Goal: Information Seeking & Learning: Learn about a topic

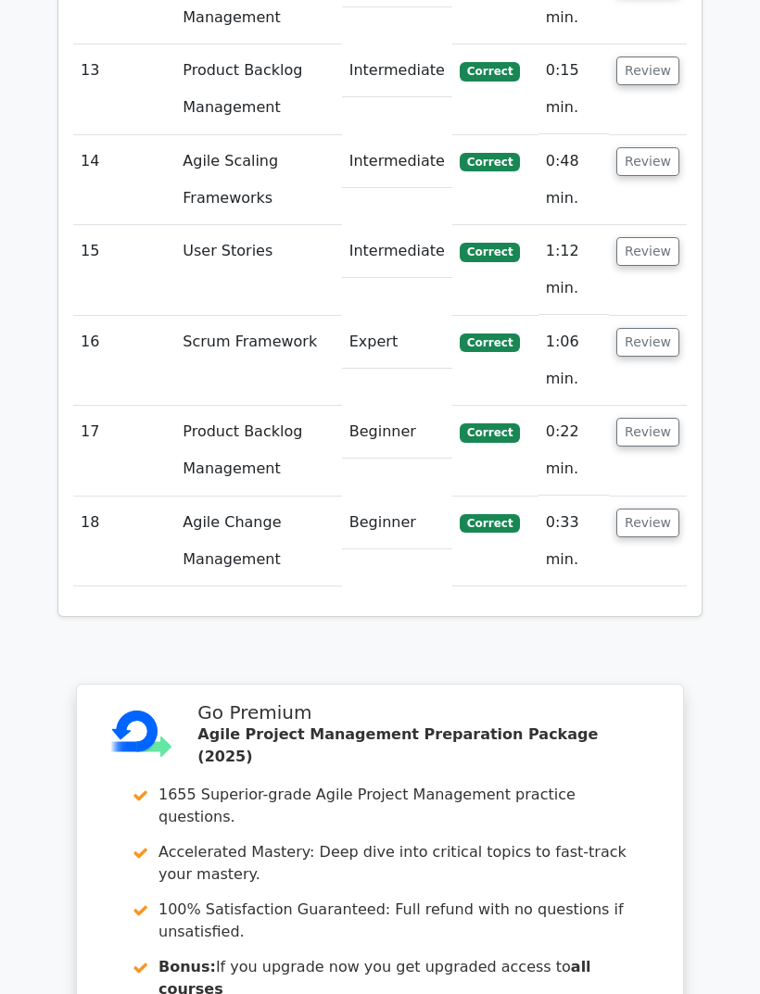
scroll to position [4015, 0]
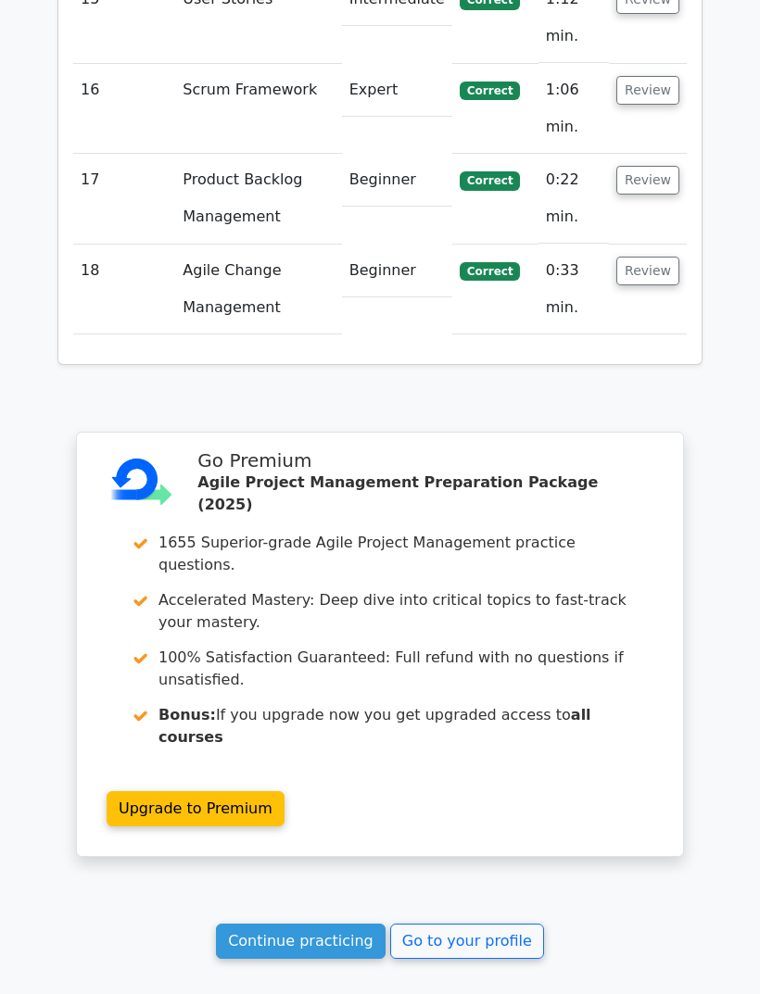
click at [341, 924] on link "Continue practicing" at bounding box center [301, 941] width 170 height 35
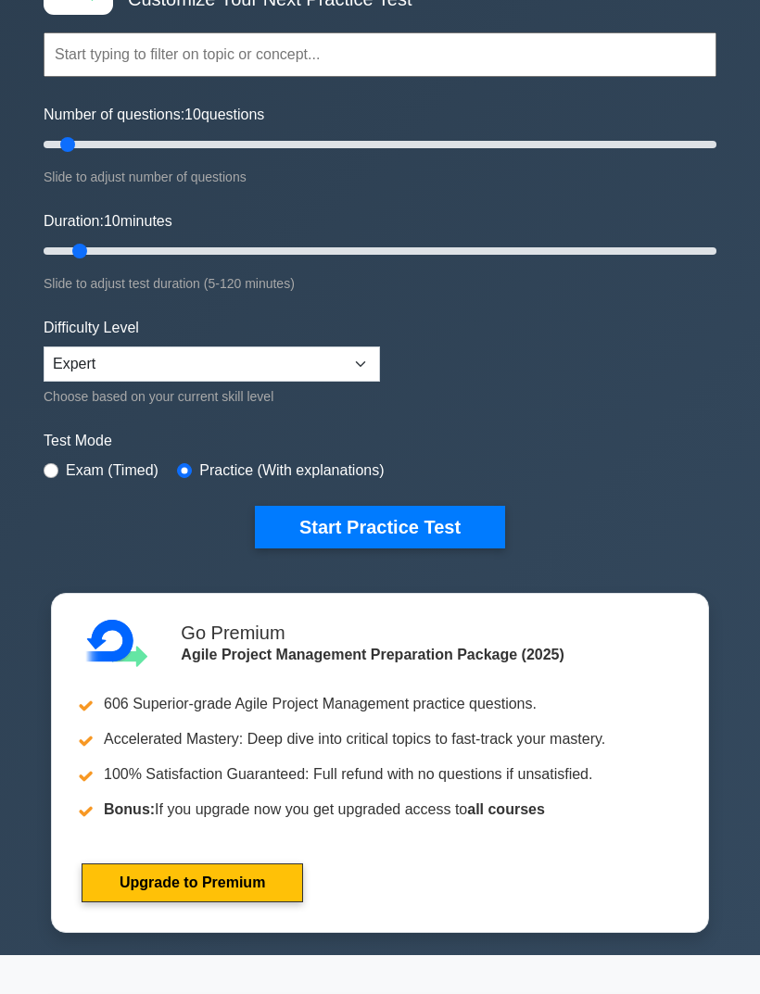
scroll to position [140, 0]
click at [370, 369] on select "Beginner Intermediate Expert" at bounding box center [212, 364] width 336 height 35
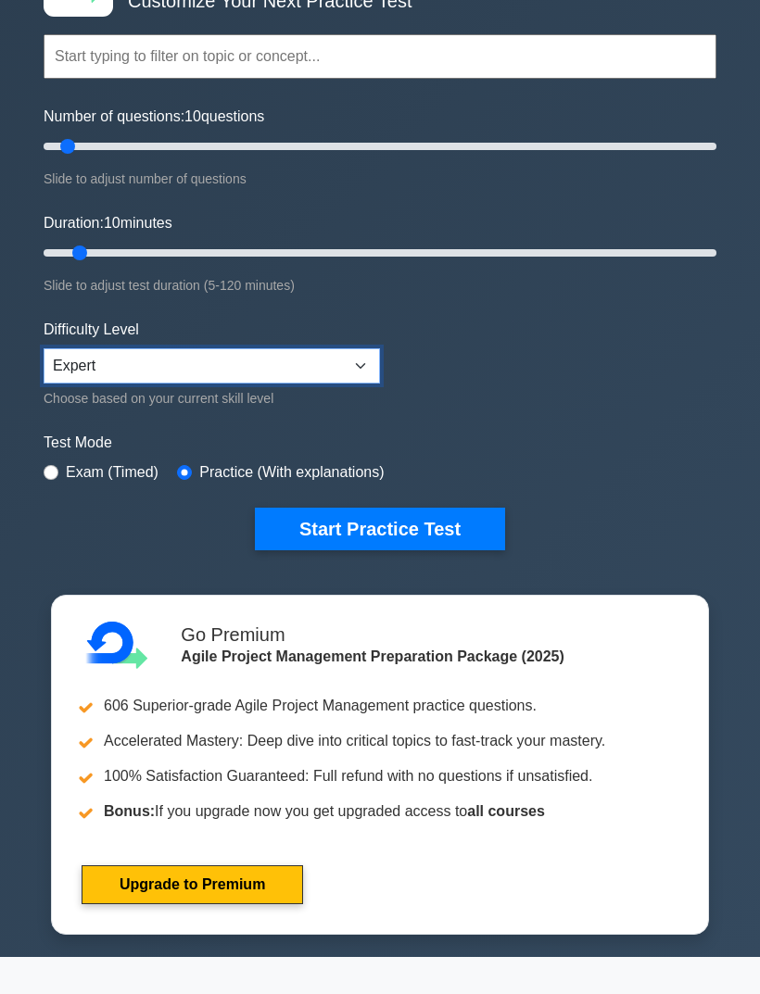
scroll to position [136, 0]
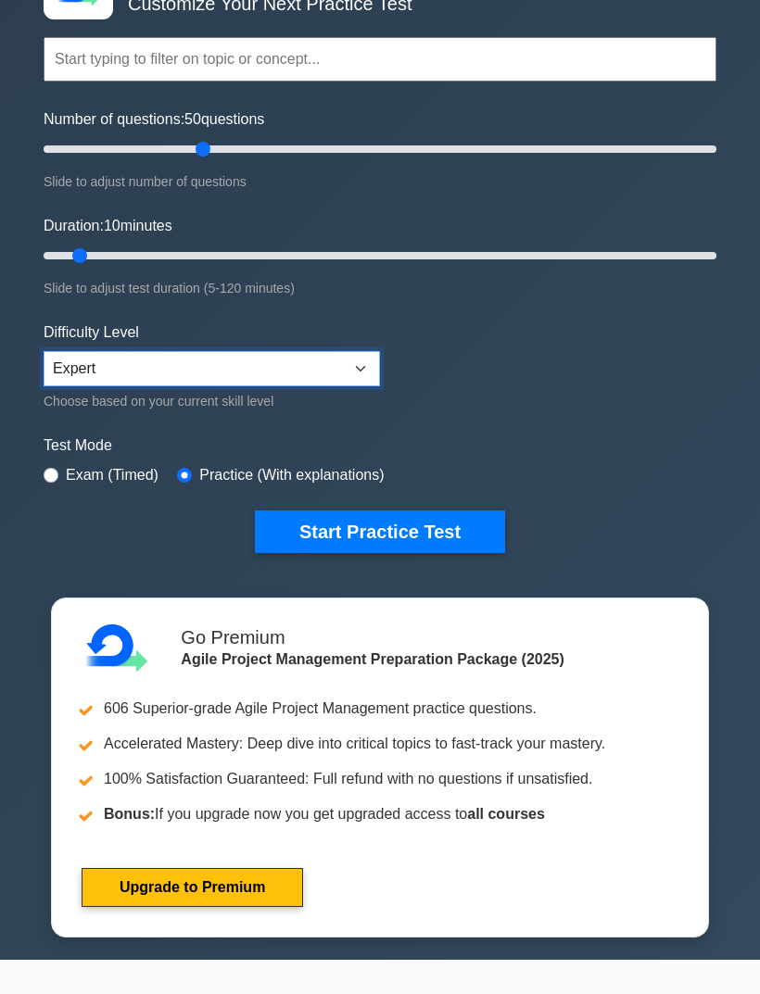
type input "50"
click at [69, 261] on input "Duration: 10 minutes" at bounding box center [380, 256] width 673 height 22
type input "60"
click at [444, 522] on button "Start Practice Test" at bounding box center [380, 531] width 250 height 43
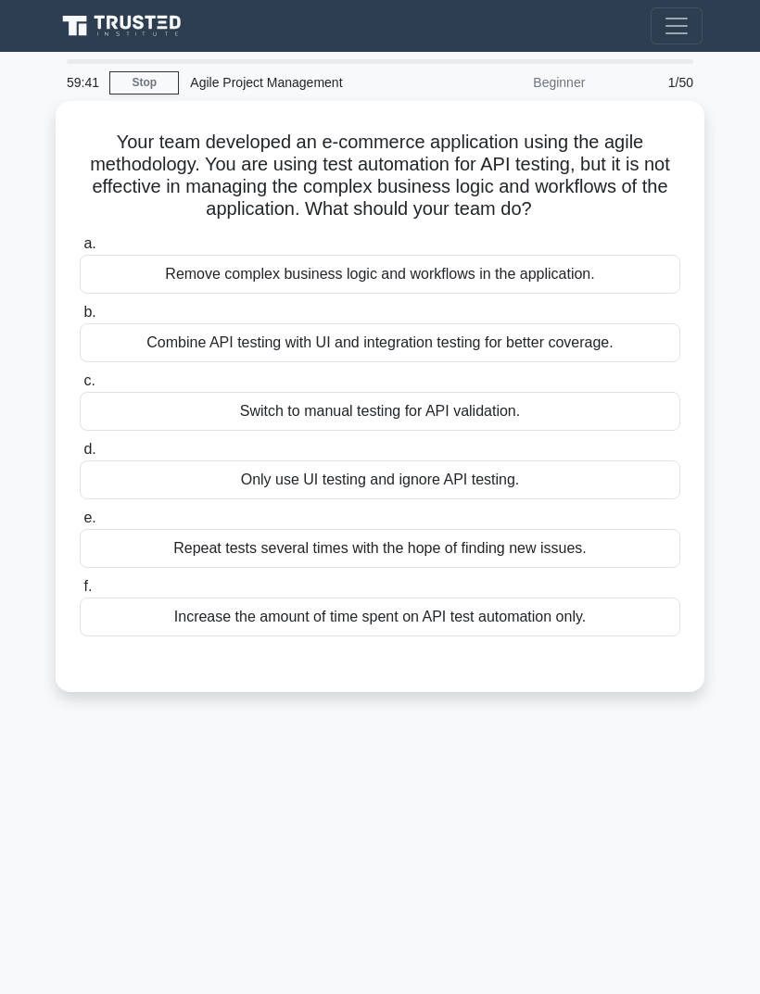
click at [643, 343] on div "Combine API testing with UI and integration testing for better coverage." at bounding box center [380, 342] width 600 height 39
click at [80, 319] on input "b. Combine API testing with UI and integration testing for better coverage." at bounding box center [80, 313] width 0 height 12
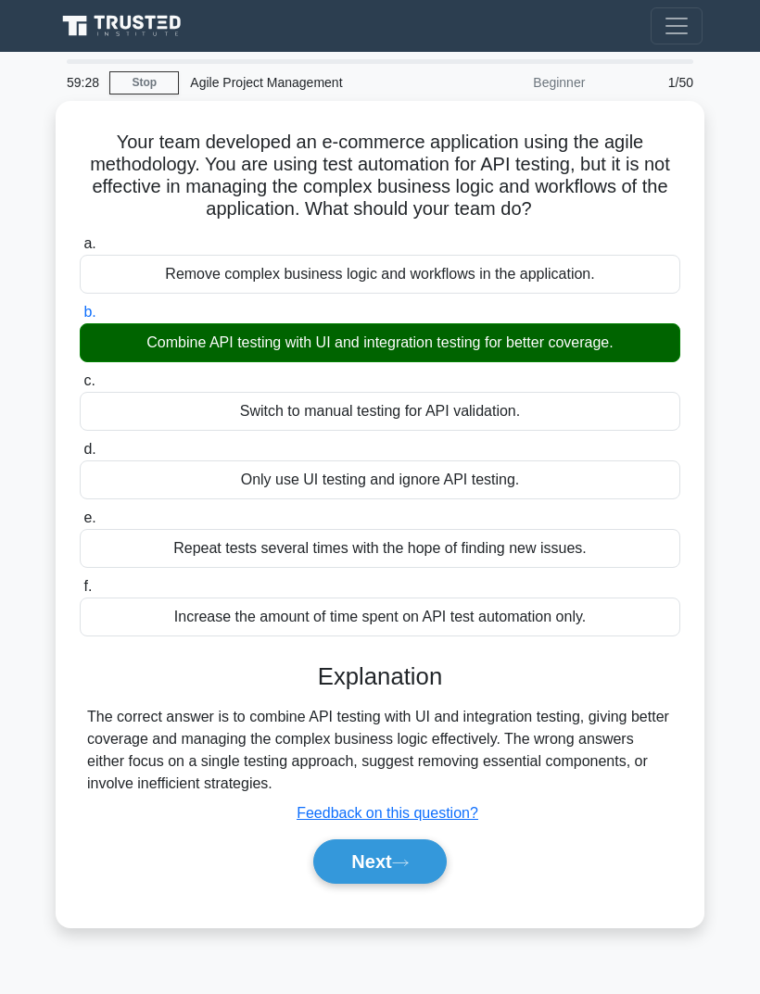
click at [416, 852] on button "Next" at bounding box center [379, 861] width 132 height 44
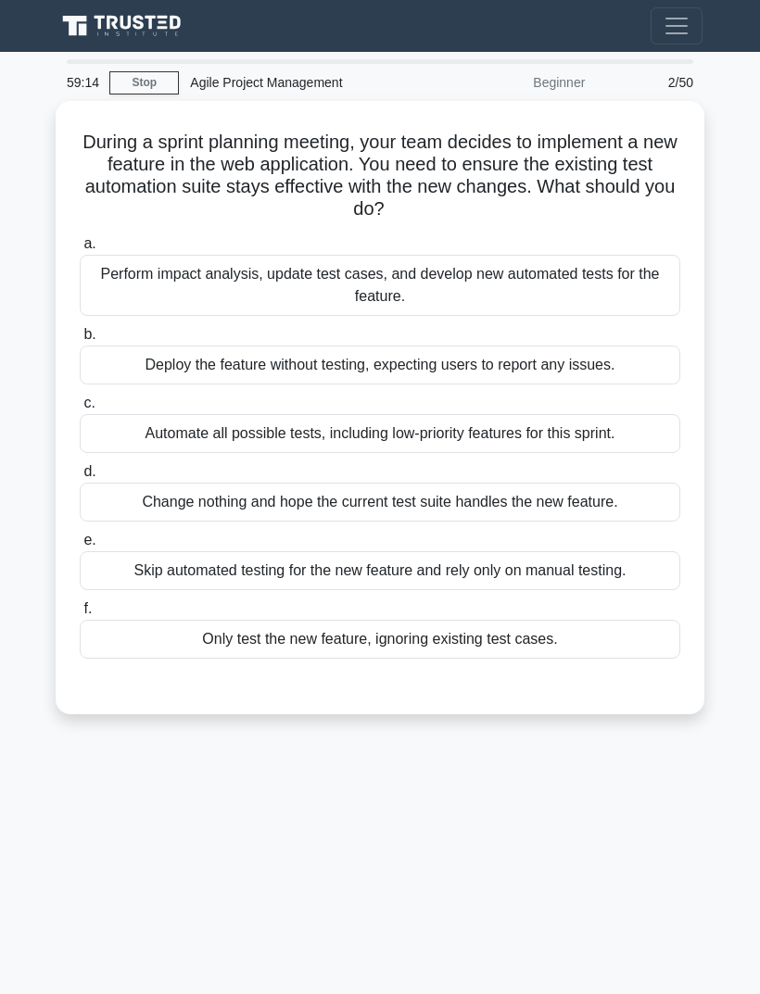
click at [646, 283] on div "Perform impact analysis, update test cases, and develop new automated tests for…" at bounding box center [380, 285] width 600 height 61
click at [80, 250] on input "a. Perform impact analysis, update test cases, and develop new automated tests …" at bounding box center [80, 244] width 0 height 12
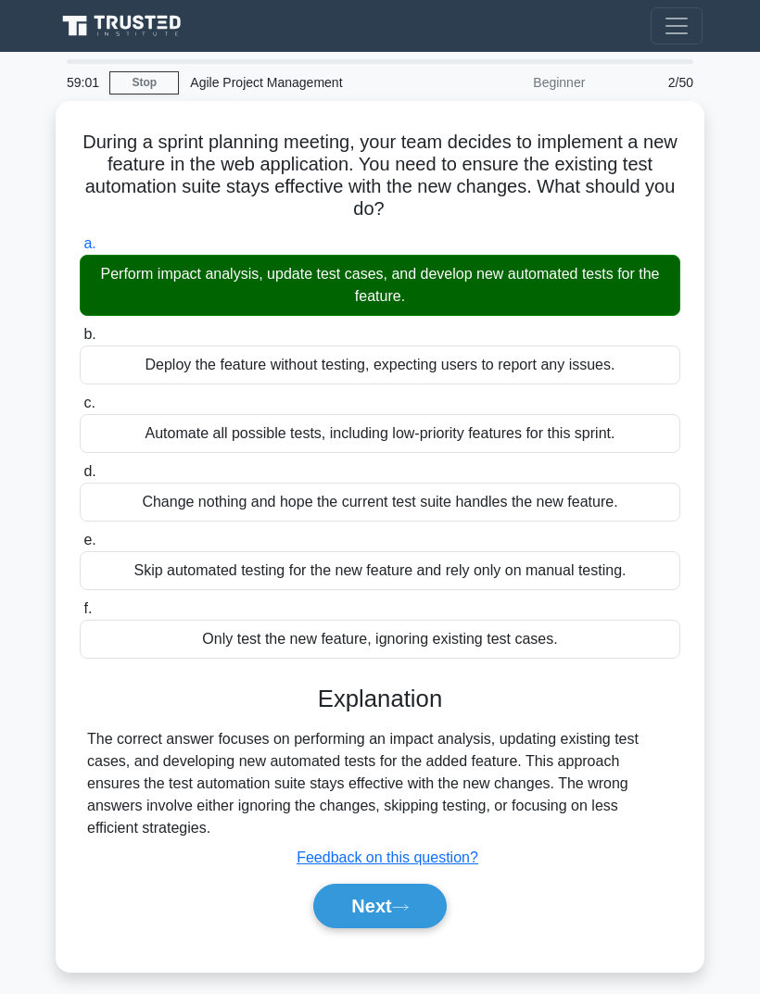
click at [399, 902] on icon at bounding box center [400, 907] width 17 height 10
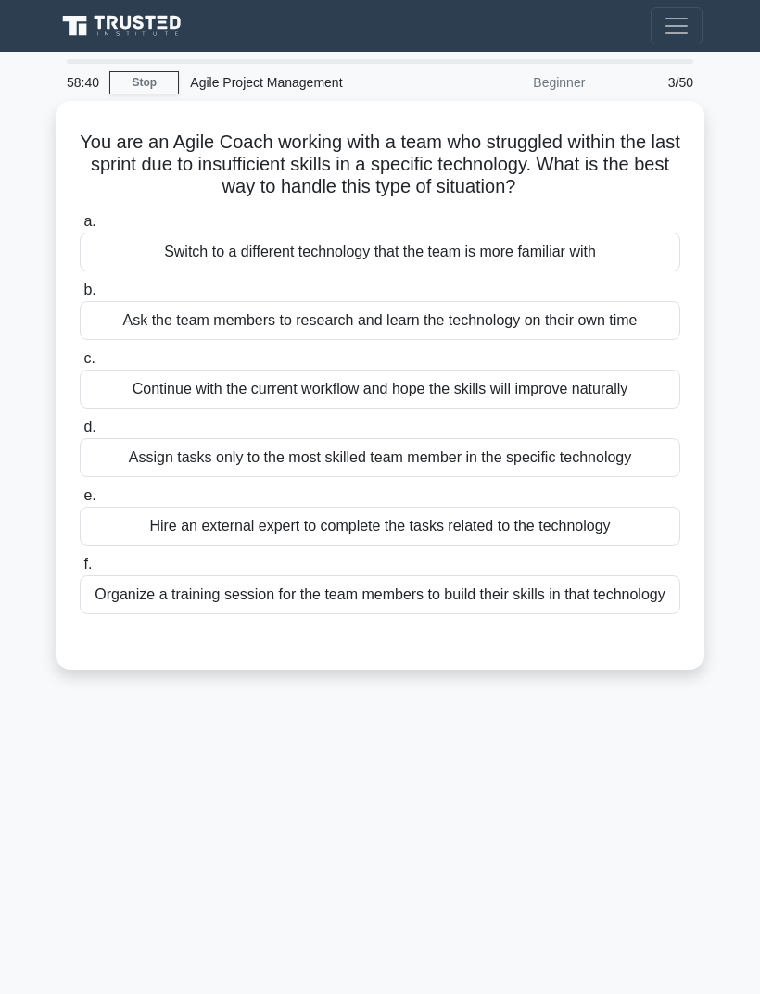
click at [643, 614] on div "Organize a training session for the team members to build their skills in that …" at bounding box center [380, 594] width 600 height 39
click at [80, 571] on input "f. Organize a training session for the team members to build their skills in th…" at bounding box center [80, 565] width 0 height 12
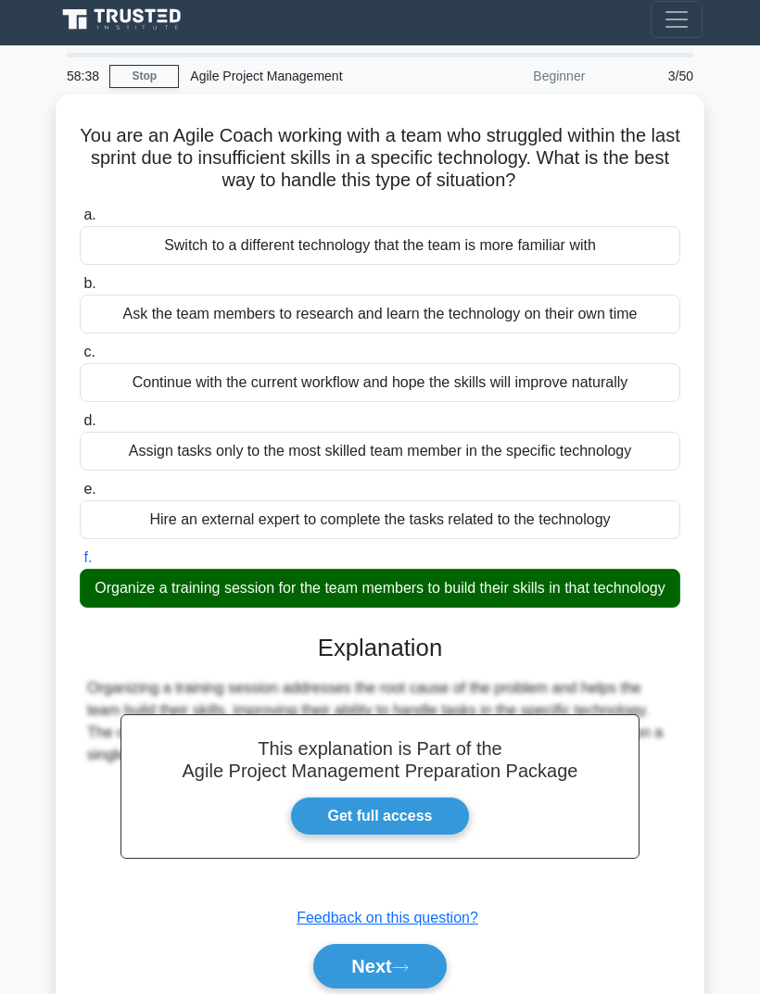
scroll to position [82, 0]
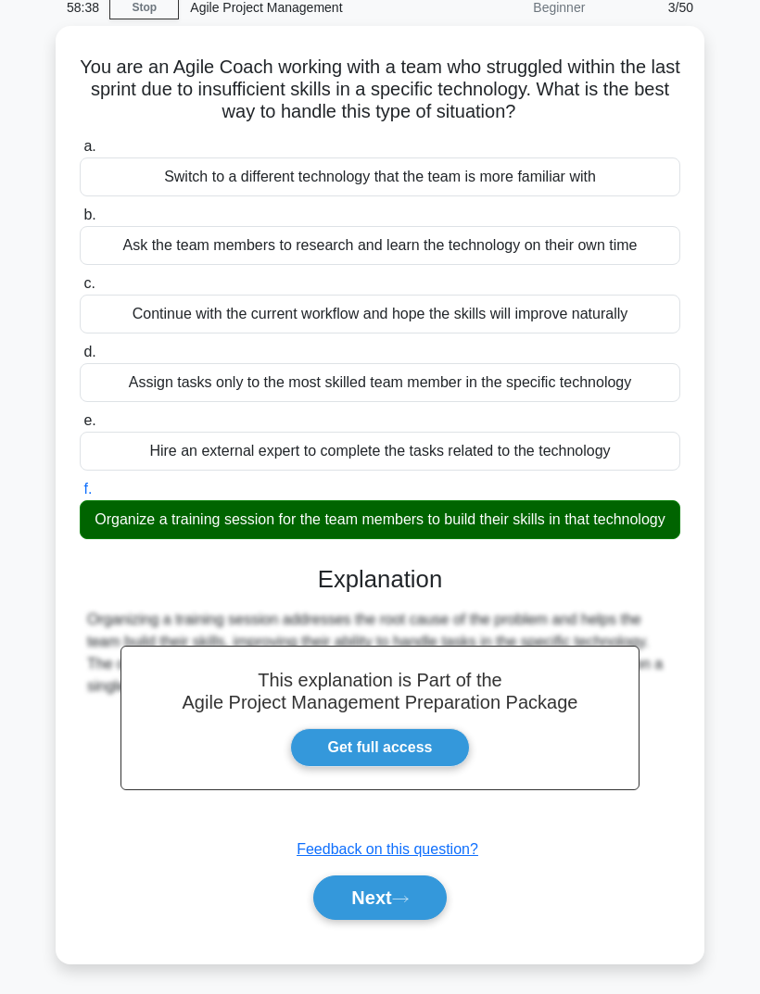
click at [415, 920] on button "Next" at bounding box center [379, 897] width 132 height 44
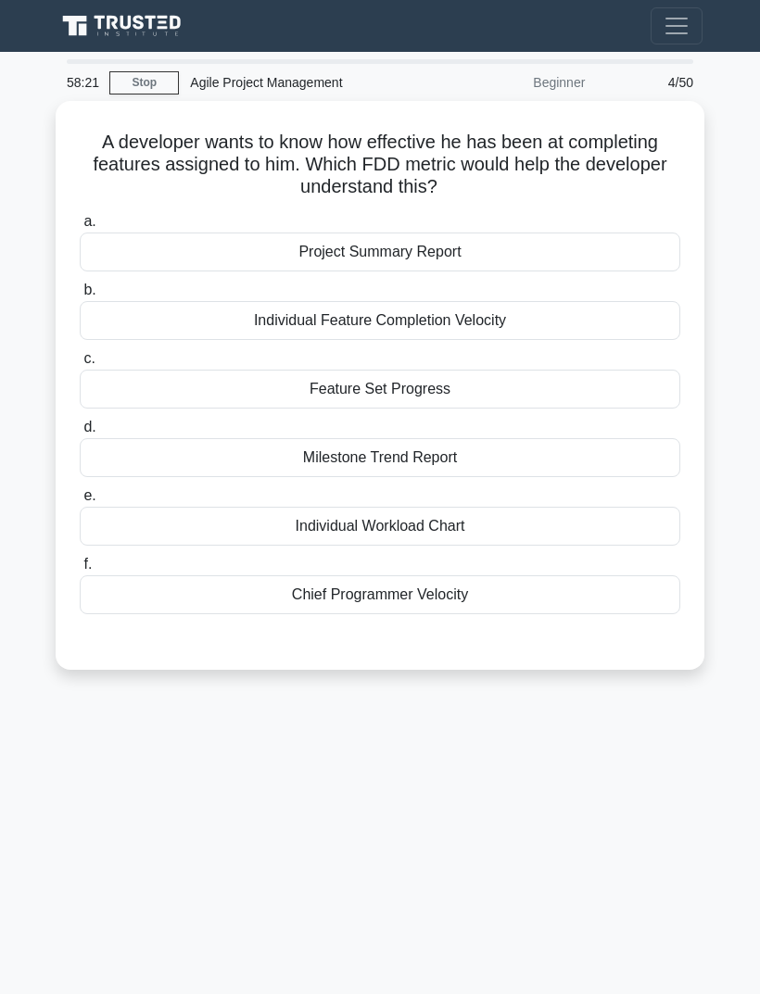
click at [568, 327] on div "Individual Feature Completion Velocity" at bounding box center [380, 320] width 600 height 39
click at [80, 296] on input "b. Individual Feature Completion Velocity" at bounding box center [80, 290] width 0 height 12
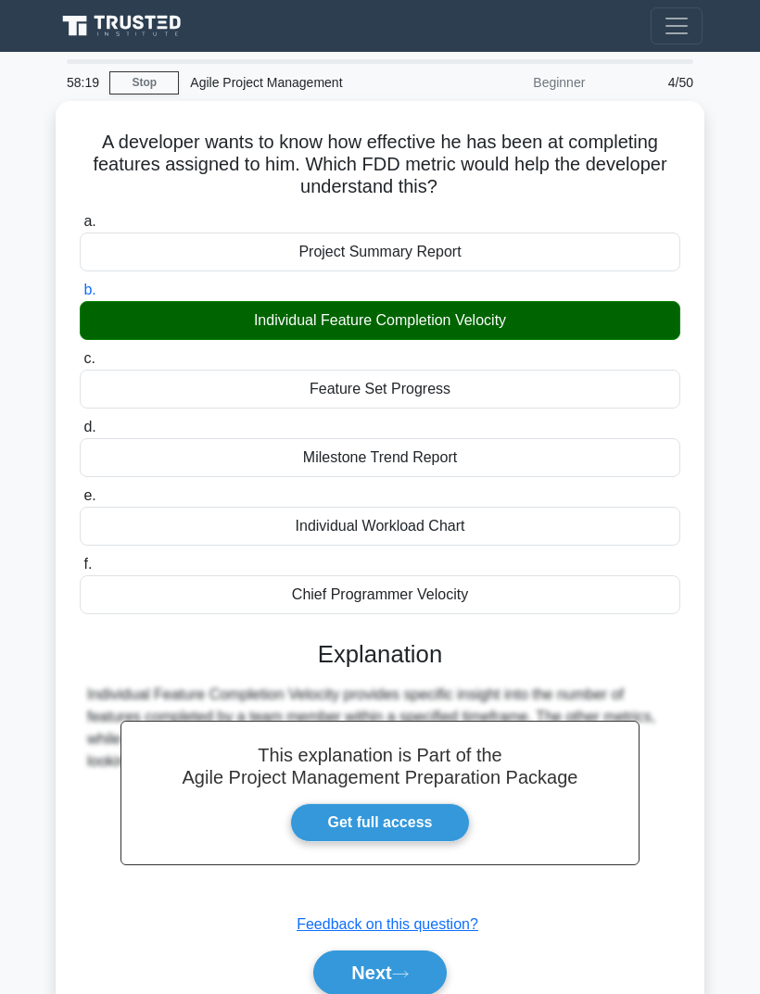
click at [426, 967] on button "Next" at bounding box center [379, 972] width 132 height 44
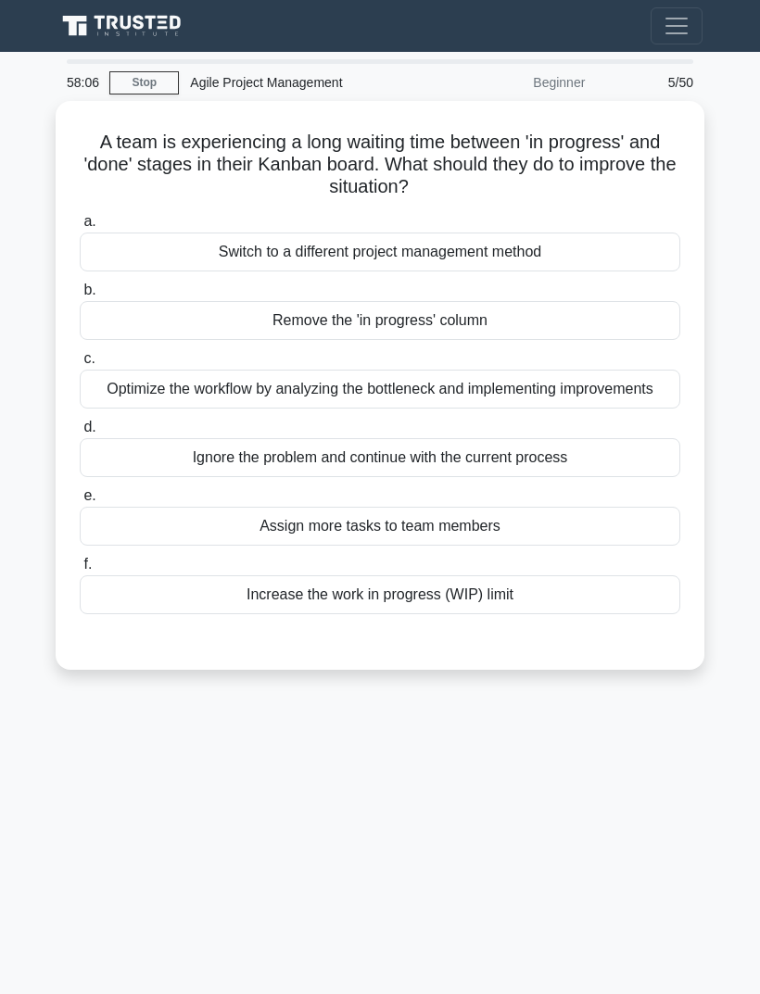
click at [633, 400] on div "Optimize the workflow by analyzing the bottleneck and implementing improvements" at bounding box center [380, 389] width 600 height 39
click at [80, 365] on input "c. Optimize the workflow by analyzing the bottleneck and implementing improveme…" at bounding box center [80, 359] width 0 height 12
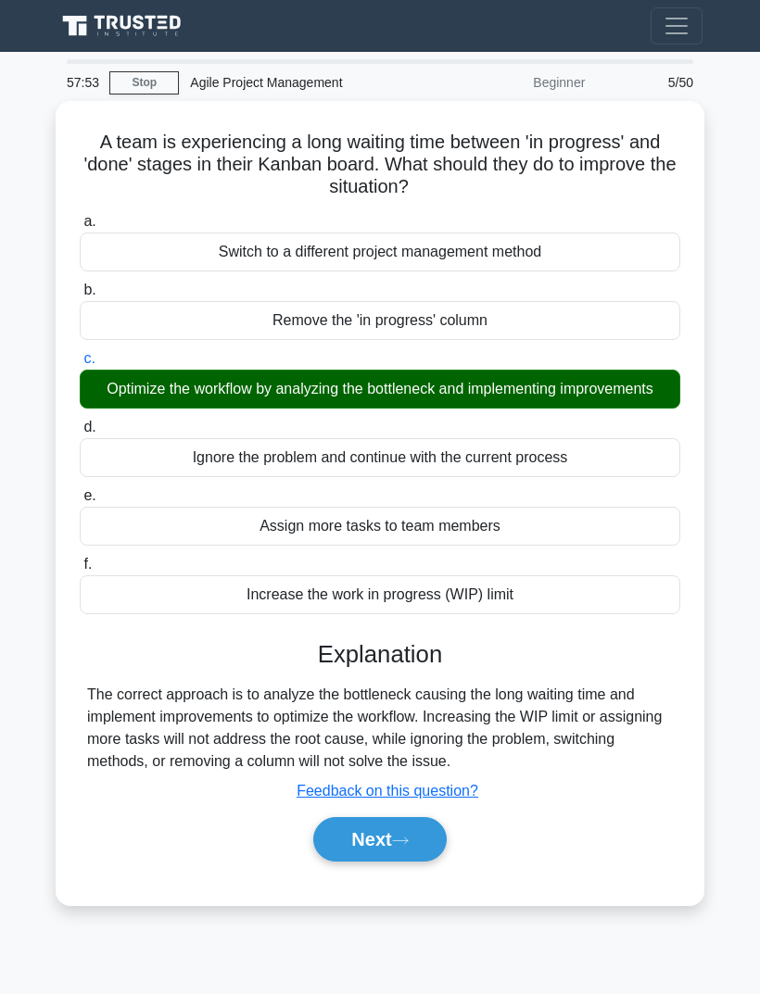
click at [428, 862] on button "Next" at bounding box center [379, 839] width 132 height 44
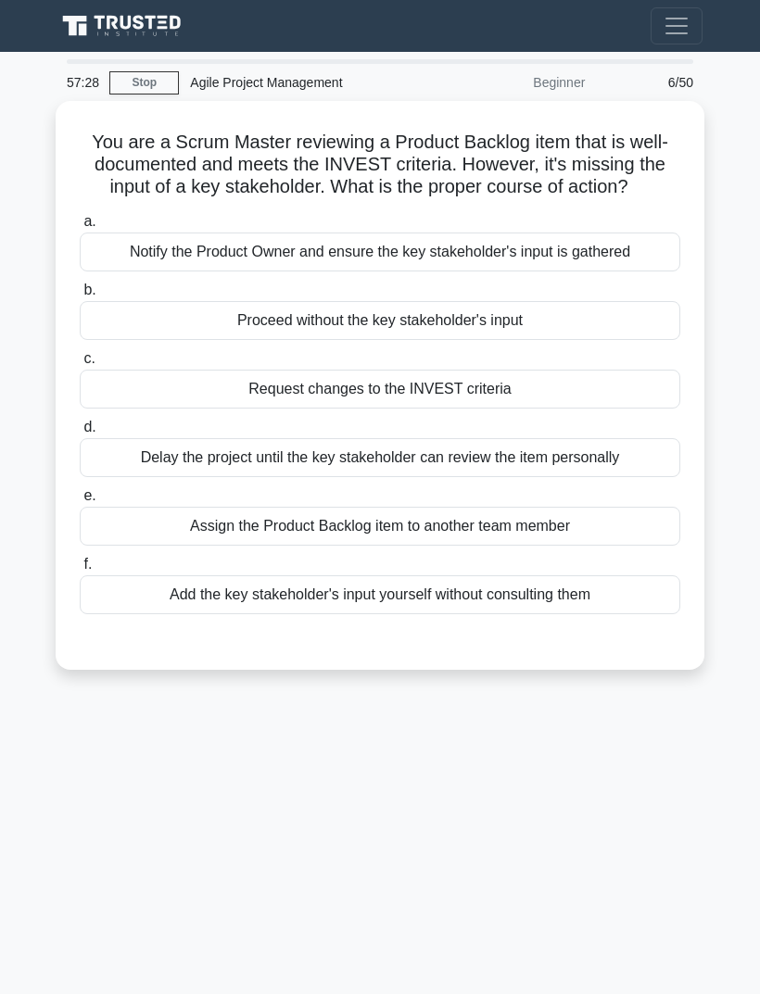
click at [645, 271] on div "Notify the Product Owner and ensure the key stakeholder's input is gathered" at bounding box center [380, 252] width 600 height 39
click at [80, 228] on input "a. Notify the Product Owner and ensure the key stakeholder's input is gathered" at bounding box center [80, 222] width 0 height 12
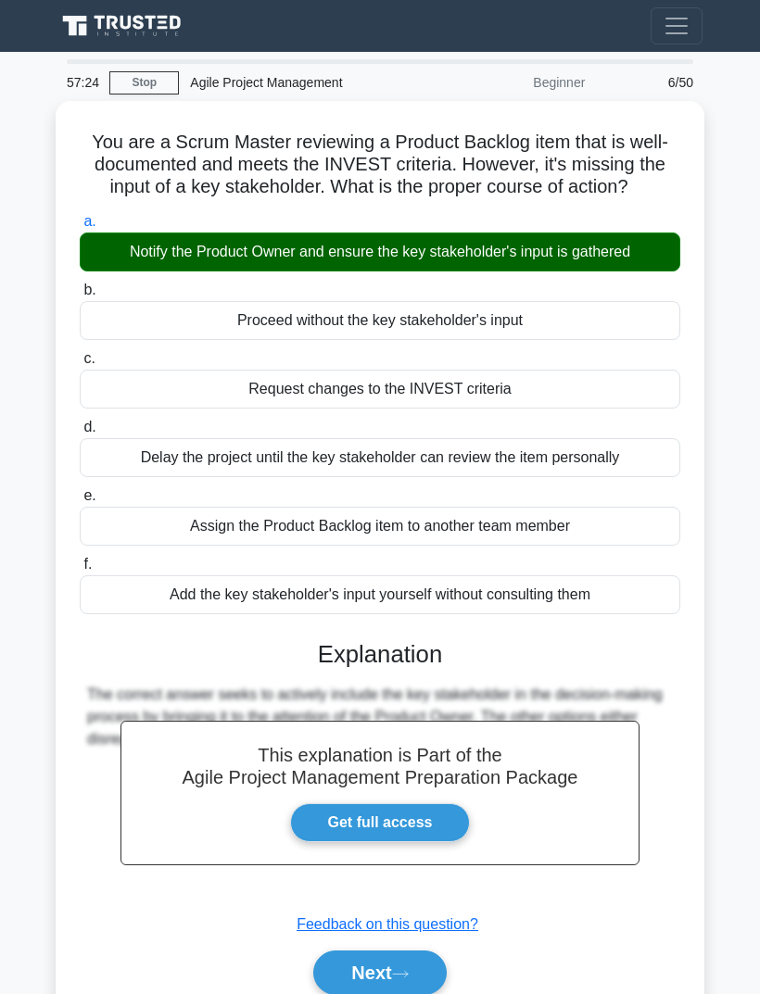
click at [404, 979] on icon at bounding box center [400, 974] width 17 height 10
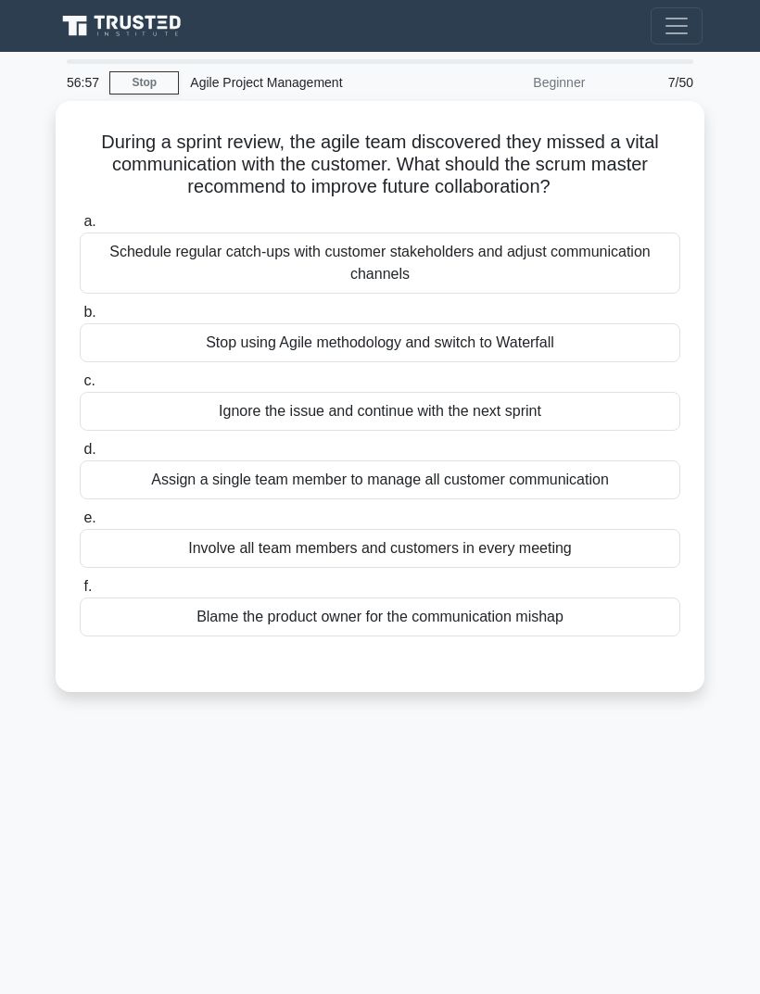
click at [646, 262] on div "Schedule regular catch-ups with customer stakeholders and adjust communication …" at bounding box center [380, 263] width 600 height 61
click at [80, 228] on input "a. Schedule regular catch-ups with customer stakeholders and adjust communicati…" at bounding box center [80, 222] width 0 height 12
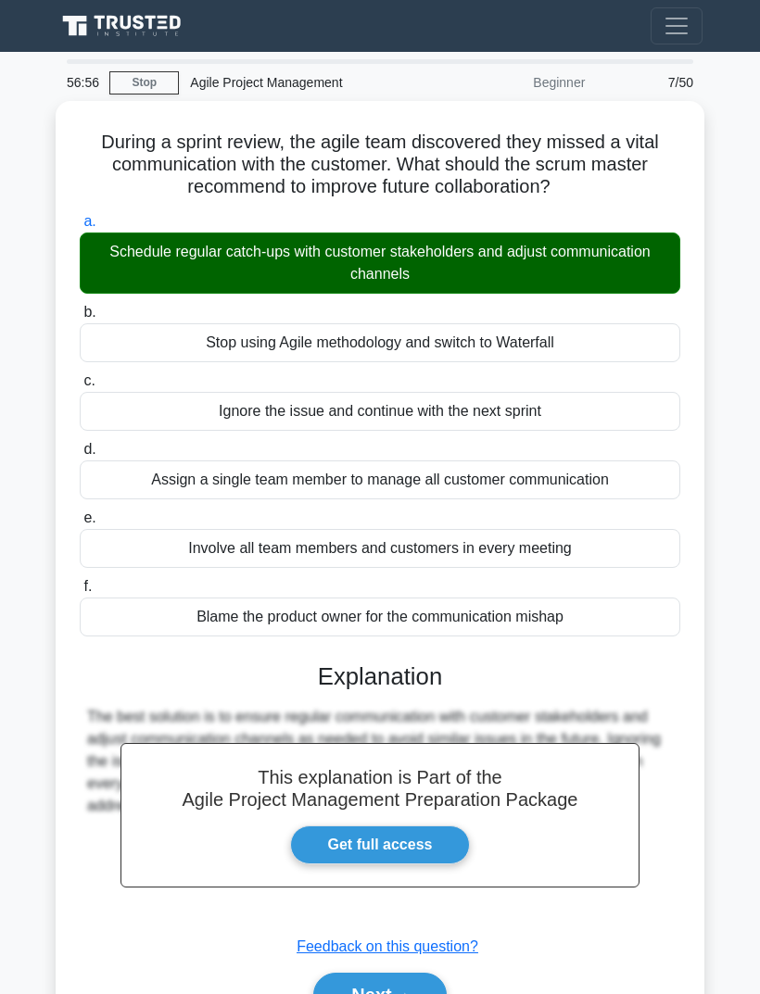
click at [439, 979] on button "Next" at bounding box center [379, 995] width 132 height 44
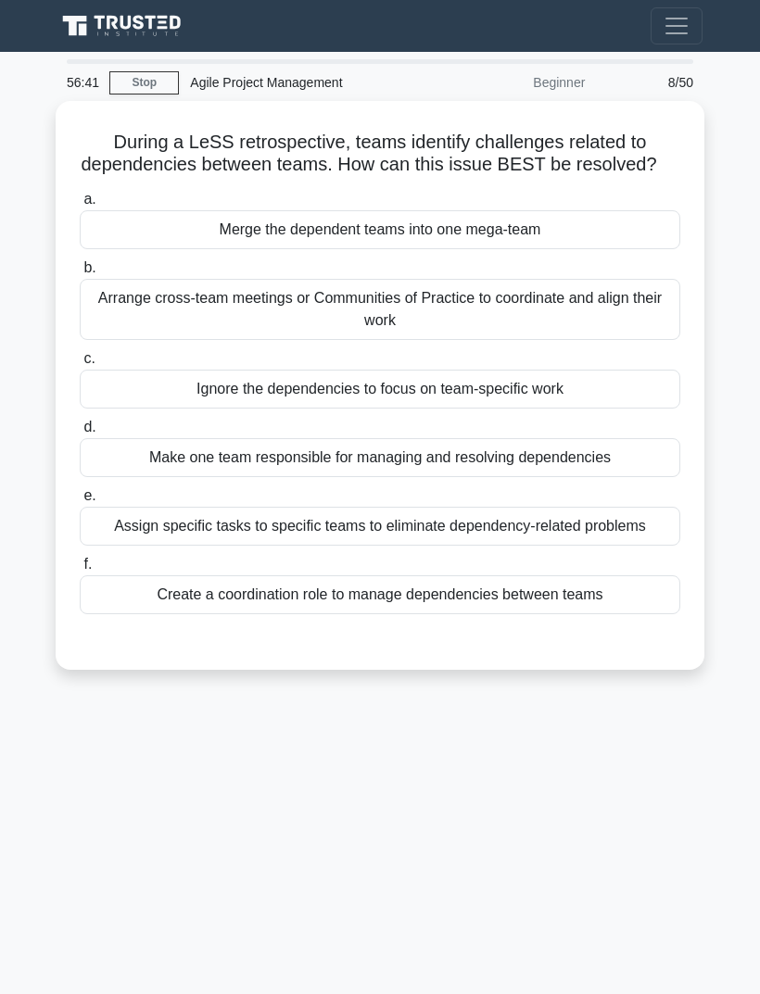
click at [624, 335] on div "Arrange cross-team meetings or Communities of Practice to coordinate and align …" at bounding box center [380, 309] width 600 height 61
click at [80, 274] on input "b. Arrange cross-team meetings or Communities of Practice to coordinate and ali…" at bounding box center [80, 268] width 0 height 12
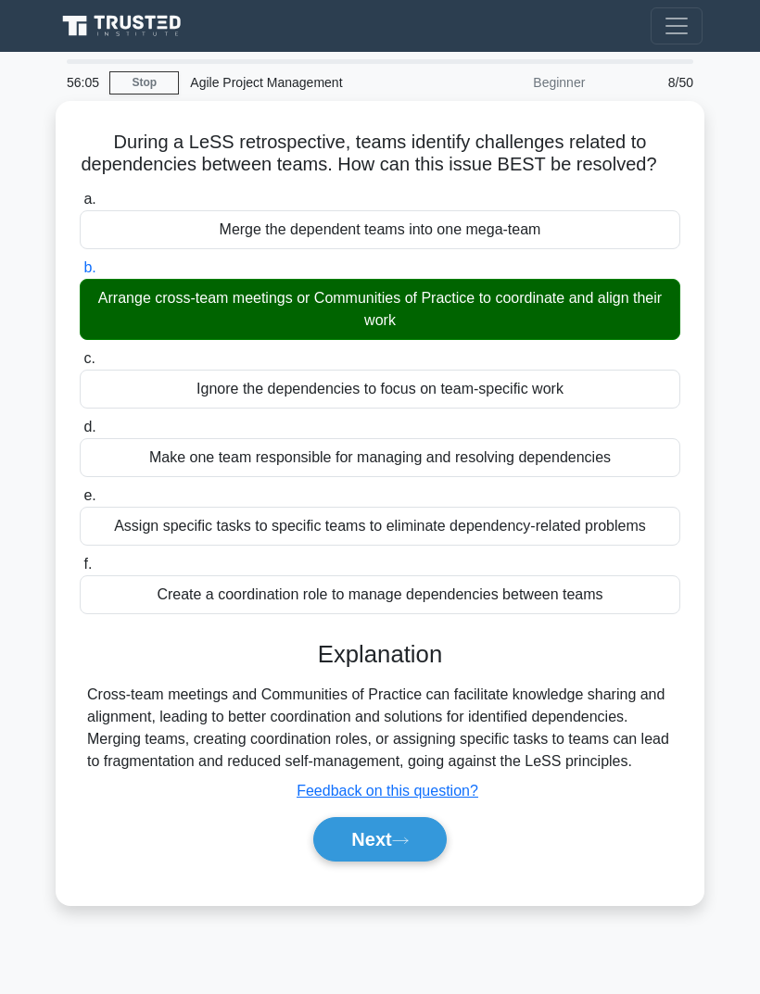
click at [419, 862] on button "Next" at bounding box center [379, 839] width 132 height 44
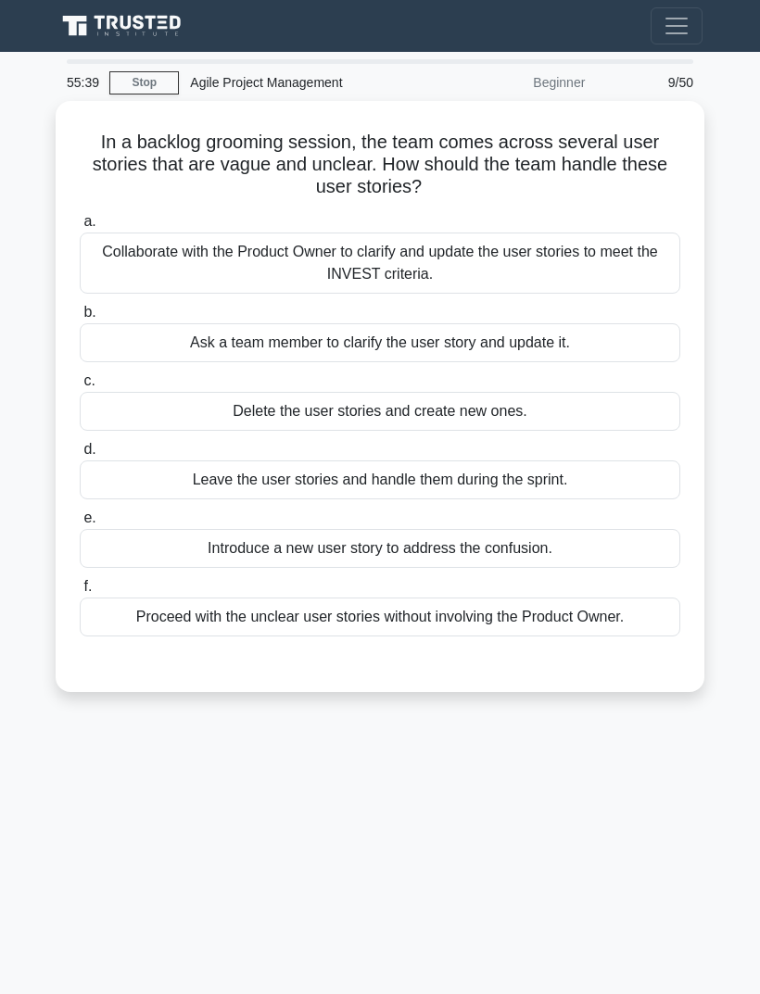
click at [615, 269] on div "Collaborate with the Product Owner to clarify and update the user stories to me…" at bounding box center [380, 263] width 600 height 61
click at [80, 228] on input "a. Collaborate with the Product Owner to clarify and update the user stories to…" at bounding box center [80, 222] width 0 height 12
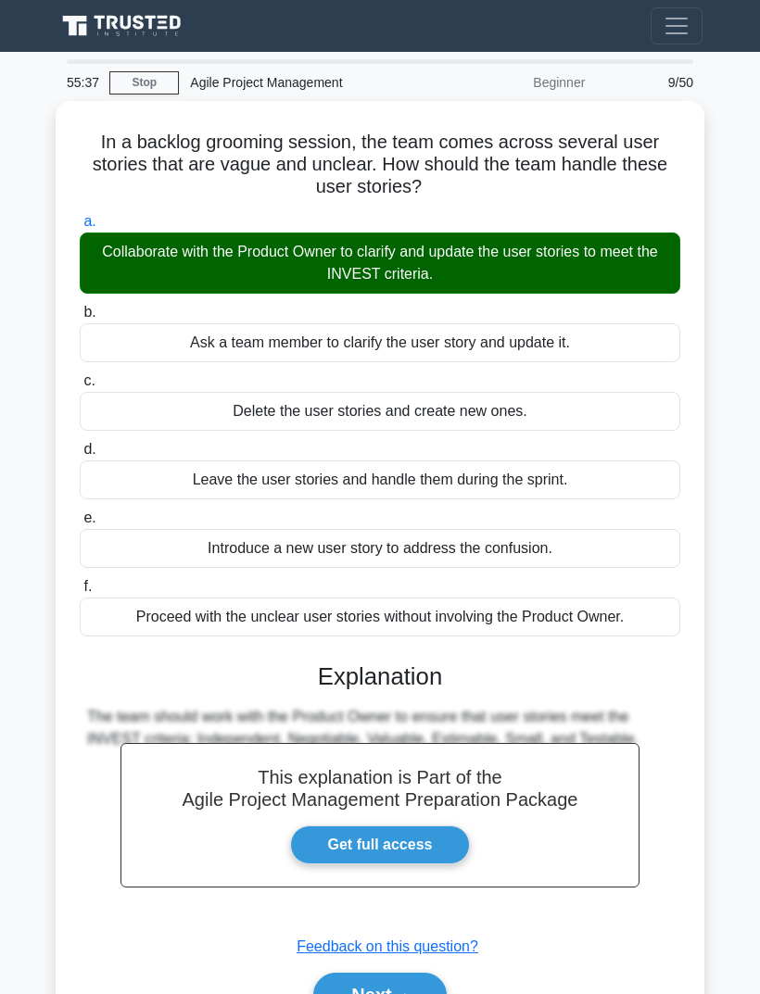
click at [413, 976] on button "Next" at bounding box center [379, 995] width 132 height 44
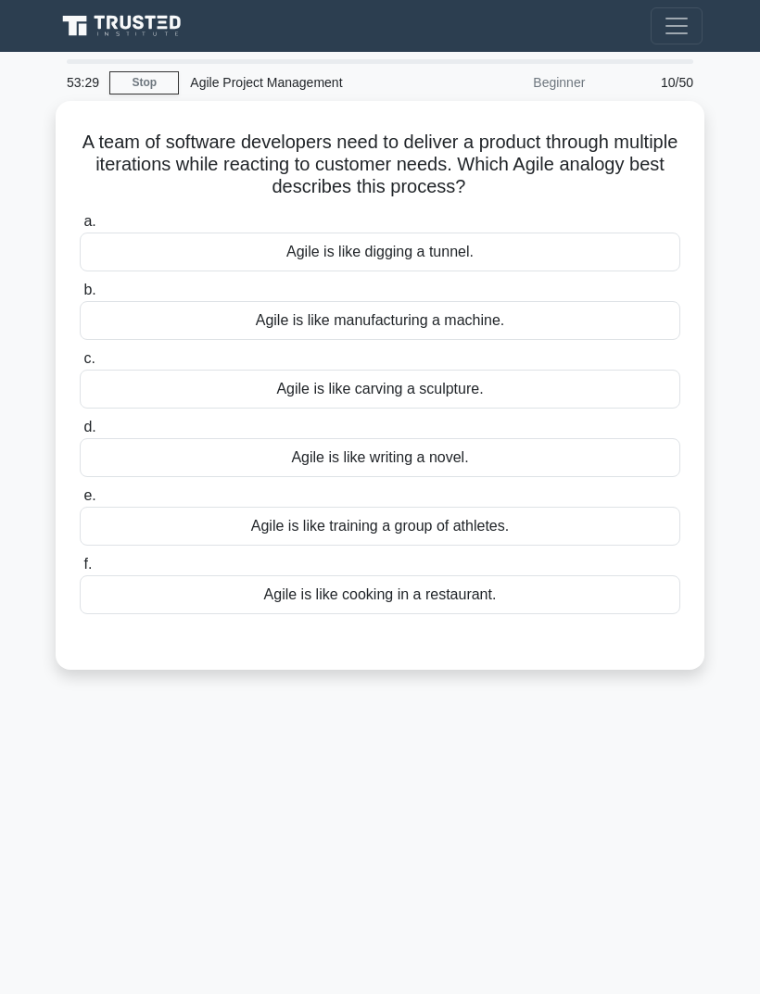
click at [528, 393] on div "Agile is like carving a sculpture." at bounding box center [380, 389] width 600 height 39
click at [80, 365] on input "c. Agile is like carving a sculpture." at bounding box center [80, 359] width 0 height 12
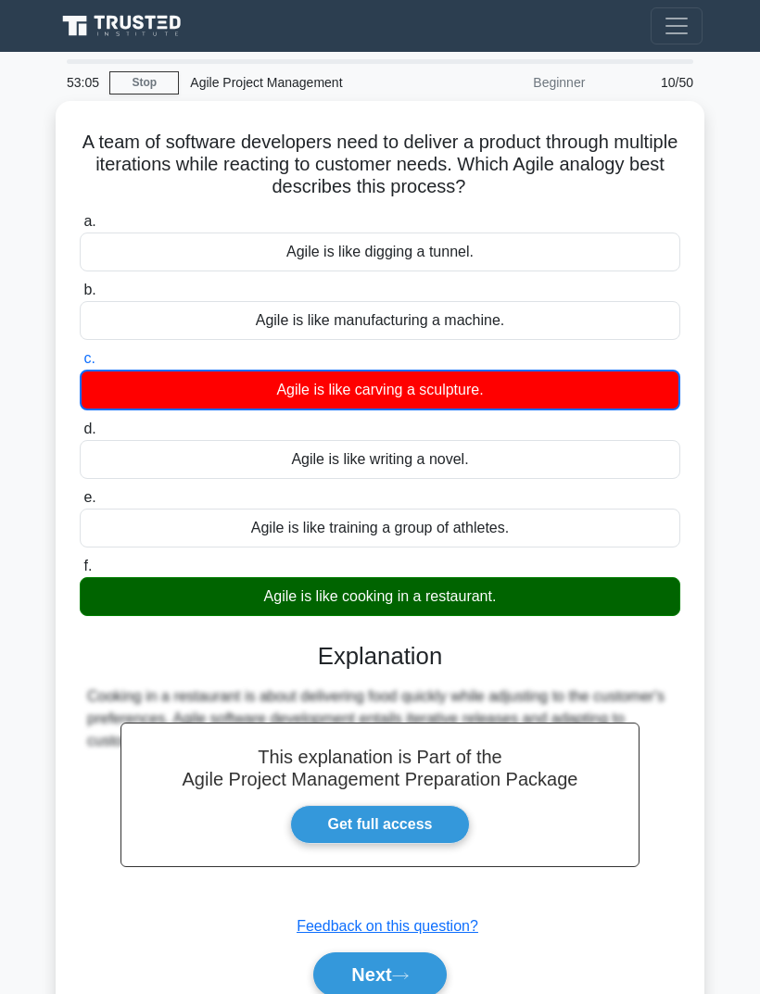
click at [406, 962] on button "Next" at bounding box center [379, 974] width 132 height 44
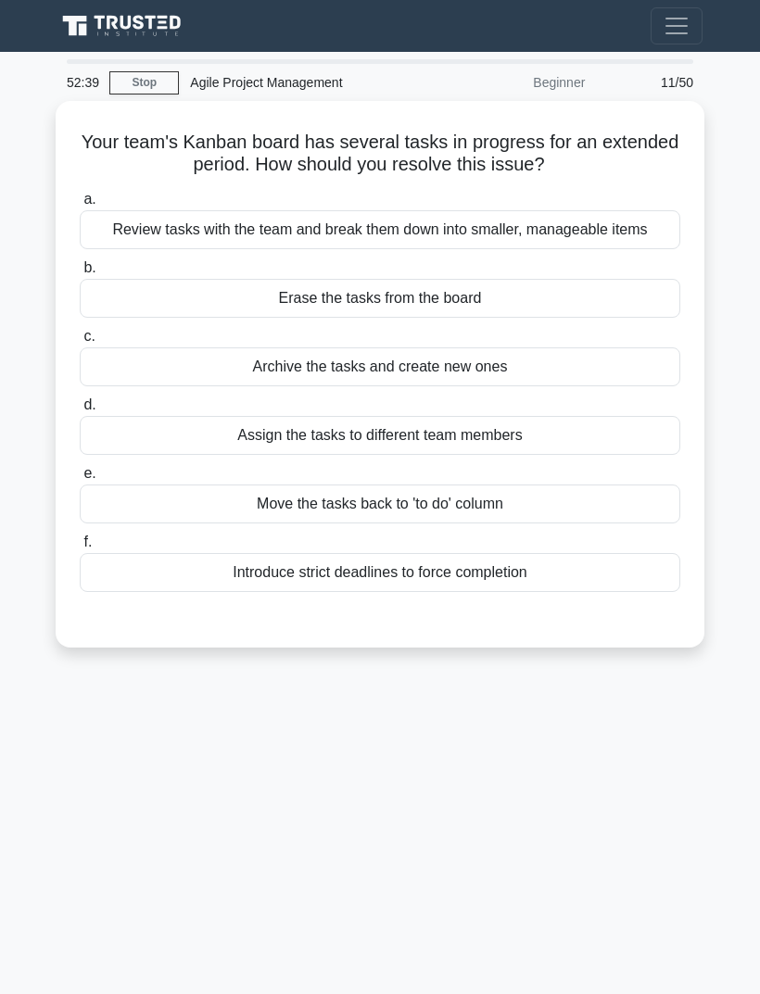
click at [625, 241] on div "Review tasks with the team and break them down into smaller, manageable items" at bounding box center [380, 229] width 600 height 39
click at [80, 206] on input "a. Review tasks with the team and break them down into smaller, manageable items" at bounding box center [80, 200] width 0 height 12
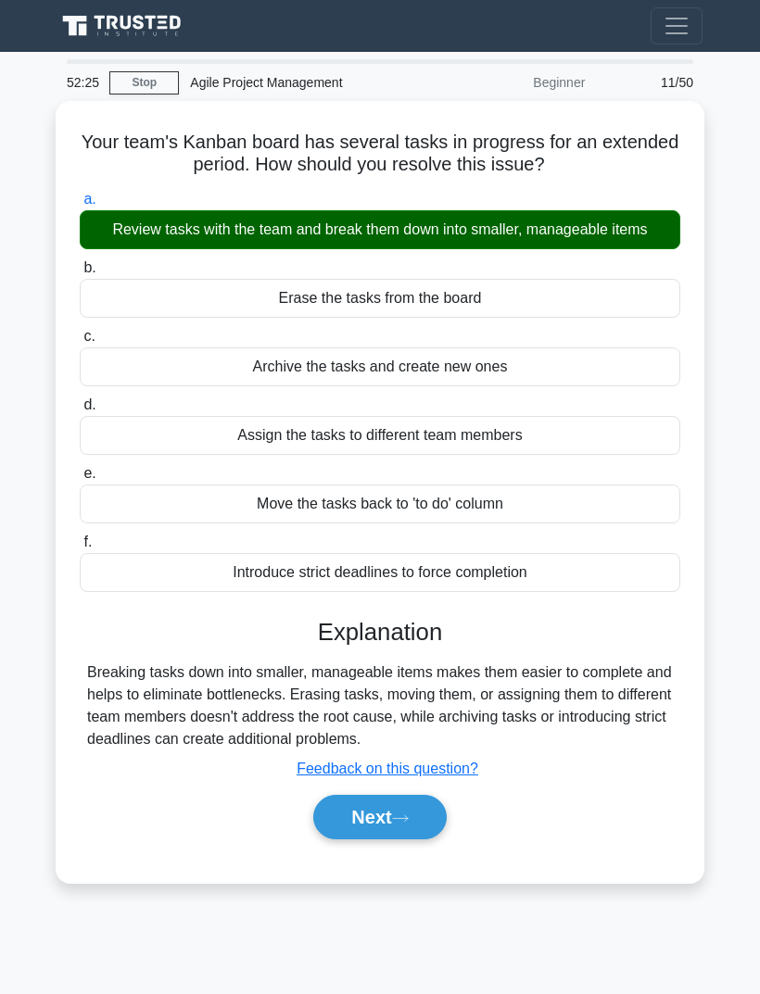
click at [408, 821] on icon at bounding box center [400, 818] width 15 height 6
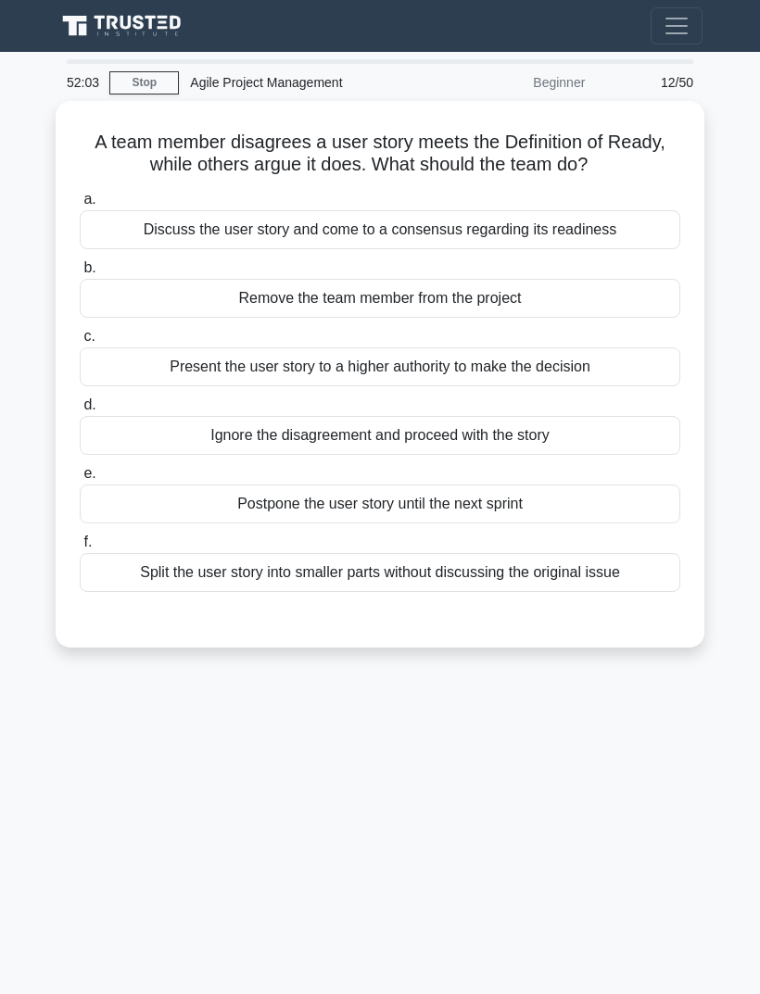
click at [630, 236] on div "Discuss the user story and come to a consensus regarding its readiness" at bounding box center [380, 229] width 600 height 39
click at [80, 206] on input "a. Discuss the user story and come to a consensus regarding its readiness" at bounding box center [80, 200] width 0 height 12
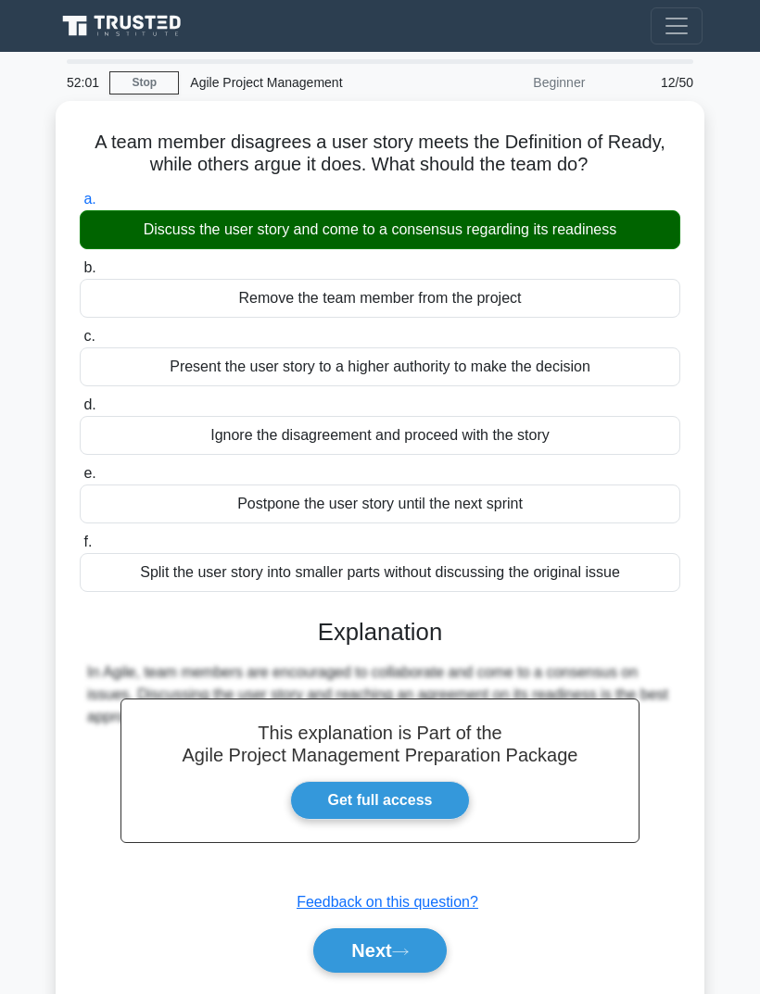
click at [409, 947] on icon at bounding box center [400, 952] width 17 height 10
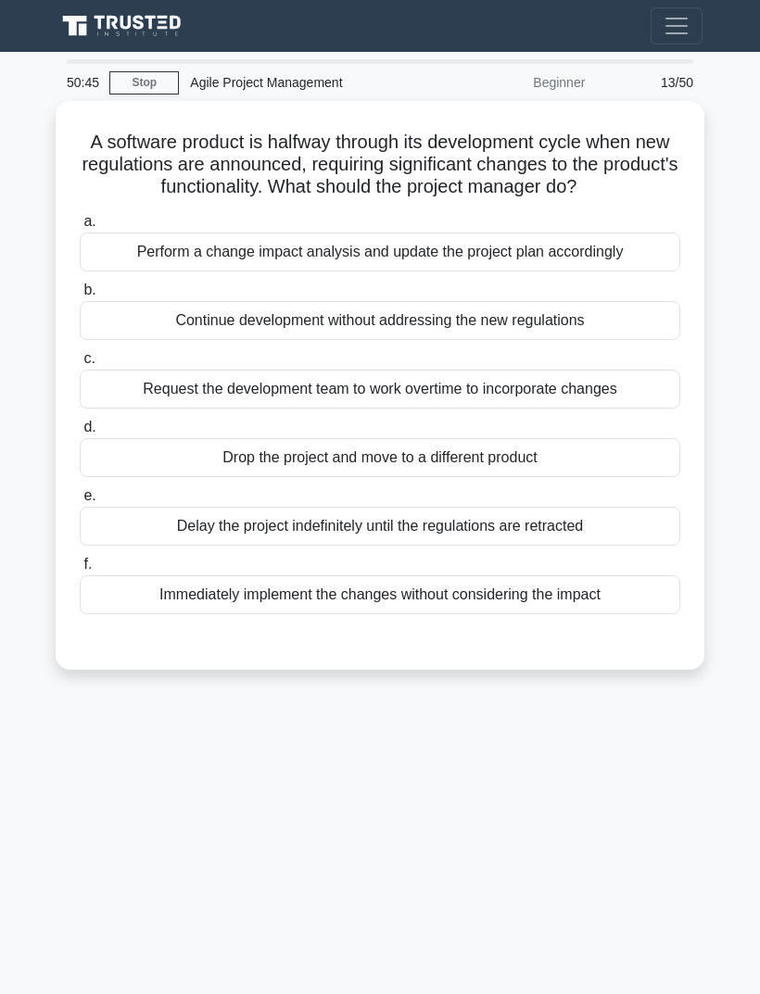
click at [639, 271] on div "Perform a change impact analysis and update the project plan accordingly" at bounding box center [380, 252] width 600 height 39
click at [80, 228] on input "a. Perform a change impact analysis and update the project plan accordingly" at bounding box center [80, 222] width 0 height 12
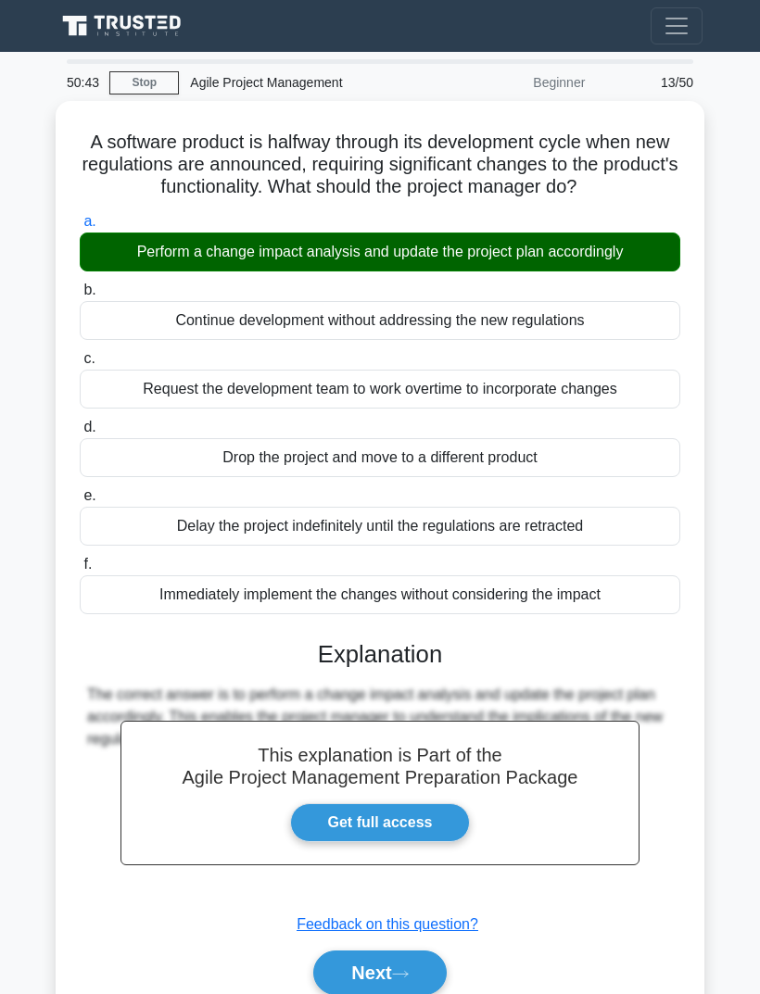
click at [412, 993] on button "Next" at bounding box center [379, 972] width 132 height 44
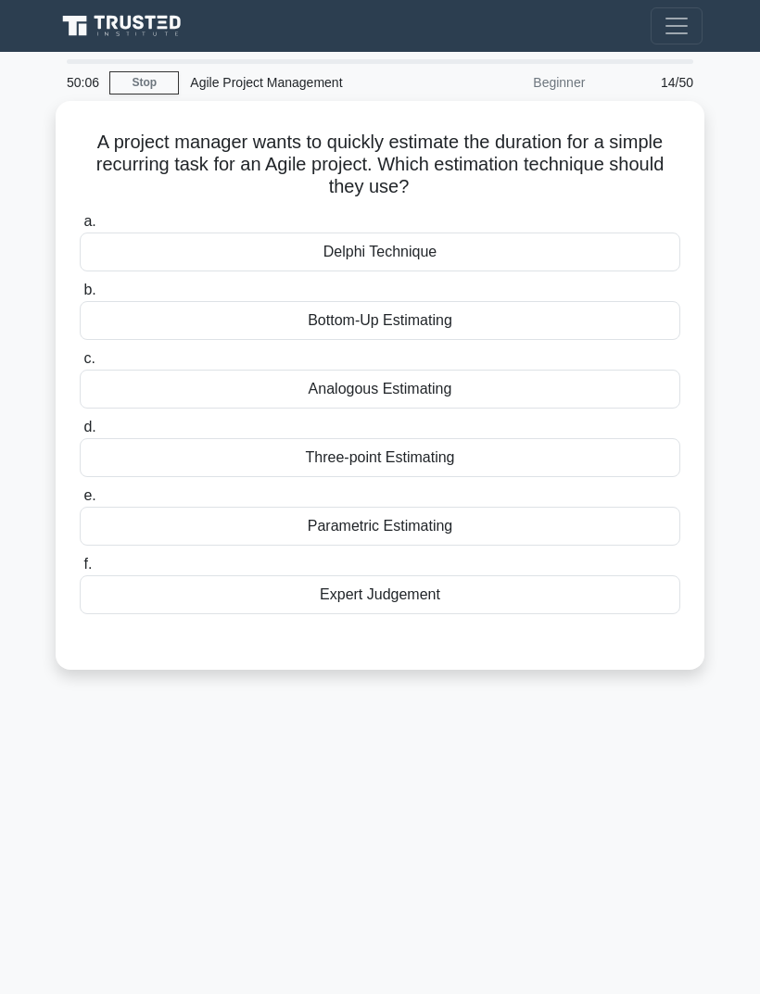
click at [490, 519] on div "Parametric Estimating" at bounding box center [380, 526] width 600 height 39
click at [80, 502] on input "e. Parametric Estimating" at bounding box center [80, 496] width 0 height 12
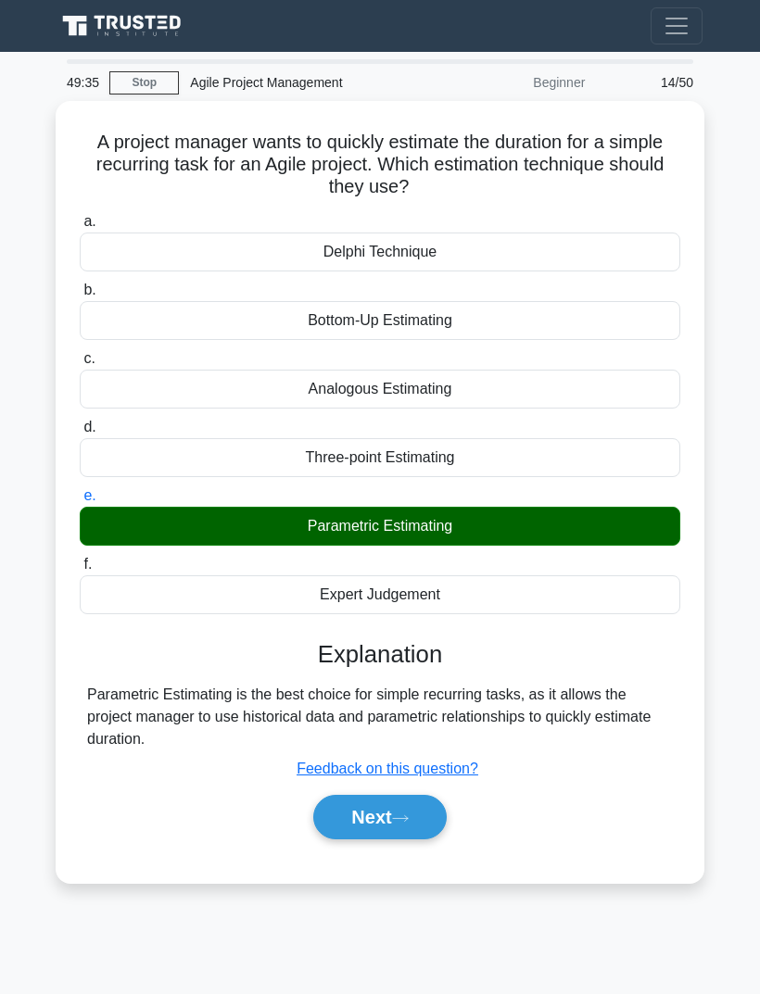
click at [400, 805] on button "Next" at bounding box center [379, 817] width 132 height 44
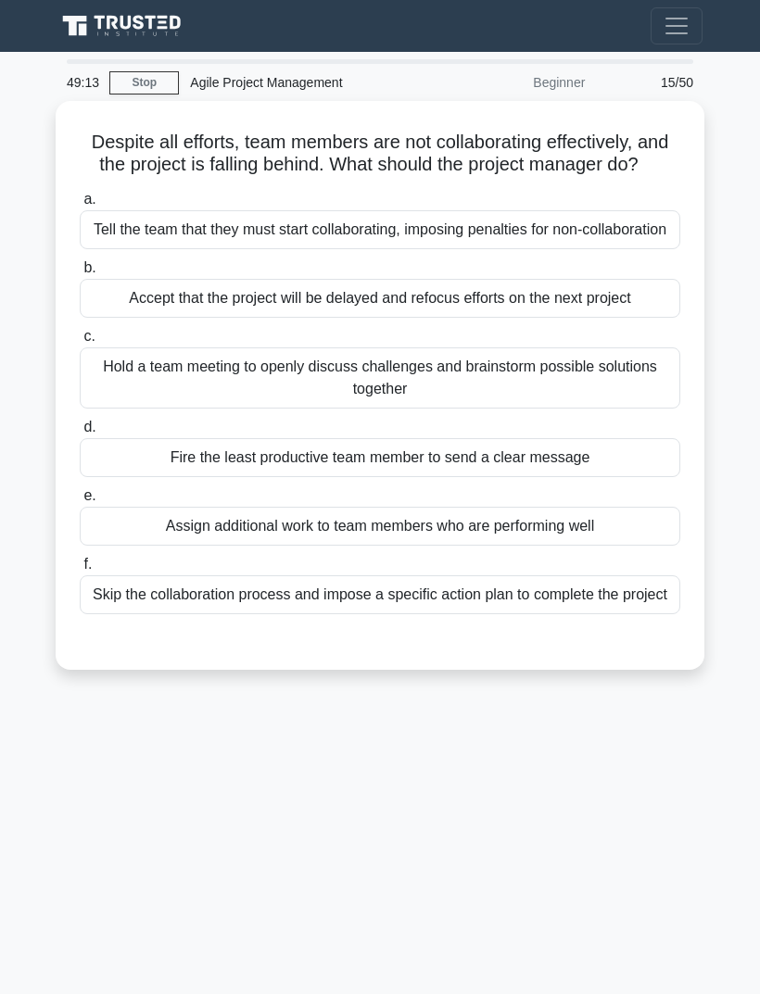
click at [618, 409] on div "Hold a team meeting to openly discuss challenges and brainstorm possible soluti…" at bounding box center [380, 377] width 600 height 61
click at [80, 343] on input "c. Hold a team meeting to openly discuss challenges and brainstorm possible sol…" at bounding box center [80, 337] width 0 height 12
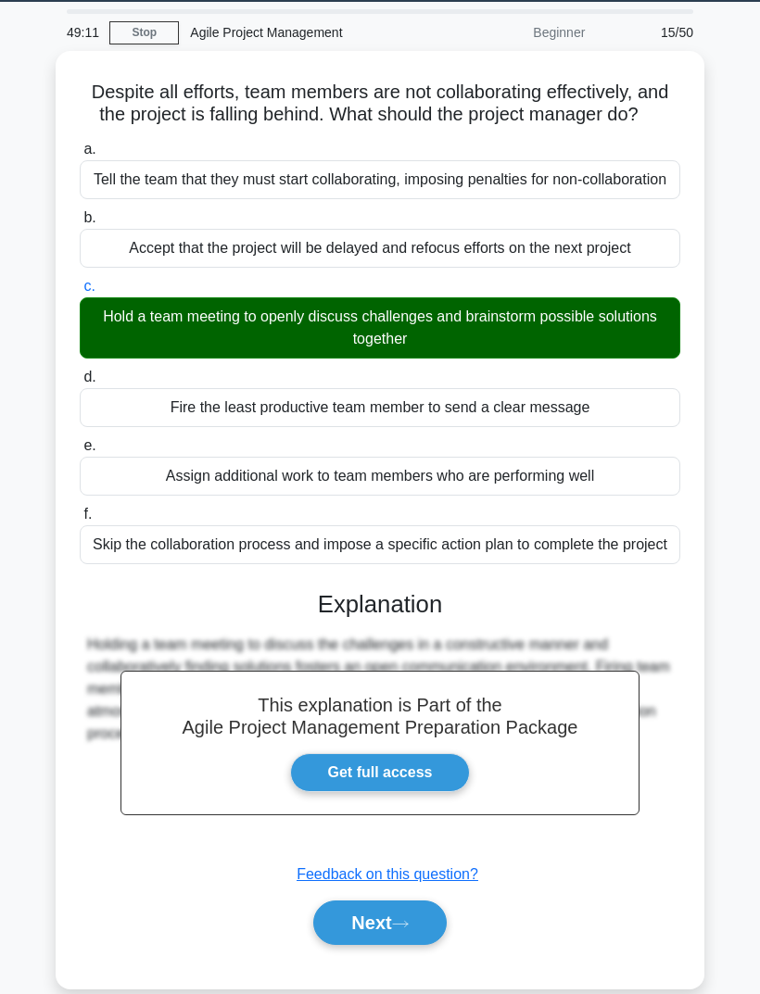
scroll to position [82, 0]
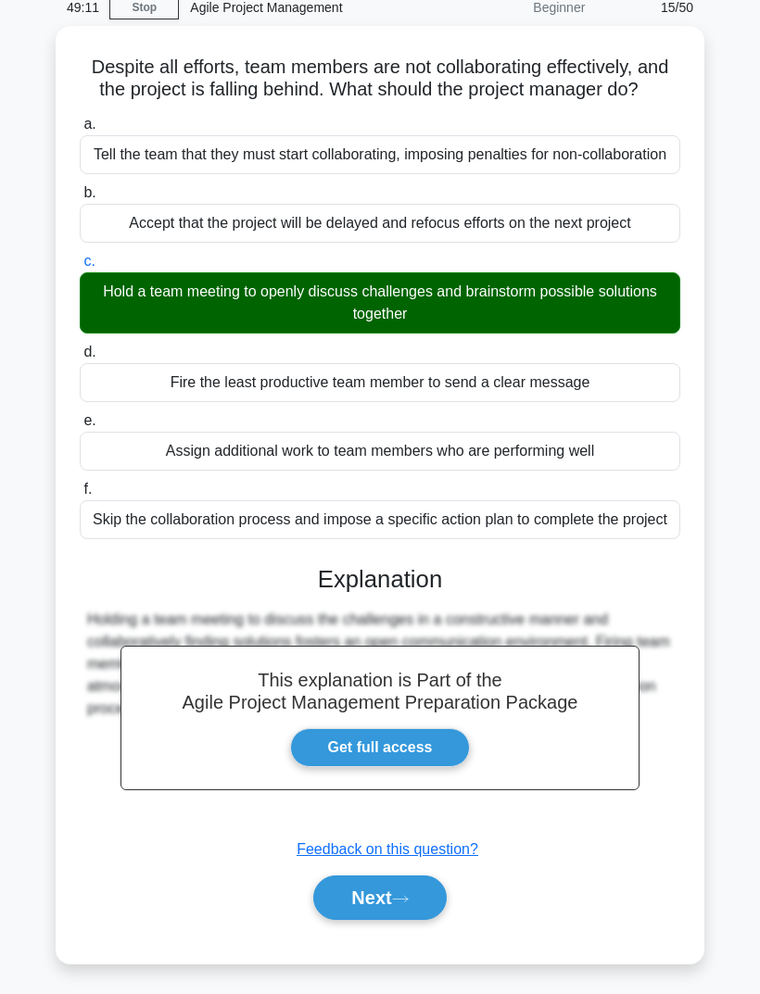
click at [400, 904] on icon at bounding box center [400, 899] width 17 height 10
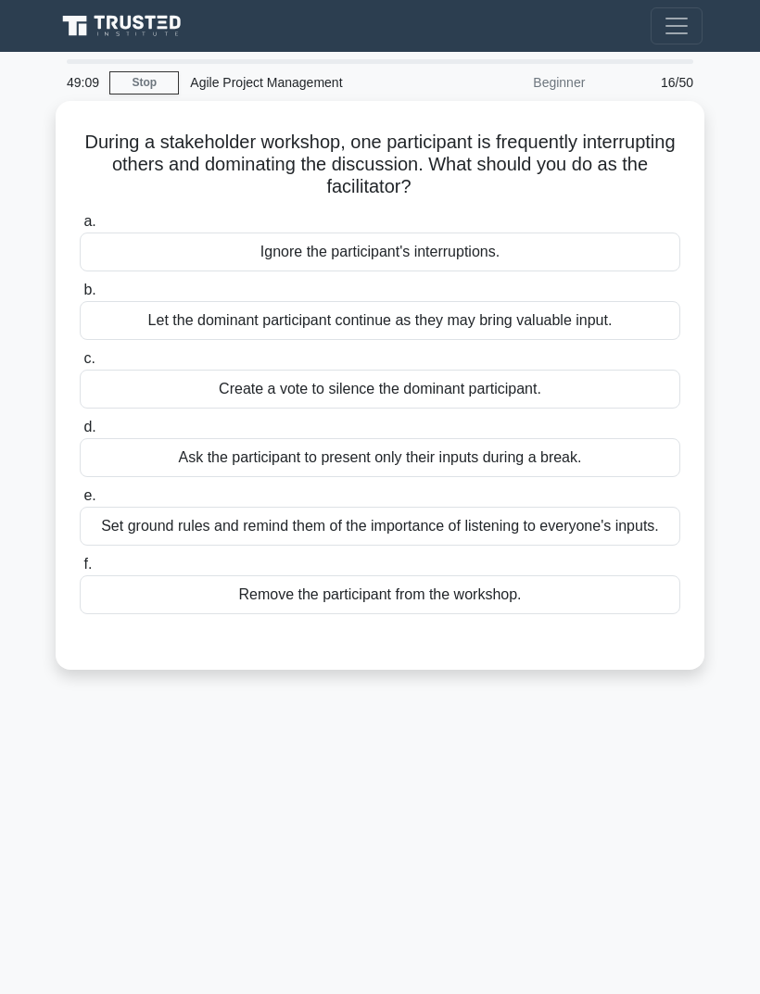
scroll to position [0, 0]
click at [619, 529] on div "Set ground rules and remind them of the importance of listening to everyone's i…" at bounding box center [380, 526] width 600 height 39
click at [80, 502] on input "e. Set ground rules and remind them of the importance of listening to everyone'…" at bounding box center [80, 496] width 0 height 12
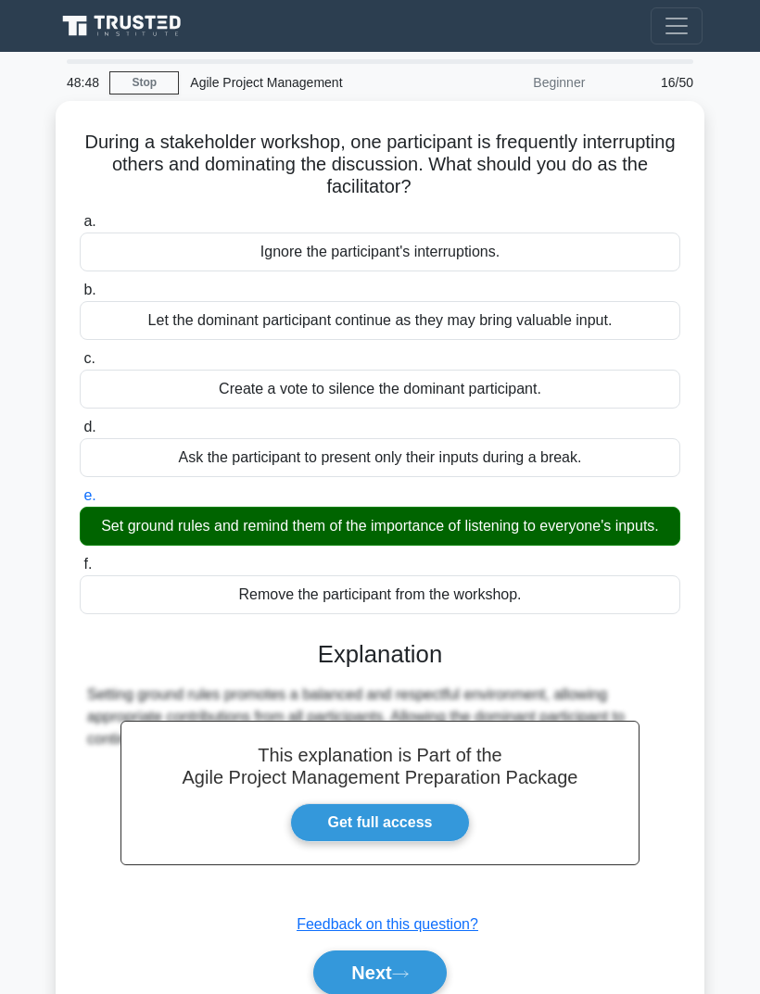
click at [403, 979] on button "Next" at bounding box center [379, 972] width 132 height 44
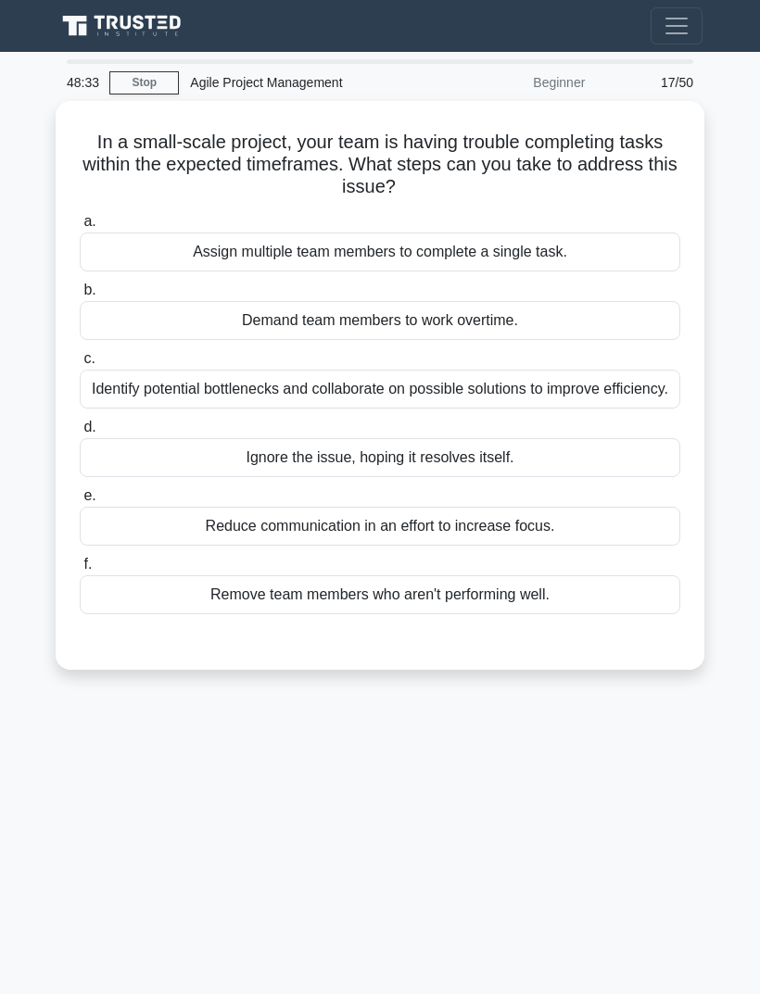
click at [630, 396] on div "Identify potential bottlenecks and collaborate on possible solutions to improve…" at bounding box center [380, 389] width 600 height 39
click at [80, 365] on input "c. Identify potential bottlenecks and collaborate on possible solutions to impr…" at bounding box center [80, 359] width 0 height 12
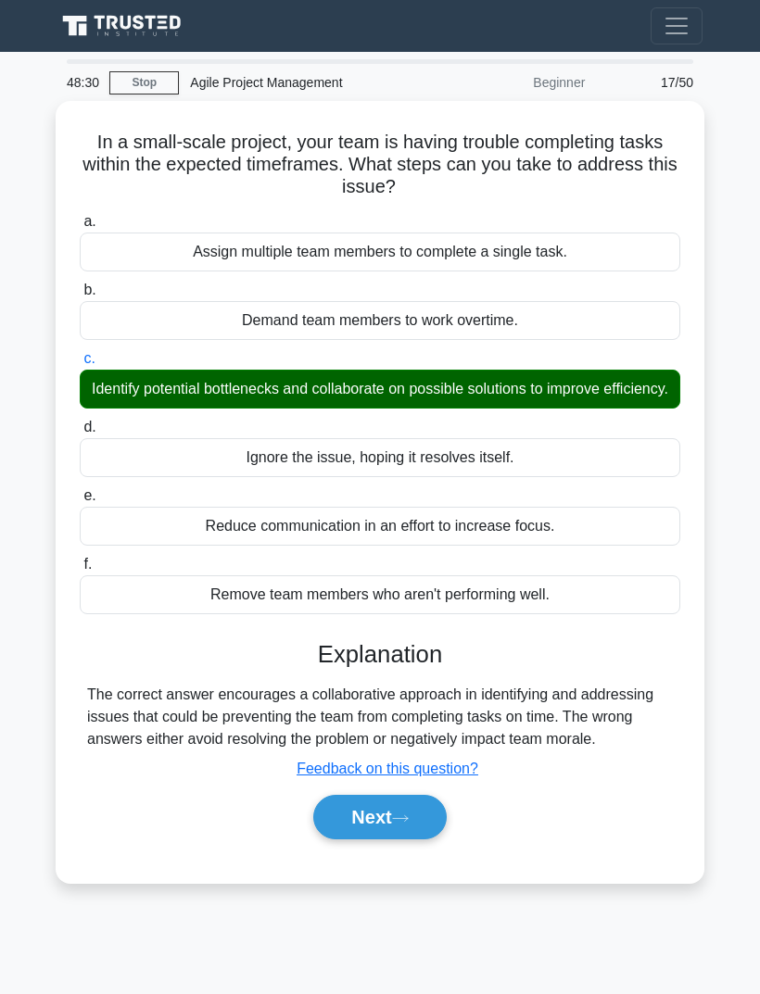
click at [409, 839] on button "Next" at bounding box center [379, 817] width 132 height 44
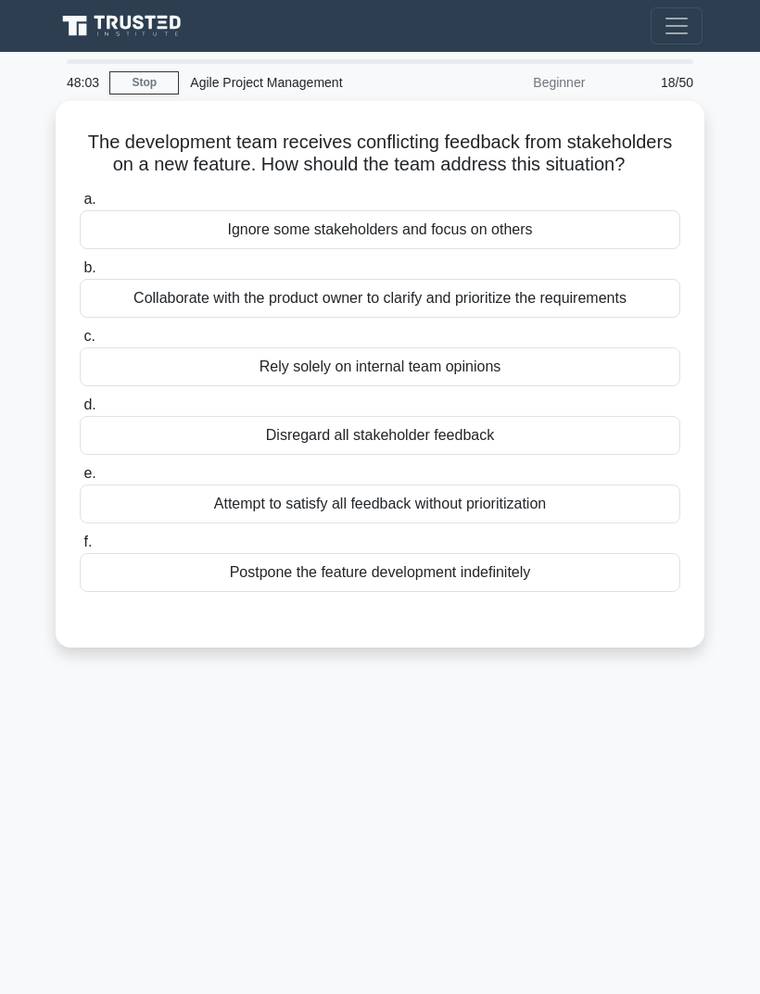
click at [631, 318] on div "Collaborate with the product owner to clarify and prioritize the requirements" at bounding box center [380, 298] width 600 height 39
click at [80, 274] on input "b. Collaborate with the product owner to clarify and prioritize the requirements" at bounding box center [80, 268] width 0 height 12
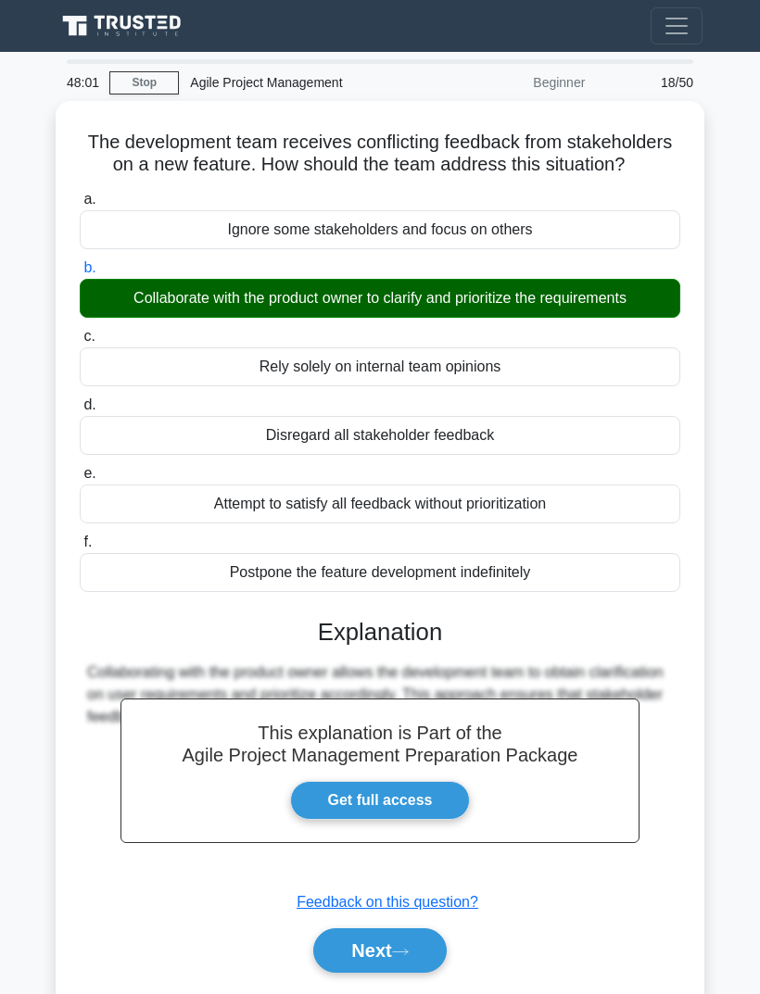
click at [392, 954] on button "Next" at bounding box center [379, 950] width 132 height 44
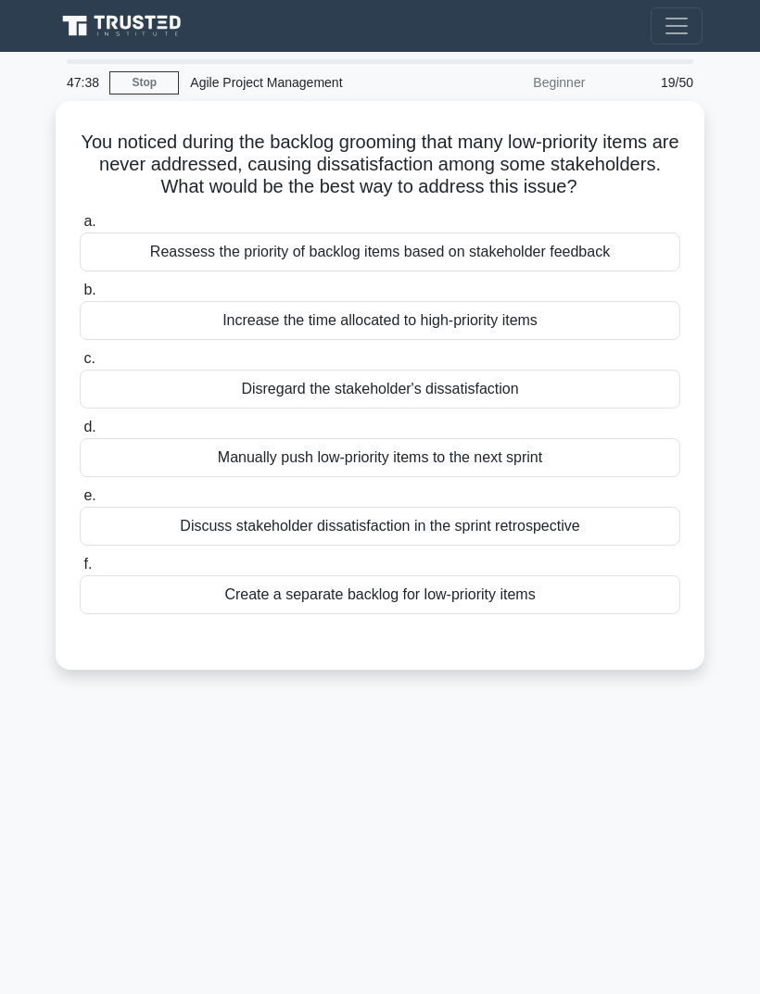
click at [636, 271] on div "Reassess the priority of backlog items based on stakeholder feedback" at bounding box center [380, 252] width 600 height 39
click at [80, 228] on input "a. Reassess the priority of backlog items based on stakeholder feedback" at bounding box center [80, 222] width 0 height 12
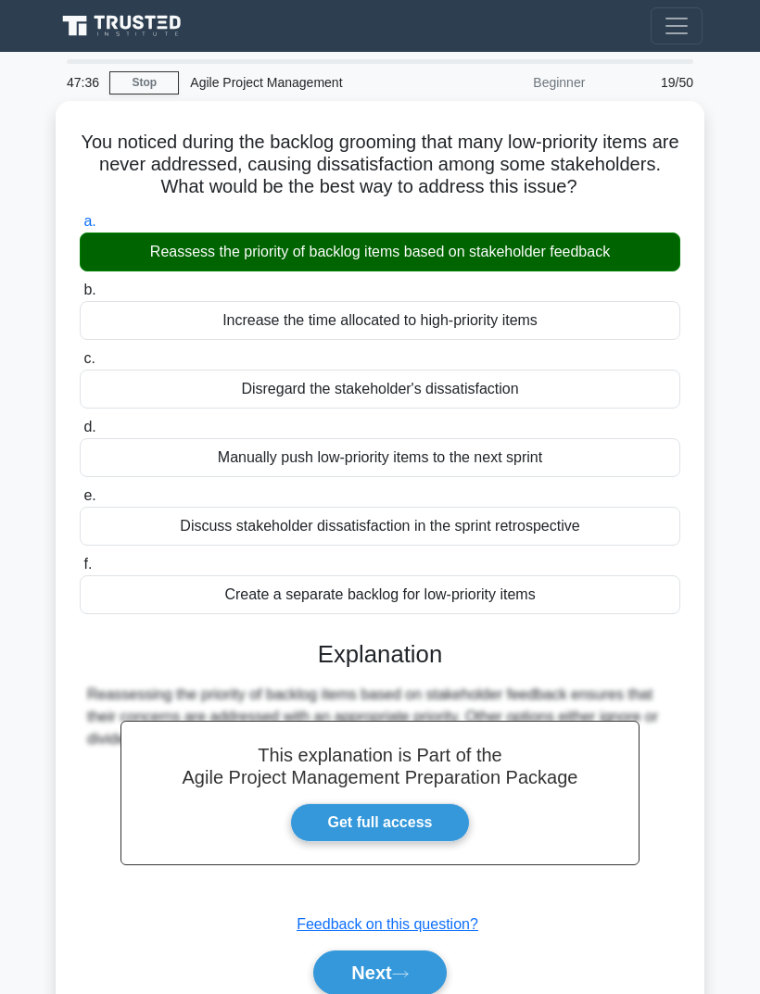
click at [401, 977] on button "Next" at bounding box center [379, 972] width 132 height 44
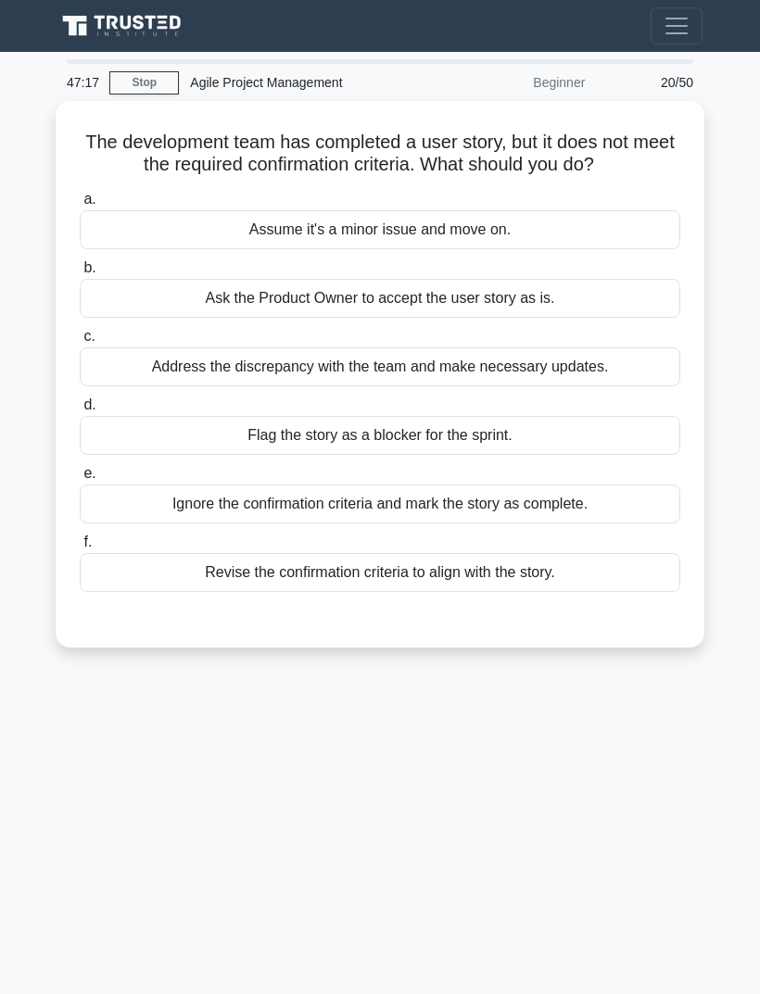
click at [635, 386] on div "Address the discrepancy with the team and make necessary updates." at bounding box center [380, 366] width 600 height 39
click at [80, 343] on input "c. Address the discrepancy with the team and make necessary updates." at bounding box center [80, 337] width 0 height 12
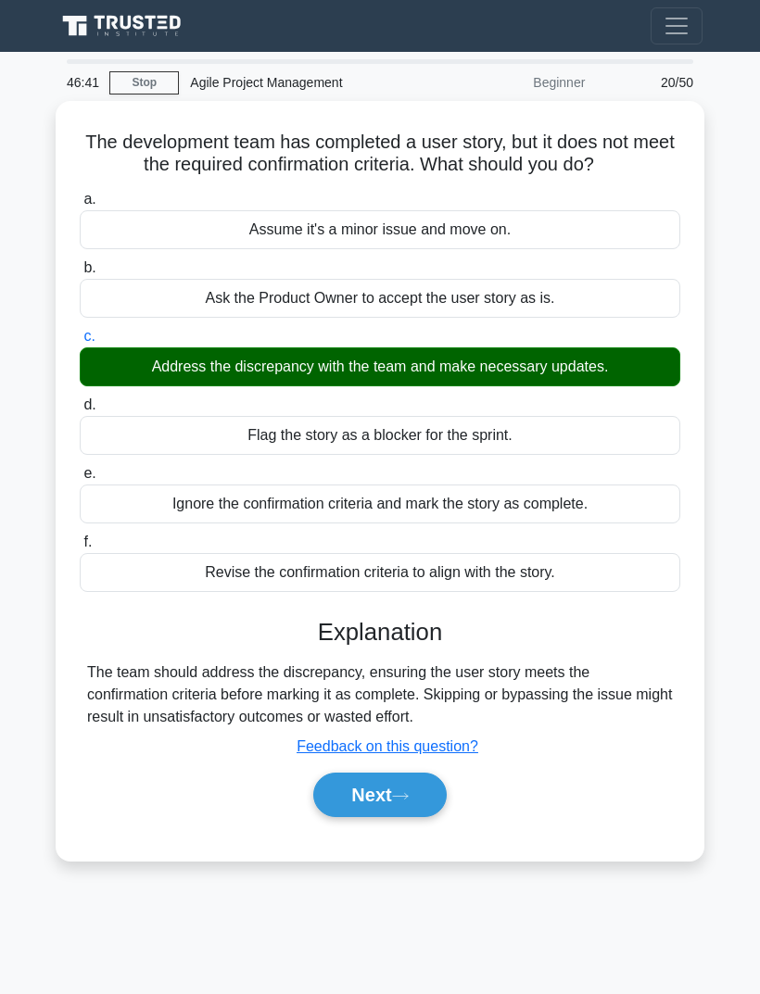
click at [421, 800] on button "Next" at bounding box center [379, 795] width 132 height 44
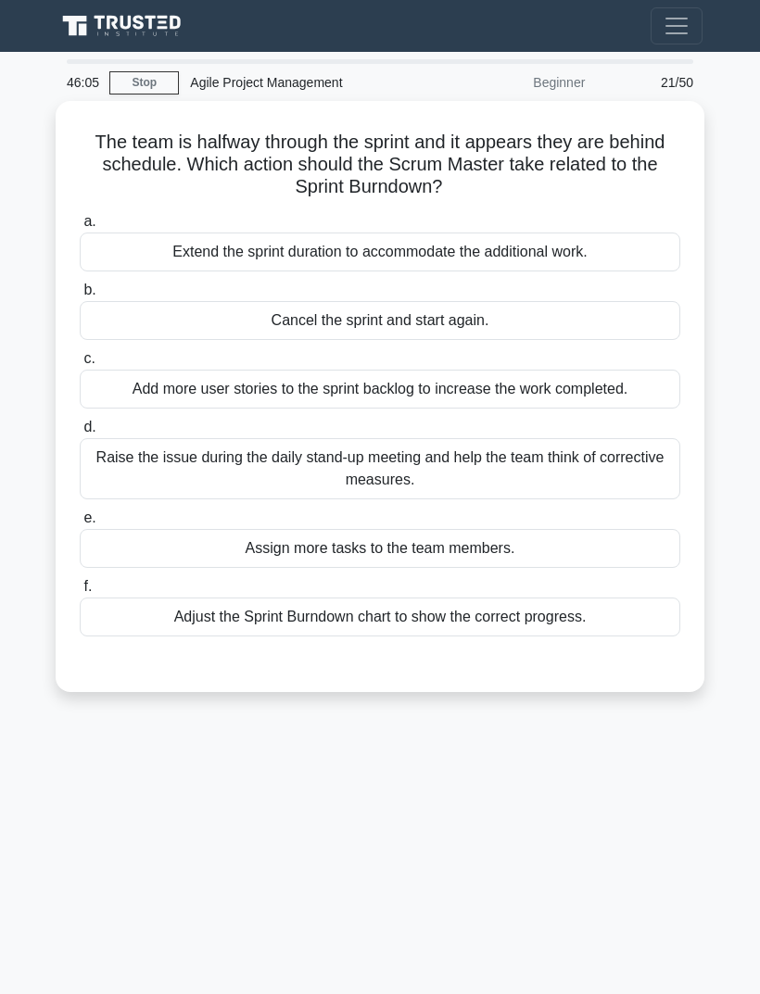
click at [625, 459] on div "Raise the issue during the daily stand-up meeting and help the team think of co…" at bounding box center [380, 468] width 600 height 61
click at [80, 434] on input "d. Raise the issue during the daily stand-up meeting and help the team think of…" at bounding box center [80, 427] width 0 height 12
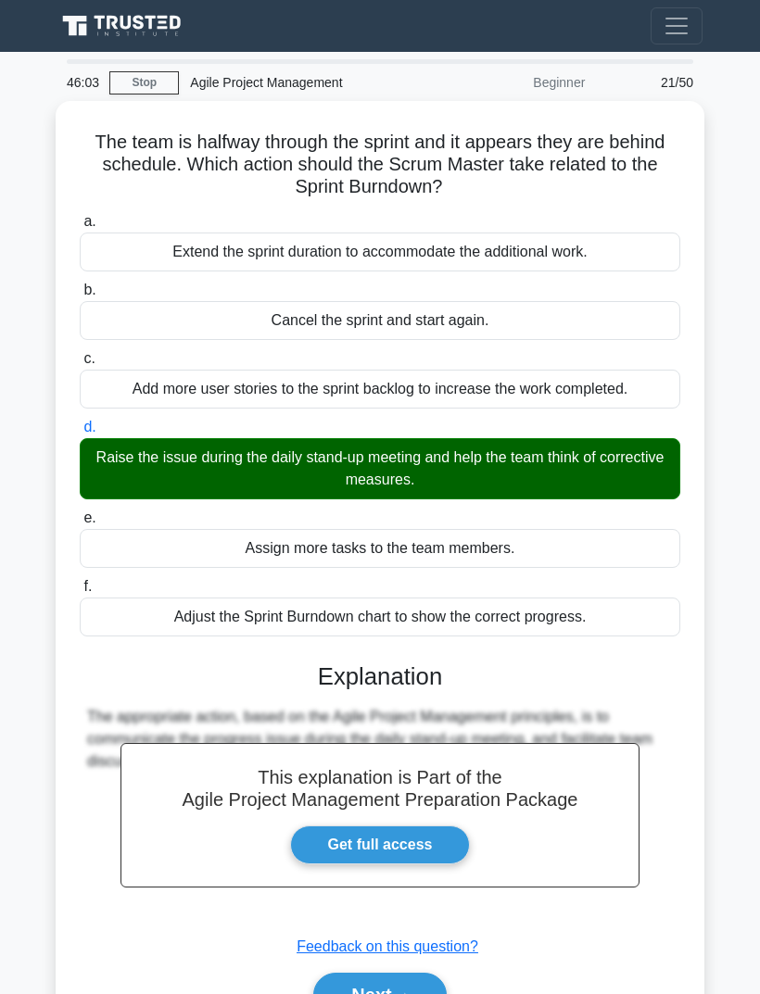
click at [404, 981] on button "Next" at bounding box center [379, 995] width 132 height 44
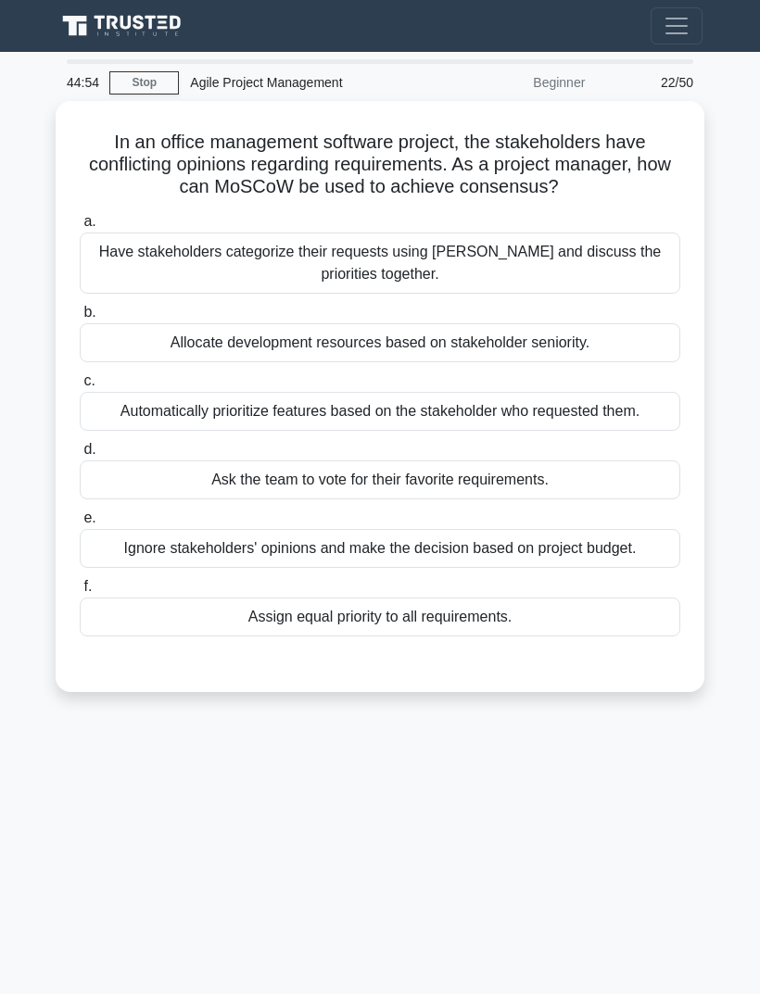
click at [637, 265] on div "Have stakeholders categorize their requests using MoSCoW and discuss the priori…" at bounding box center [380, 263] width 600 height 61
click at [80, 228] on input "a. Have stakeholders categorize their requests using MoSCoW and discuss the pri…" at bounding box center [80, 222] width 0 height 12
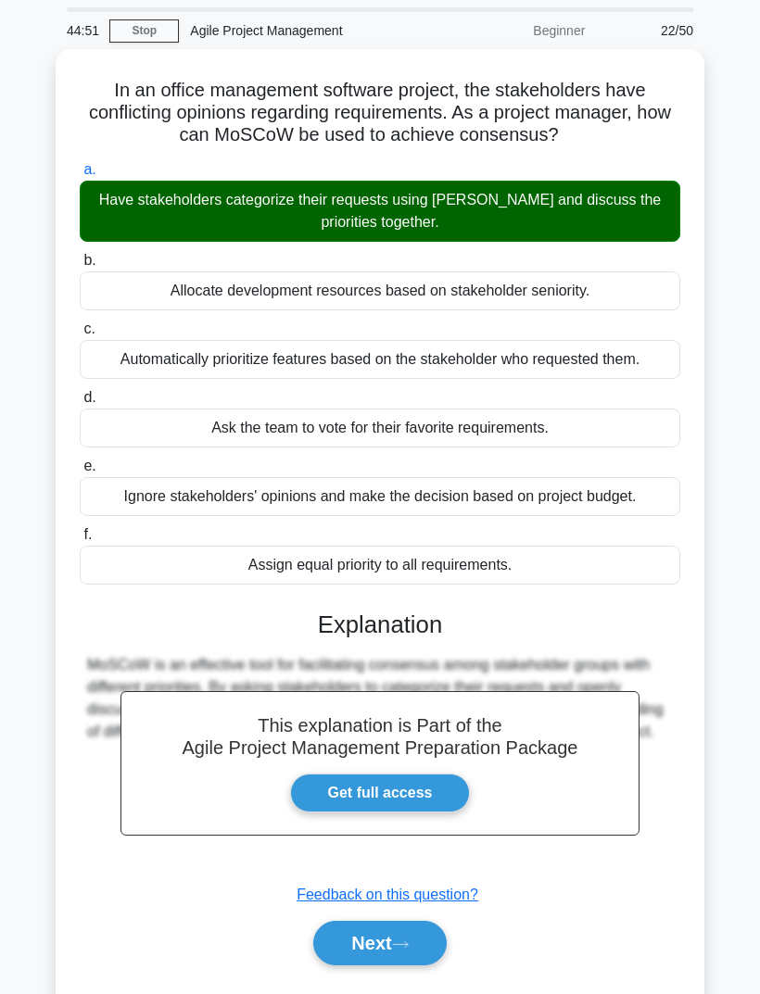
scroll to position [52, 0]
click at [398, 965] on button "Next" at bounding box center [379, 943] width 132 height 44
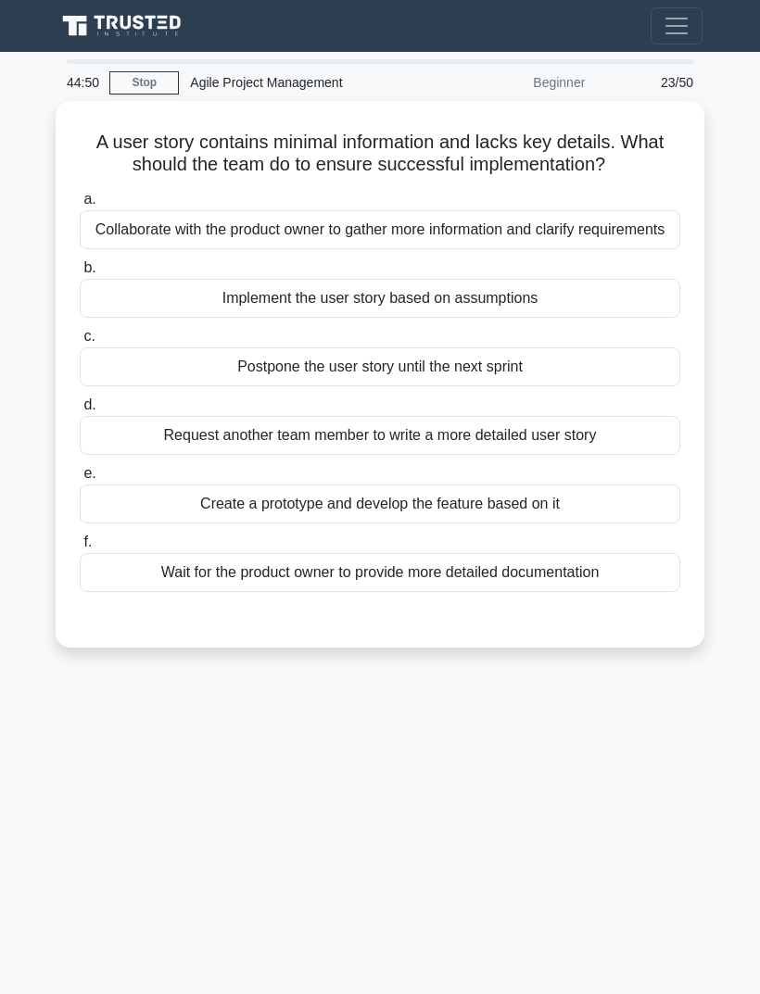
scroll to position [0, 0]
click at [630, 249] on div "Collaborate with the product owner to gather more information and clarify requi…" at bounding box center [380, 229] width 600 height 39
click at [80, 206] on input "a. Collaborate with the product owner to gather more information and clarify re…" at bounding box center [80, 200] width 0 height 12
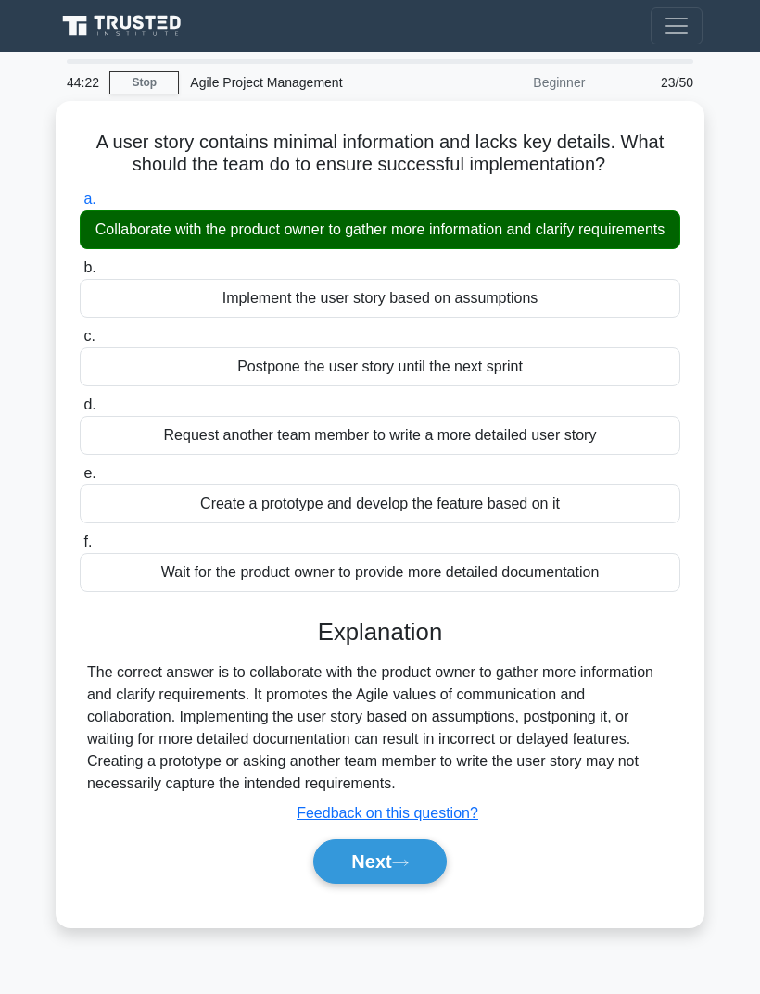
click at [418, 884] on button "Next" at bounding box center [379, 861] width 132 height 44
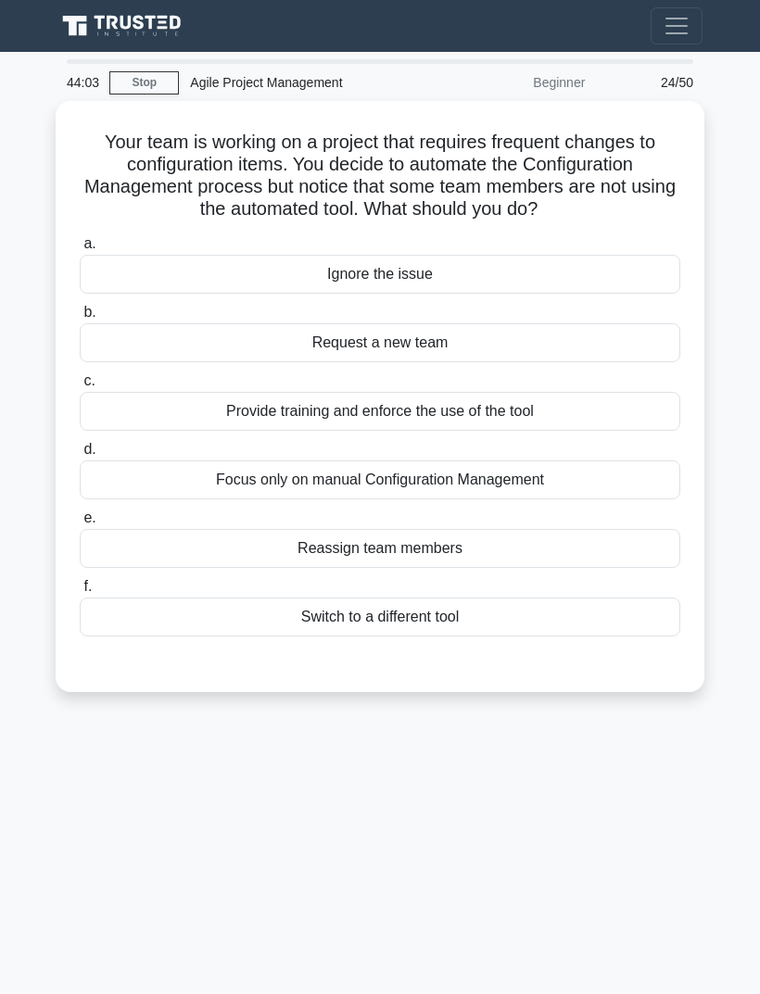
click at [585, 431] on div "Provide training and enforce the use of the tool" at bounding box center [380, 411] width 600 height 39
click at [80, 387] on input "c. Provide training and enforce the use of the tool" at bounding box center [80, 381] width 0 height 12
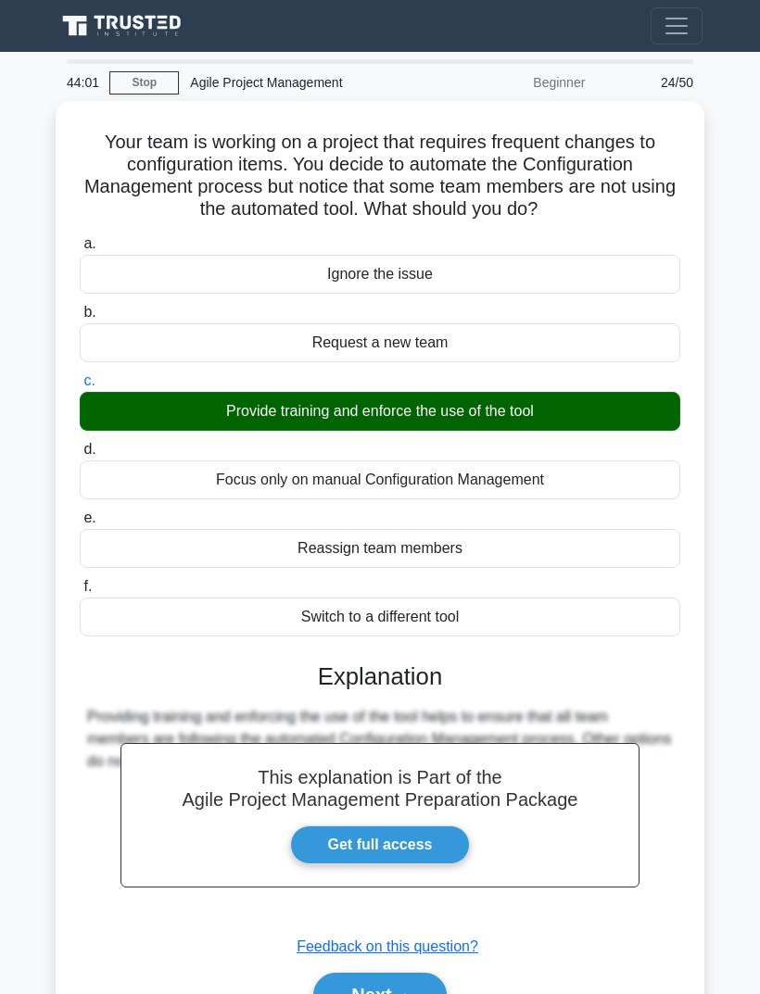
click at [394, 993] on button "Next" at bounding box center [379, 995] width 132 height 44
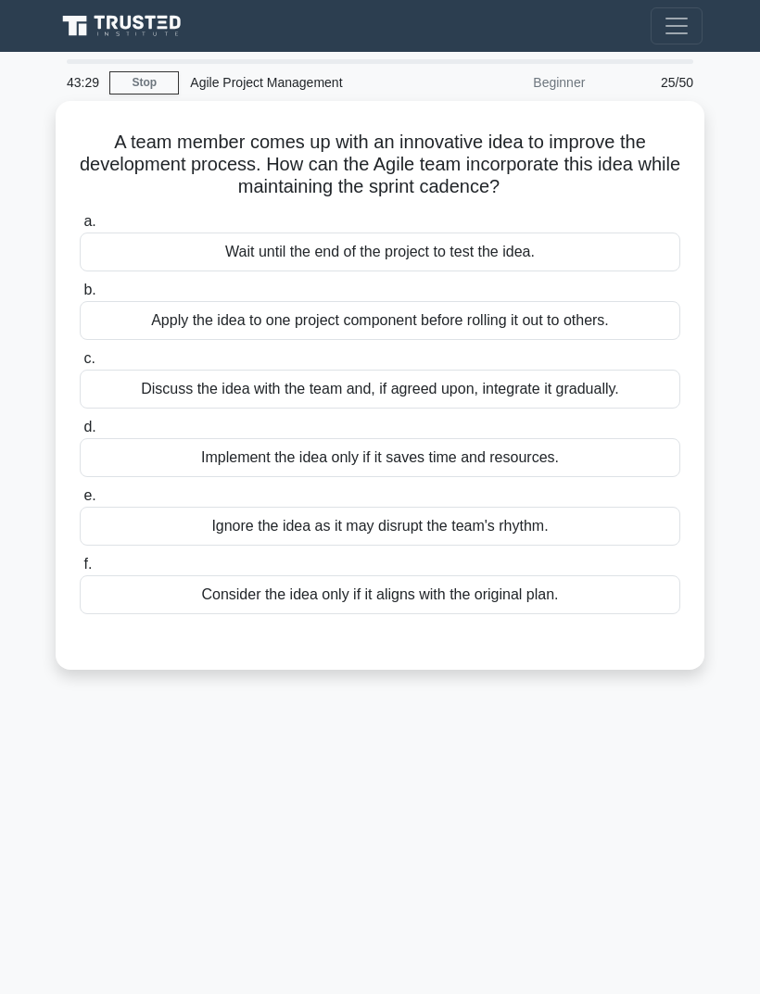
click at [646, 391] on div "Discuss the idea with the team and, if agreed upon, integrate it gradually." at bounding box center [380, 389] width 600 height 39
click at [80, 365] on input "c. Discuss the idea with the team and, if agreed upon, integrate it gradually." at bounding box center [80, 359] width 0 height 12
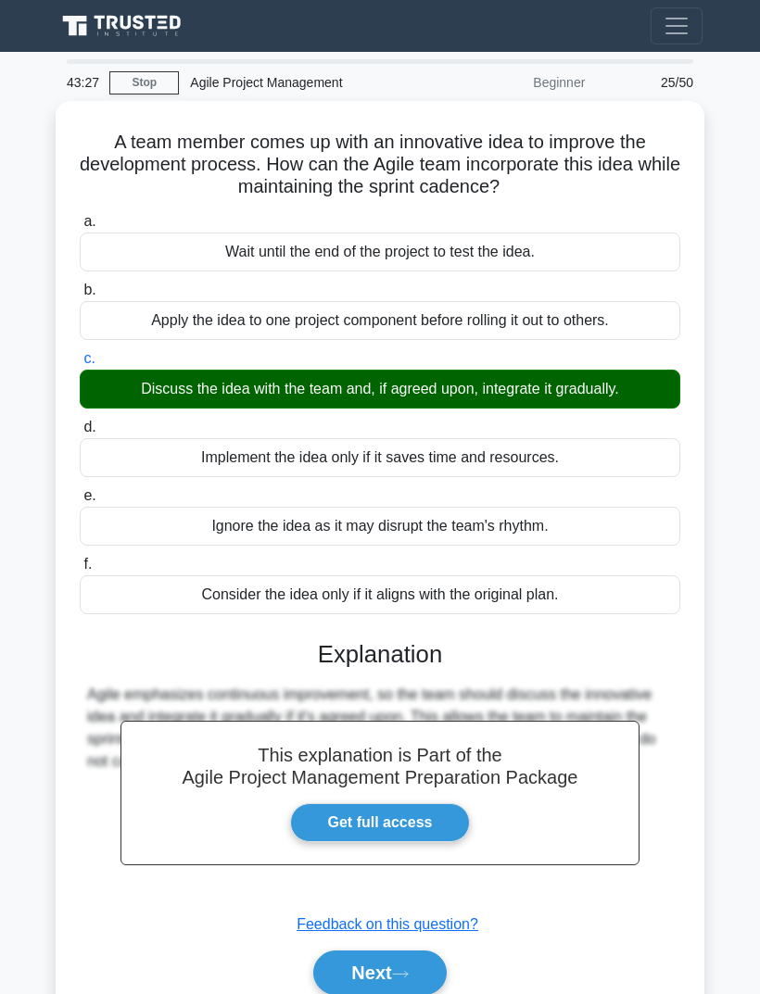
click at [405, 969] on icon at bounding box center [400, 974] width 17 height 10
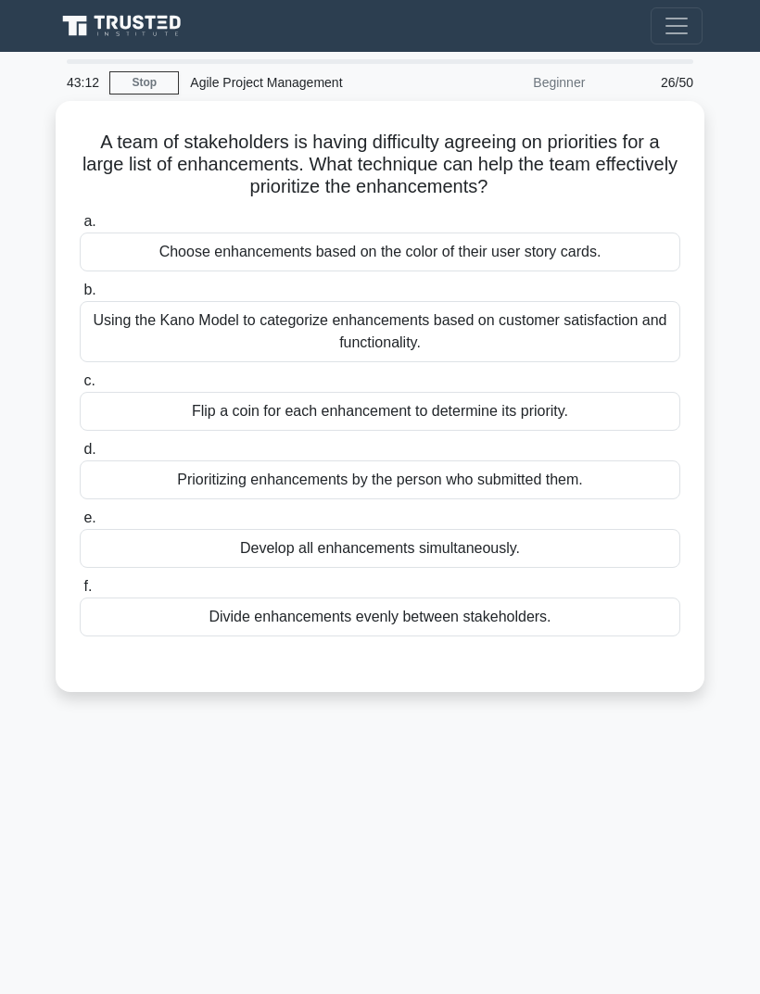
click at [645, 334] on div "Using the Kano Model to categorize enhancements based on customer satisfaction …" at bounding box center [380, 331] width 600 height 61
click at [80, 296] on input "b. Using the Kano Model to categorize enhancements based on customer satisfacti…" at bounding box center [80, 290] width 0 height 12
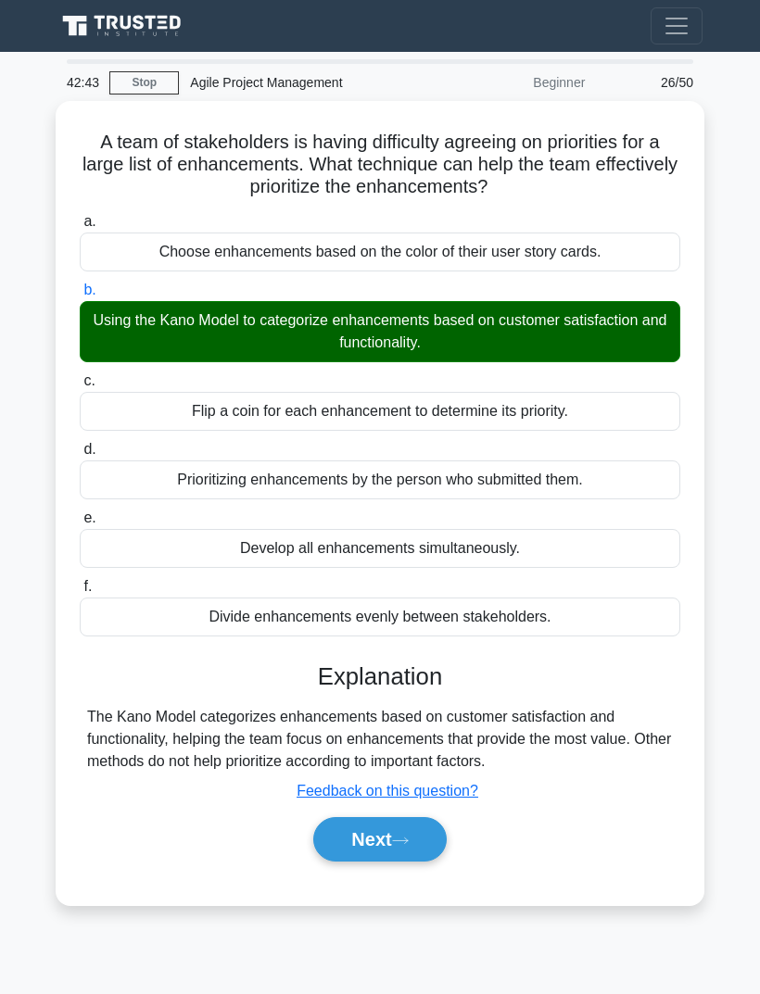
click at [423, 852] on button "Next" at bounding box center [379, 839] width 132 height 44
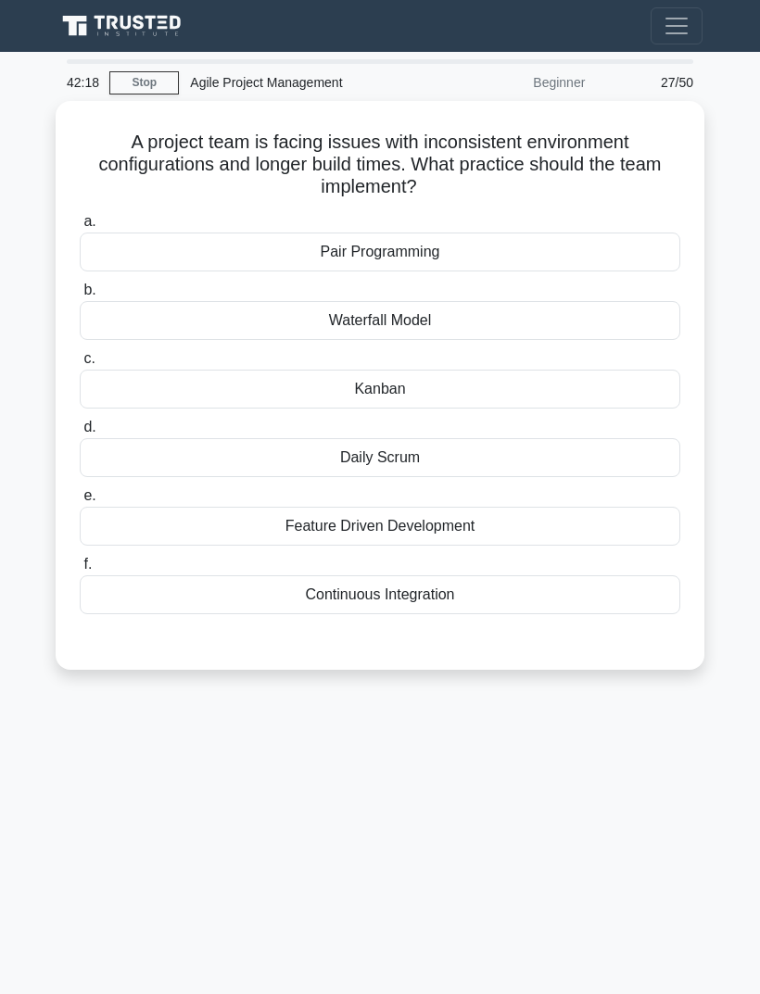
click at [450, 456] on div "Daily Scrum" at bounding box center [380, 457] width 600 height 39
click at [80, 434] on input "d. Daily Scrum" at bounding box center [80, 427] width 0 height 12
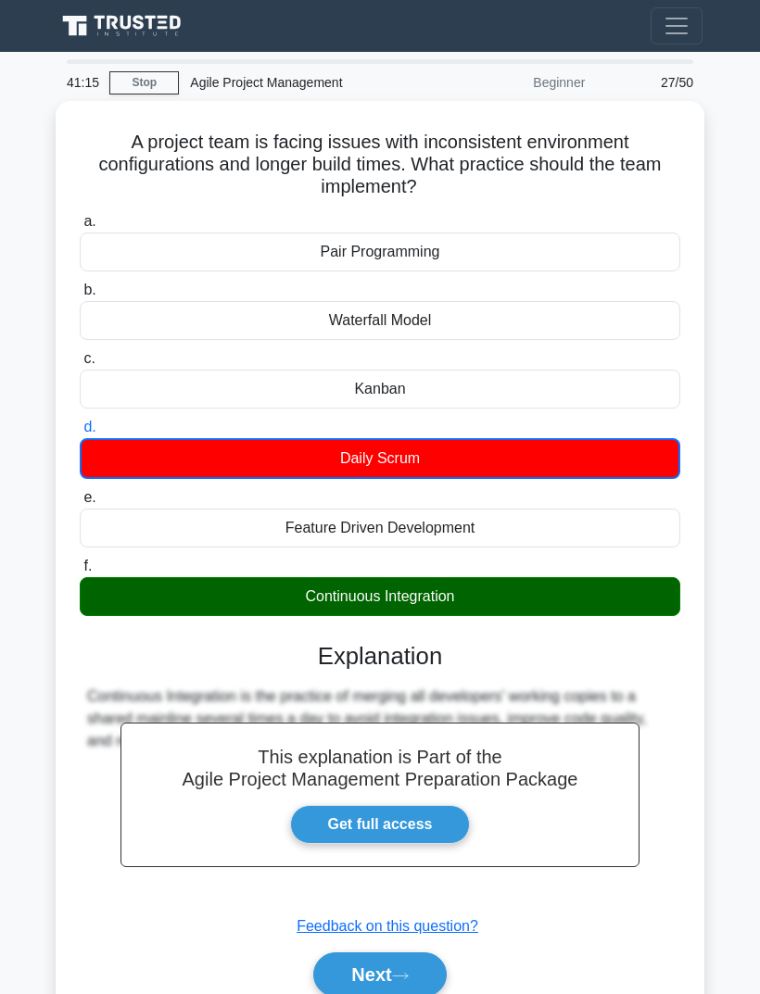
click at [407, 973] on icon at bounding box center [400, 976] width 15 height 6
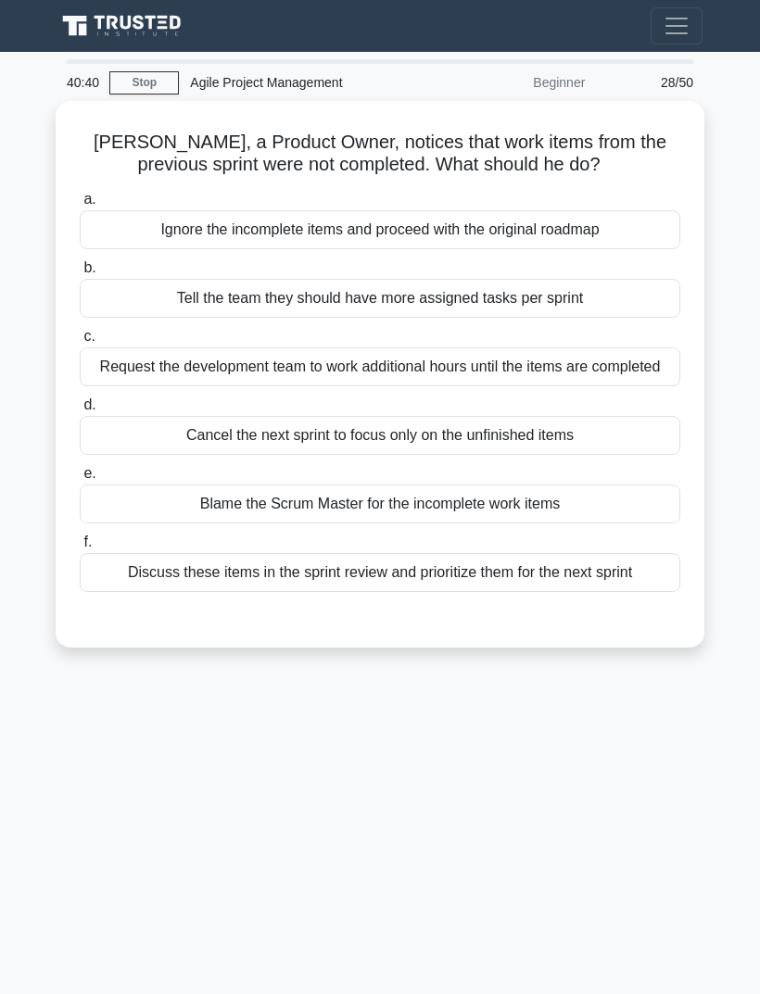
click at [623, 592] on div "Discuss these items in the sprint review and prioritize them for the next sprint" at bounding box center [380, 572] width 600 height 39
click at [80, 548] on input "f. Discuss these items in the sprint review and prioritize them for the next sp…" at bounding box center [80, 542] width 0 height 12
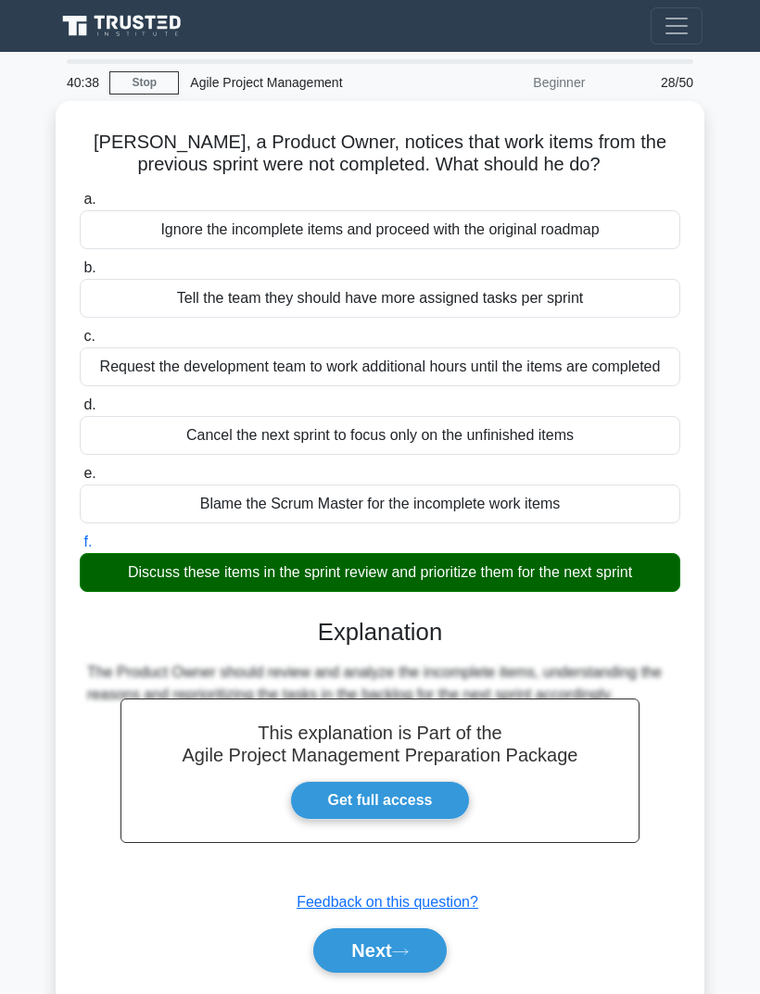
click at [403, 957] on icon at bounding box center [400, 952] width 17 height 10
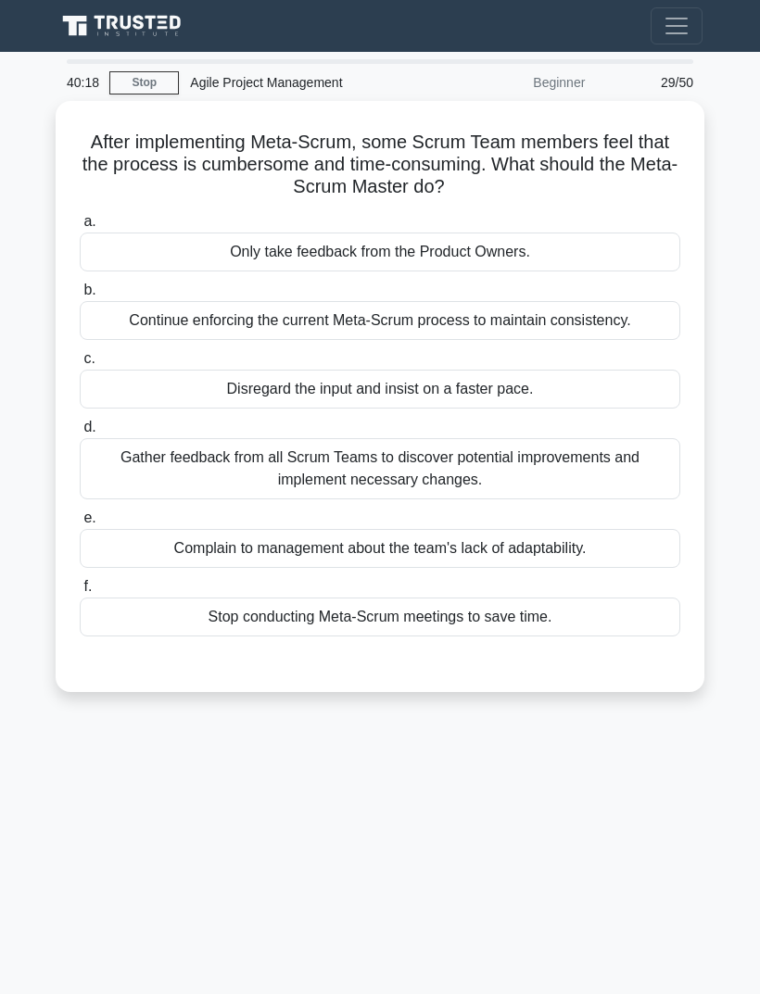
click at [632, 478] on div "Gather feedback from all Scrum Teams to discover potential improvements and imp…" at bounding box center [380, 468] width 600 height 61
click at [80, 434] on input "d. Gather feedback from all Scrum Teams to discover potential improvements and …" at bounding box center [80, 427] width 0 height 12
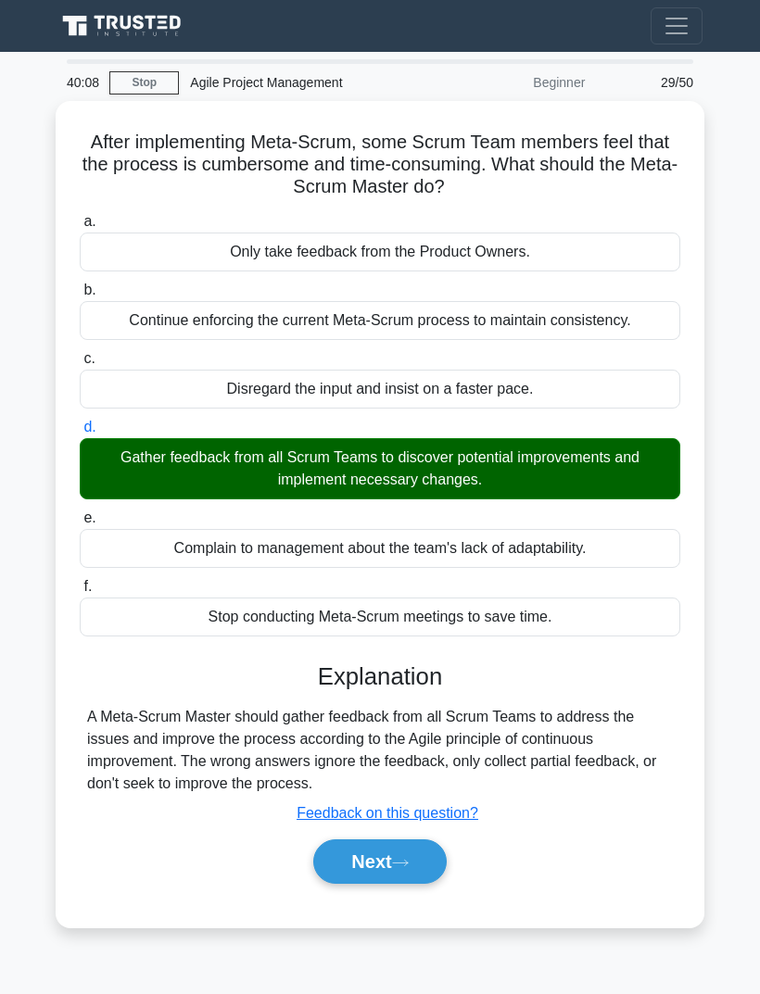
click at [409, 859] on icon at bounding box center [400, 863] width 17 height 10
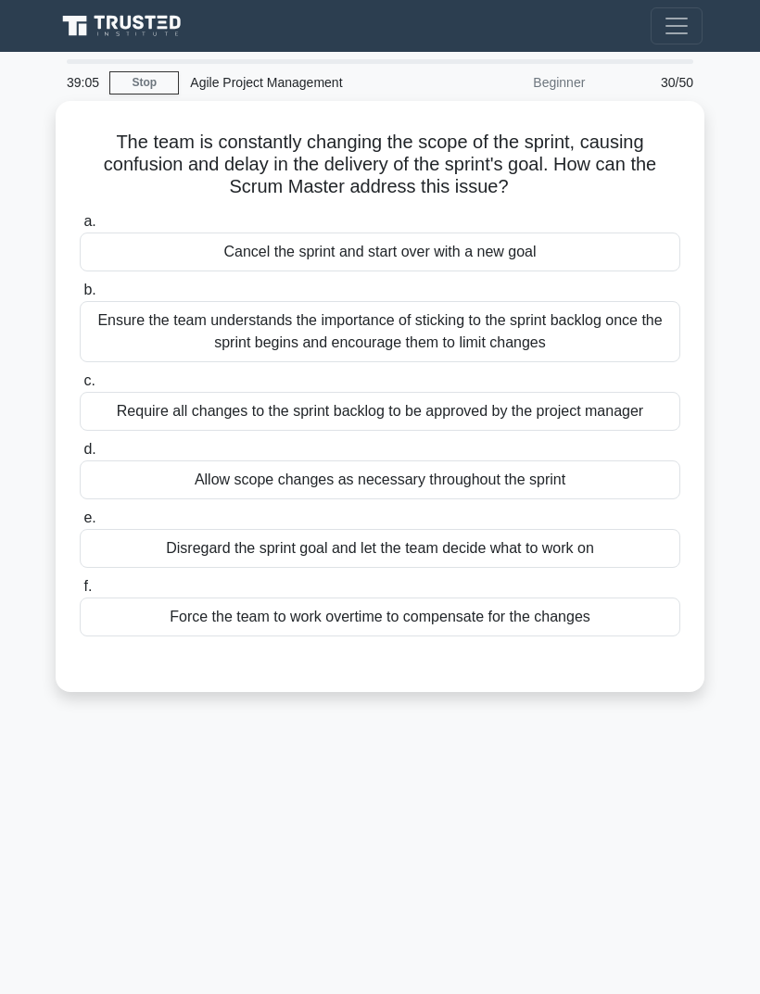
click at [620, 343] on div "Ensure the team understands the importance of sticking to the sprint backlog on…" at bounding box center [380, 331] width 600 height 61
click at [80, 296] on input "b. Ensure the team understands the importance of sticking to the sprint backlog…" at bounding box center [80, 290] width 0 height 12
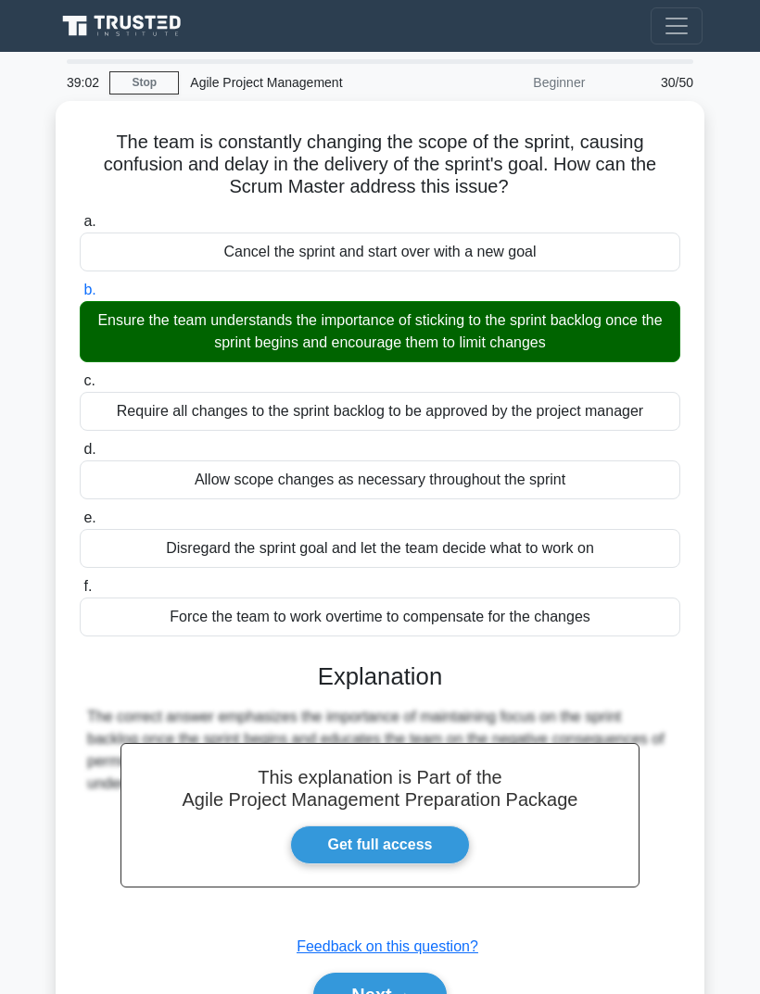
click at [419, 993] on button "Next" at bounding box center [379, 995] width 132 height 44
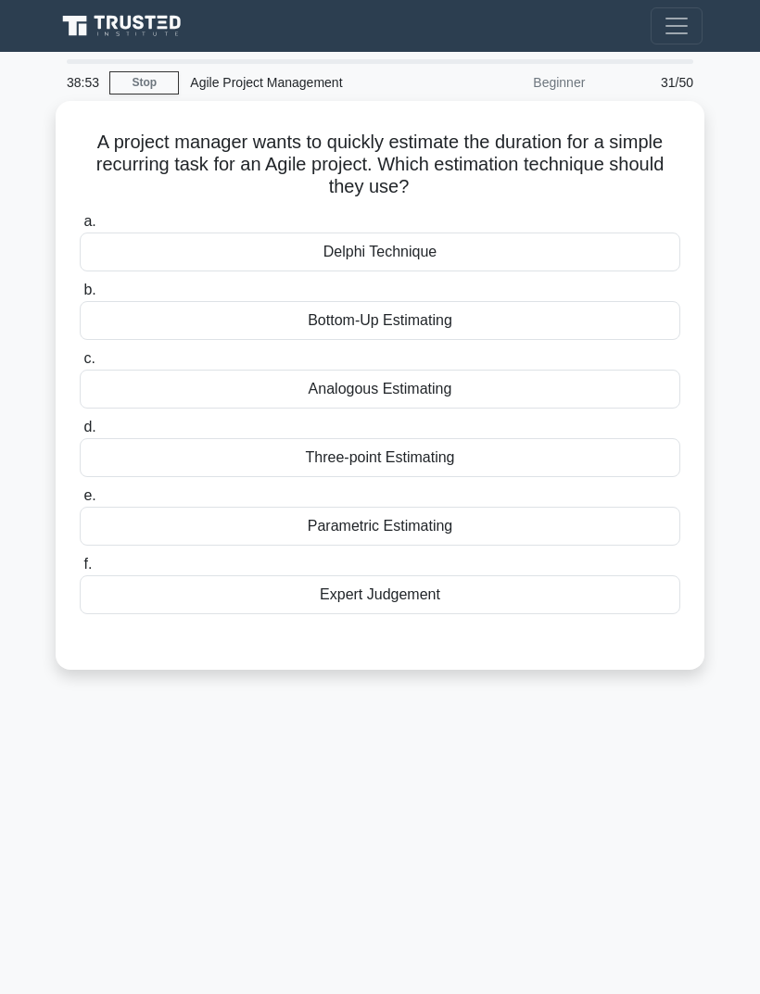
click at [513, 528] on div "Parametric Estimating" at bounding box center [380, 526] width 600 height 39
click at [80, 502] on input "e. Parametric Estimating" at bounding box center [80, 496] width 0 height 12
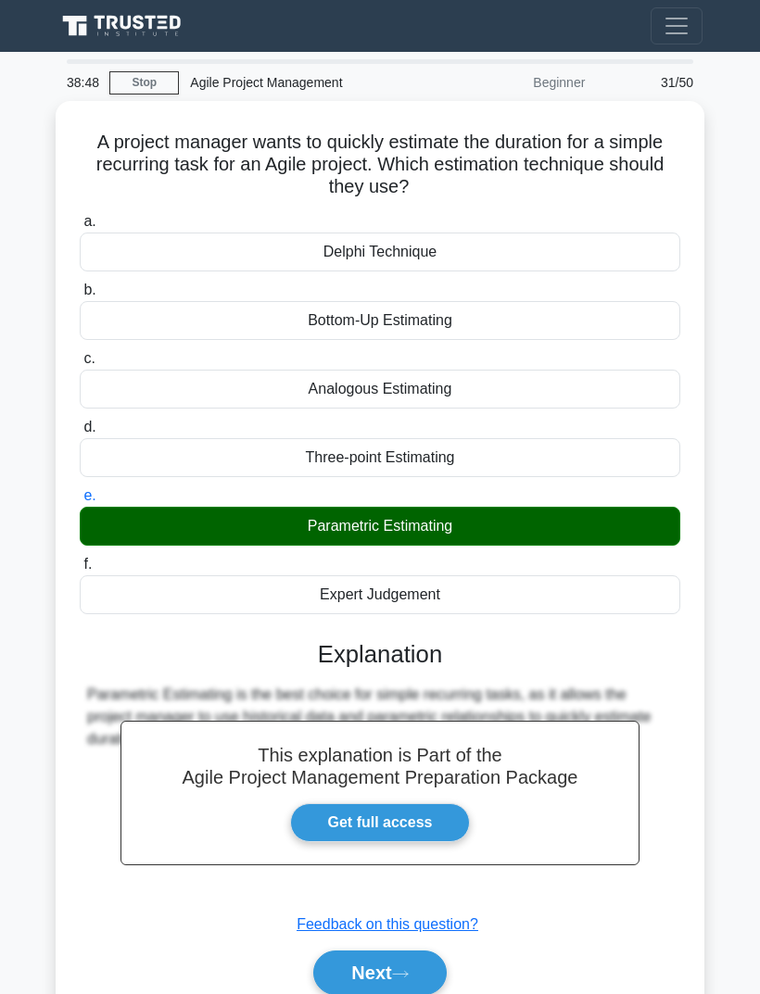
click at [408, 971] on icon at bounding box center [400, 974] width 15 height 6
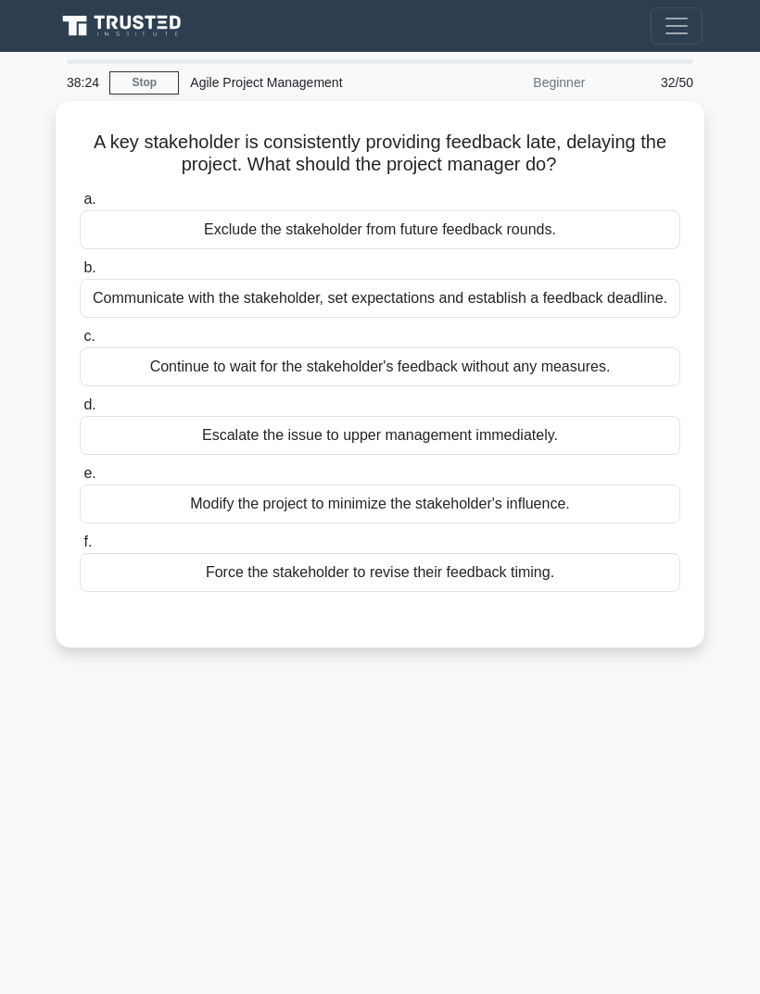
click at [654, 308] on div "Communicate with the stakeholder, set expectations and establish a feedback dea…" at bounding box center [380, 298] width 600 height 39
click at [80, 274] on input "b. Communicate with the stakeholder, set expectations and establish a feedback …" at bounding box center [80, 268] width 0 height 12
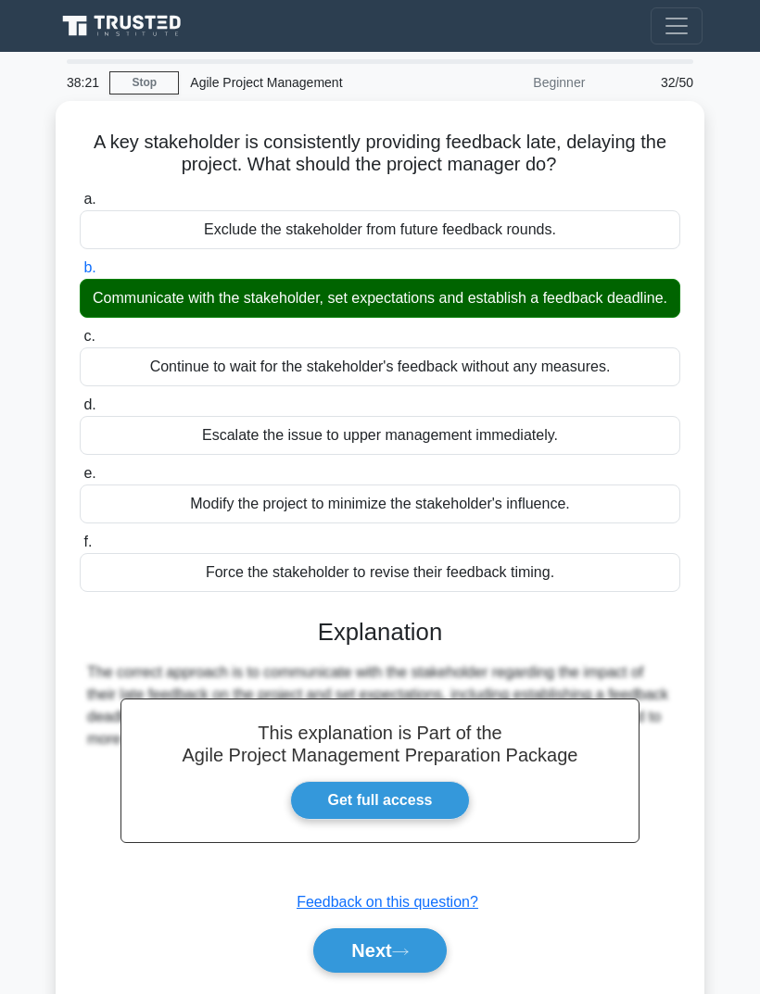
click at [384, 969] on button "Next" at bounding box center [379, 950] width 132 height 44
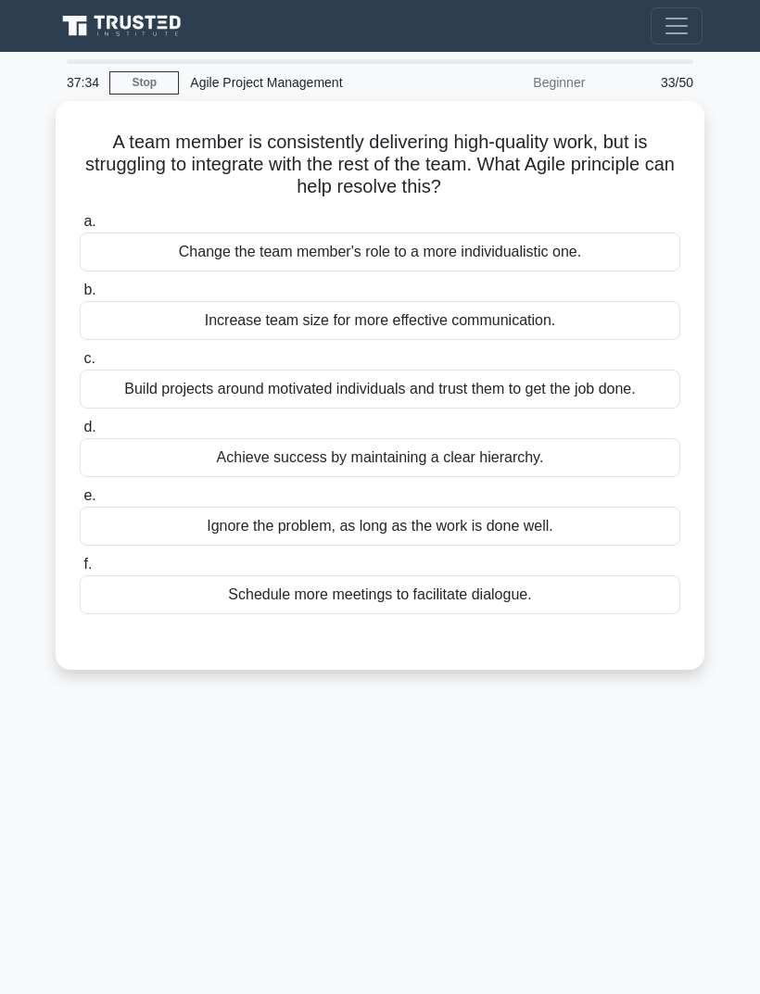
click at [634, 394] on div "Build projects around motivated individuals and trust them to get the job done." at bounding box center [380, 389] width 600 height 39
click at [80, 365] on input "c. Build projects around motivated individuals and trust them to get the job do…" at bounding box center [80, 359] width 0 height 12
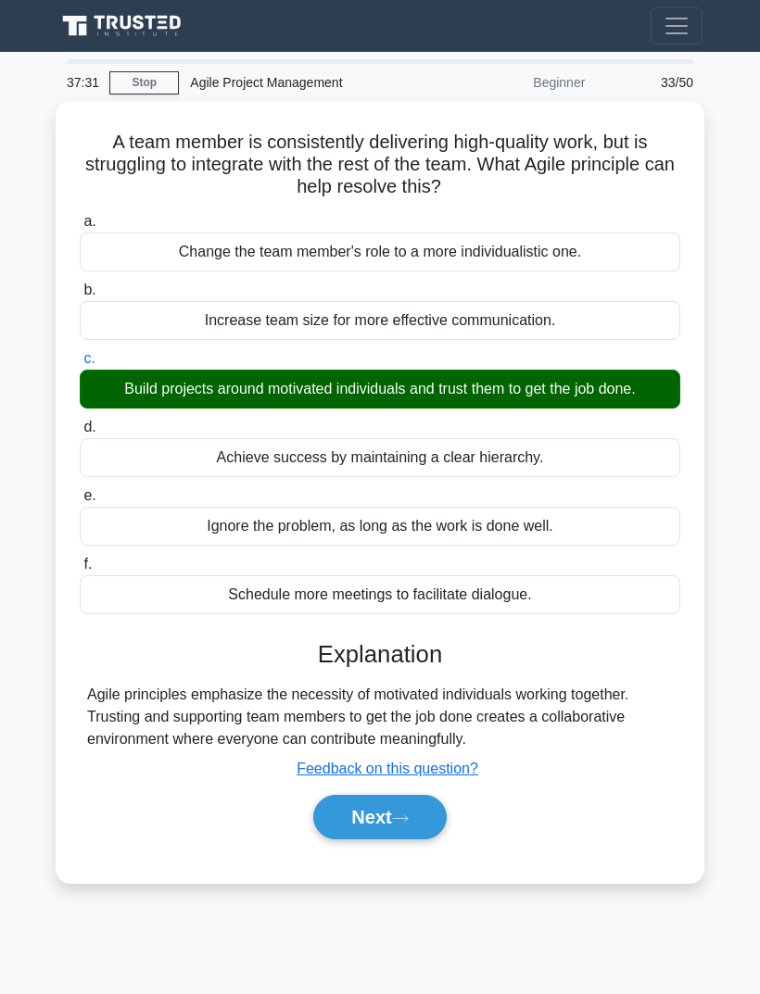
click at [388, 821] on button "Next" at bounding box center [379, 817] width 132 height 44
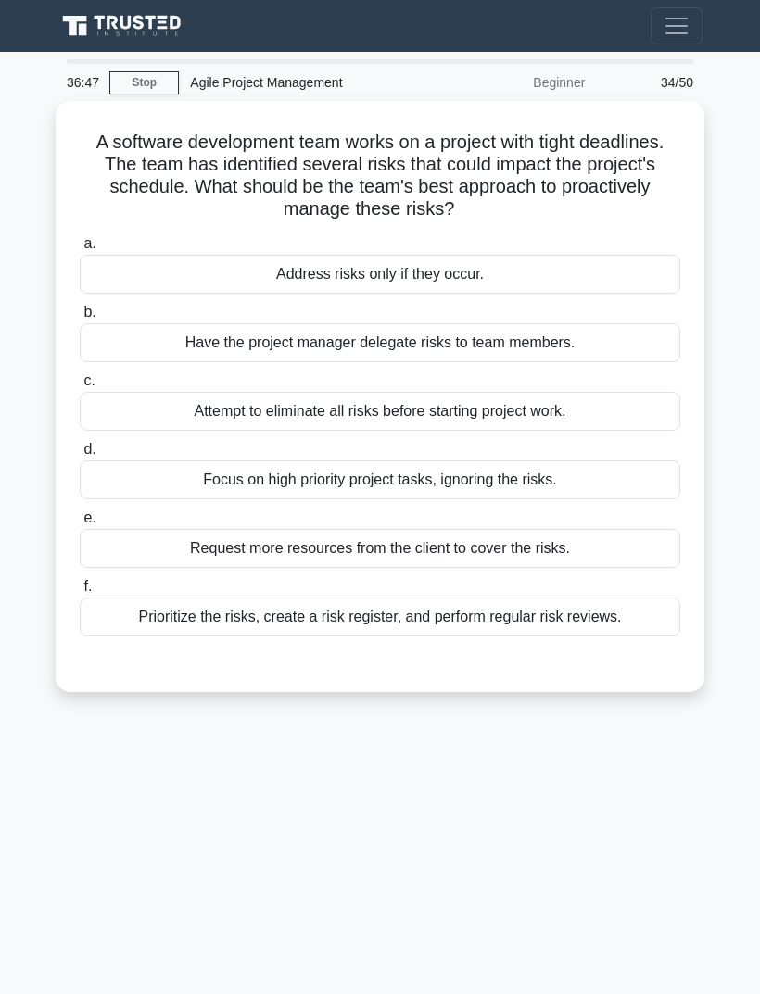
click at [647, 620] on div "Prioritize the risks, create a risk register, and perform regular risk reviews." at bounding box center [380, 617] width 600 height 39
click at [80, 593] on input "f. Prioritize the risks, create a risk register, and perform regular risk revie…" at bounding box center [80, 587] width 0 height 12
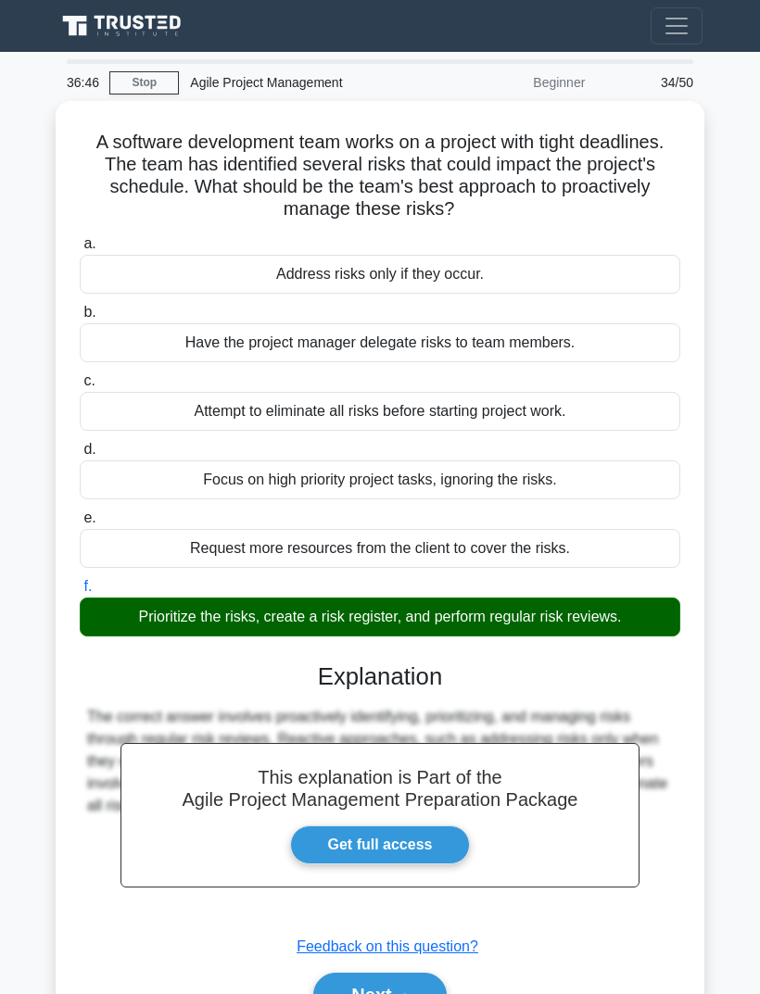
click at [391, 986] on button "Next" at bounding box center [379, 995] width 132 height 44
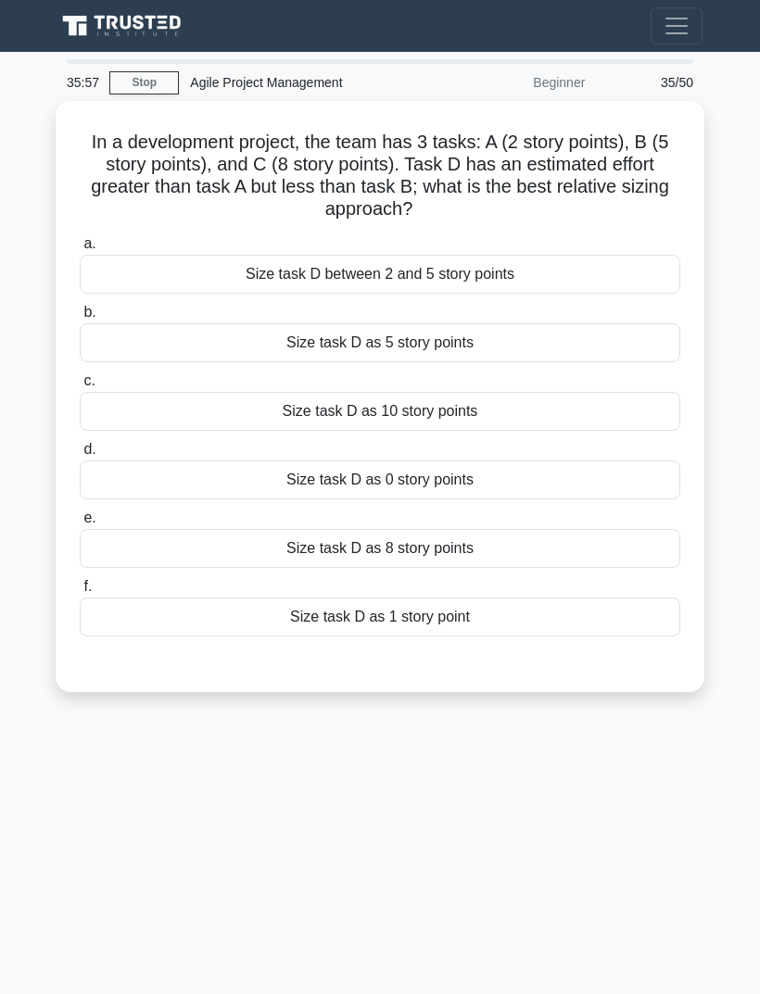
click at [585, 281] on div "Size task D between 2 and 5 story points" at bounding box center [380, 274] width 600 height 39
click at [80, 250] on input "a. Size task D between 2 and 5 story points" at bounding box center [80, 244] width 0 height 12
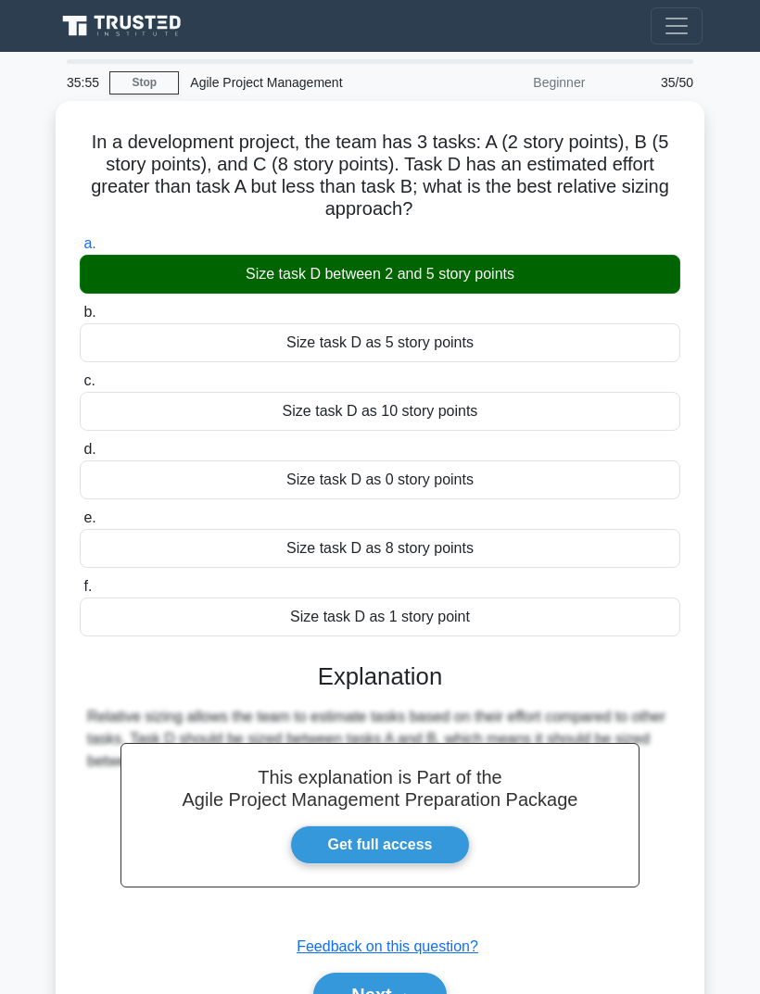
click at [394, 986] on button "Next" at bounding box center [379, 995] width 132 height 44
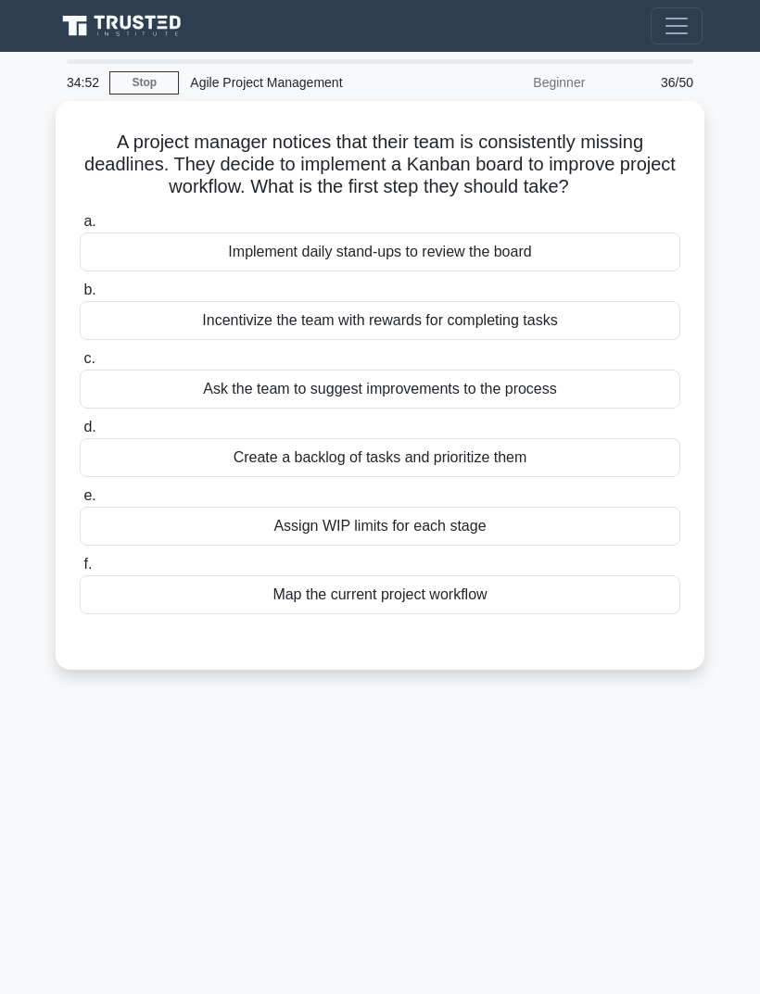
click at [583, 477] on div "Create a backlog of tasks and prioritize them" at bounding box center [380, 457] width 600 height 39
click at [80, 434] on input "d. Create a backlog of tasks and prioritize them" at bounding box center [80, 427] width 0 height 12
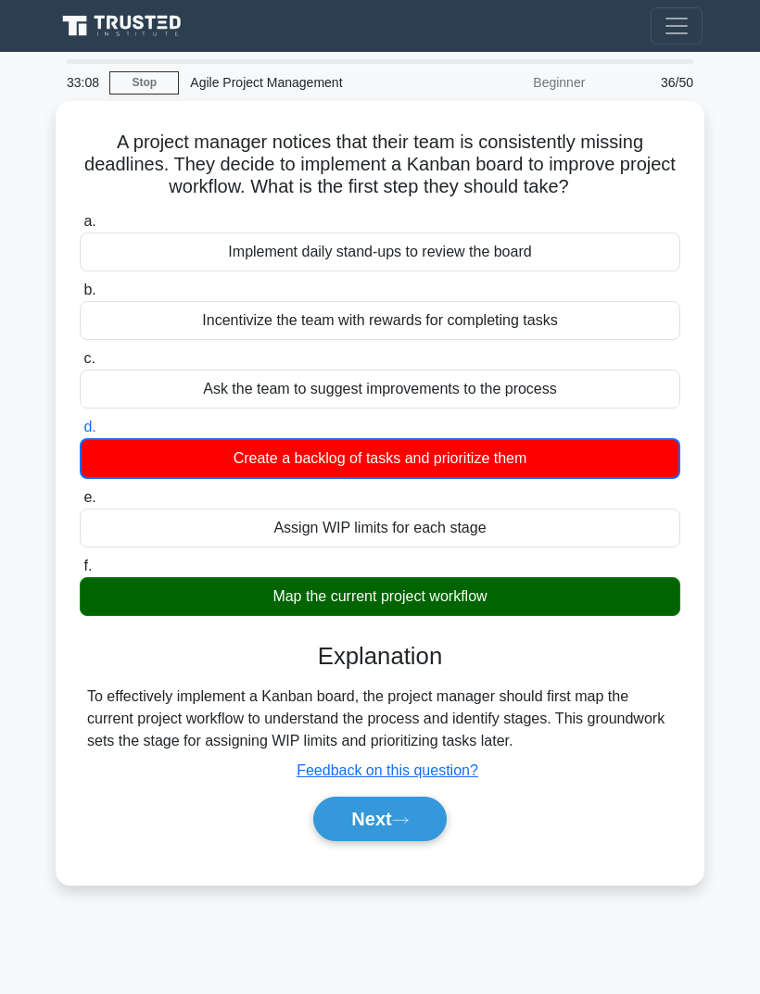
click at [396, 841] on button "Next" at bounding box center [379, 819] width 132 height 44
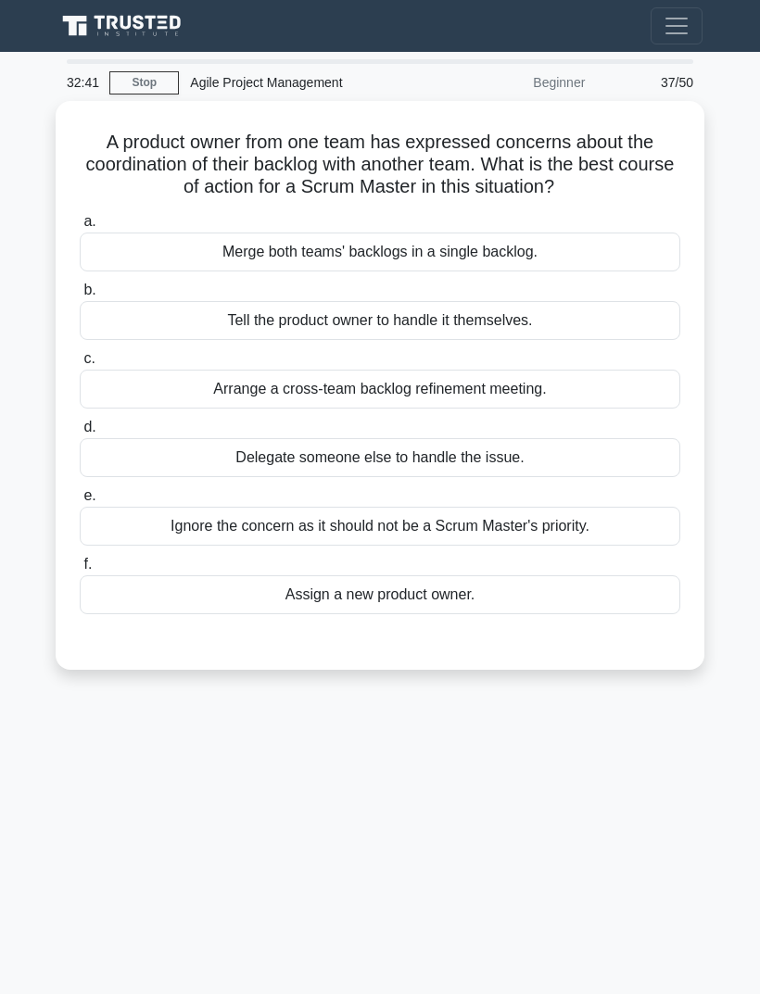
click at [593, 390] on div "Arrange a cross-team backlog refinement meeting." at bounding box center [380, 389] width 600 height 39
click at [80, 365] on input "c. Arrange a cross-team backlog refinement meeting." at bounding box center [80, 359] width 0 height 12
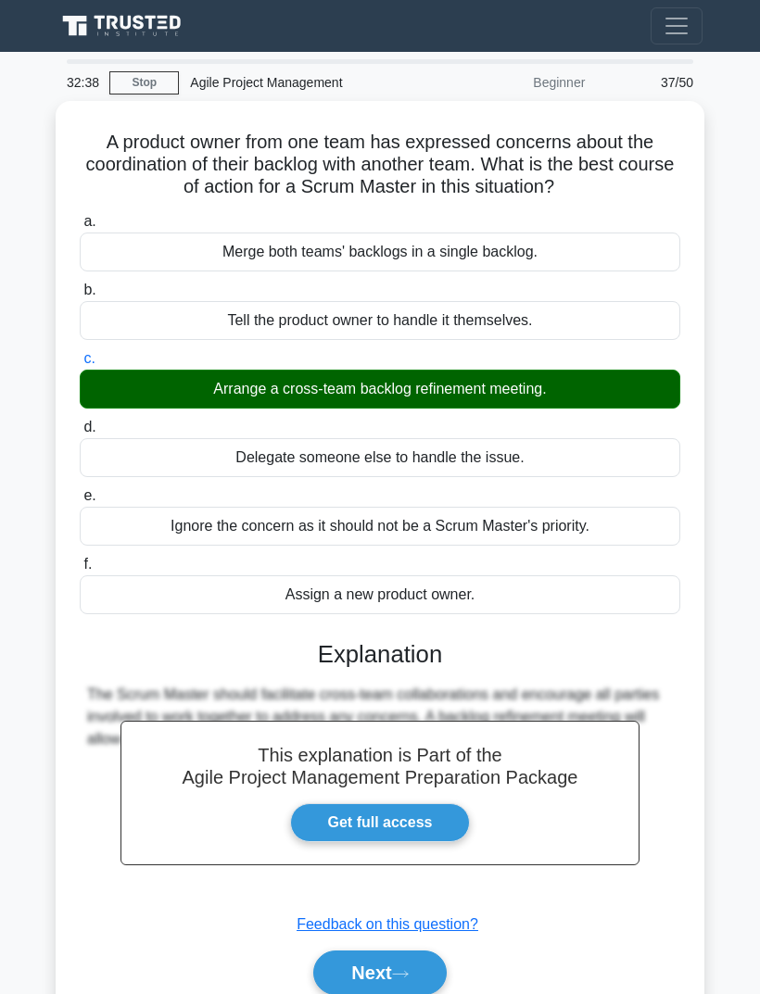
click at [393, 958] on button "Next" at bounding box center [379, 972] width 132 height 44
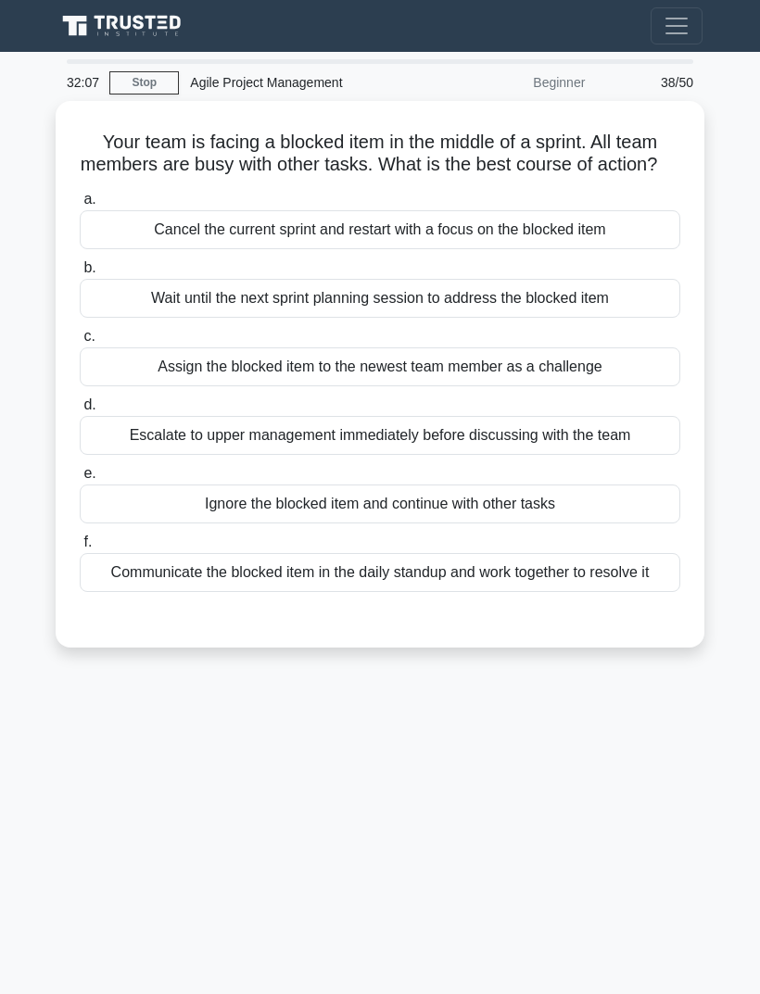
click at [643, 592] on div "Communicate the blocked item in the daily standup and work together to resolve …" at bounding box center [380, 572] width 600 height 39
click at [80, 548] on input "f. Communicate the blocked item in the daily standup and work together to resol…" at bounding box center [80, 542] width 0 height 12
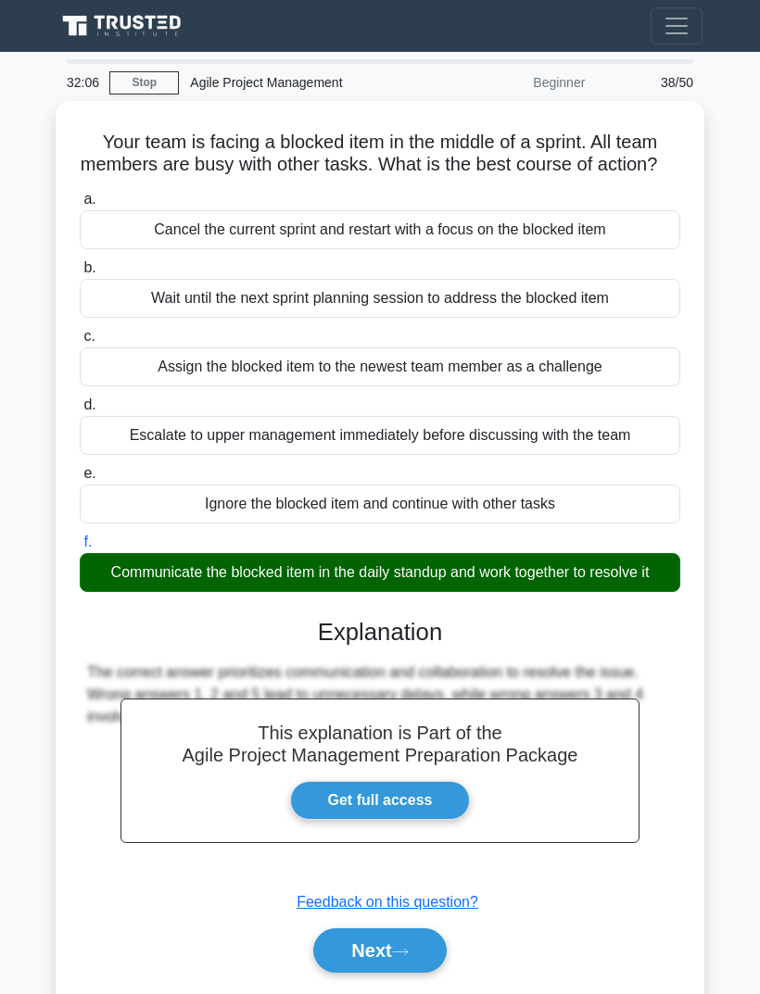
click at [409, 957] on icon at bounding box center [400, 952] width 17 height 10
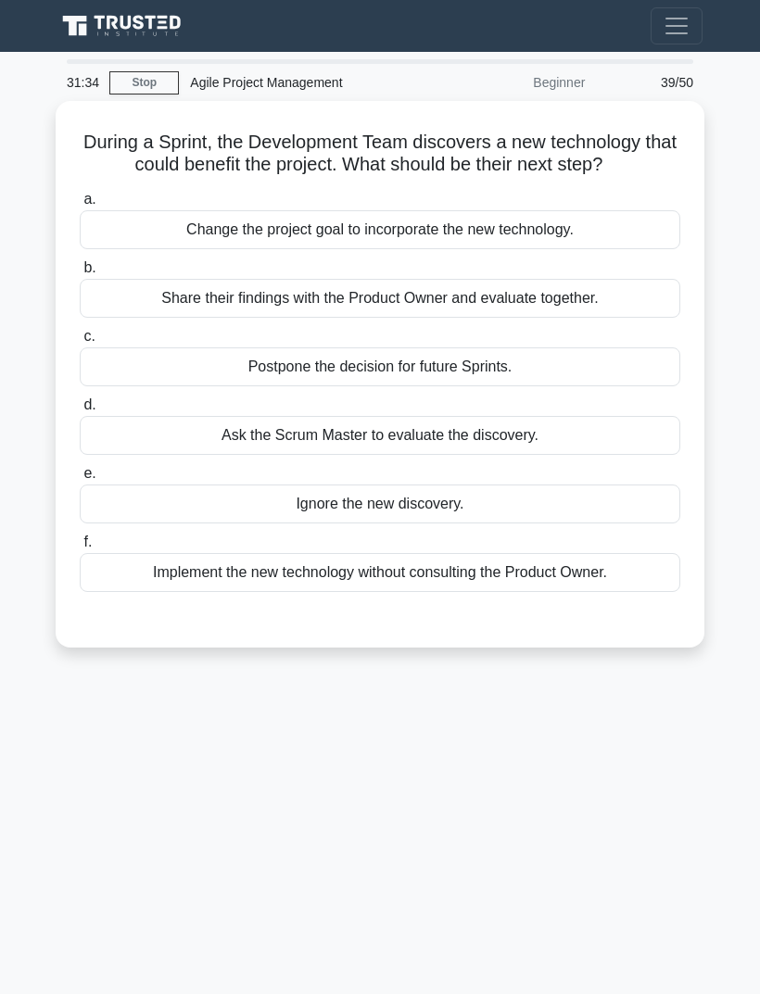
click at [639, 318] on div "Share their findings with the Product Owner and evaluate together." at bounding box center [380, 298] width 600 height 39
click at [80, 274] on input "b. Share their findings with the Product Owner and evaluate together." at bounding box center [80, 268] width 0 height 12
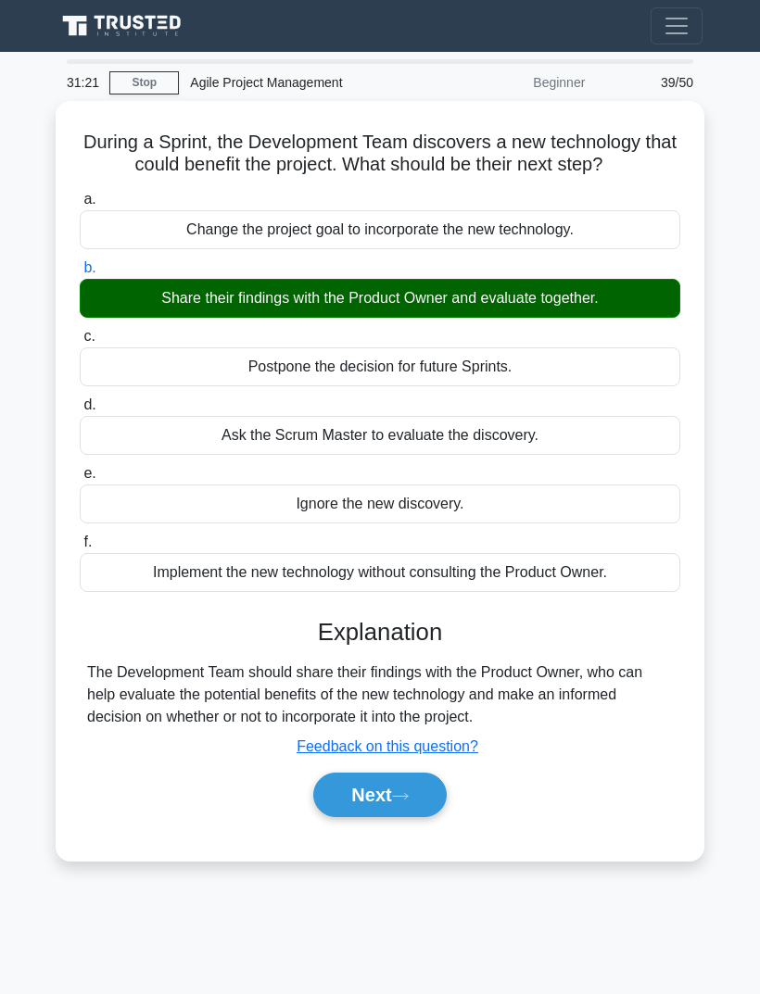
click at [402, 801] on icon at bounding box center [400, 796] width 17 height 10
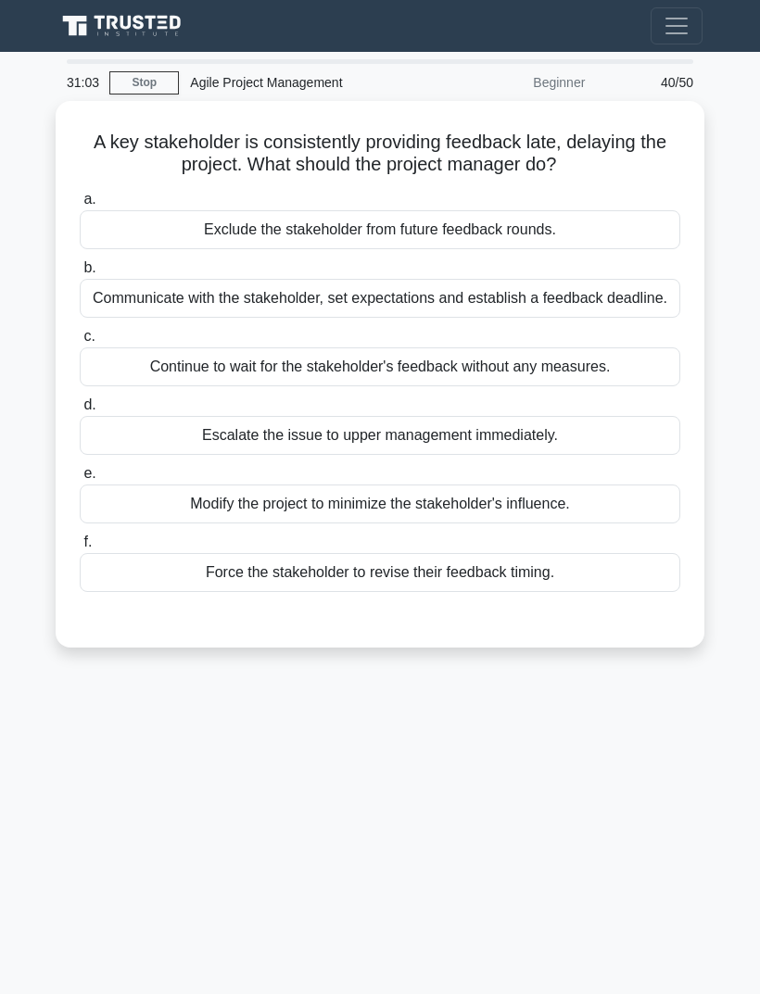
click at [628, 310] on div "Communicate with the stakeholder, set expectations and establish a feedback dea…" at bounding box center [380, 298] width 600 height 39
click at [80, 274] on input "b. Communicate with the stakeholder, set expectations and establish a feedback …" at bounding box center [80, 268] width 0 height 12
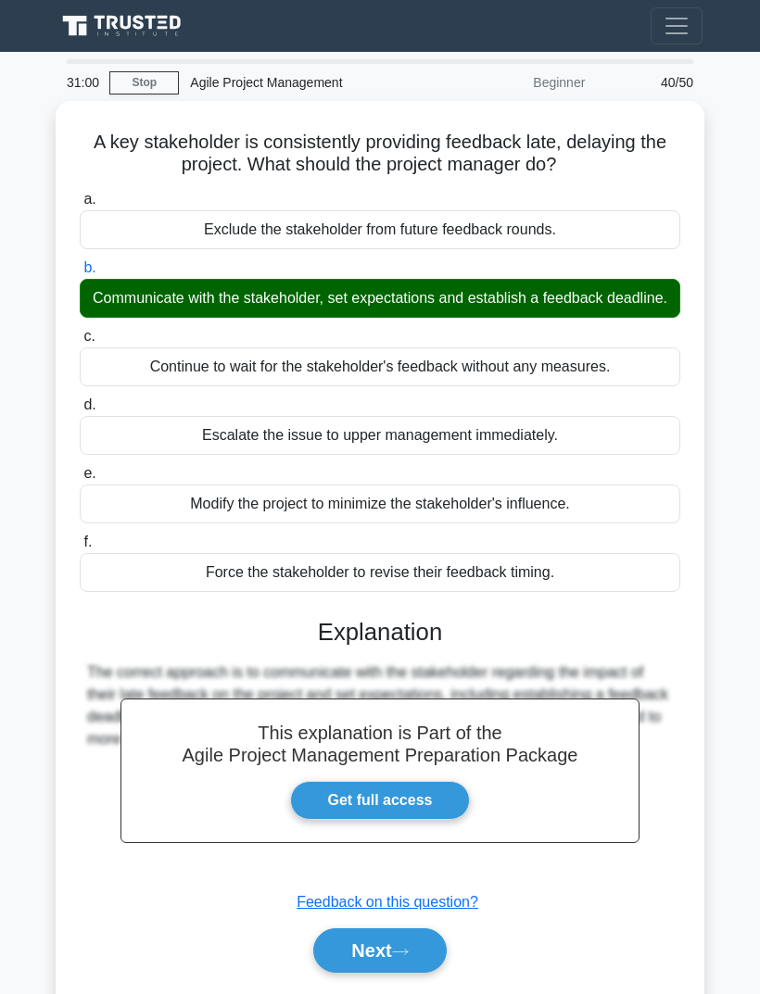
click at [388, 965] on button "Next" at bounding box center [379, 950] width 132 height 44
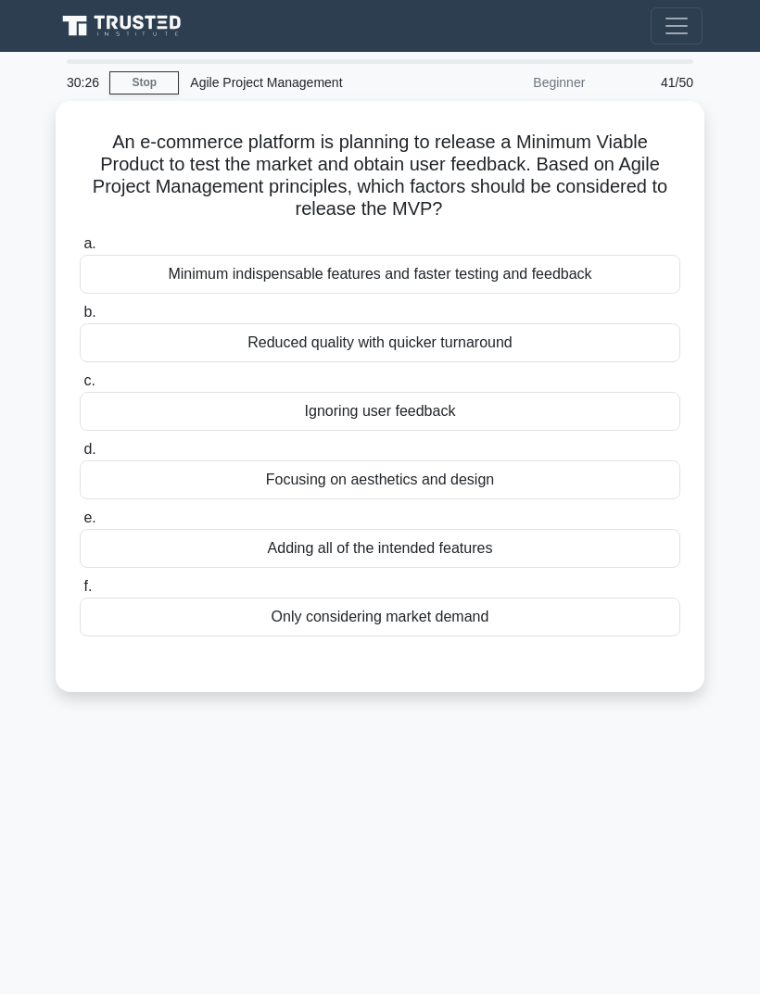
click at [648, 277] on div "Minimum indispensable features and faster testing and feedback" at bounding box center [380, 274] width 600 height 39
click at [80, 250] on input "a. Minimum indispensable features and faster testing and feedback" at bounding box center [80, 244] width 0 height 12
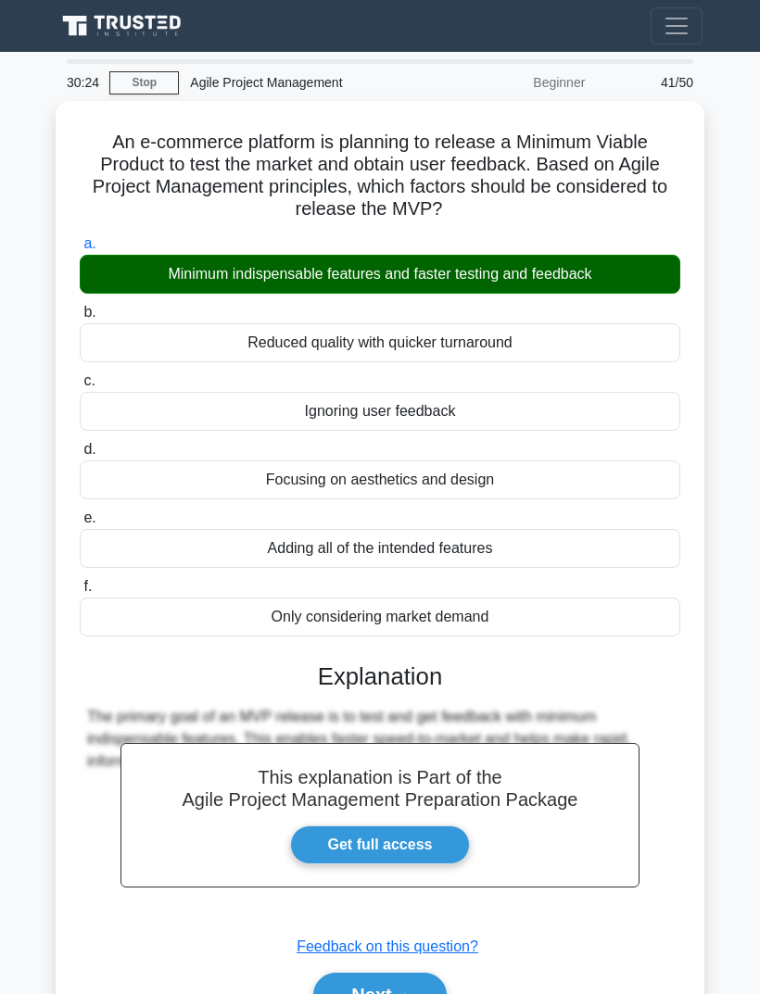
click at [399, 993] on icon at bounding box center [400, 996] width 17 height 10
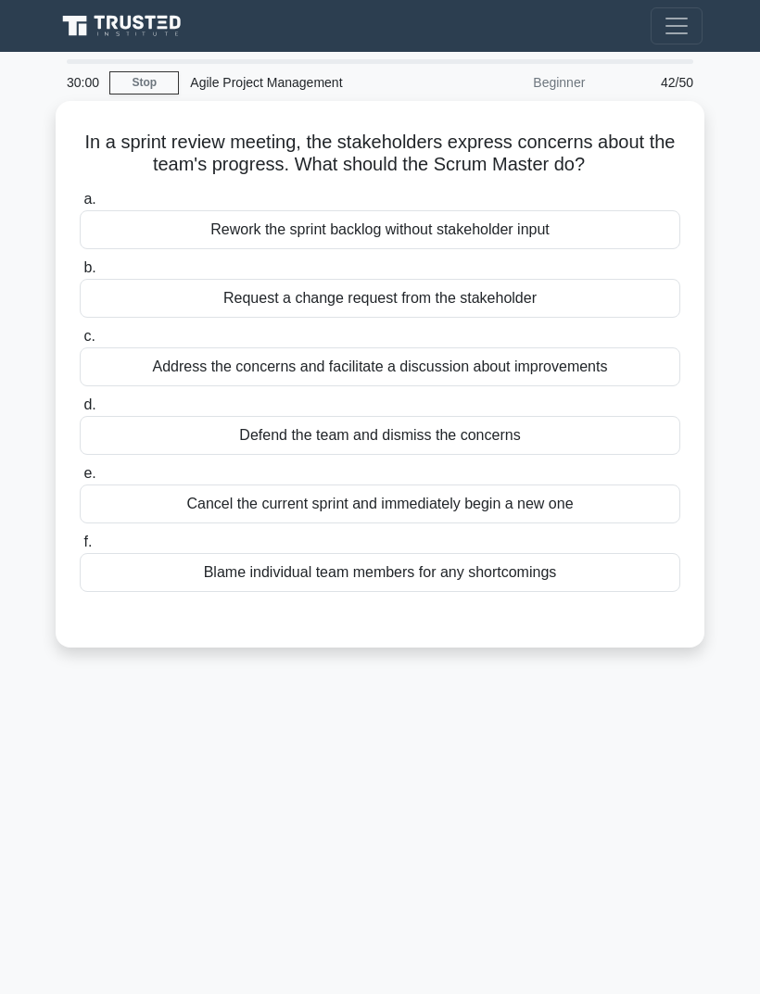
click at [637, 386] on div "Address the concerns and facilitate a discussion about improvements" at bounding box center [380, 366] width 600 height 39
click at [80, 343] on input "c. Address the concerns and facilitate a discussion about improvements" at bounding box center [80, 337] width 0 height 12
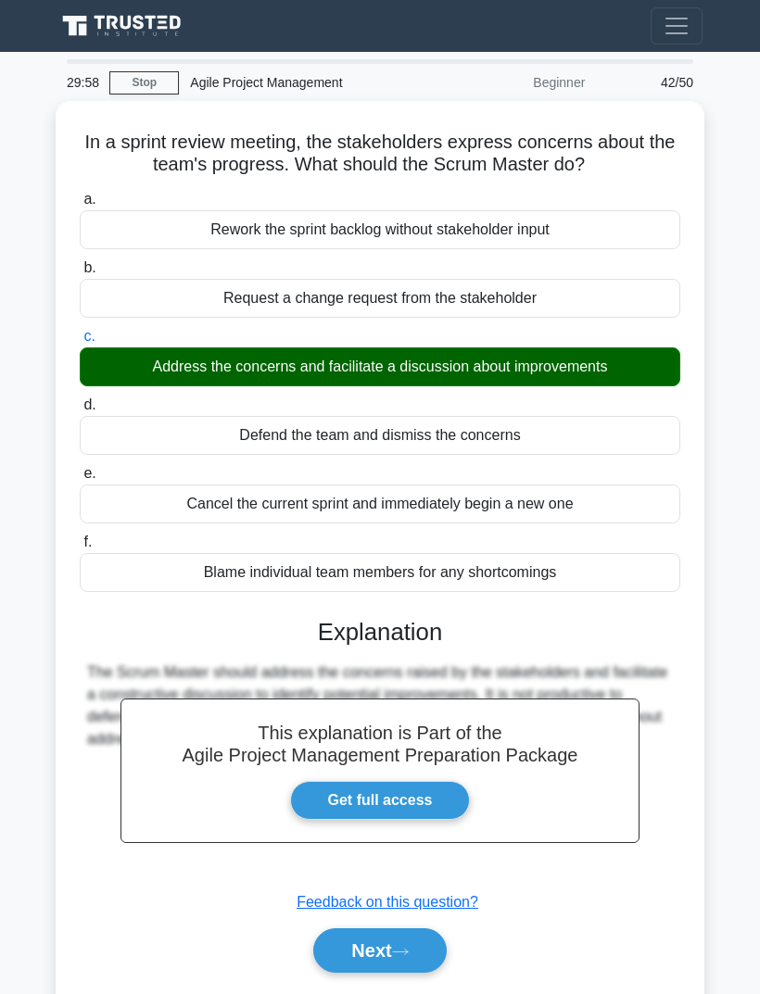
click at [420, 958] on button "Next" at bounding box center [379, 950] width 132 height 44
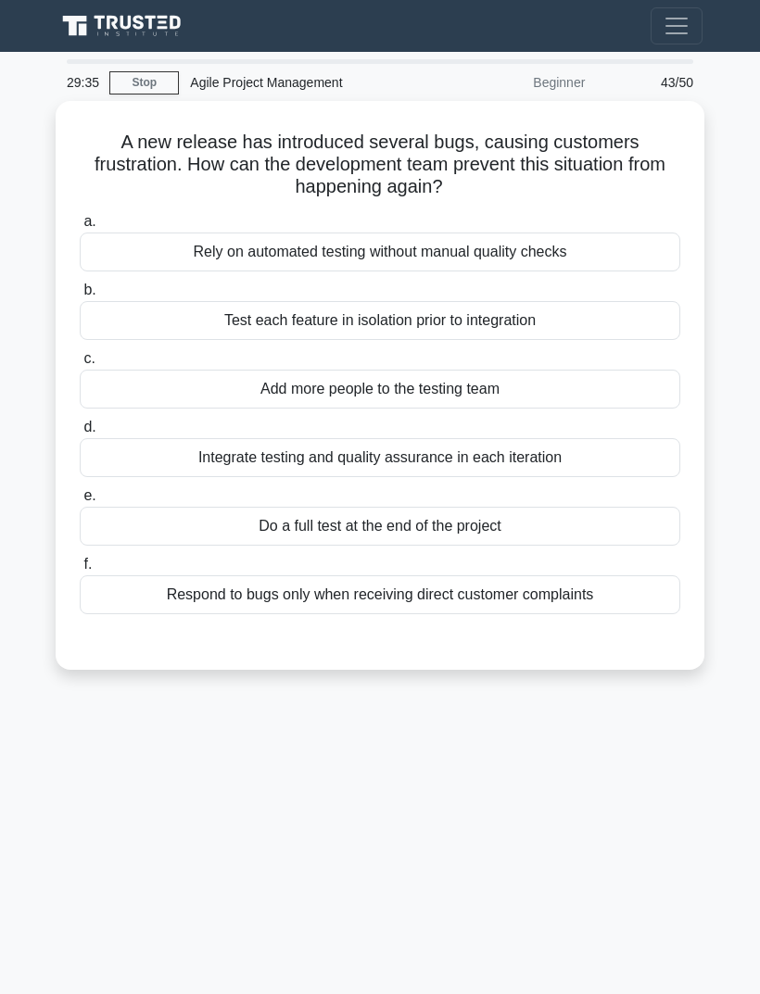
click at [617, 460] on div "Integrate testing and quality assurance in each iteration" at bounding box center [380, 457] width 600 height 39
click at [80, 434] on input "d. Integrate testing and quality assurance in each iteration" at bounding box center [80, 427] width 0 height 12
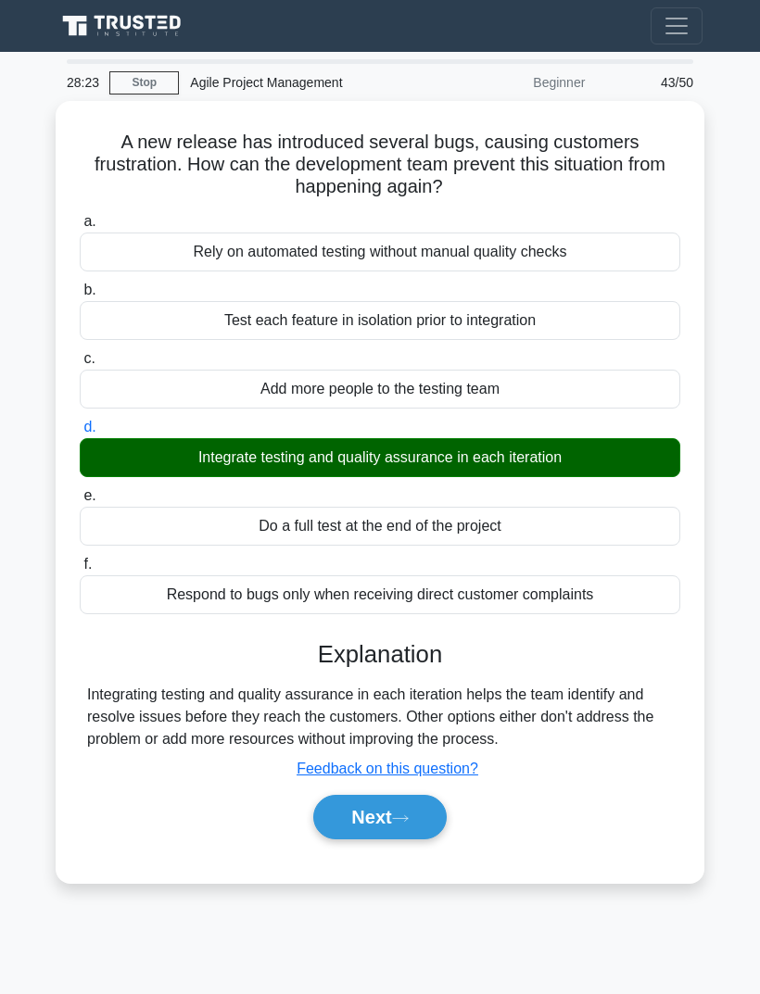
click at [402, 822] on button "Next" at bounding box center [379, 817] width 132 height 44
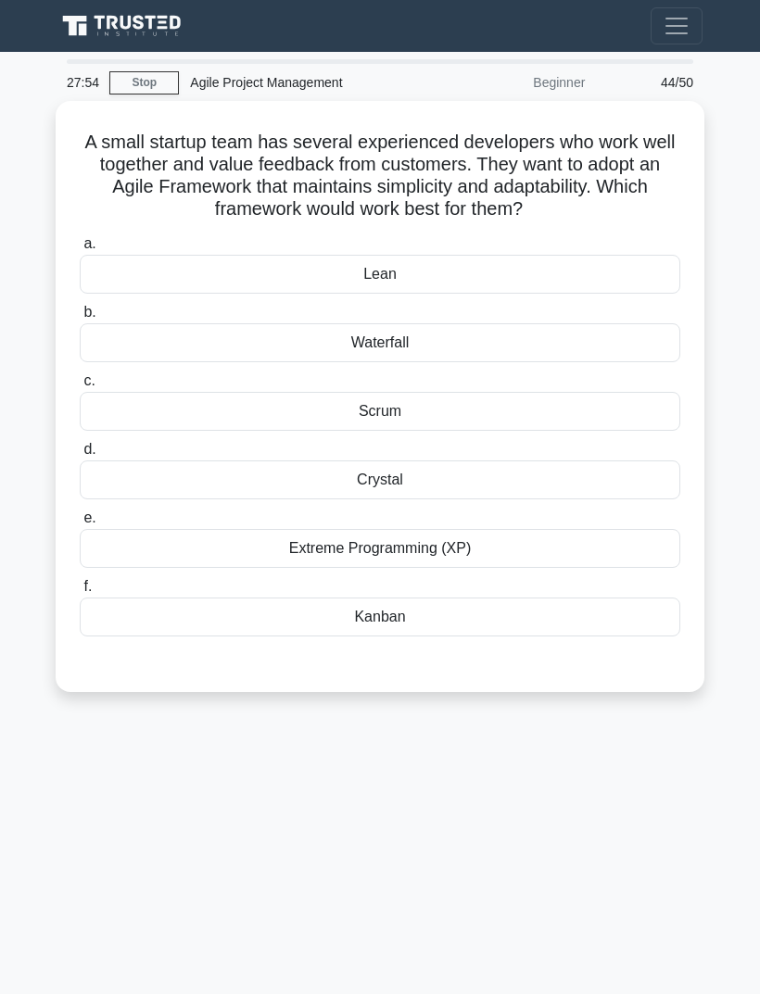
click at [435, 417] on div "Scrum" at bounding box center [380, 411] width 600 height 39
click at [80, 387] on input "c. Scrum" at bounding box center [80, 381] width 0 height 12
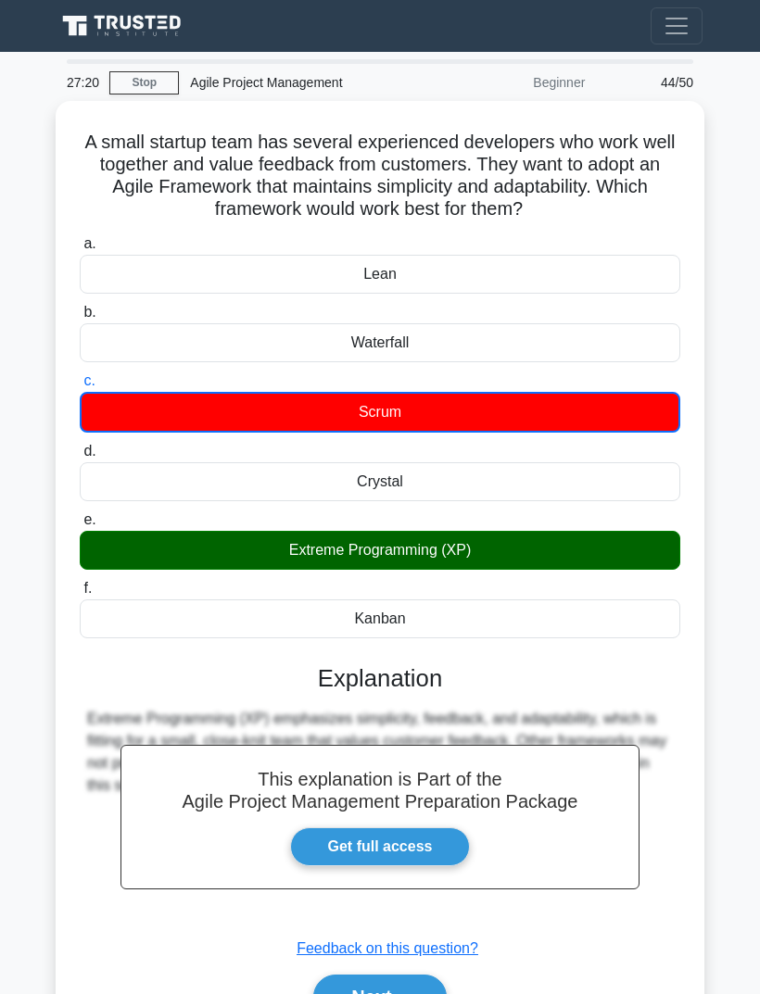
click at [402, 993] on icon at bounding box center [400, 998] width 17 height 10
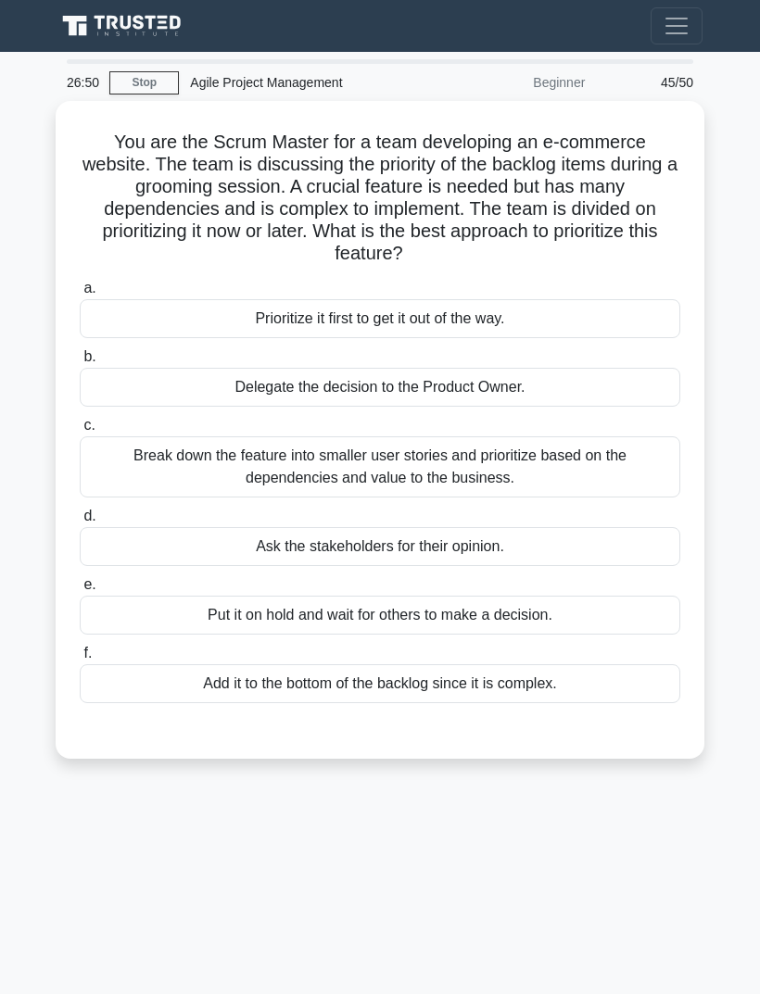
click at [593, 467] on div "Break down the feature into smaller user stories and prioritize based on the de…" at bounding box center [380, 466] width 600 height 61
click at [80, 432] on input "c. Break down the feature into smaller user stories and prioritize based on the…" at bounding box center [80, 426] width 0 height 12
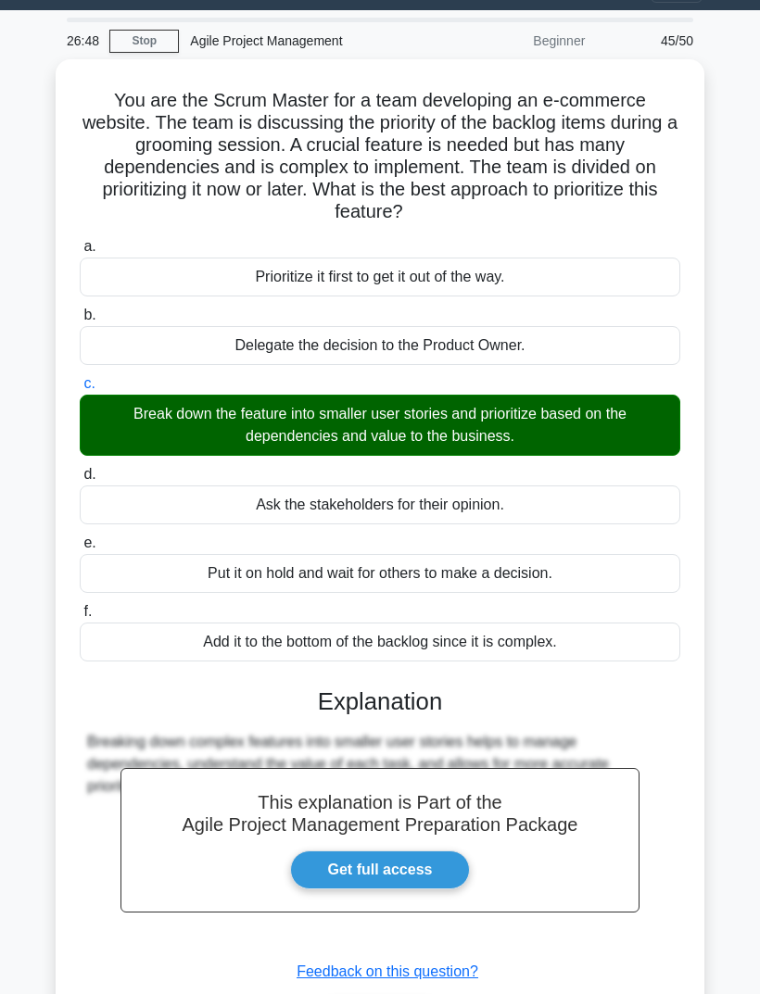
scroll to position [101, 0]
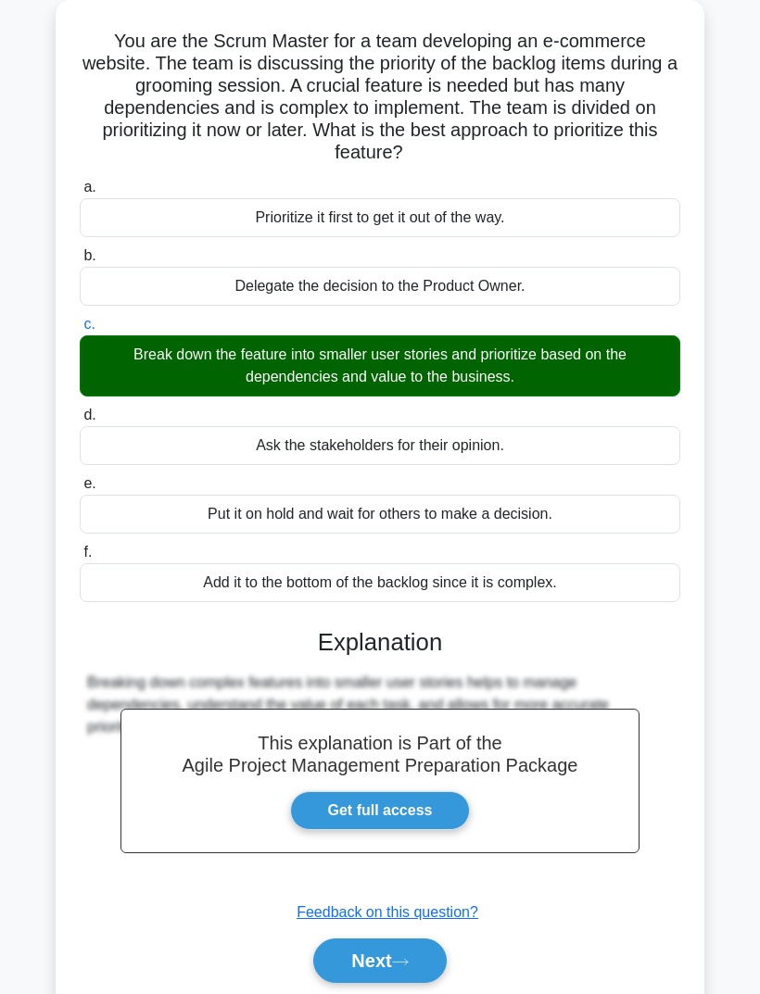
click at [387, 950] on button "Next" at bounding box center [379, 960] width 132 height 44
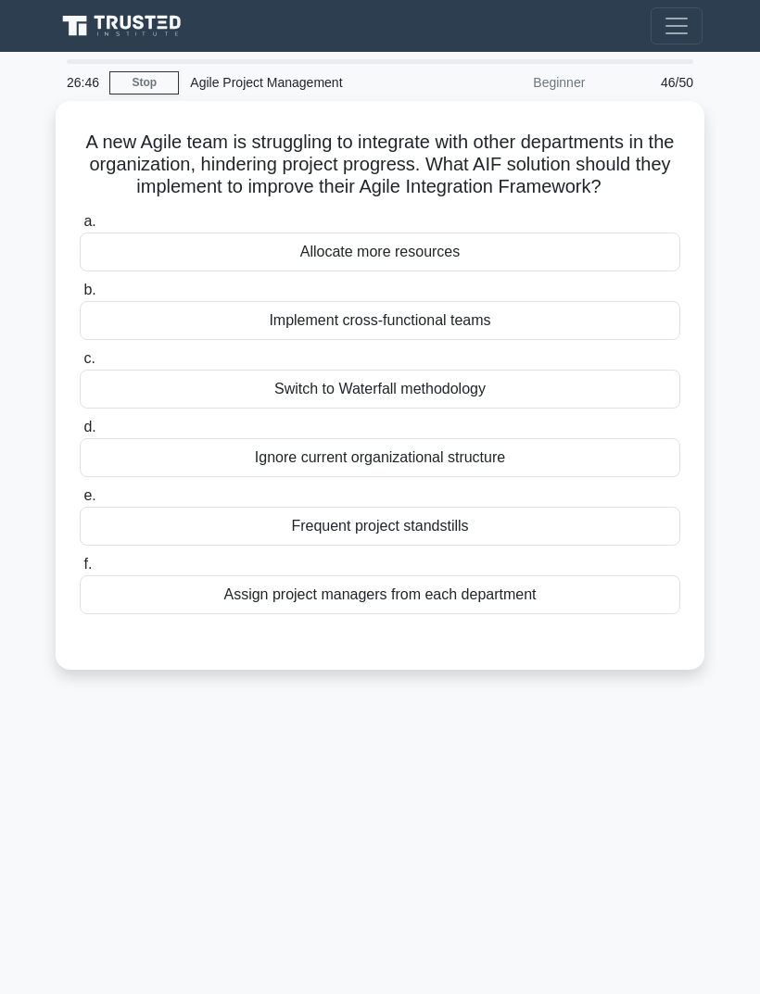
scroll to position [0, 0]
click at [547, 340] on div "Implement cross-functional teams" at bounding box center [380, 320] width 600 height 39
click at [80, 296] on input "b. Implement cross-functional teams" at bounding box center [80, 290] width 0 height 12
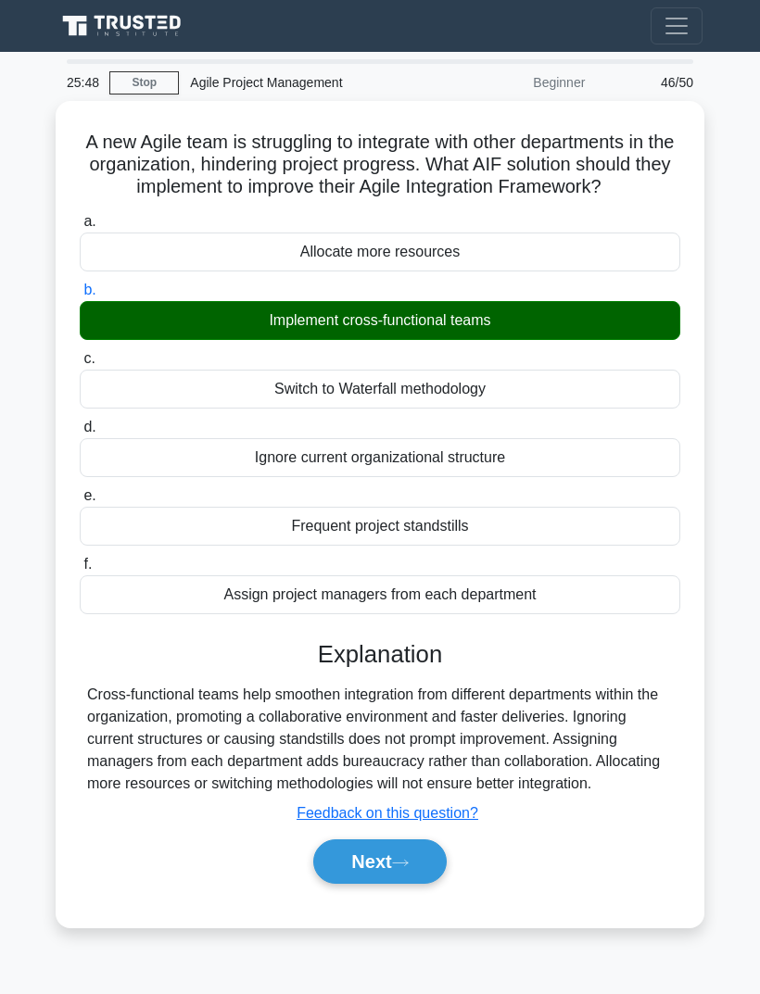
click at [401, 868] on icon at bounding box center [400, 863] width 17 height 10
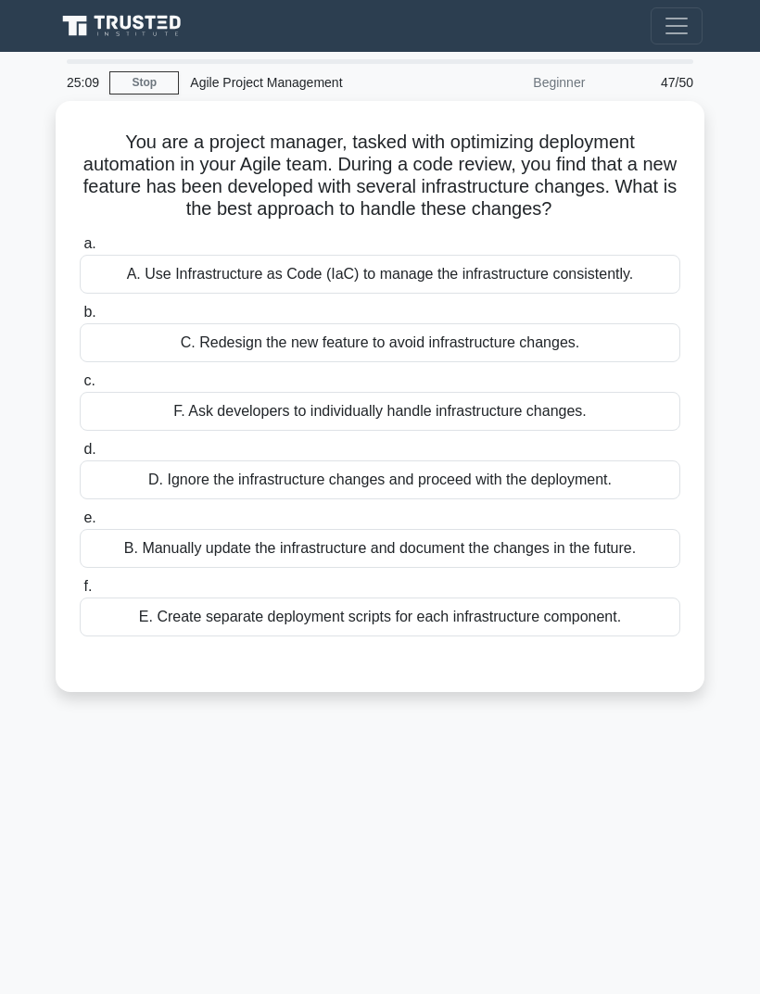
click at [651, 294] on div "A. Use Infrastructure as Code (IaC) to manage the infrastructure consistently." at bounding box center [380, 274] width 600 height 39
click at [80, 250] on input "a. A. Use Infrastructure as Code (IaC) to manage the infrastructure consistentl…" at bounding box center [80, 244] width 0 height 12
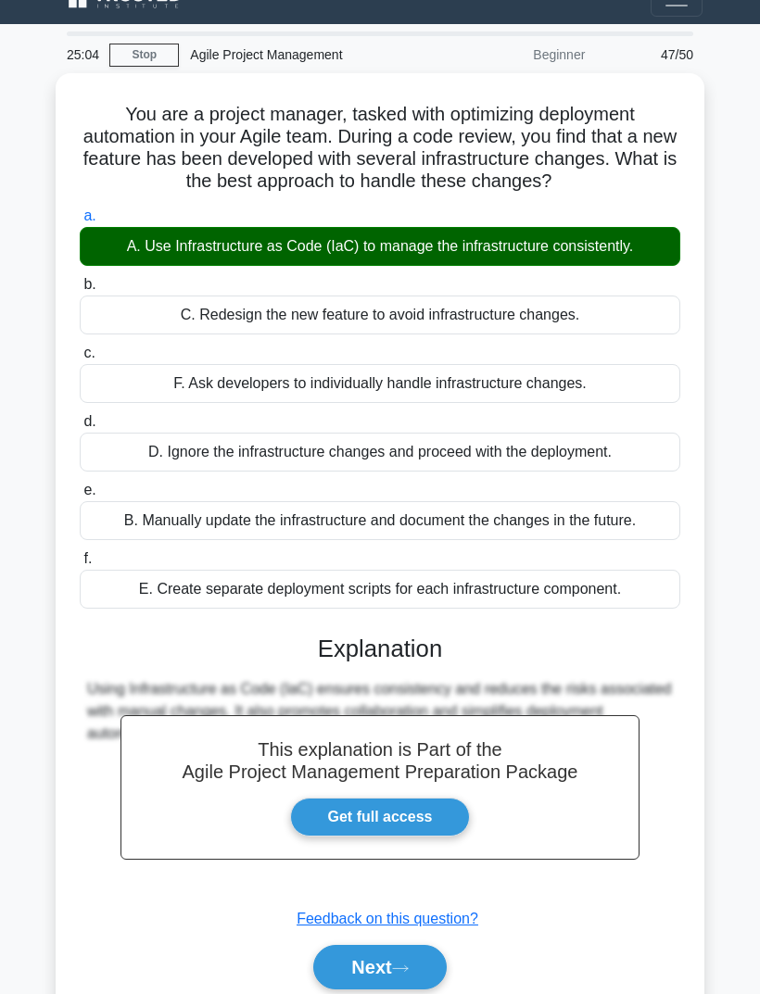
scroll to position [82, 0]
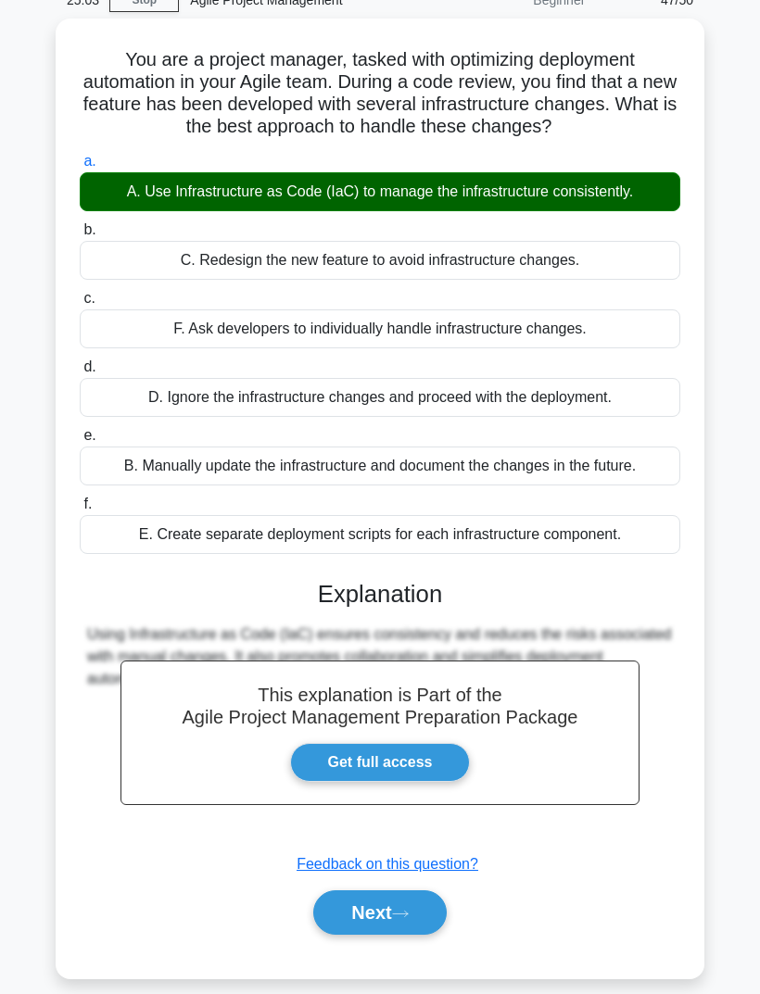
click at [385, 935] on button "Next" at bounding box center [379, 912] width 132 height 44
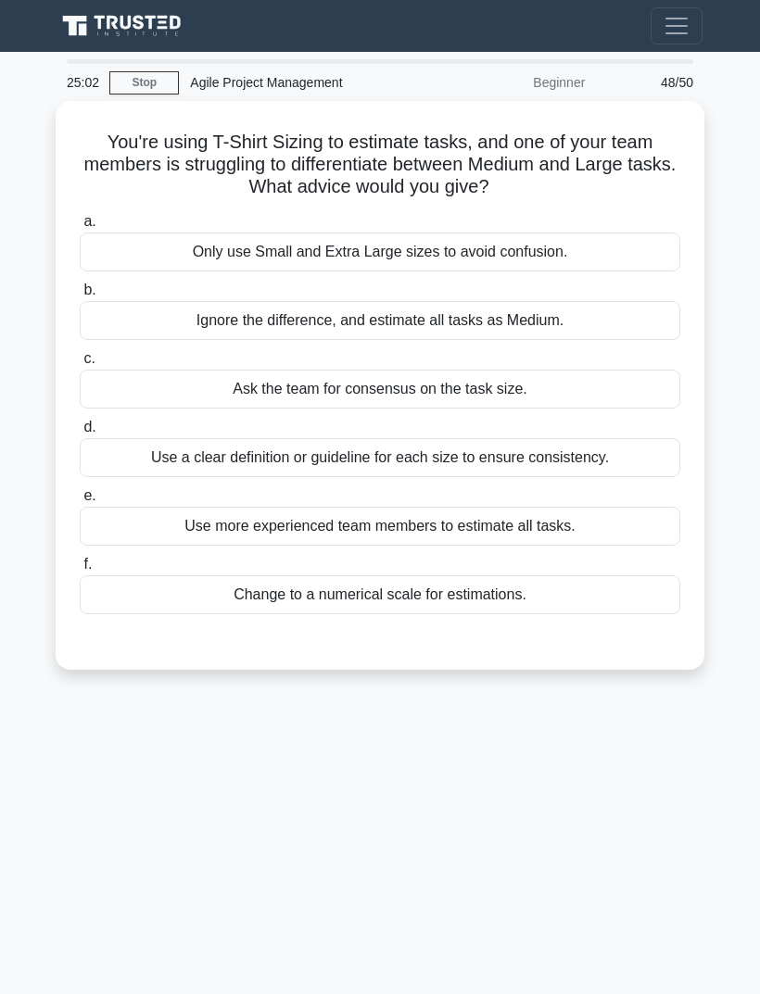
scroll to position [0, 0]
click at [645, 455] on div "Use a clear definition or guideline for each size to ensure consistency." at bounding box center [380, 457] width 600 height 39
click at [80, 434] on input "d. Use a clear definition or guideline for each size to ensure consistency." at bounding box center [80, 427] width 0 height 12
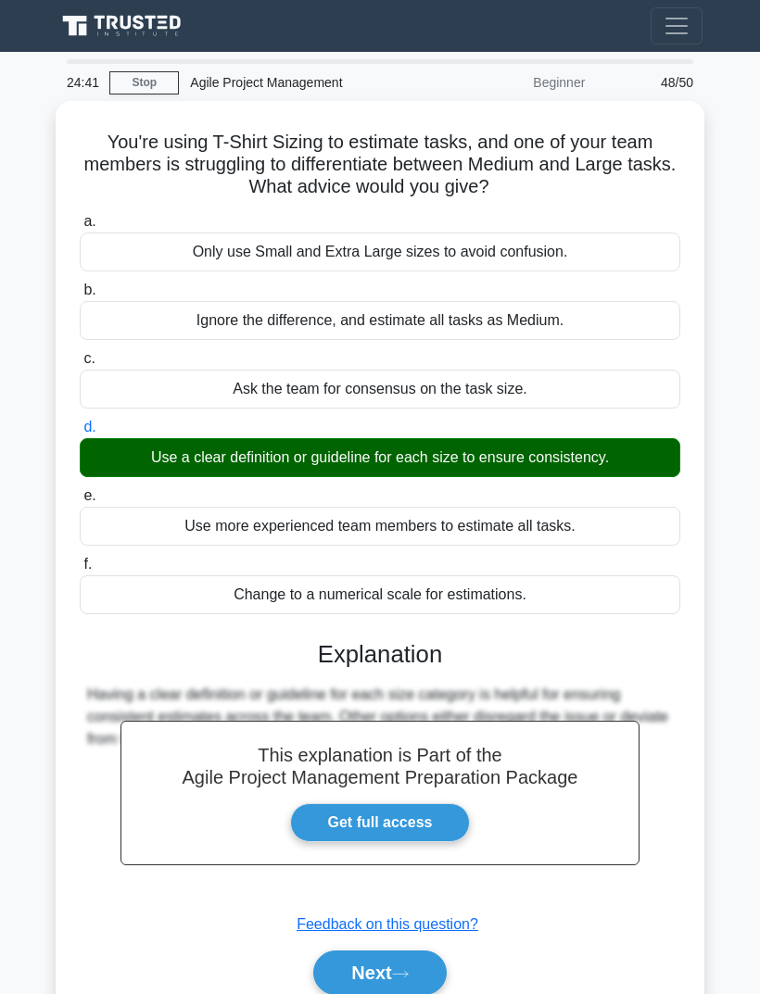
click at [406, 971] on icon at bounding box center [400, 974] width 17 height 10
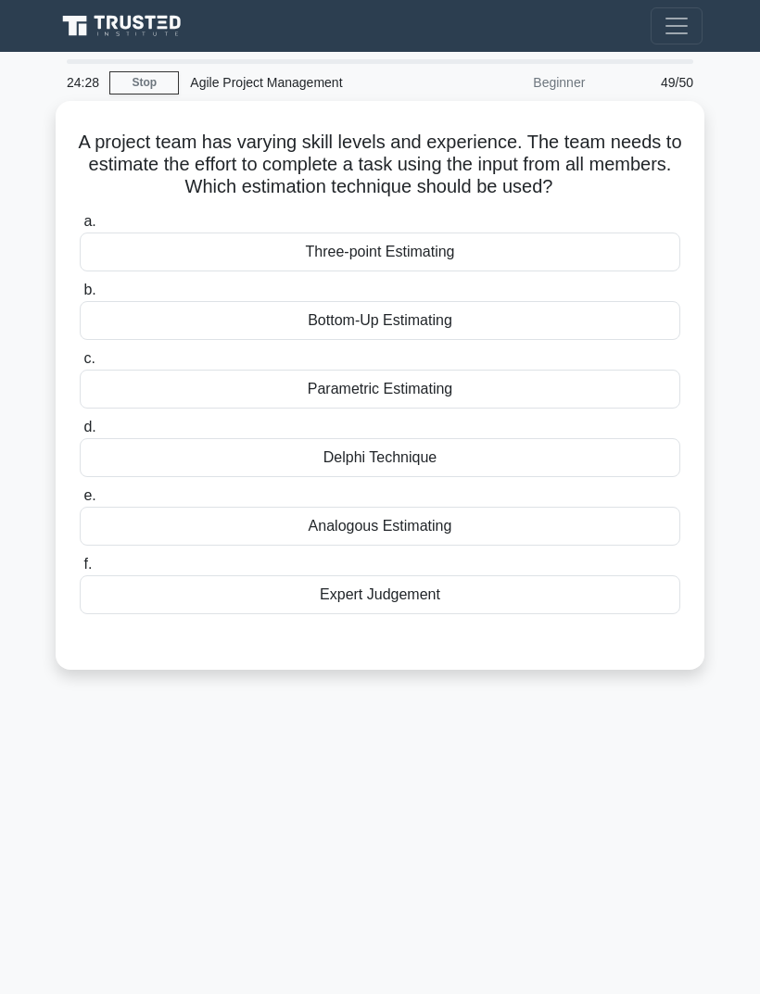
click at [475, 477] on div "Delphi Technique" at bounding box center [380, 457] width 600 height 39
click at [80, 434] on input "d. Delphi Technique" at bounding box center [80, 427] width 0 height 12
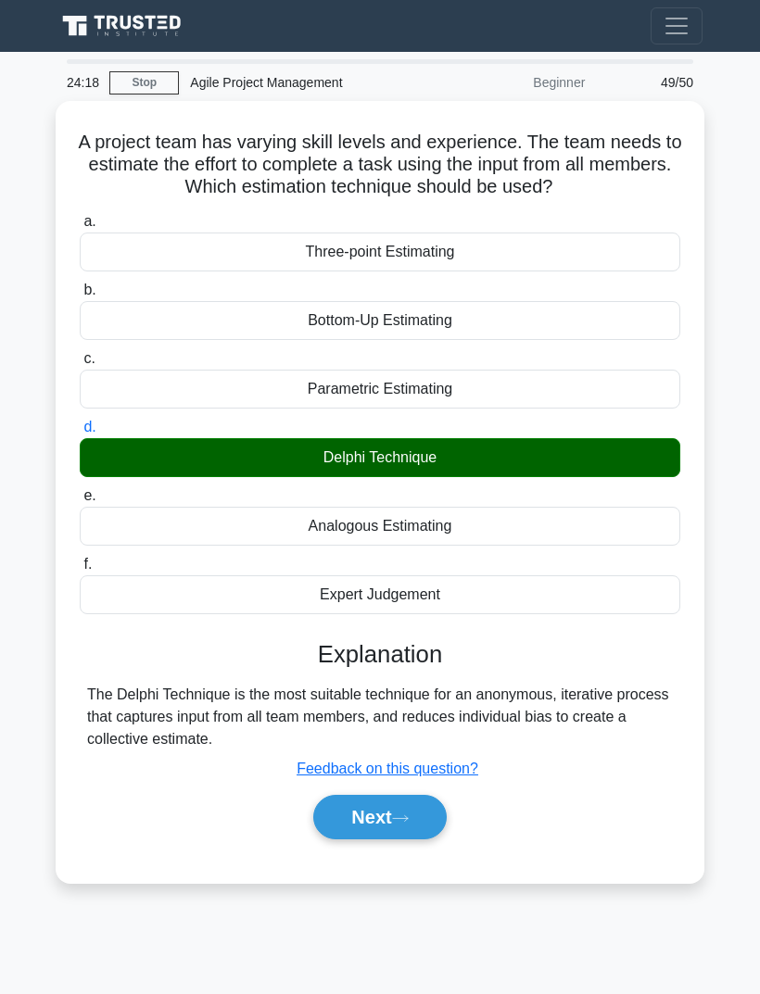
click at [405, 824] on icon at bounding box center [400, 818] width 17 height 10
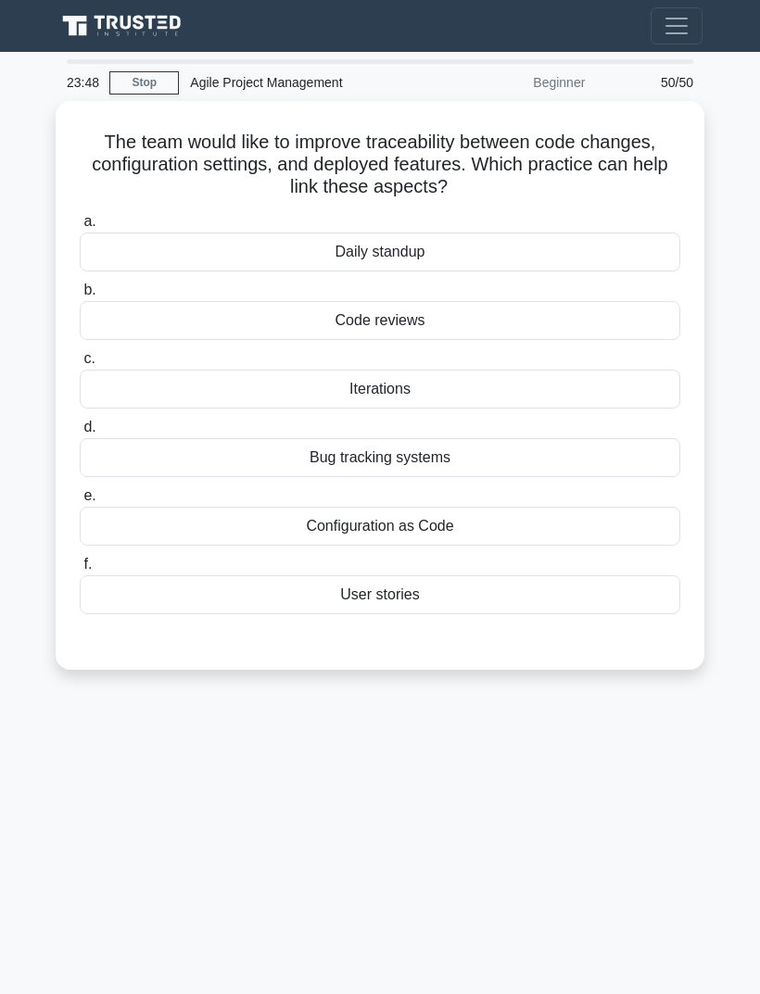
click at [502, 520] on div "Configuration as Code" at bounding box center [380, 526] width 600 height 39
click at [80, 502] on input "e. Configuration as Code" at bounding box center [80, 496] width 0 height 12
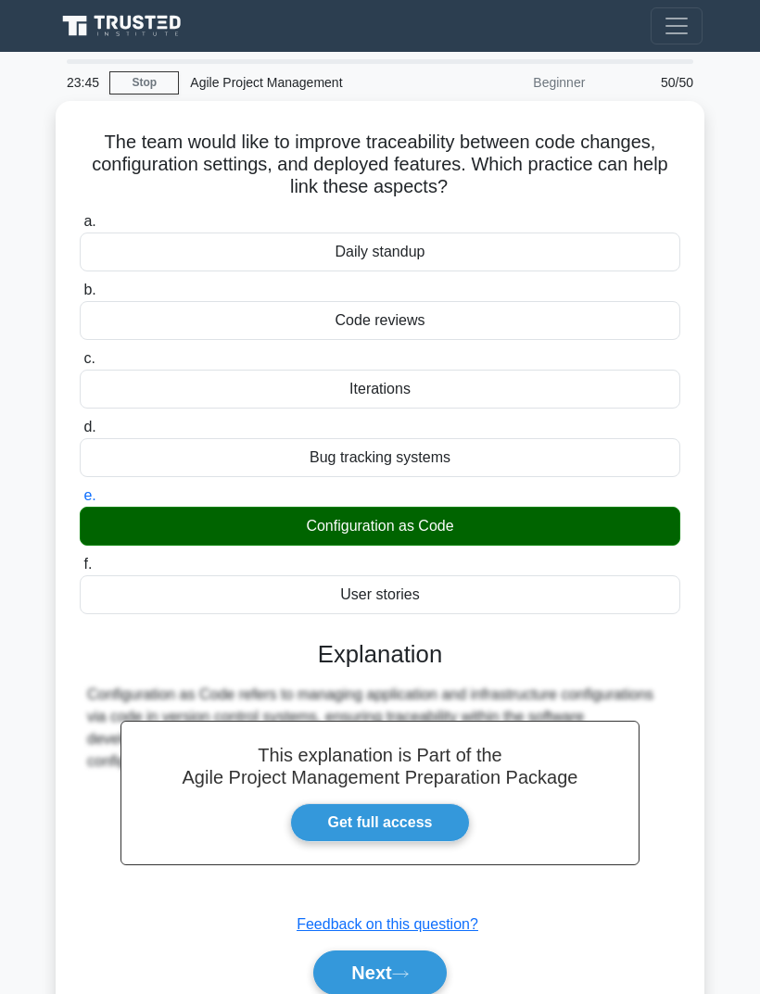
click at [415, 959] on button "Next" at bounding box center [379, 972] width 132 height 44
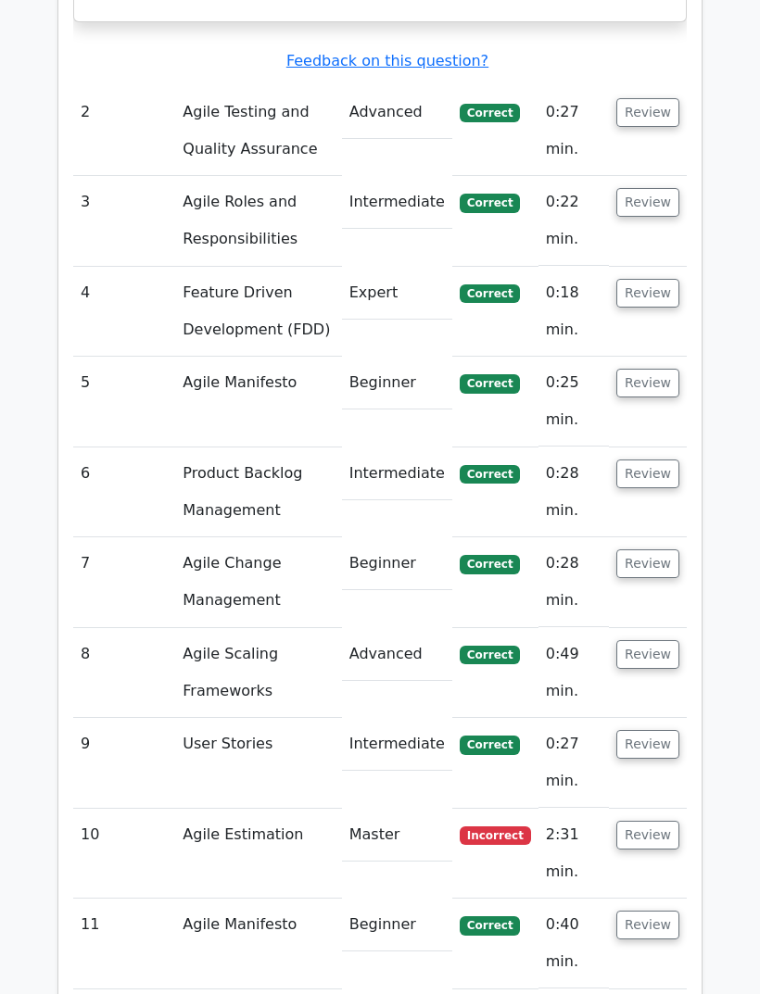
scroll to position [2933, 0]
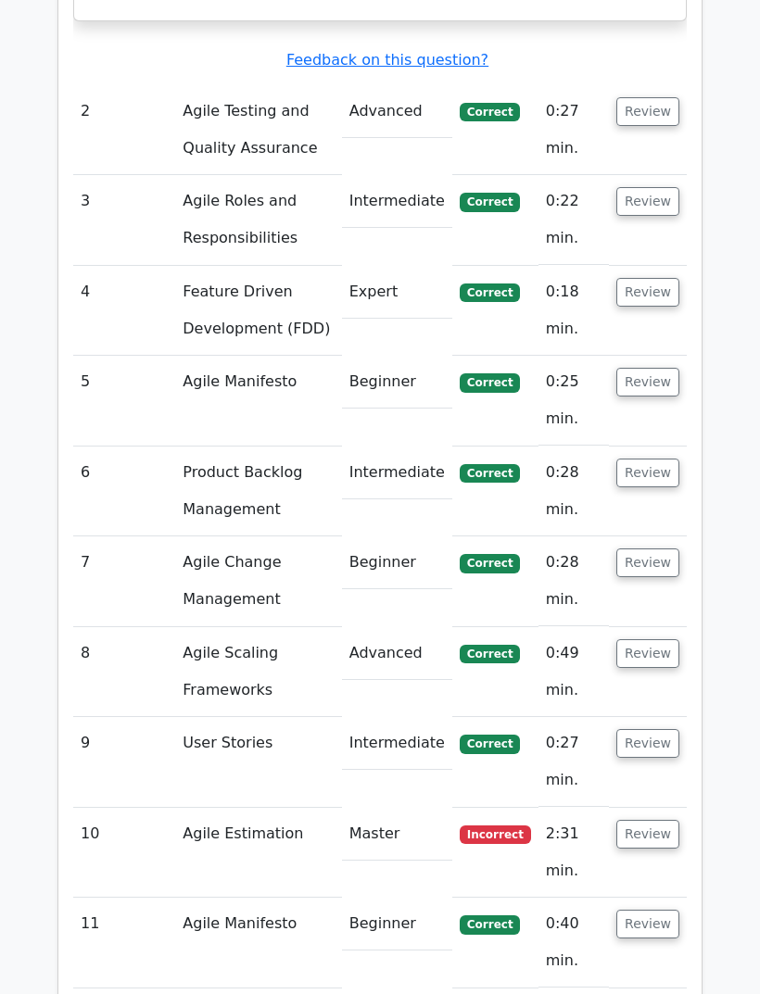
click at [652, 821] on button "Review" at bounding box center [647, 835] width 63 height 29
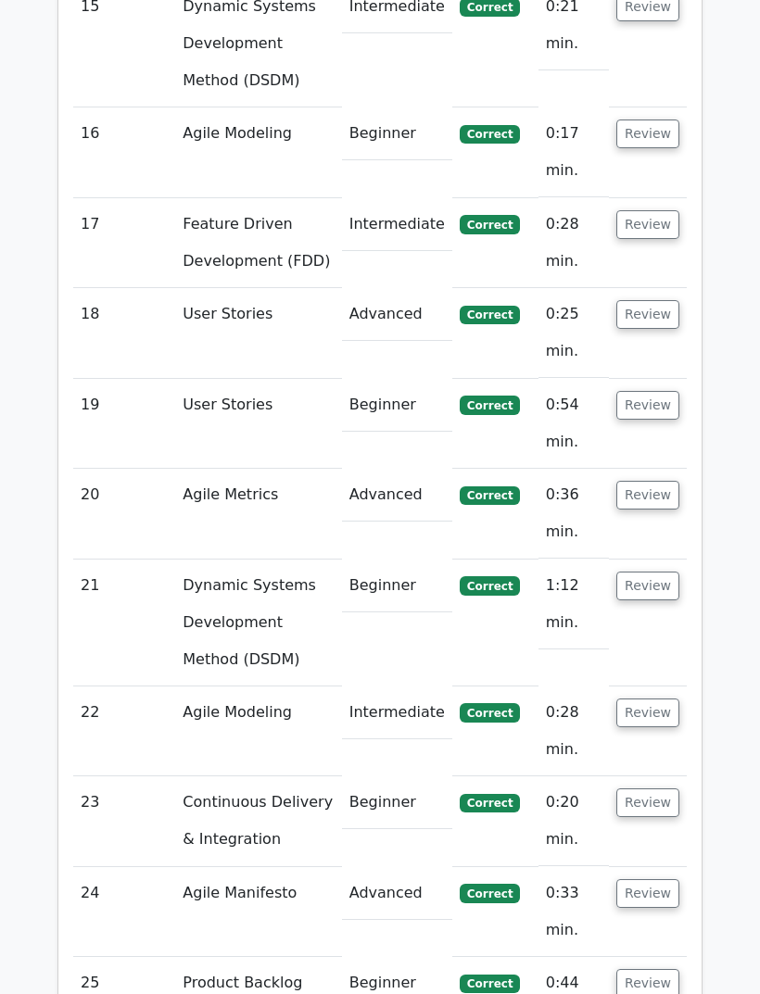
scroll to position [5141, 0]
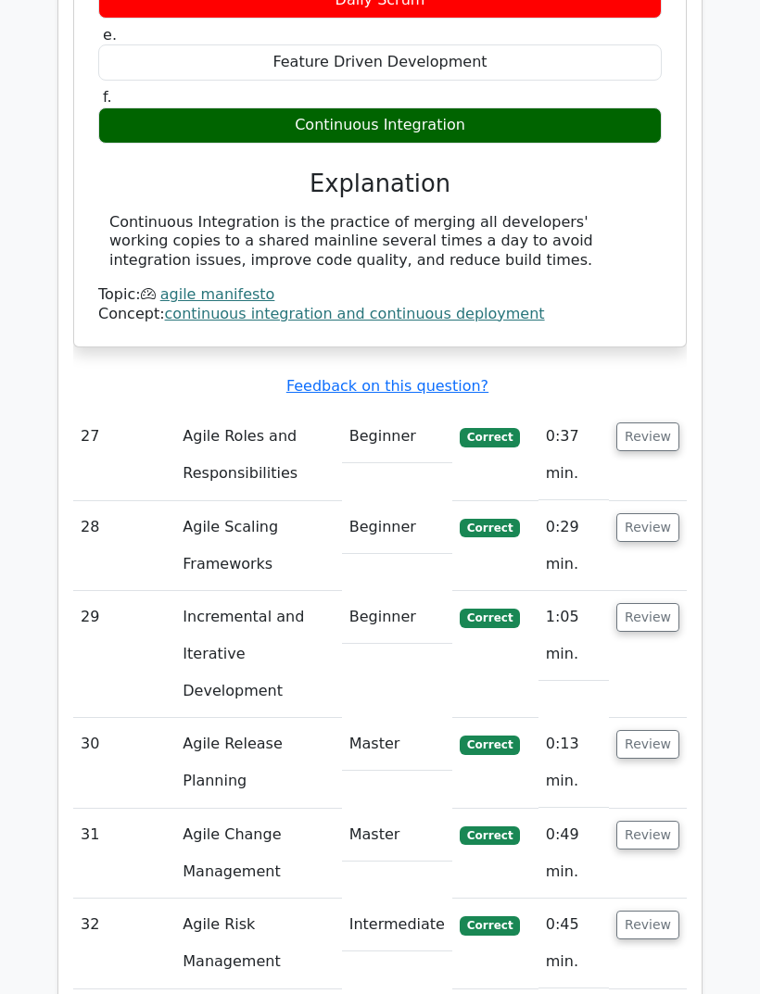
scroll to position [6612, 0]
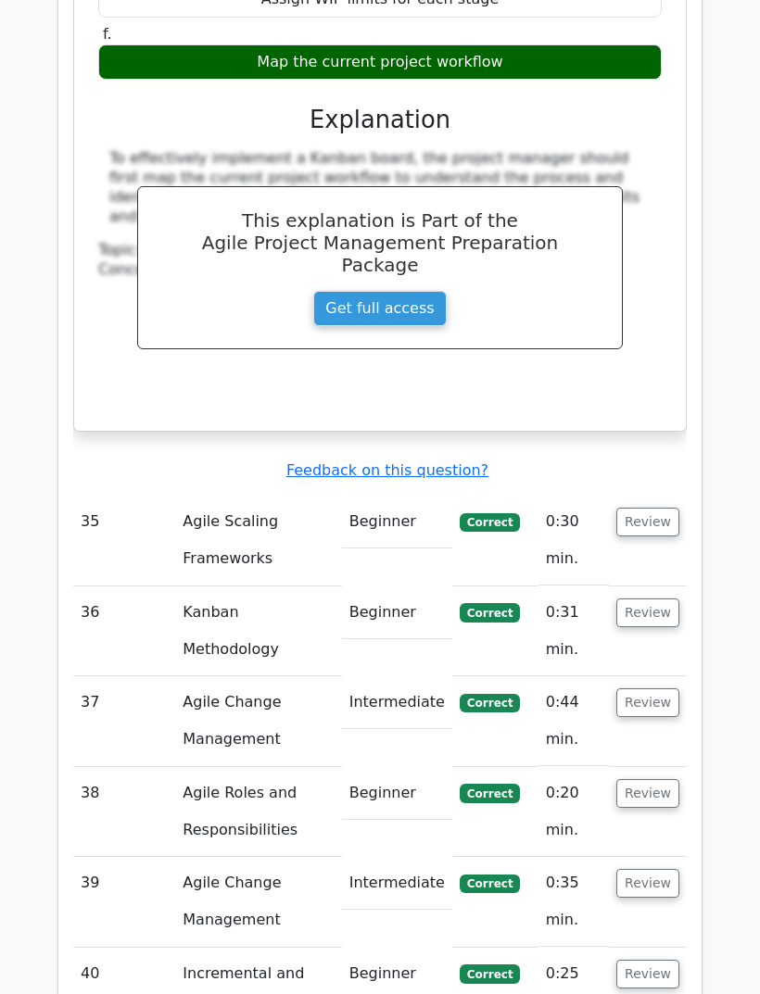
scroll to position [8233, 0]
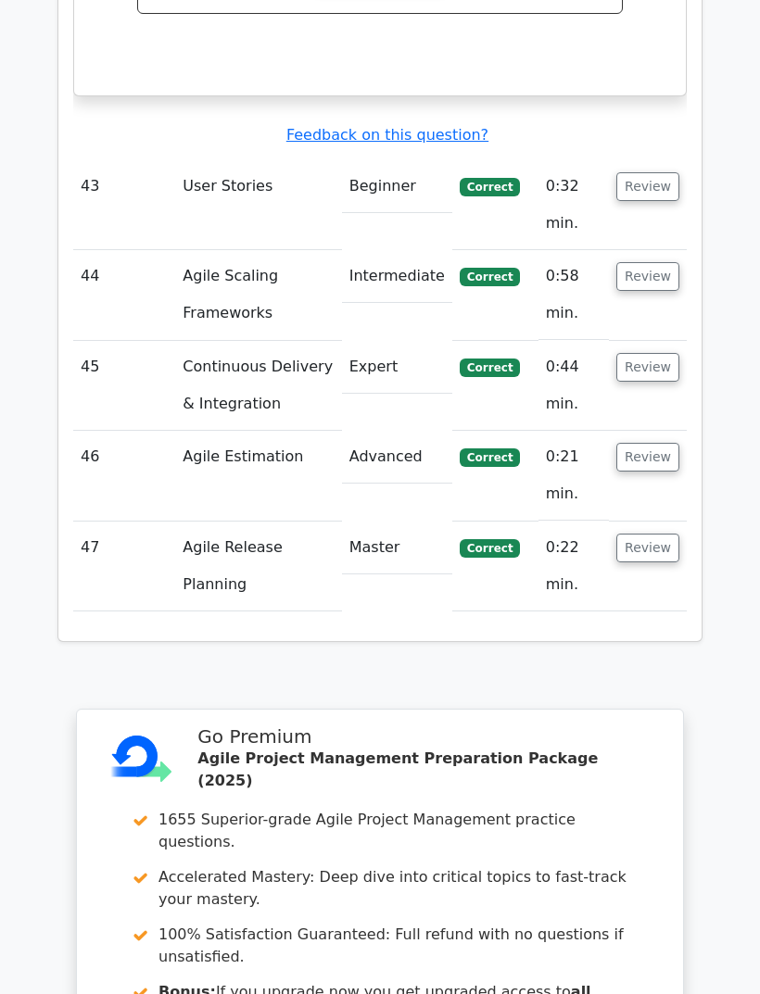
scroll to position [10233, 0]
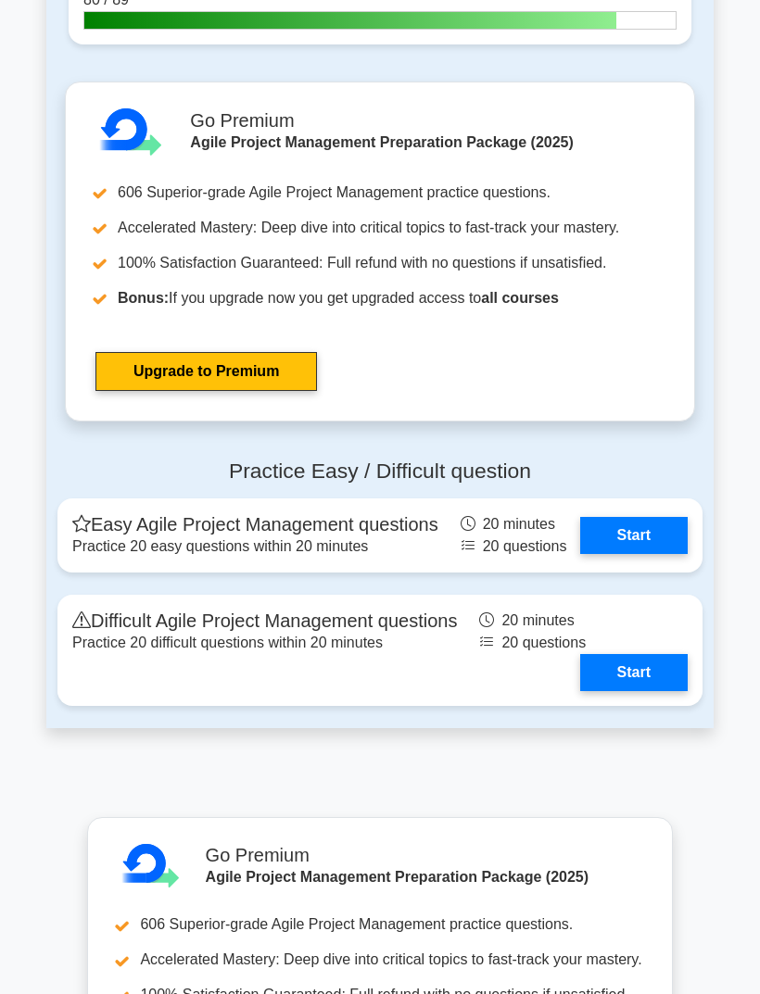
scroll to position [4483, 0]
click at [645, 691] on link "Start" at bounding box center [633, 672] width 107 height 37
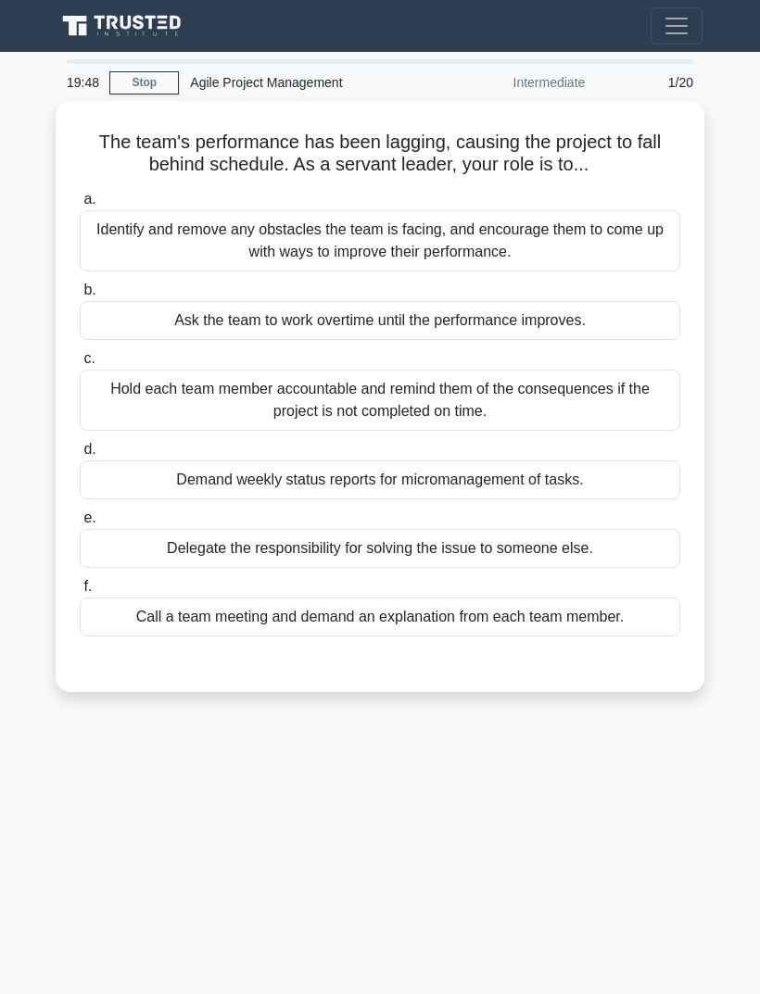
click at [635, 240] on div "Identify and remove any obstacles the team is facing, and encourage them to com…" at bounding box center [380, 240] width 600 height 61
click at [80, 206] on input "a. Identify and remove any obstacles the team is facing, and encourage them to …" at bounding box center [80, 200] width 0 height 12
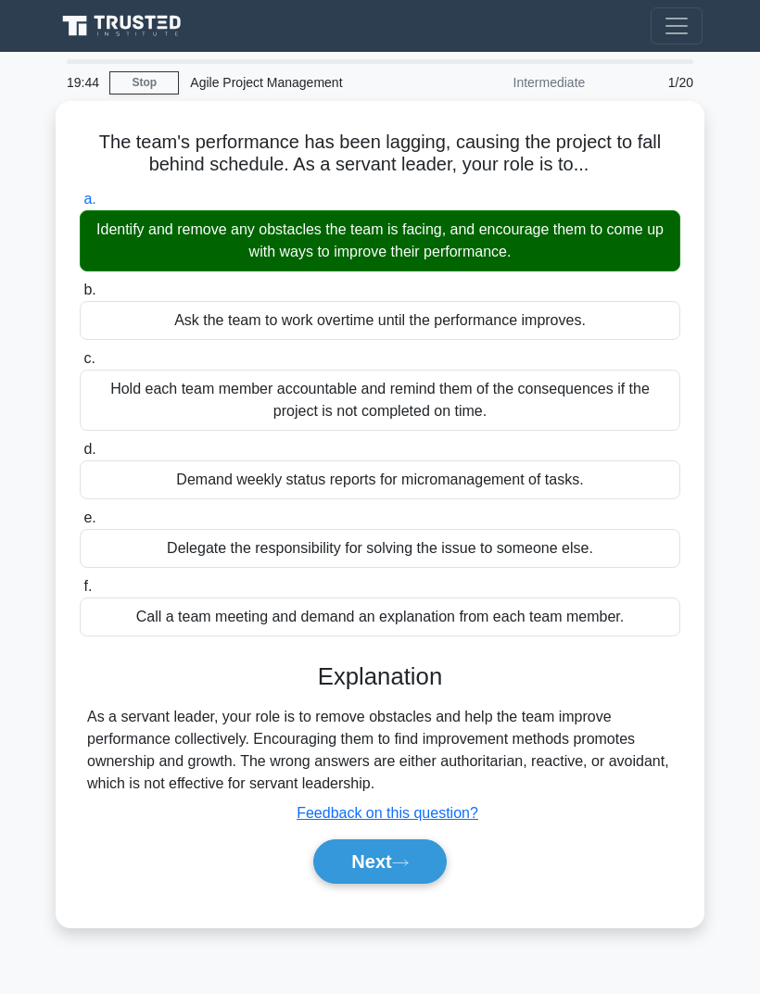
click at [403, 868] on icon at bounding box center [400, 863] width 17 height 10
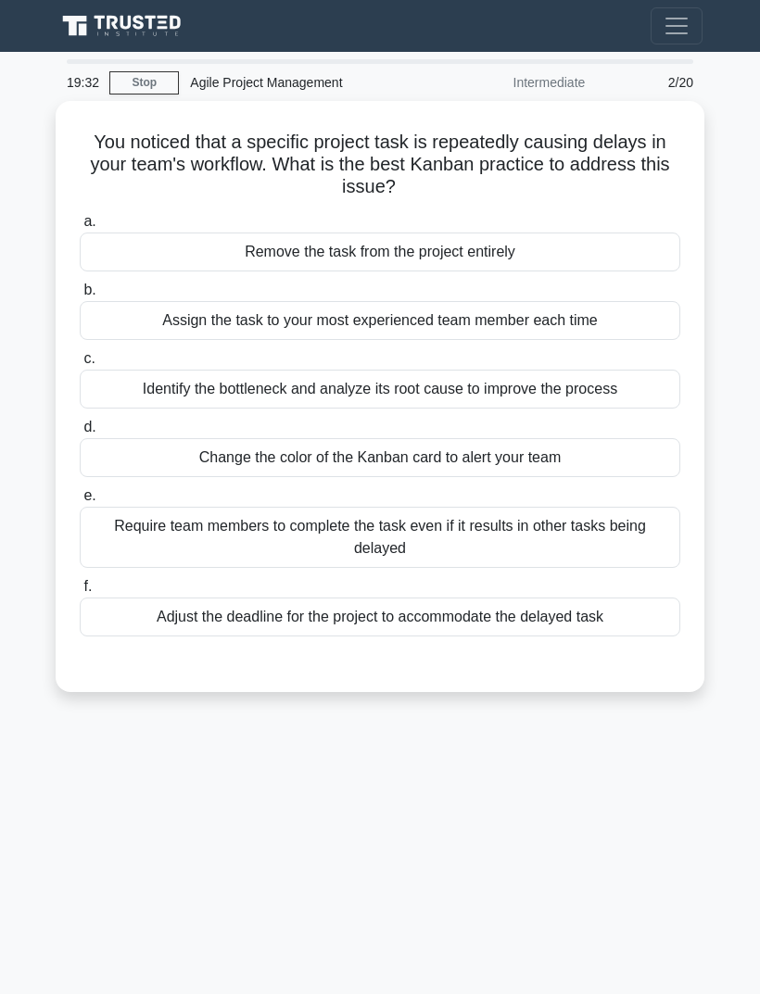
click at [662, 389] on div "Identify the bottleneck and analyze its root cause to improve the process" at bounding box center [380, 389] width 600 height 39
click at [80, 365] on input "c. Identify the bottleneck and analyze its root cause to improve the process" at bounding box center [80, 359] width 0 height 12
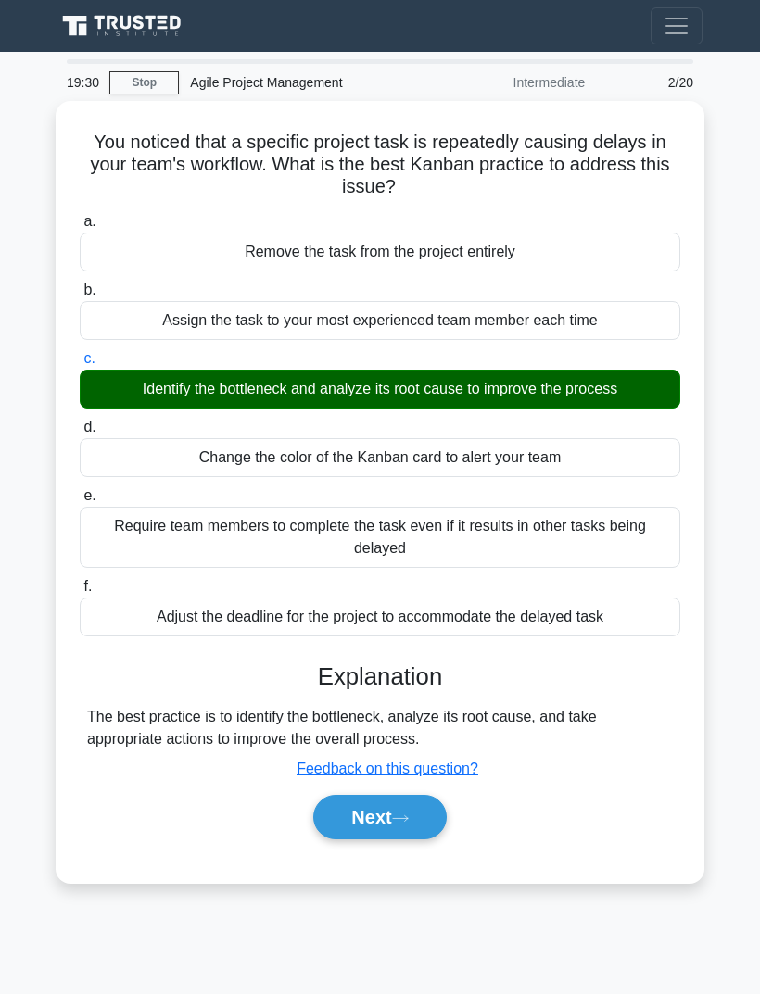
click at [404, 800] on button "Next" at bounding box center [379, 817] width 132 height 44
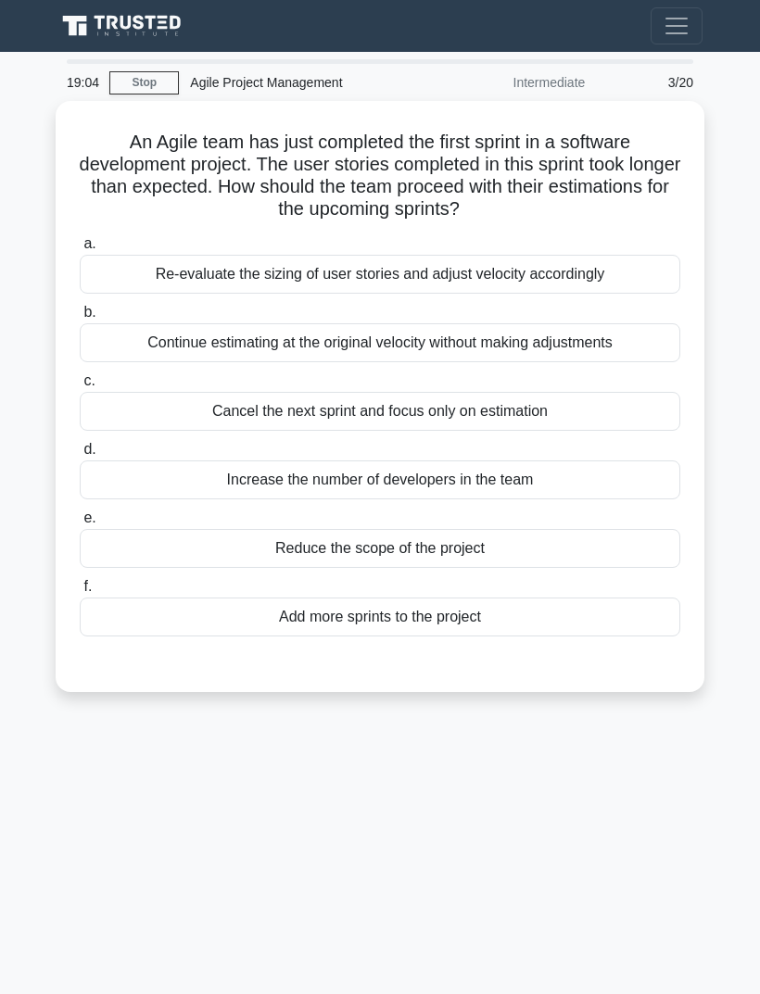
click at [632, 280] on div "Re-evaluate the sizing of user stories and adjust velocity accordingly" at bounding box center [380, 274] width 600 height 39
click at [80, 250] on input "a. Re-evaluate the sizing of user stories and adjust velocity accordingly" at bounding box center [80, 244] width 0 height 12
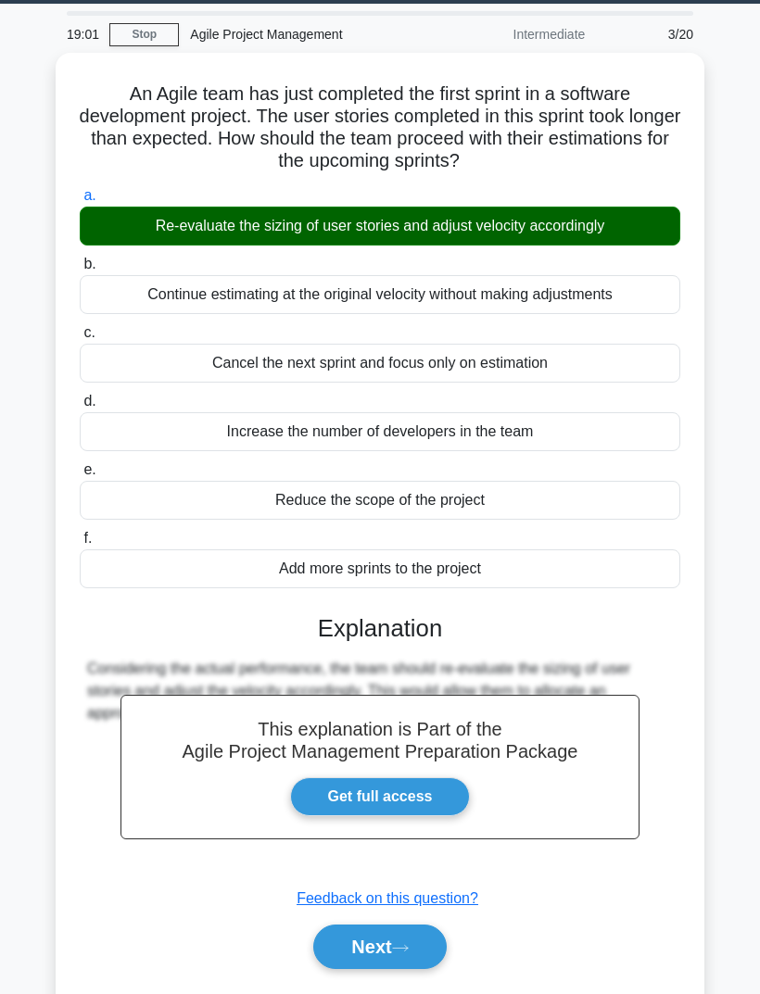
scroll to position [52, 0]
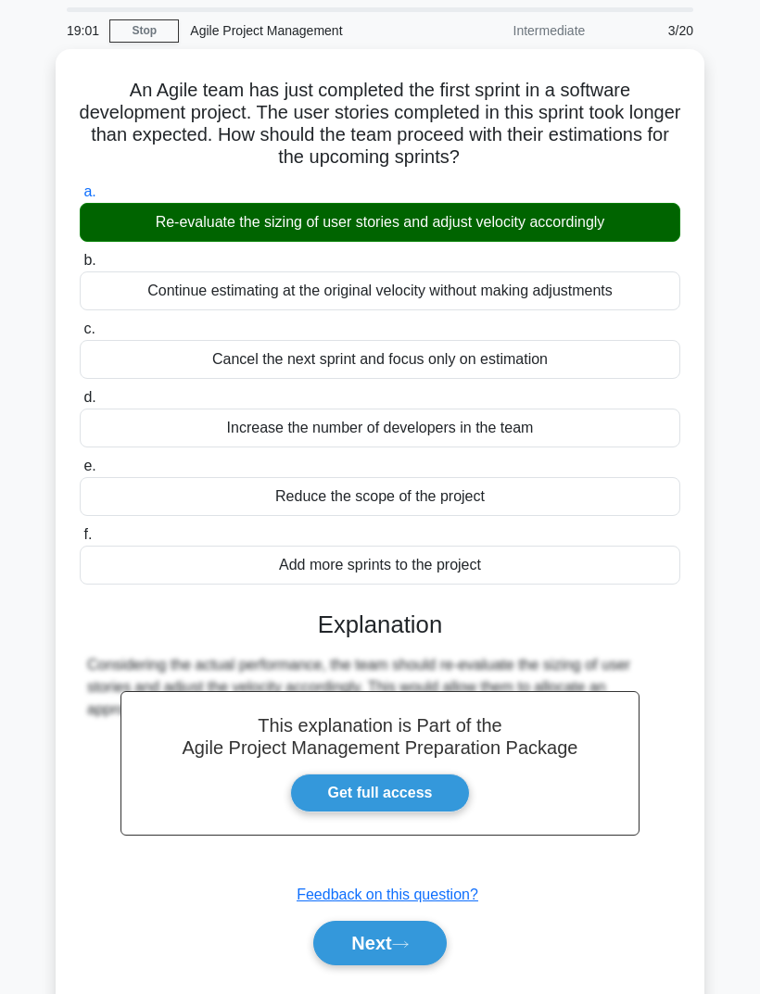
click at [394, 941] on button "Next" at bounding box center [379, 943] width 132 height 44
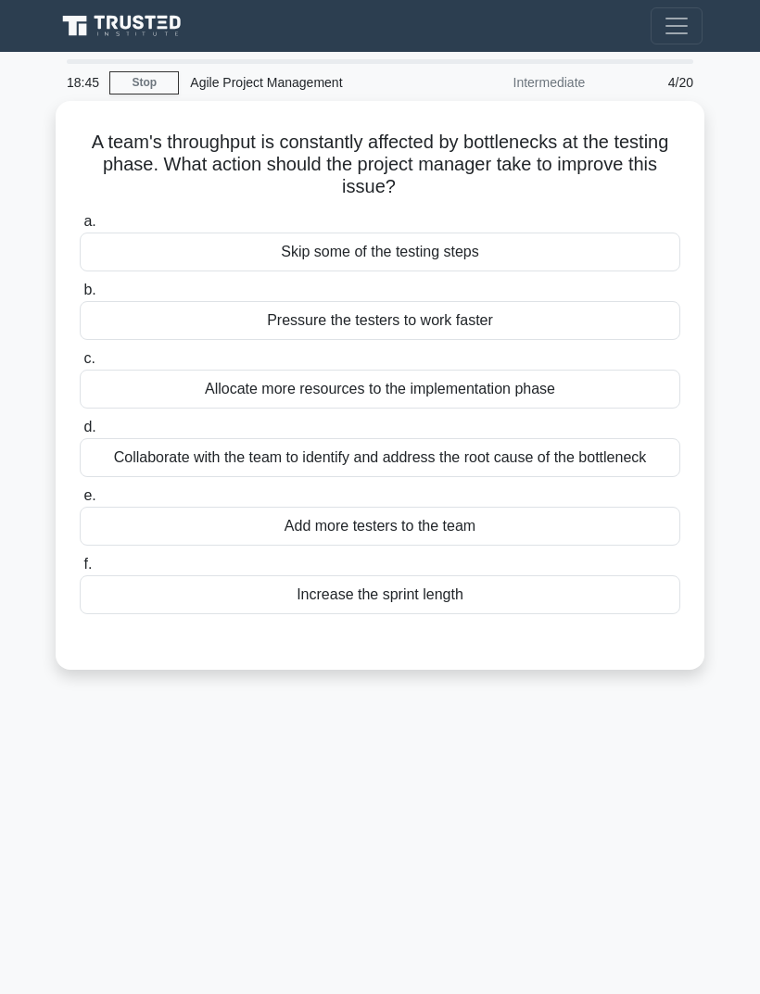
click at [625, 438] on div "Collaborate with the team to identify and address the root cause of the bottlen…" at bounding box center [380, 457] width 600 height 39
click at [80, 421] on input "d. Collaborate with the team to identify and address the root cause of the bott…" at bounding box center [80, 427] width 0 height 12
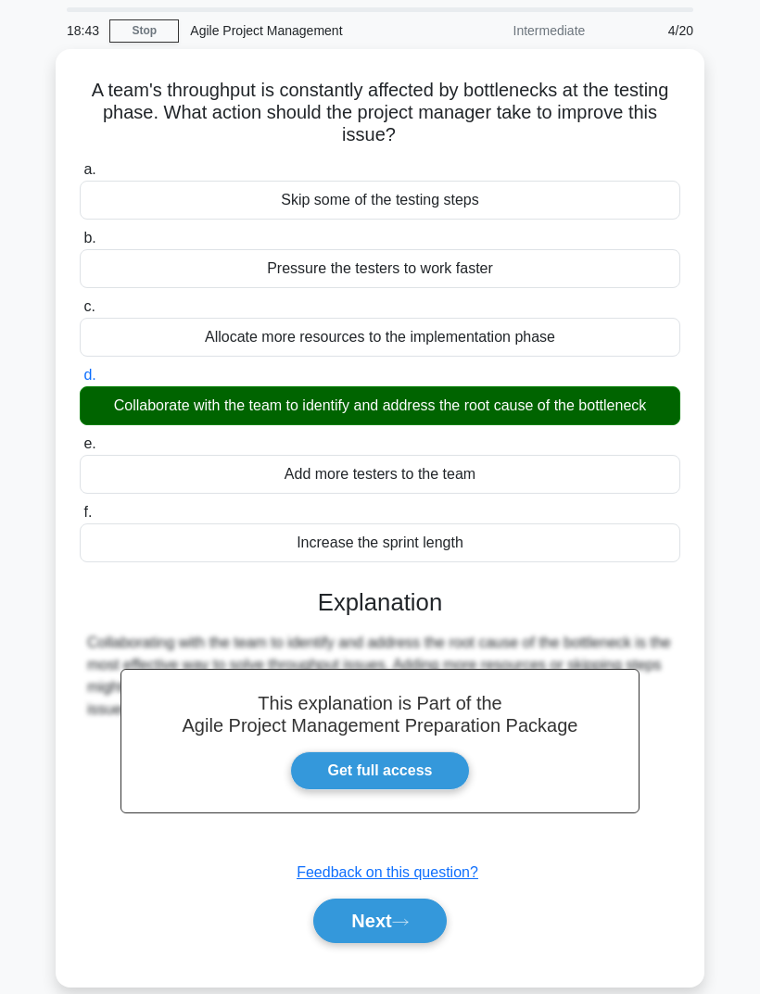
click at [400, 920] on button "Next" at bounding box center [379, 921] width 132 height 44
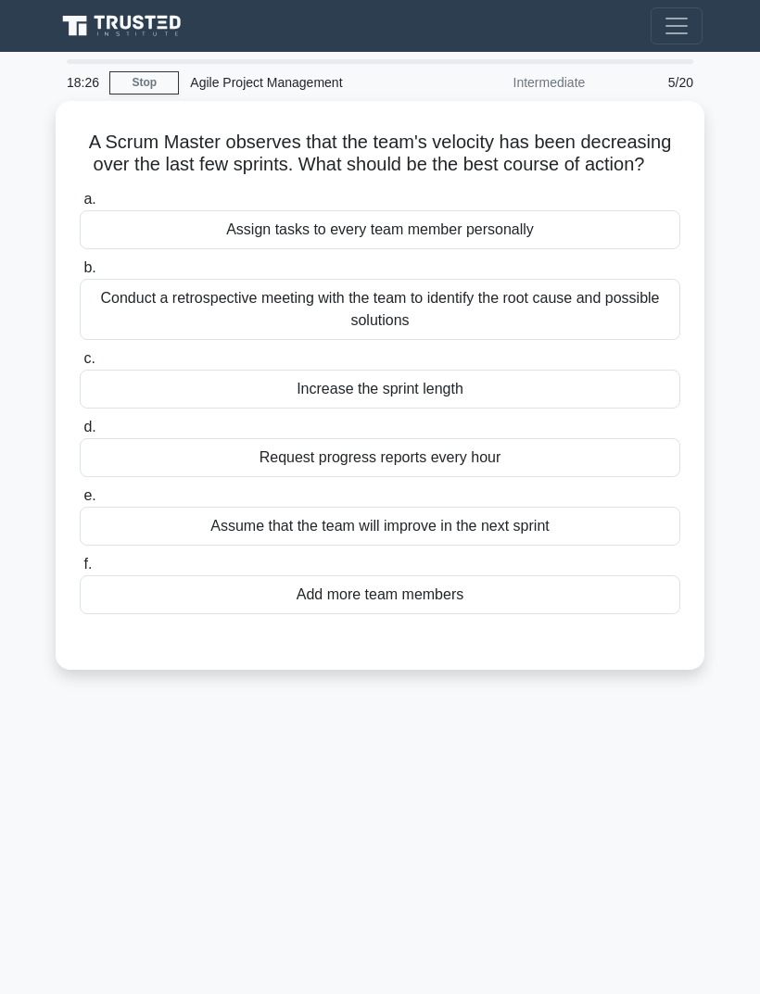
click at [637, 279] on div "Conduct a retrospective meeting with the team to identify the root cause and po…" at bounding box center [380, 309] width 600 height 61
click at [80, 271] on input "b. Conduct a retrospective meeting with the team to identify the root cause and…" at bounding box center [80, 268] width 0 height 12
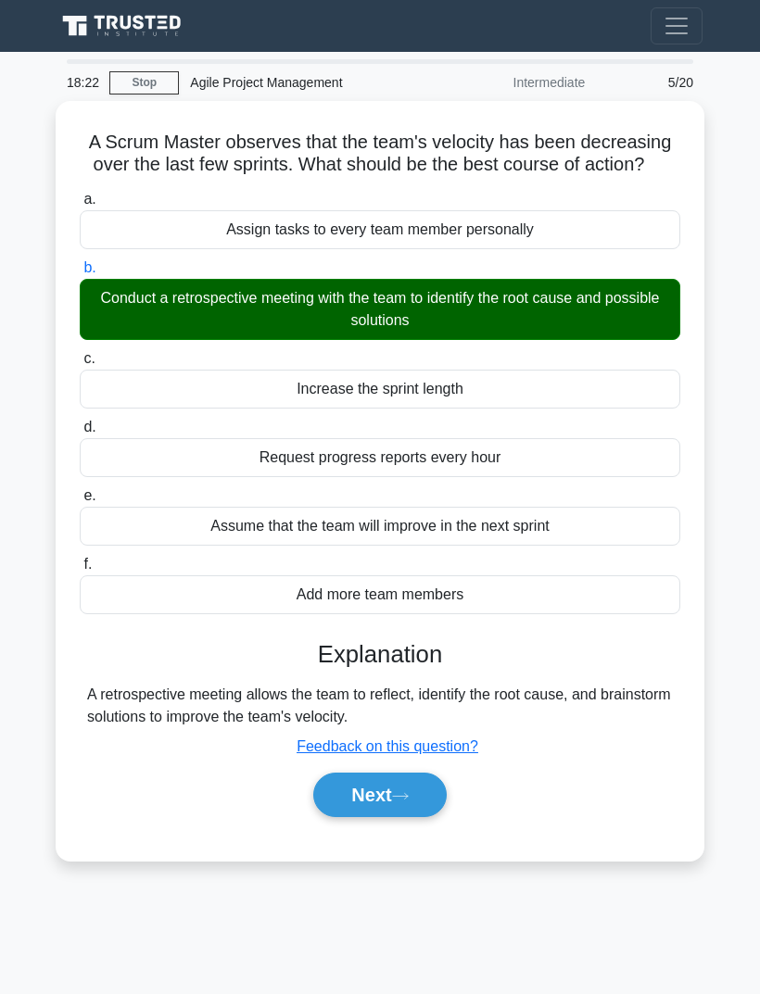
click at [403, 773] on button "Next" at bounding box center [379, 795] width 132 height 44
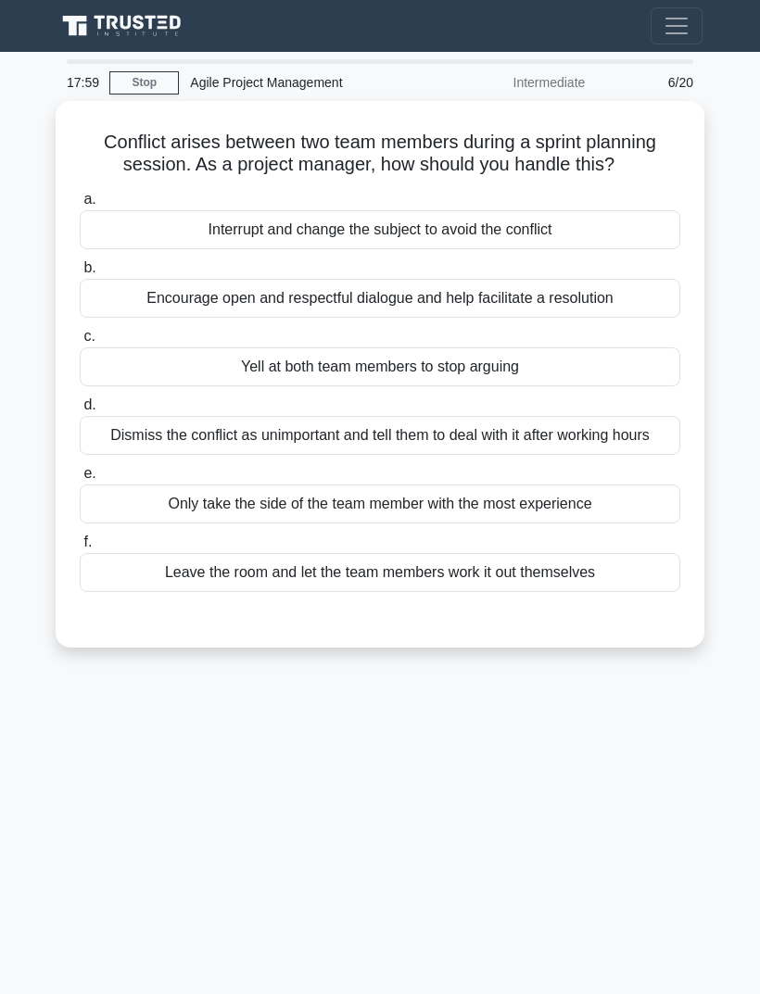
click at [645, 279] on div "Encourage open and respectful dialogue and help facilitate a resolution" at bounding box center [380, 298] width 600 height 39
click at [80, 274] on input "b. Encourage open and respectful dialogue and help facilitate a resolution" at bounding box center [80, 268] width 0 height 12
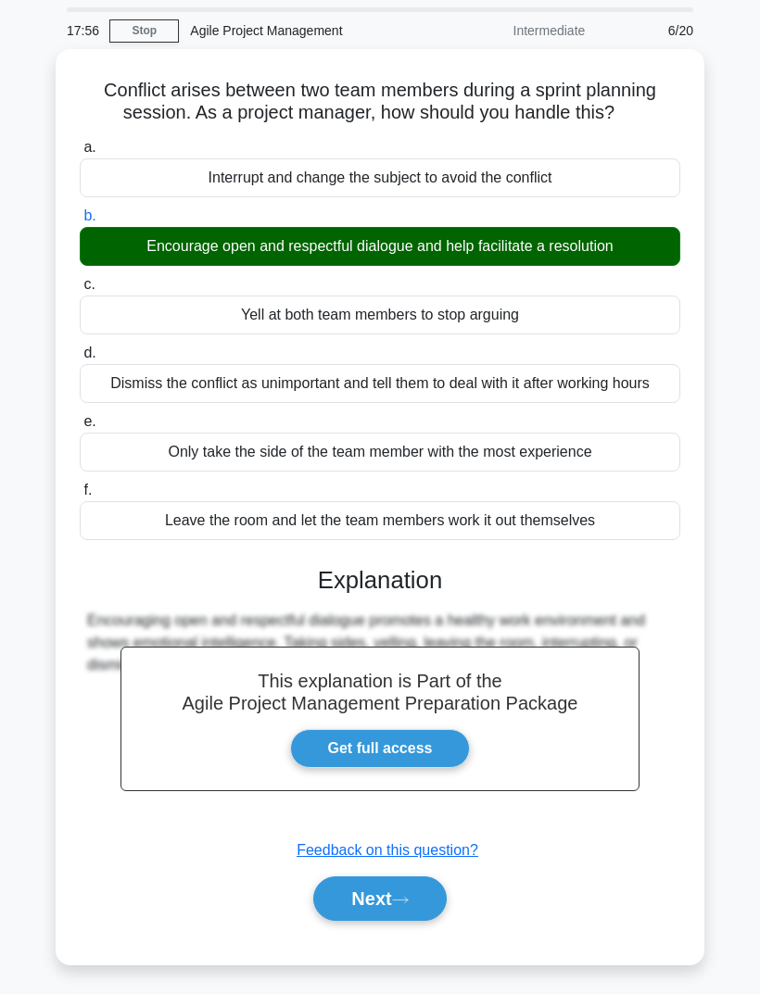
click at [409, 905] on icon at bounding box center [400, 900] width 17 height 10
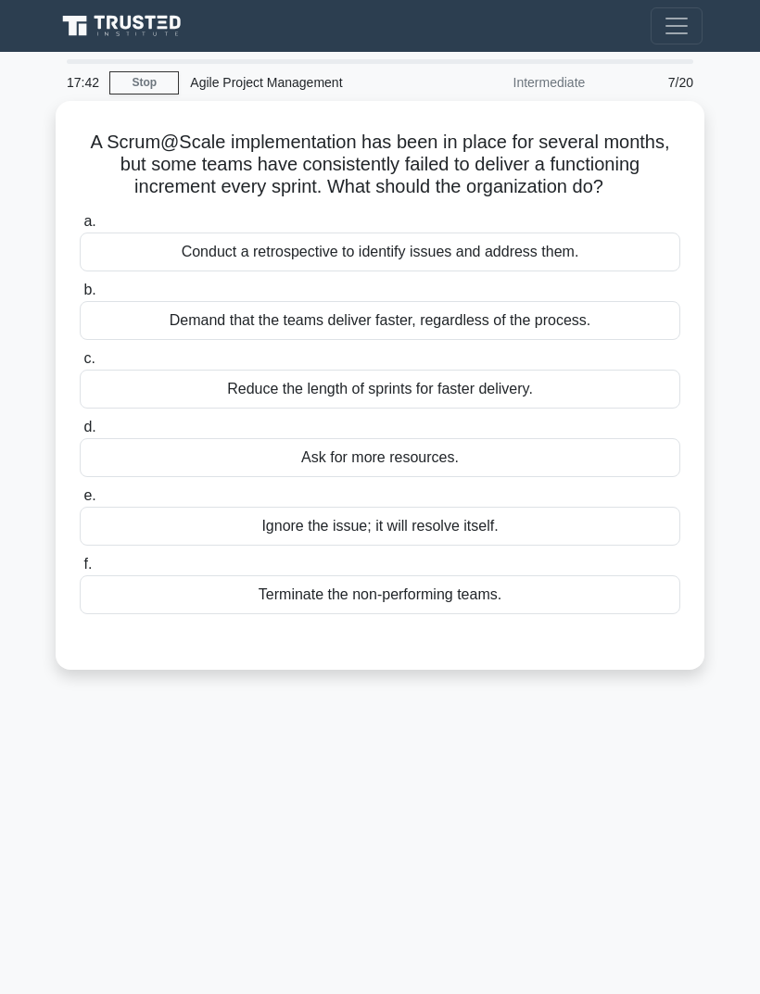
click at [617, 233] on div "Conduct a retrospective to identify issues and address them." at bounding box center [380, 252] width 600 height 39
click at [80, 222] on input "a. Conduct a retrospective to identify issues and address them." at bounding box center [80, 222] width 0 height 12
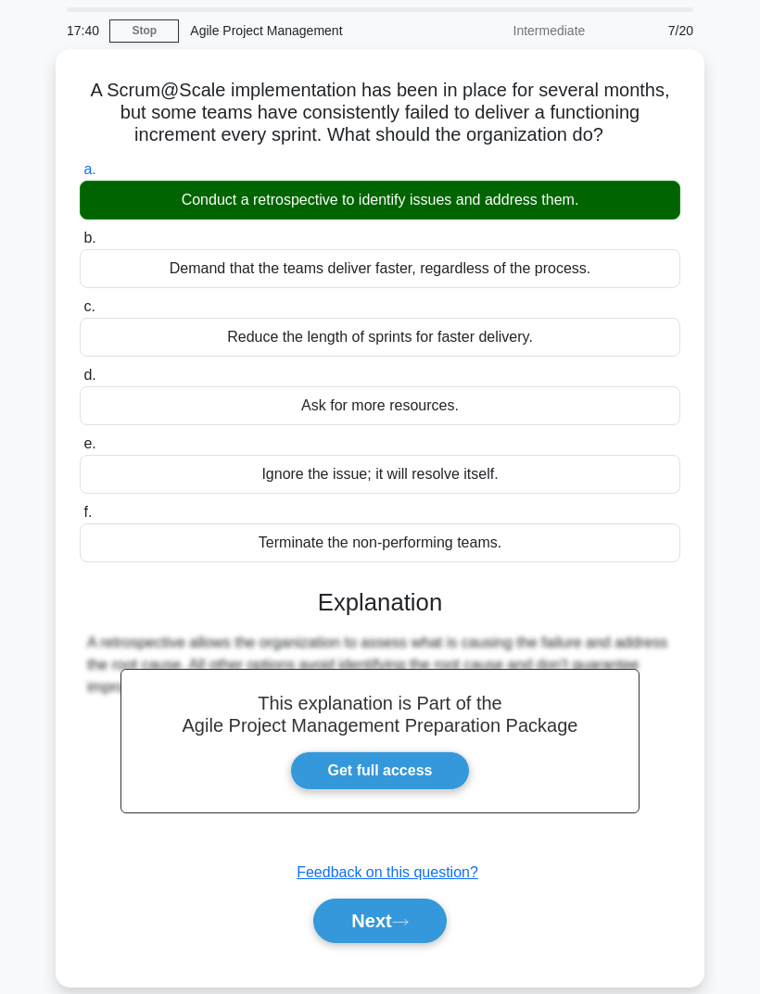
click at [387, 930] on button "Next" at bounding box center [379, 921] width 132 height 44
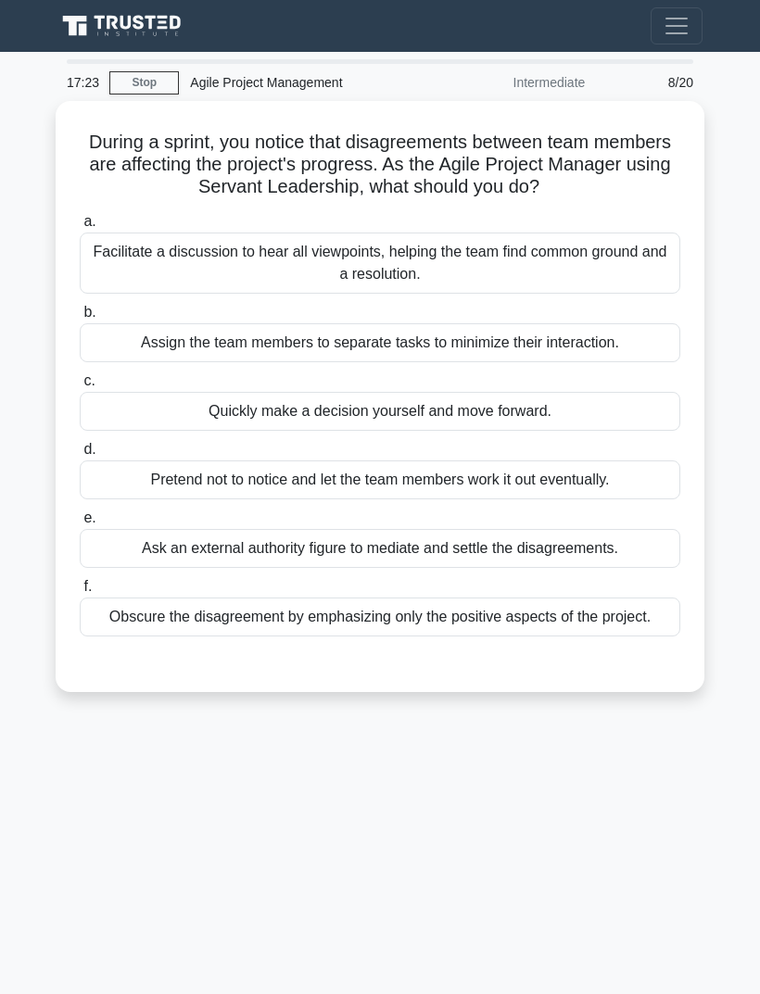
click at [630, 235] on div "Facilitate a discussion to hear all viewpoints, helping the team find common gr…" at bounding box center [380, 263] width 600 height 61
click at [80, 228] on input "a. Facilitate a discussion to hear all viewpoints, helping the team find common…" at bounding box center [80, 222] width 0 height 12
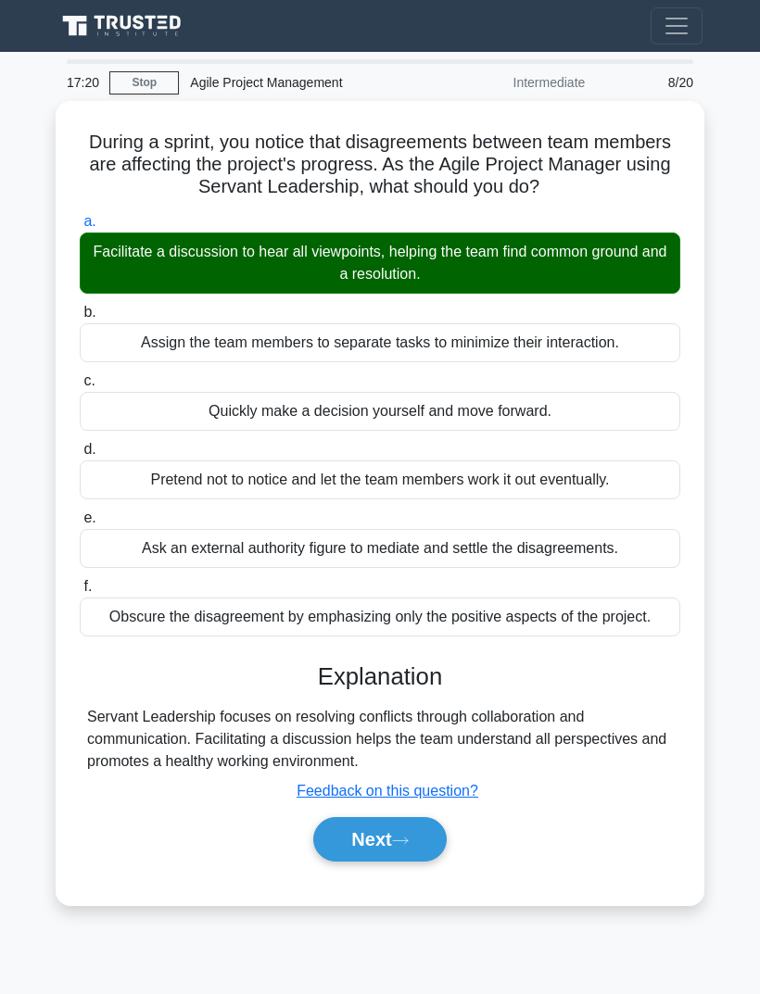
click at [402, 837] on icon at bounding box center [400, 840] width 15 height 6
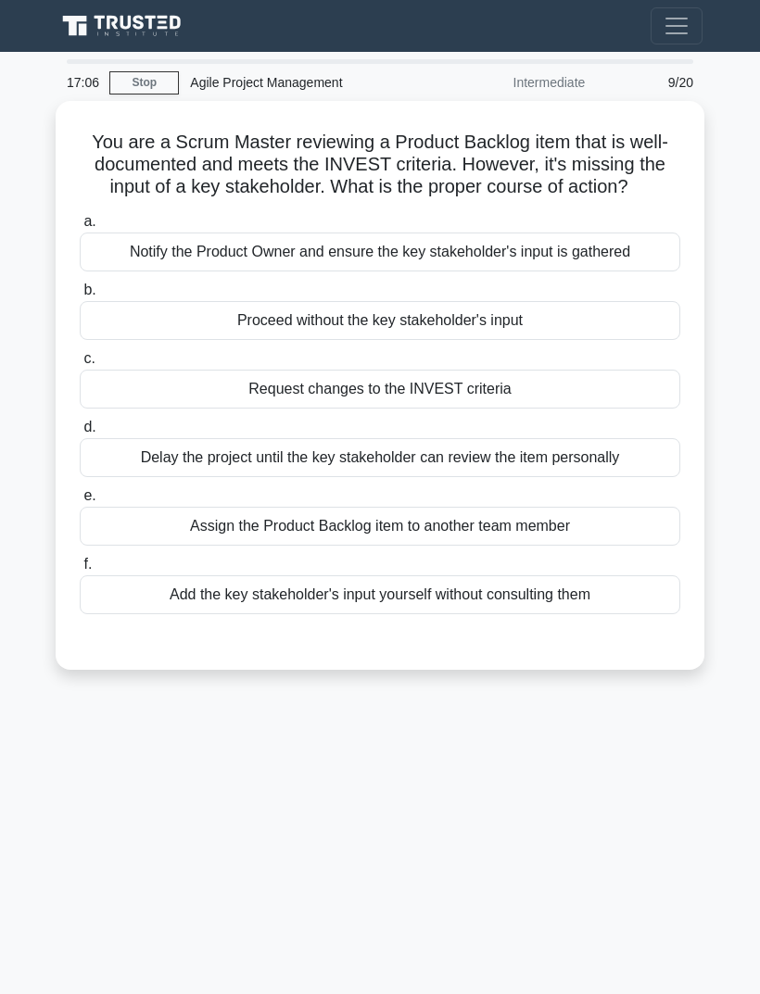
click at [639, 233] on div "Notify the Product Owner and ensure the key stakeholder's input is gathered" at bounding box center [380, 252] width 600 height 39
click at [80, 216] on input "a. Notify the Product Owner and ensure the key stakeholder's input is gathered" at bounding box center [80, 222] width 0 height 12
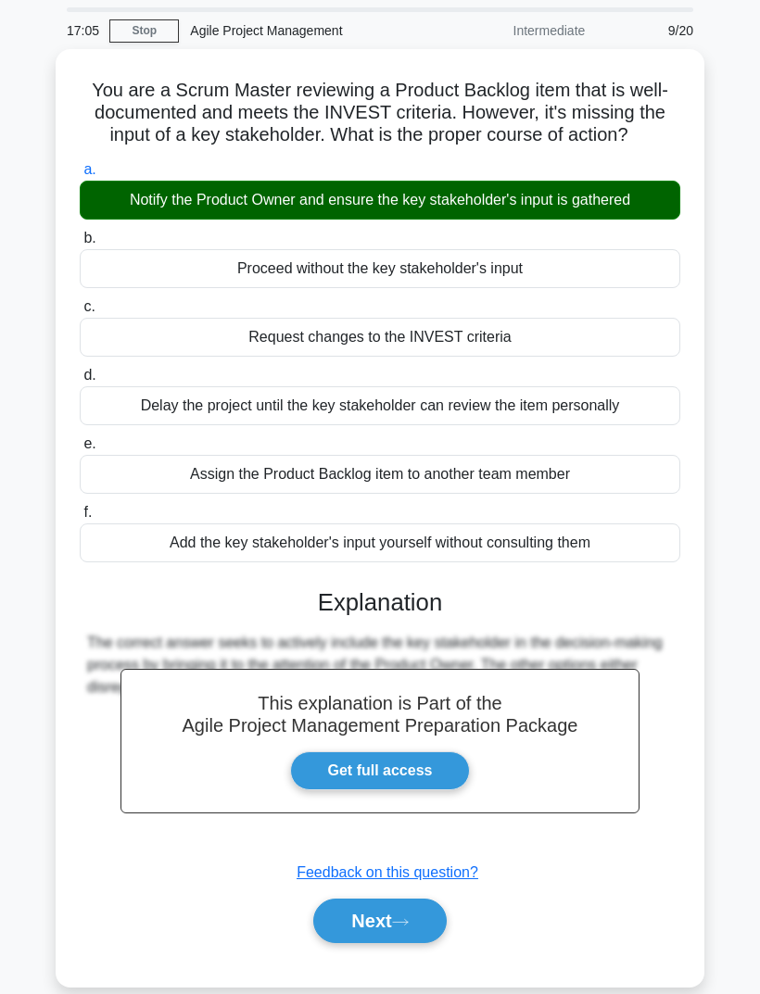
click at [405, 916] on button "Next" at bounding box center [379, 921] width 132 height 44
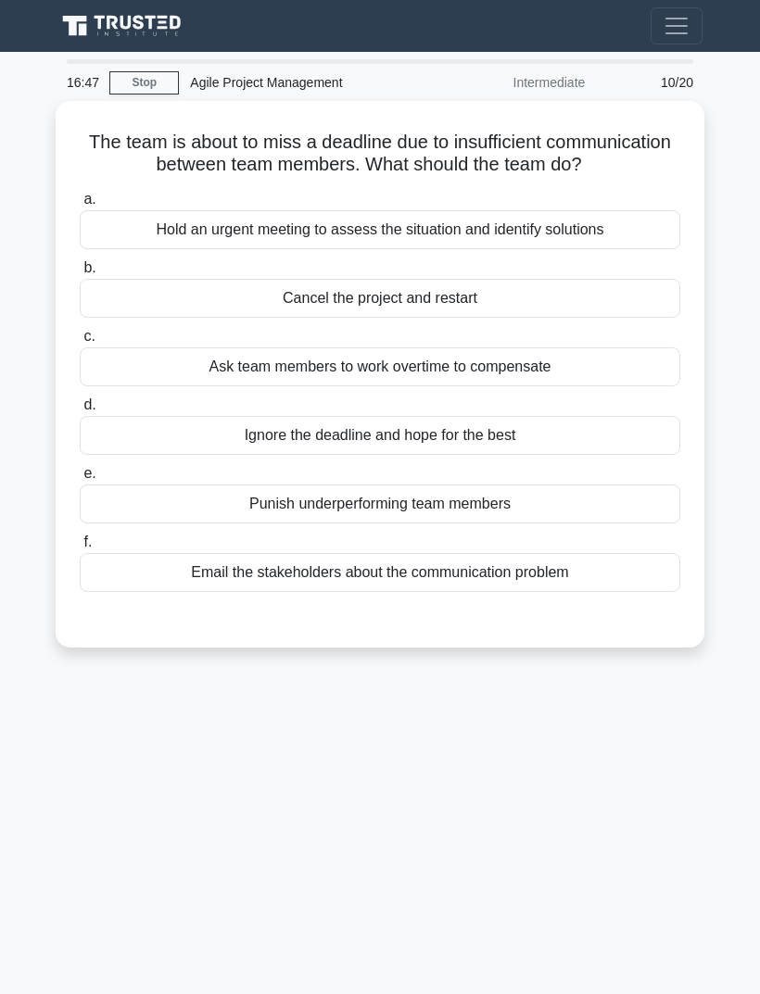
click at [642, 210] on div "Hold an urgent meeting to assess the situation and identify solutions" at bounding box center [380, 229] width 600 height 39
click at [80, 201] on input "a. Hold an urgent meeting to assess the situation and identify solutions" at bounding box center [80, 200] width 0 height 12
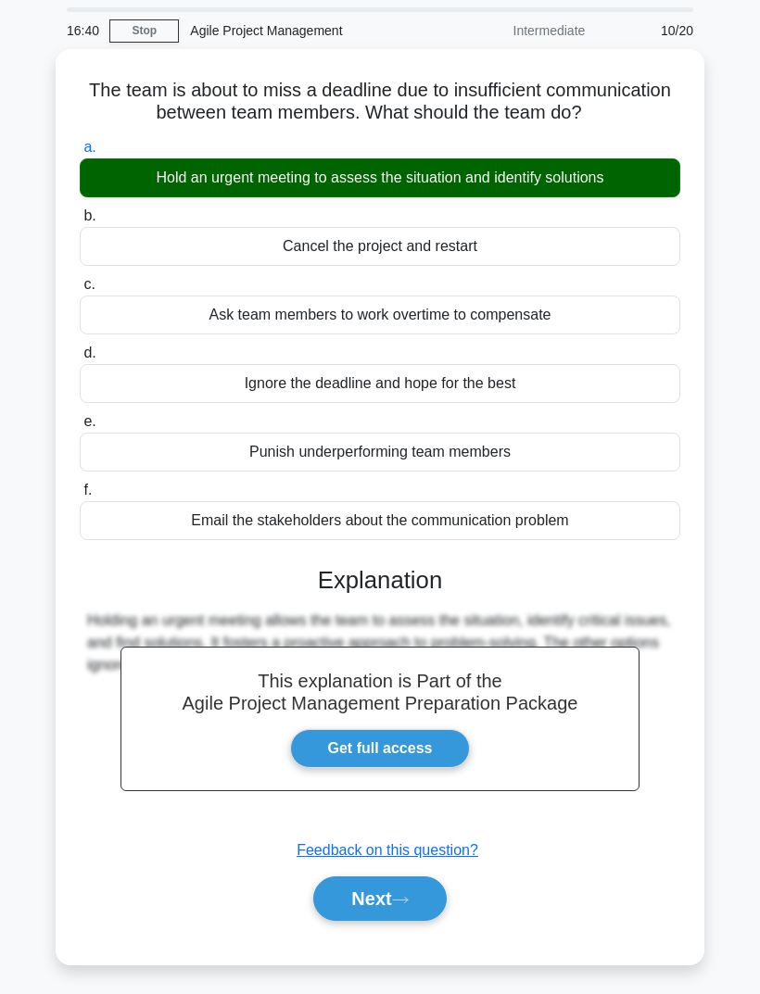
click at [417, 911] on button "Next" at bounding box center [379, 898] width 132 height 44
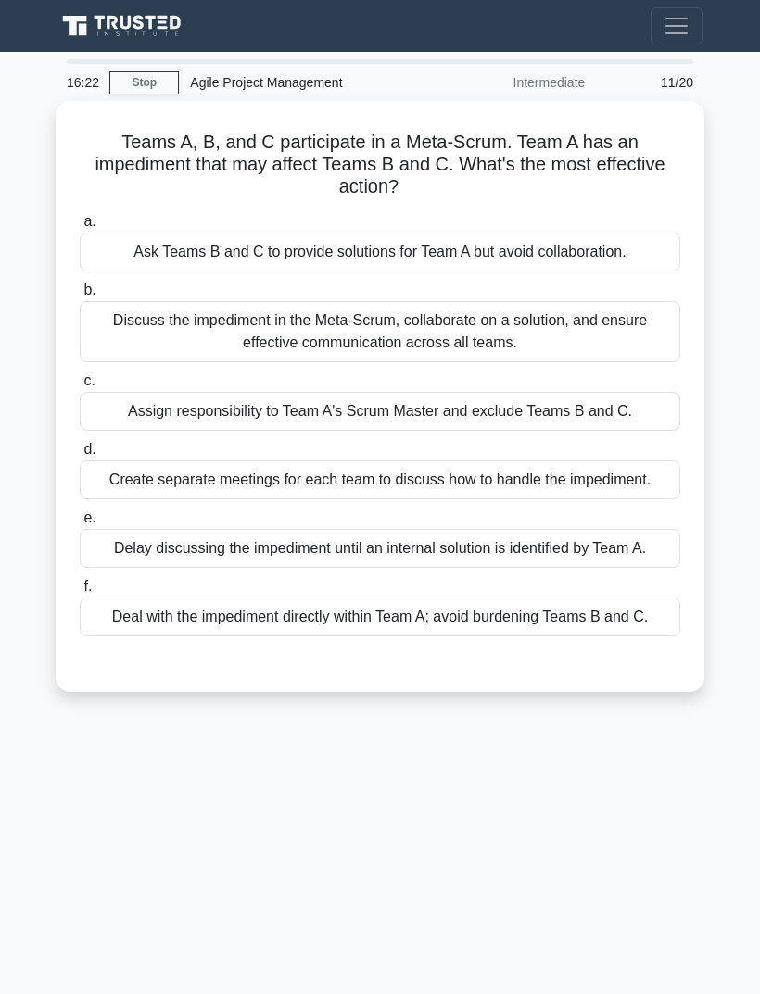
click at [654, 301] on div "Discuss the impediment in the Meta-Scrum, collaborate on a solution, and ensure…" at bounding box center [380, 331] width 600 height 61
click at [80, 284] on input "b. Discuss the impediment in the Meta-Scrum, collaborate on a solution, and ens…" at bounding box center [80, 290] width 0 height 12
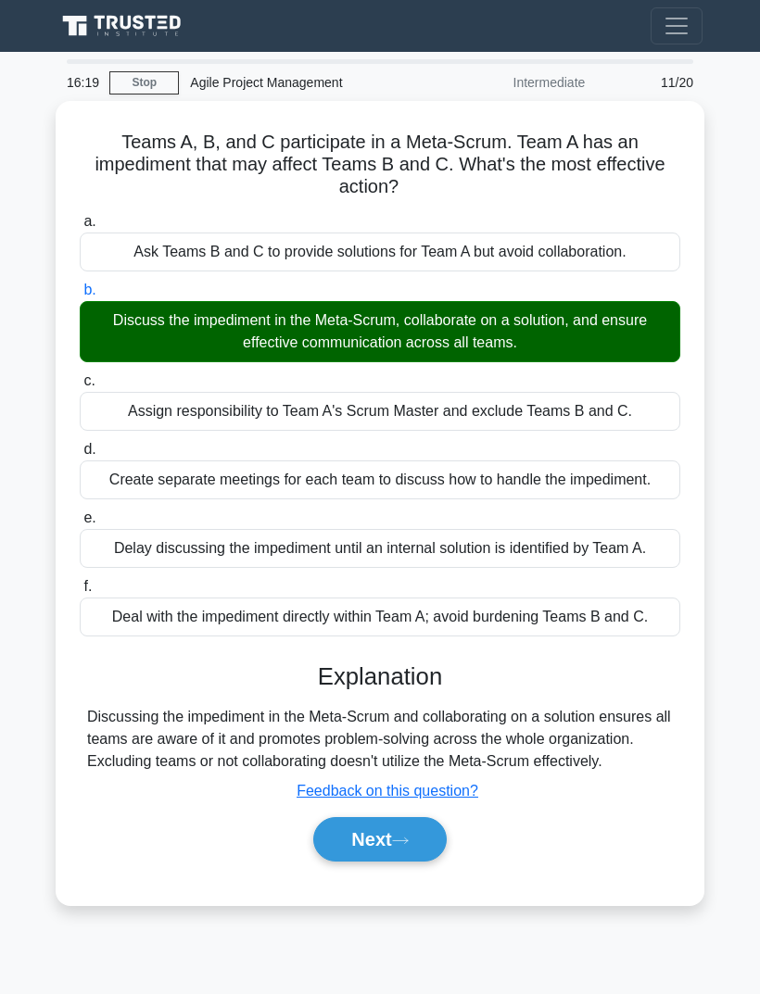
click at [408, 851] on button "Next" at bounding box center [379, 839] width 132 height 44
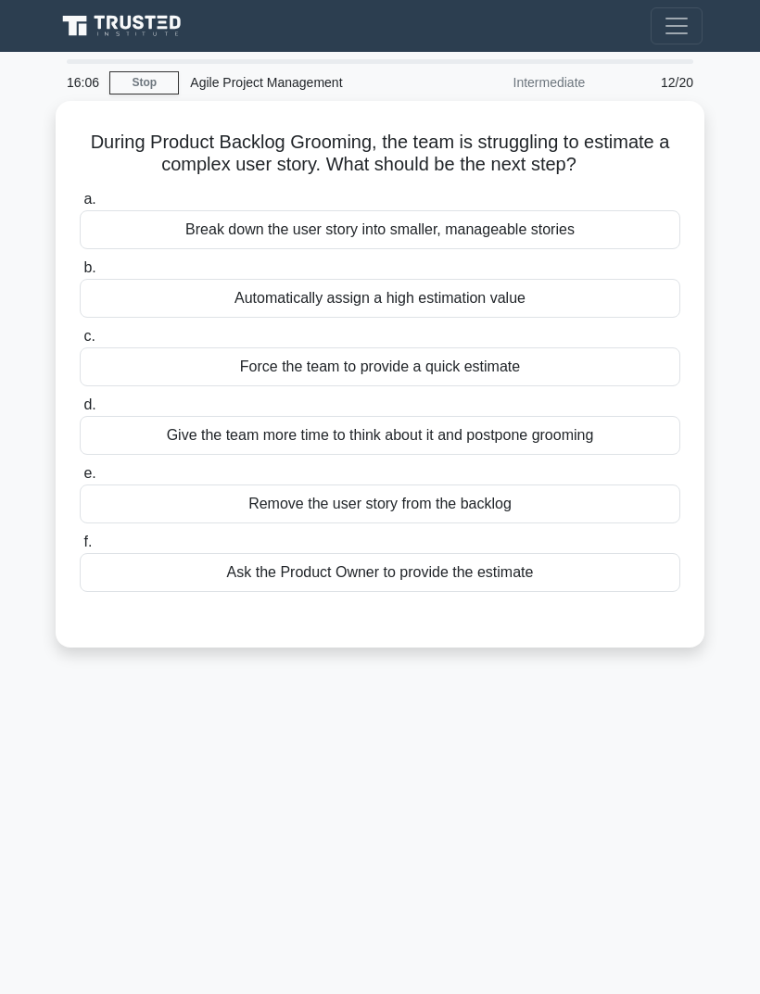
click at [642, 210] on div "Break down the user story into smaller, manageable stories" at bounding box center [380, 229] width 600 height 39
click at [80, 205] on input "a. Break down the user story into smaller, manageable stories" at bounding box center [80, 200] width 0 height 12
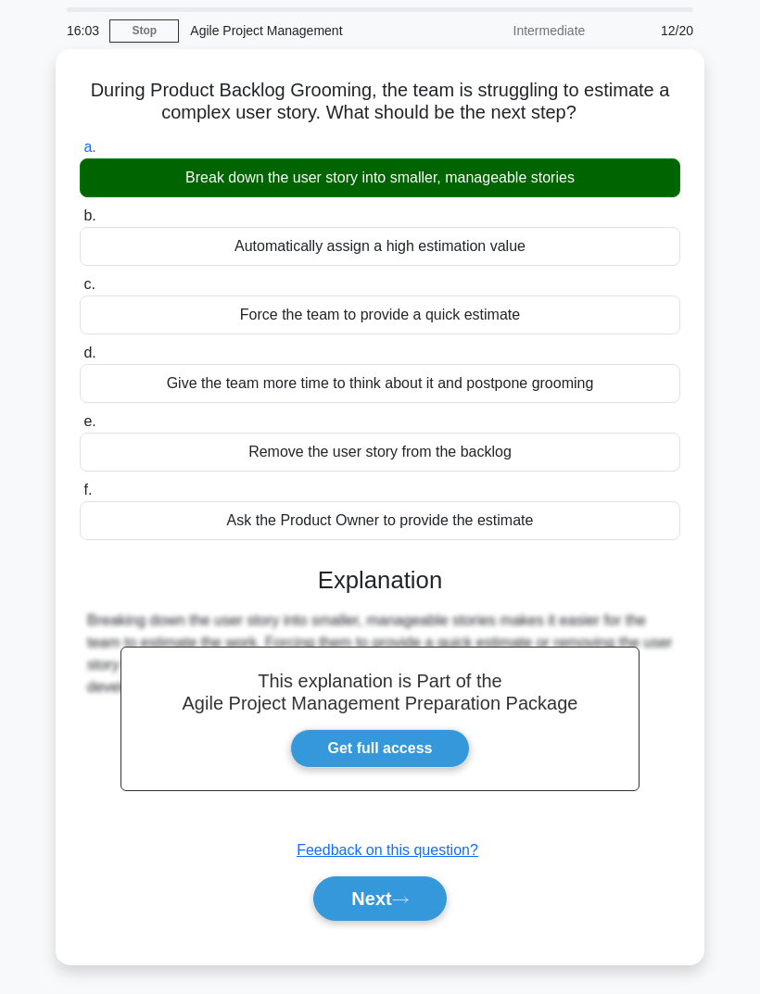
click at [399, 905] on icon at bounding box center [400, 900] width 17 height 10
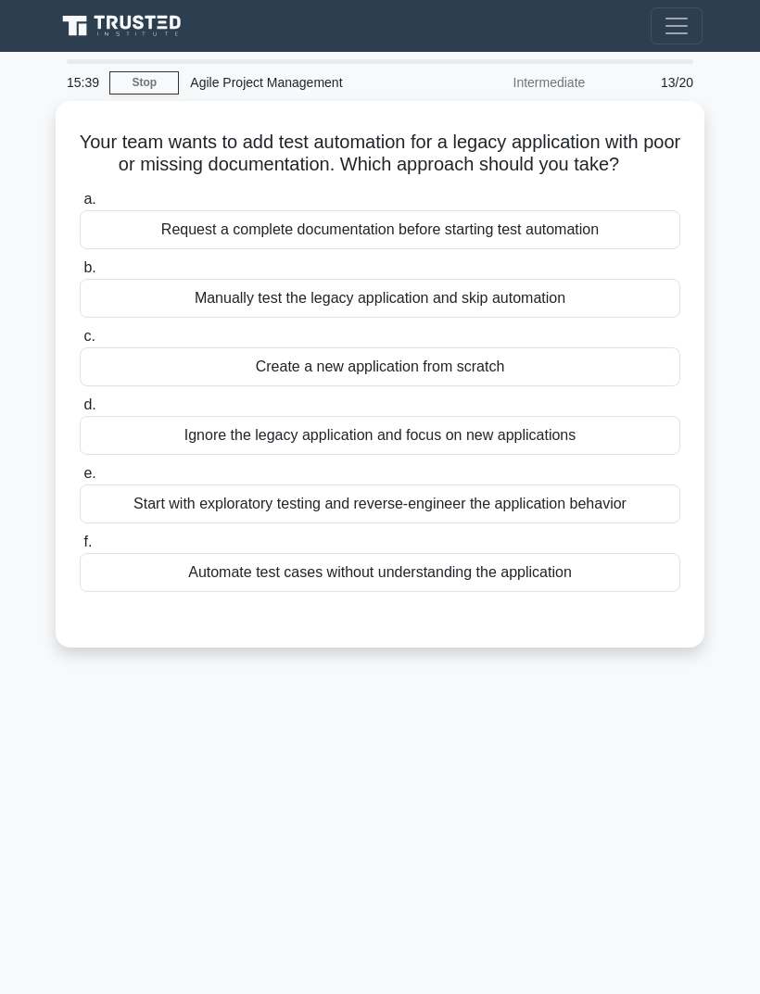
click at [655, 484] on div "Start with exploratory testing and reverse-engineer the application behavior" at bounding box center [380, 503] width 600 height 39
click at [80, 472] on input "e. Start with exploratory testing and reverse-engineer the application behavior" at bounding box center [80, 474] width 0 height 12
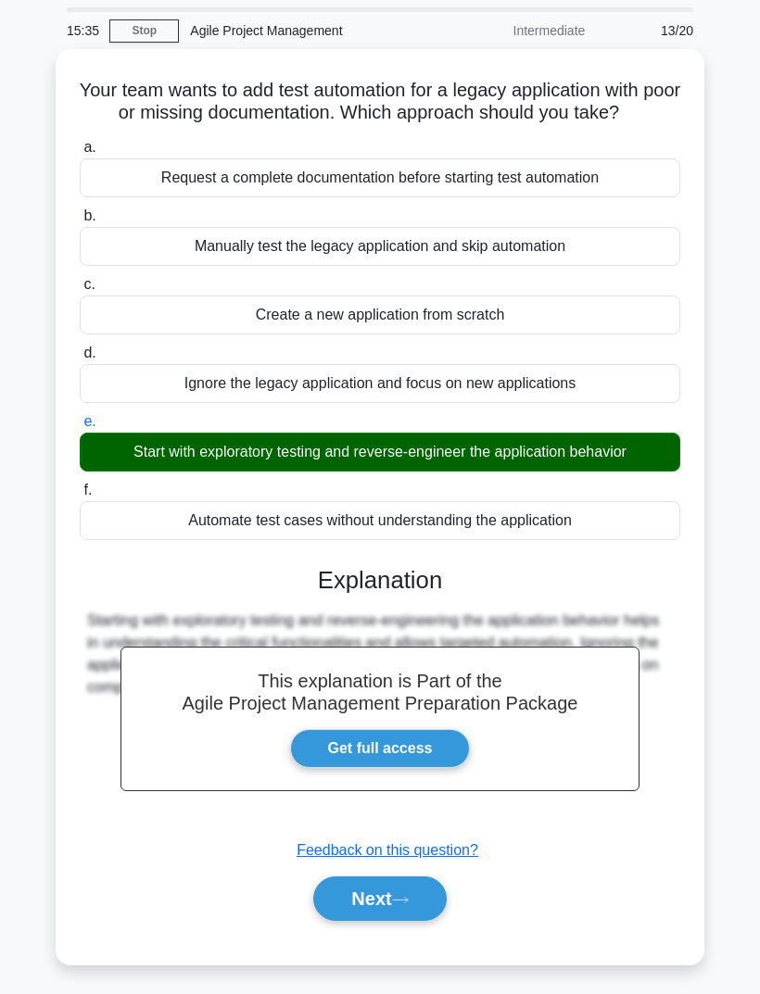
click at [403, 905] on icon at bounding box center [400, 900] width 17 height 10
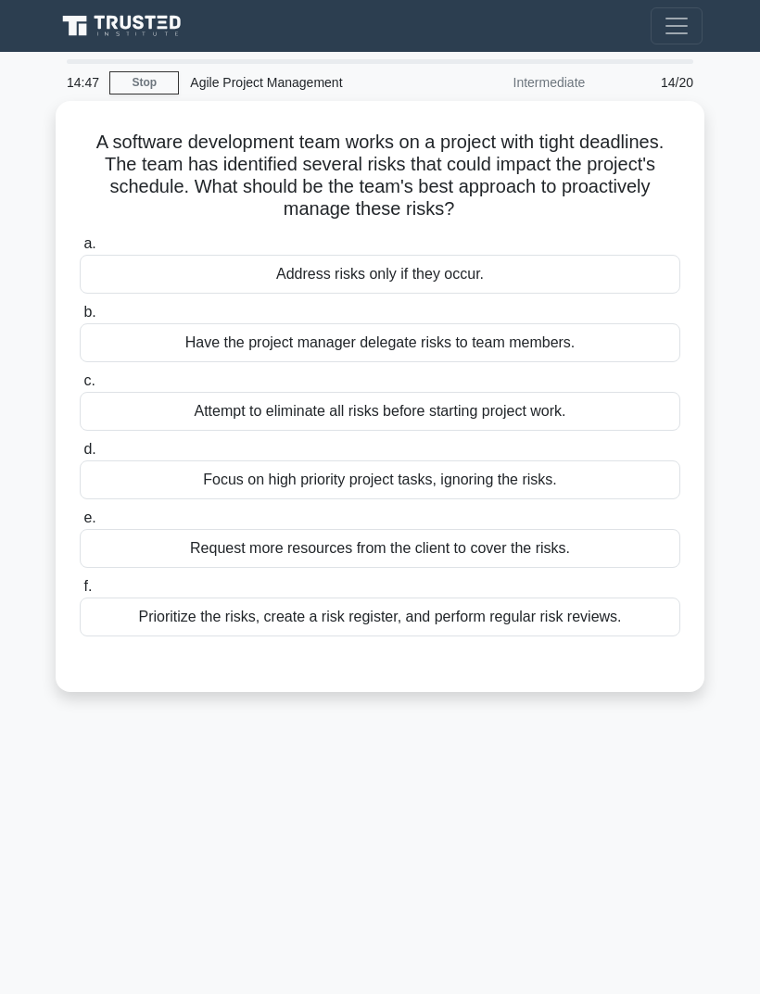
click at [630, 598] on div "Prioritize the risks, create a risk register, and perform regular risk reviews." at bounding box center [380, 617] width 600 height 39
click at [80, 581] on input "f. Prioritize the risks, create a risk register, and perform regular risk revie…" at bounding box center [80, 587] width 0 height 12
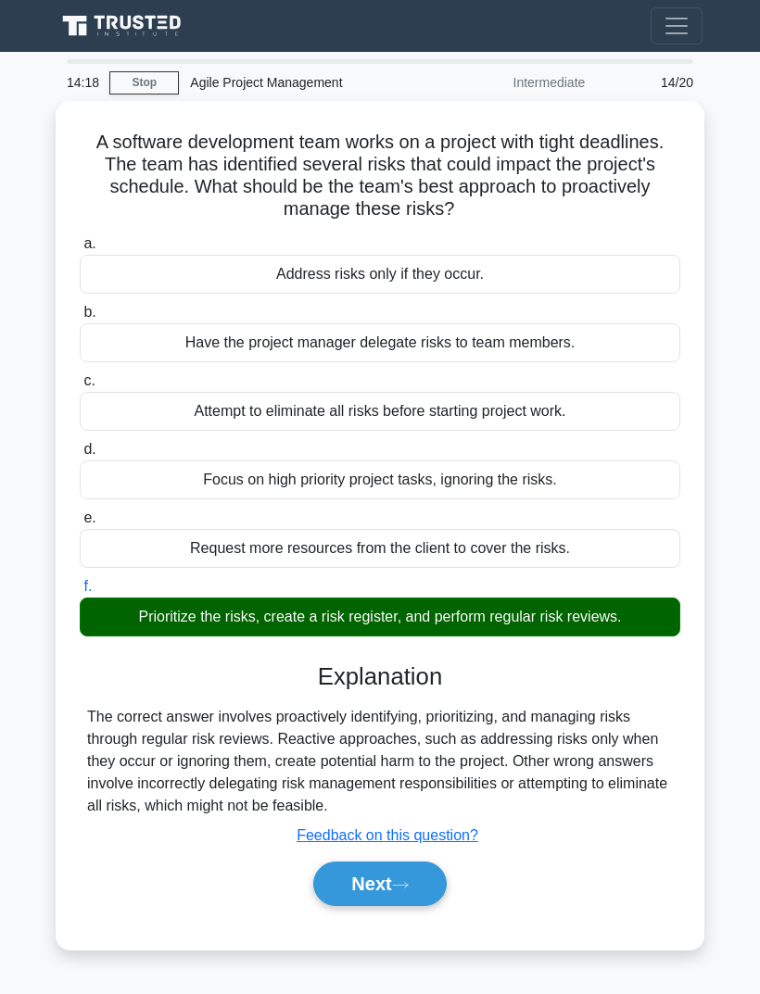
click at [409, 880] on icon at bounding box center [400, 885] width 17 height 10
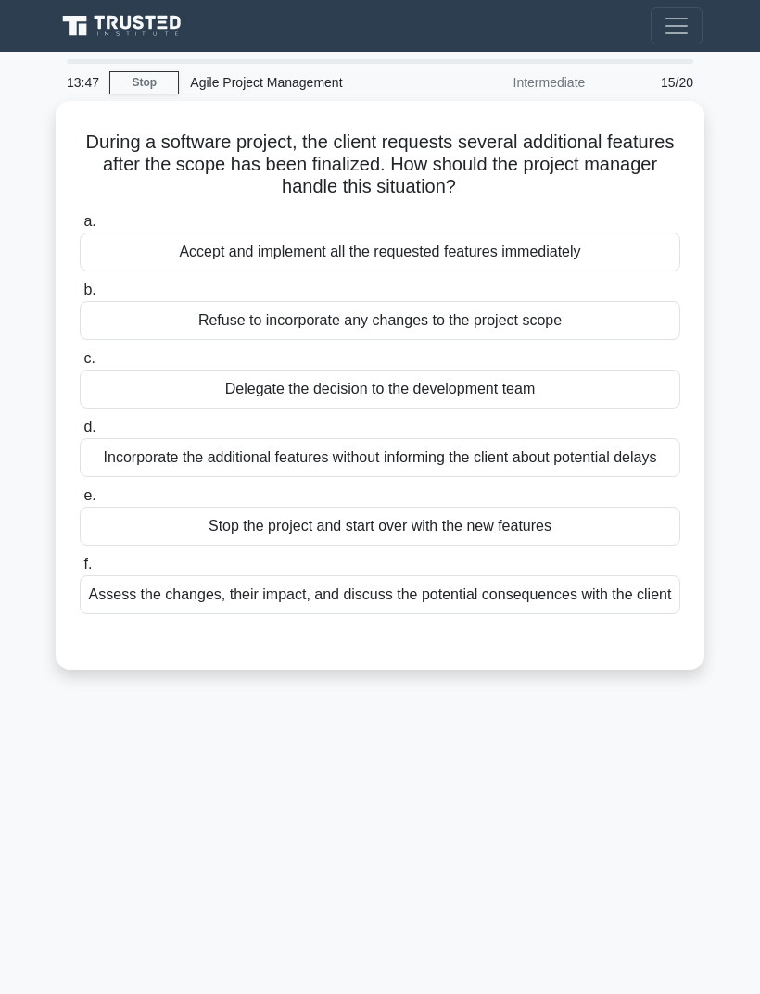
click at [643, 575] on div "Assess the changes, their impact, and discuss the potential consequences with t…" at bounding box center [380, 594] width 600 height 39
click at [80, 571] on input "f. Assess the changes, their impact, and discuss the potential consequences wit…" at bounding box center [80, 565] width 0 height 12
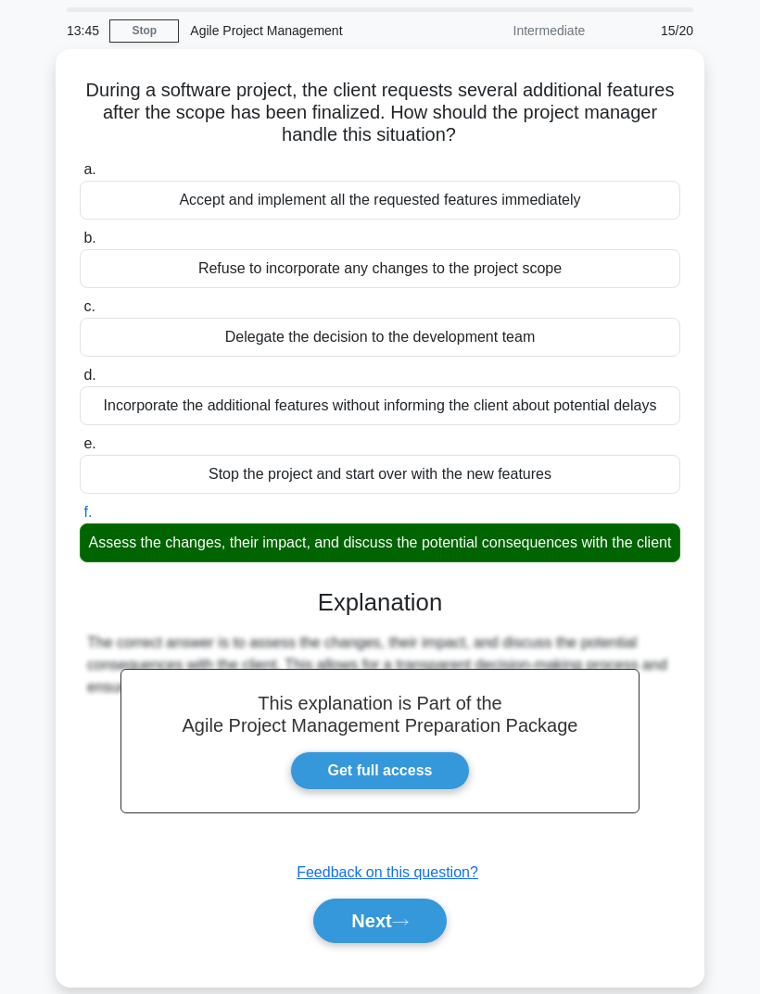
click at [395, 943] on button "Next" at bounding box center [379, 921] width 132 height 44
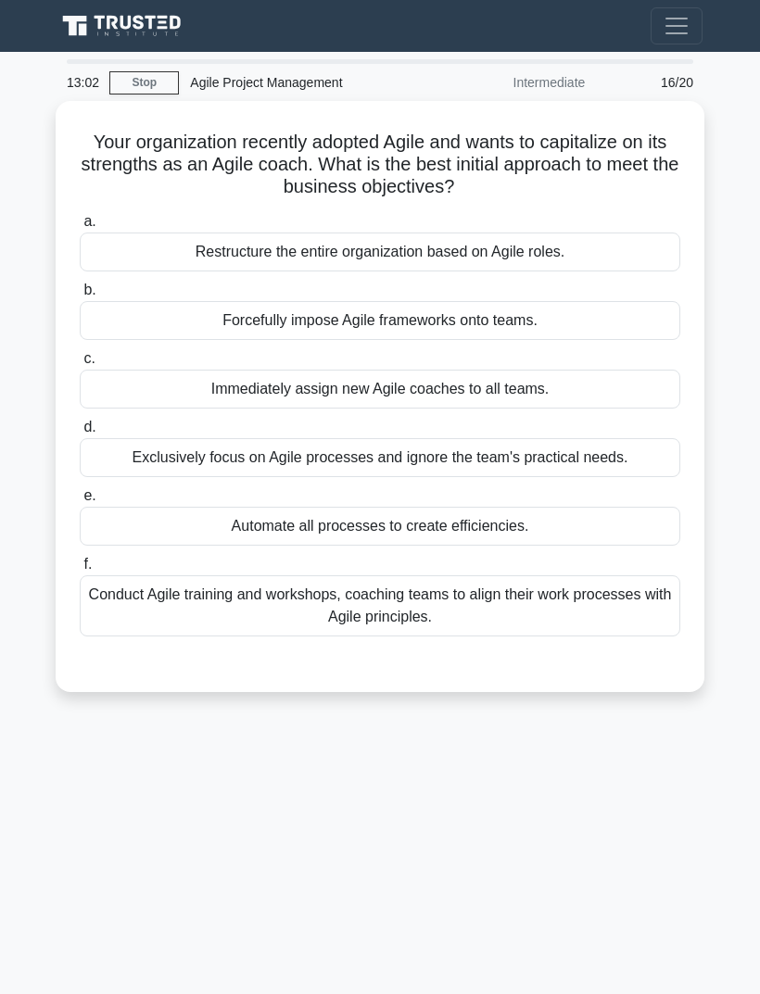
click at [538, 575] on div "Conduct Agile training and workshops, coaching teams to align their work proces…" at bounding box center [380, 605] width 600 height 61
click at [80, 559] on input "f. Conduct Agile training and workshops, coaching teams to align their work pro…" at bounding box center [80, 565] width 0 height 12
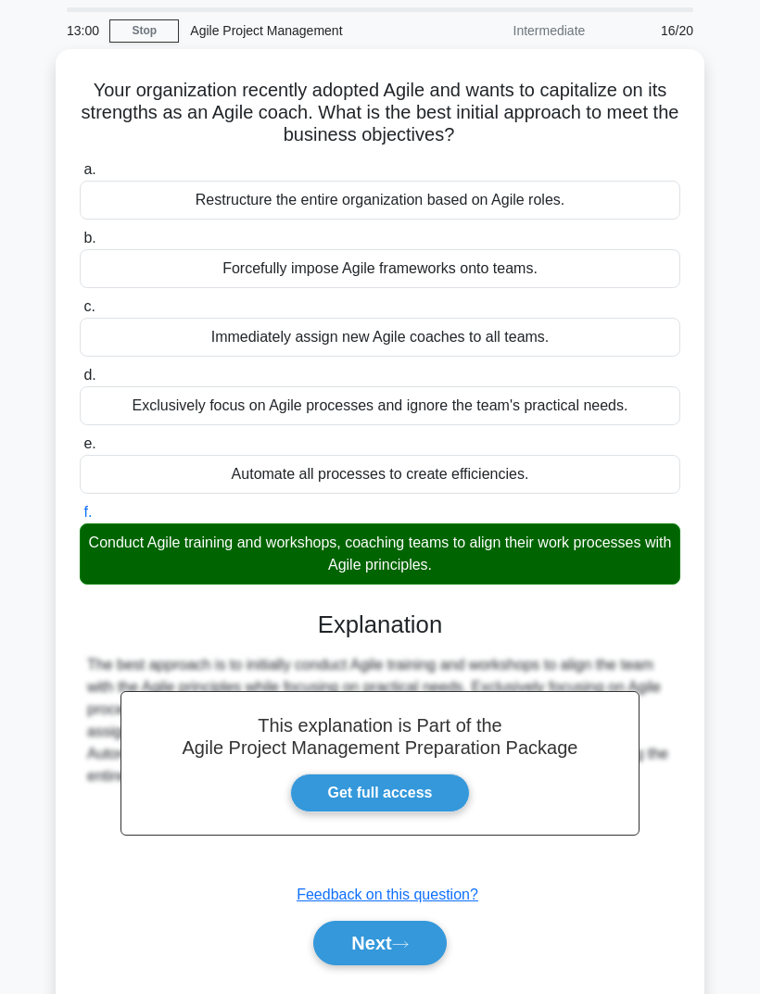
click at [390, 926] on button "Next" at bounding box center [379, 943] width 132 height 44
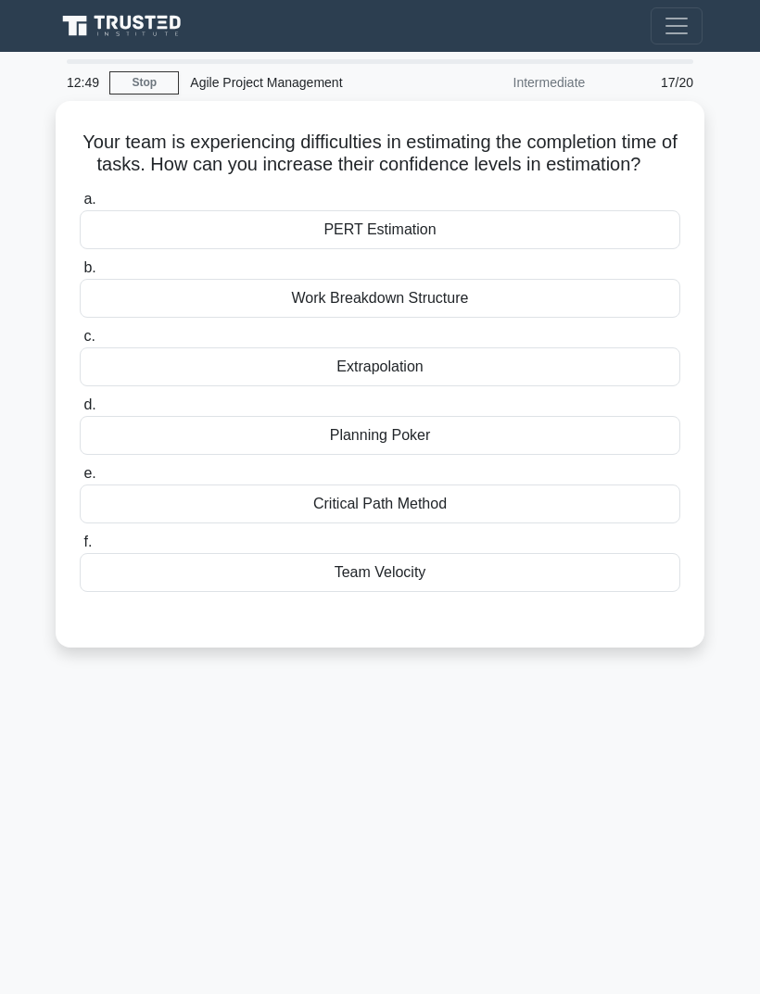
click at [491, 416] on div "Planning Poker" at bounding box center [380, 435] width 600 height 39
click at [80, 405] on input "d. Planning Poker" at bounding box center [80, 405] width 0 height 12
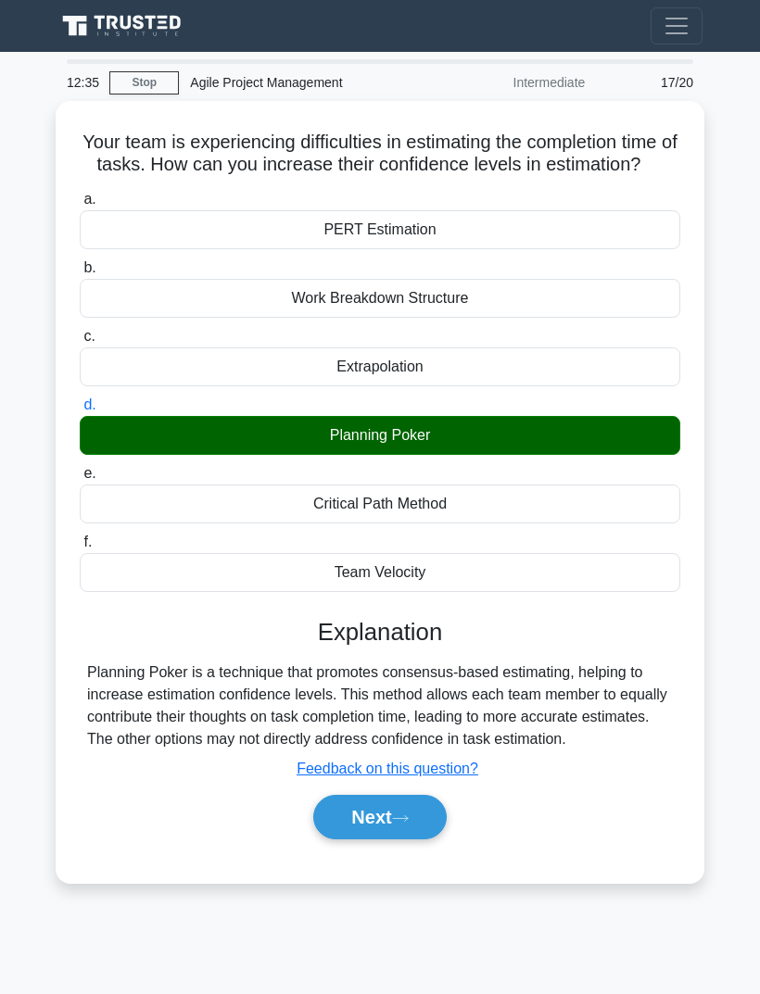
click at [404, 797] on button "Next" at bounding box center [379, 817] width 132 height 44
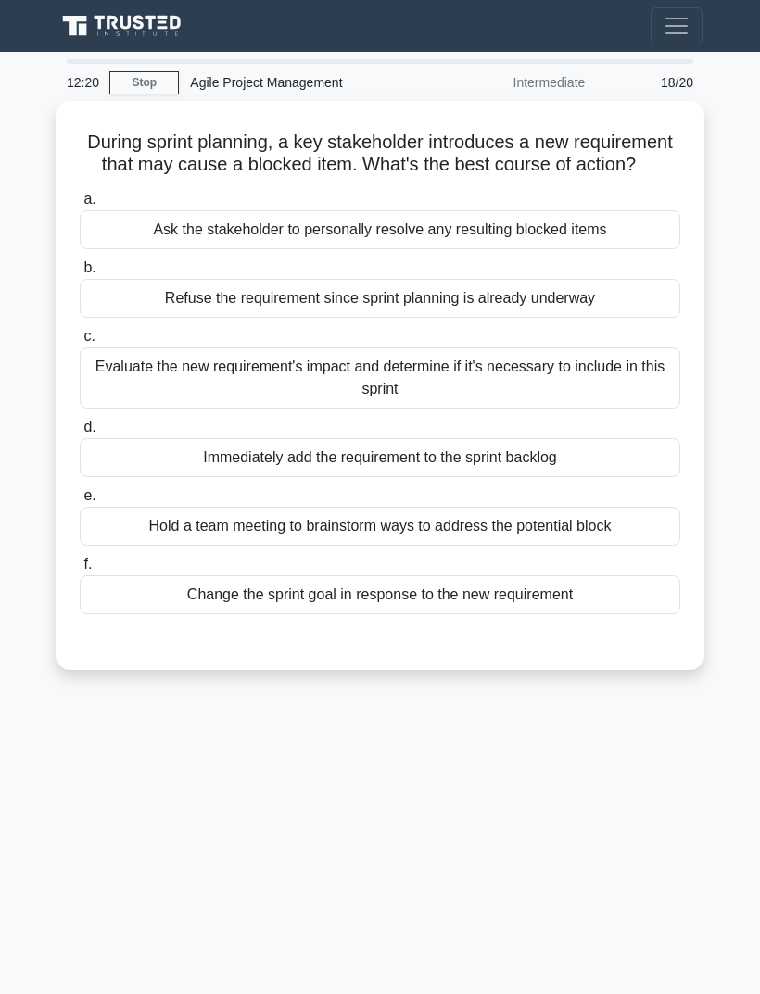
click at [612, 347] on div "Evaluate the new requirement's impact and determine if it's necessary to includ…" at bounding box center [380, 377] width 600 height 61
click at [80, 343] on input "c. Evaluate the new requirement's impact and determine if it's necessary to inc…" at bounding box center [80, 337] width 0 height 12
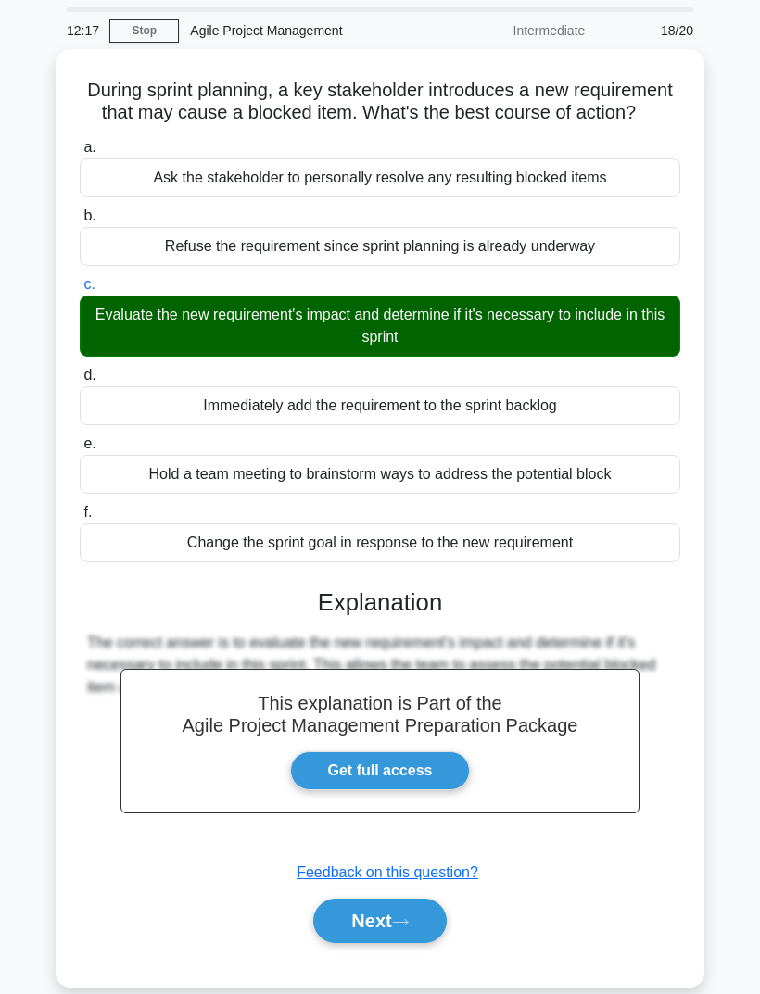
click at [412, 927] on button "Next" at bounding box center [379, 921] width 132 height 44
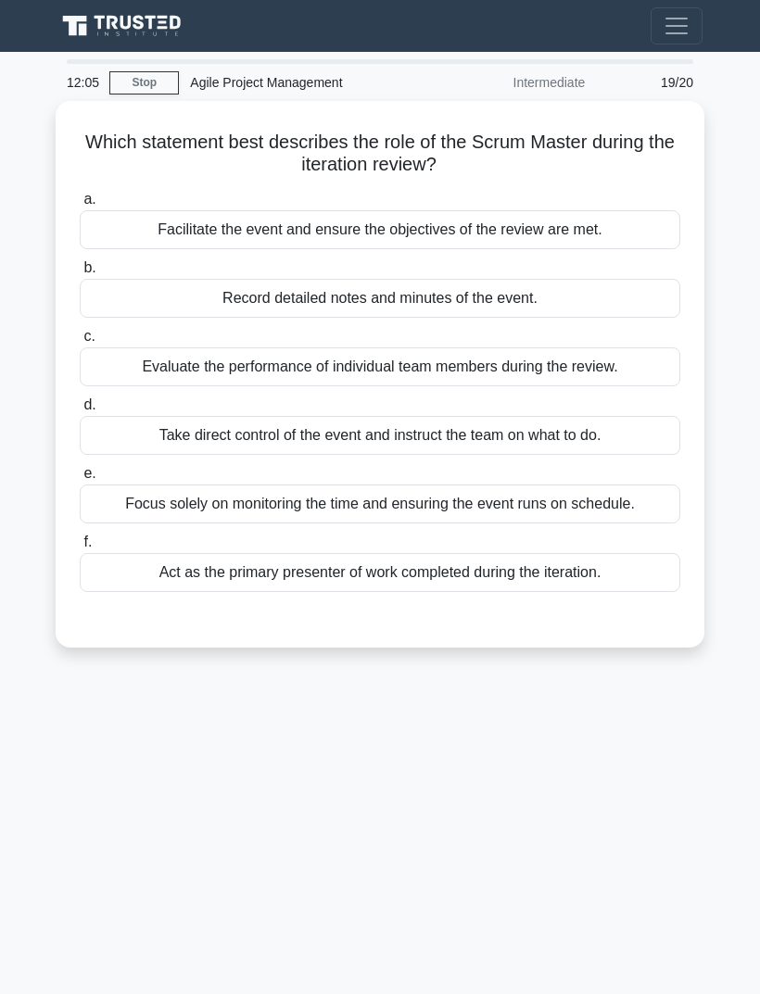
click at [639, 210] on div "Facilitate the event and ensure the objectives of the review are met." at bounding box center [380, 229] width 600 height 39
click at [80, 194] on input "a. Facilitate the event and ensure the objectives of the review are met." at bounding box center [80, 200] width 0 height 12
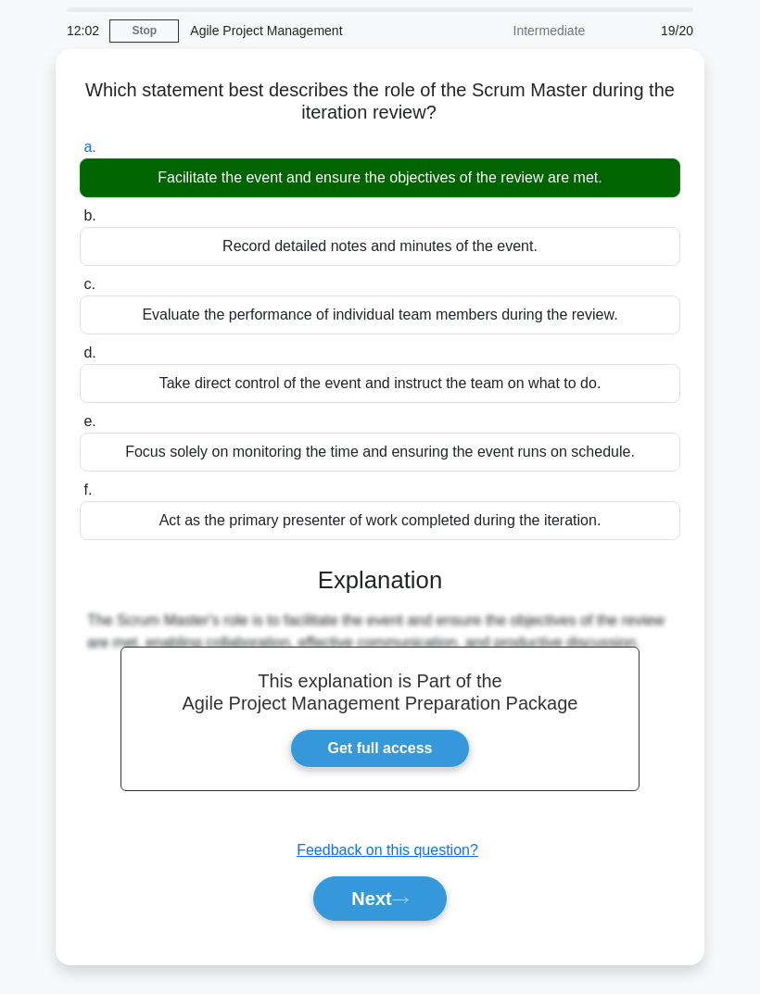
click at [393, 869] on div "Next" at bounding box center [380, 898] width 600 height 59
click at [386, 890] on button "Next" at bounding box center [379, 898] width 132 height 44
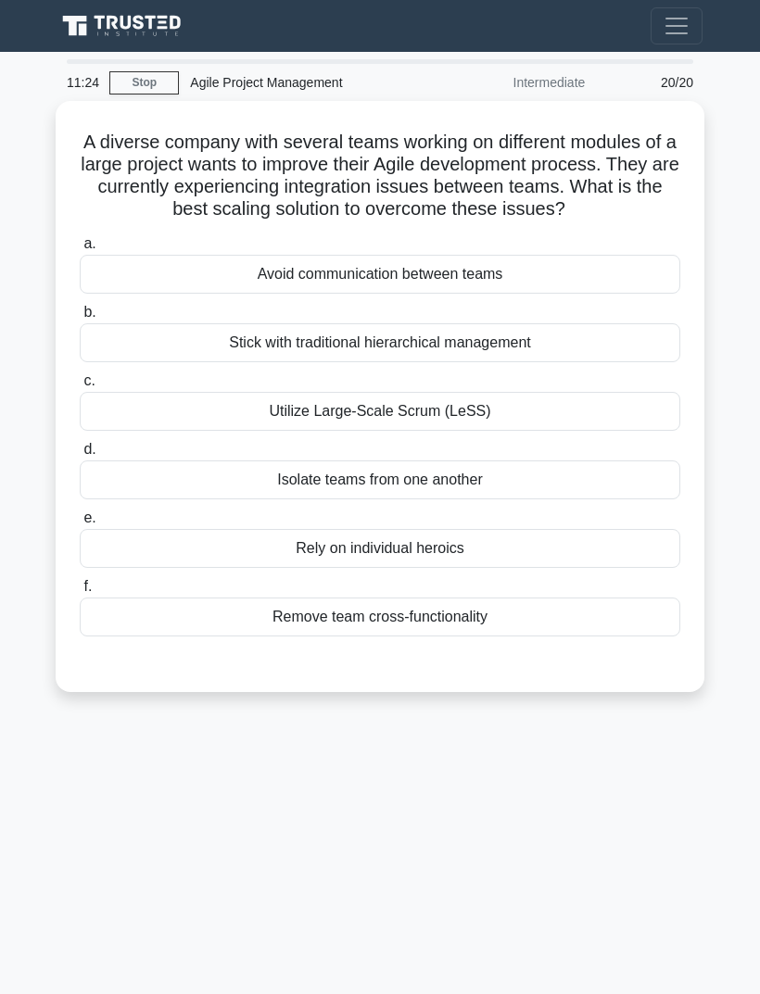
click at [552, 392] on div "Utilize Large-Scale Scrum (LeSS)" at bounding box center [380, 411] width 600 height 39
click at [80, 385] on input "c. Utilize Large-Scale Scrum (LeSS)" at bounding box center [80, 381] width 0 height 12
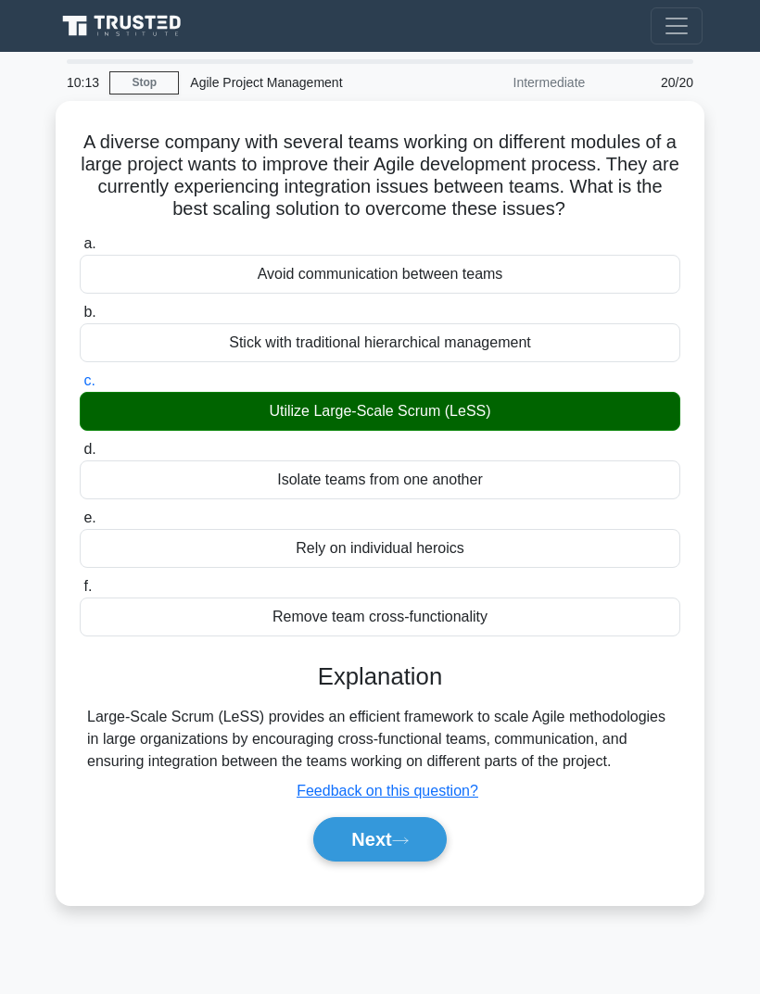
click at [409, 836] on icon at bounding box center [400, 841] width 17 height 10
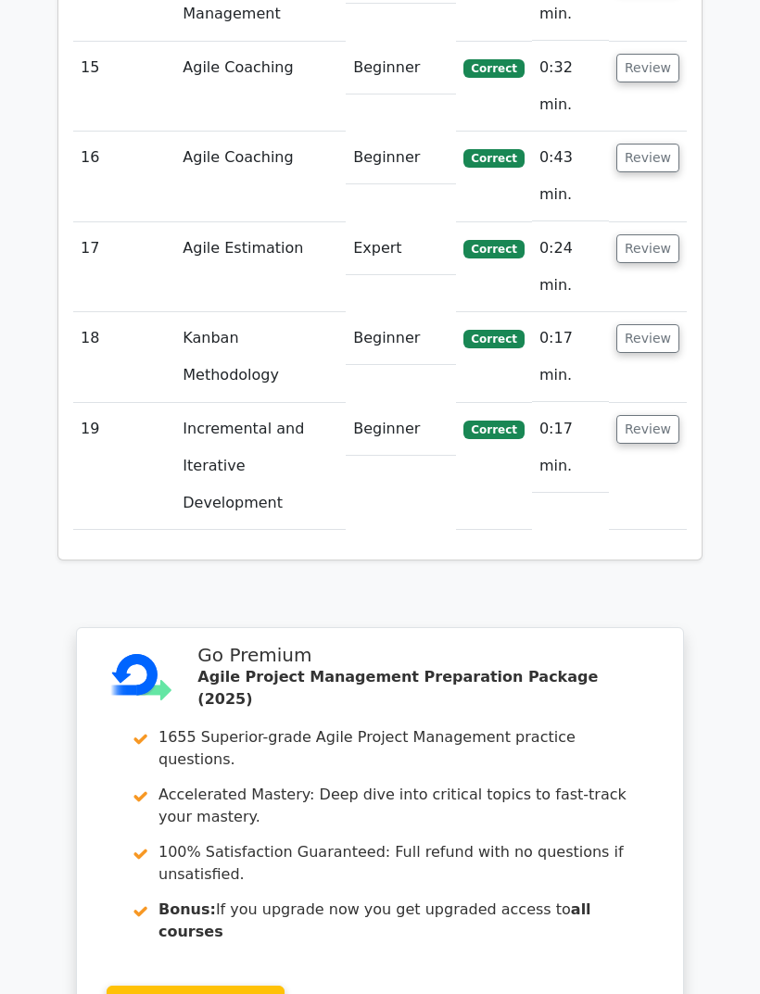
scroll to position [3952, 0]
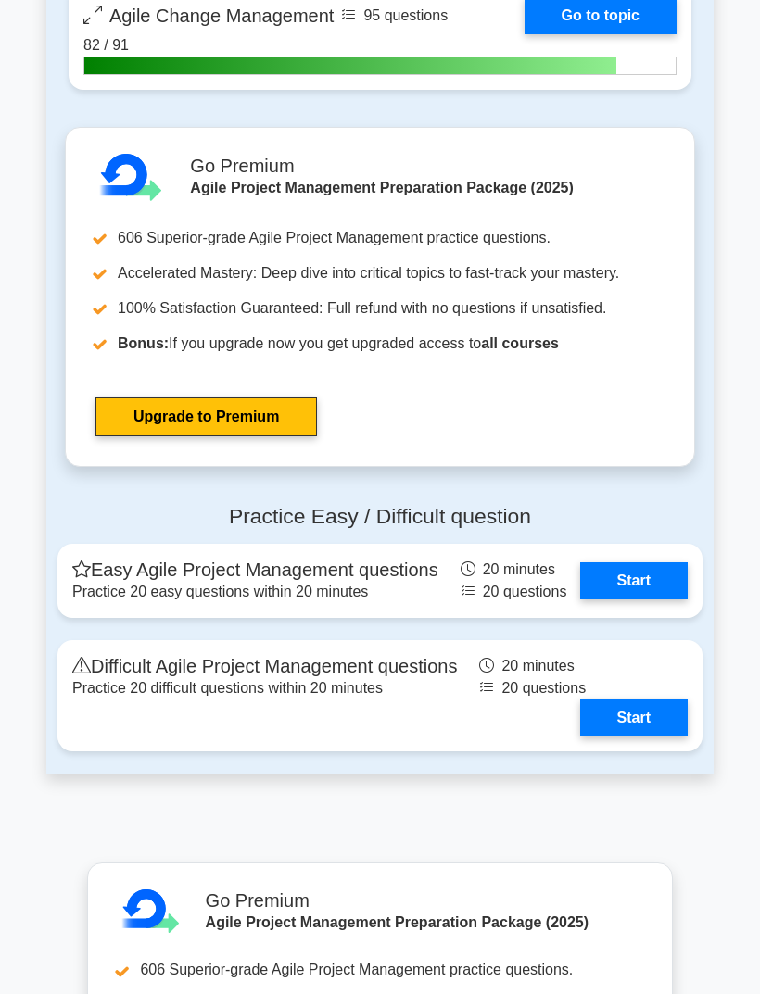
click at [645, 736] on link "Start" at bounding box center [633, 717] width 107 height 37
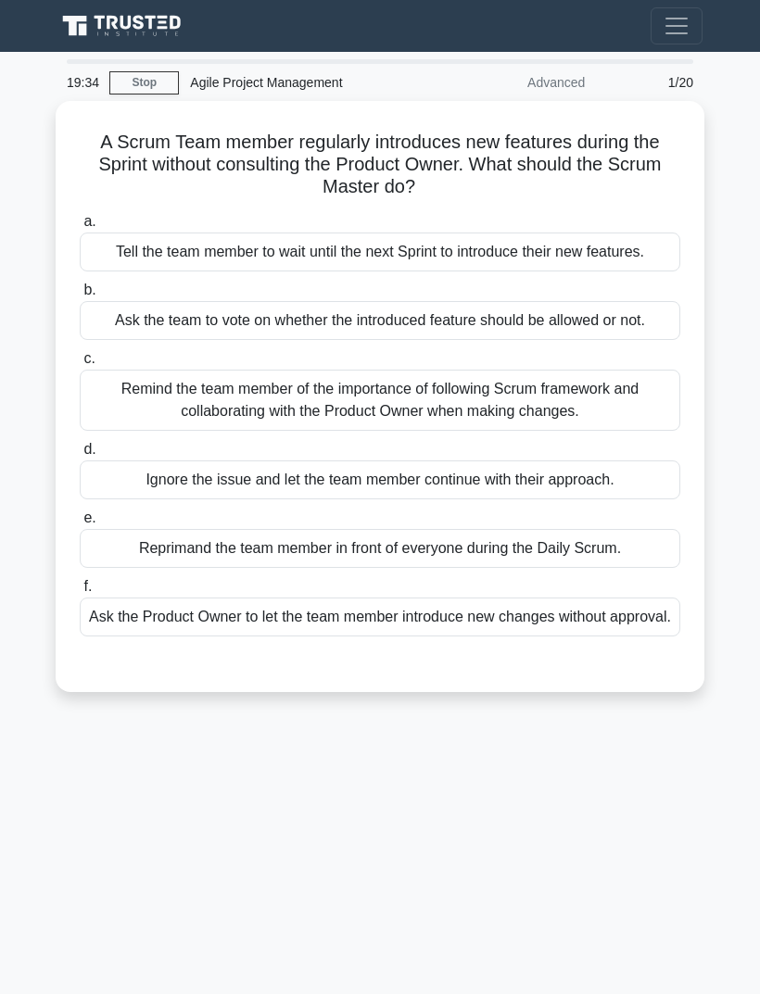
click at [628, 431] on div "Remind the team member of the importance of following Scrum framework and colla…" at bounding box center [380, 400] width 600 height 61
click at [80, 365] on input "c. Remind the team member of the importance of following Scrum framework and co…" at bounding box center [80, 359] width 0 height 12
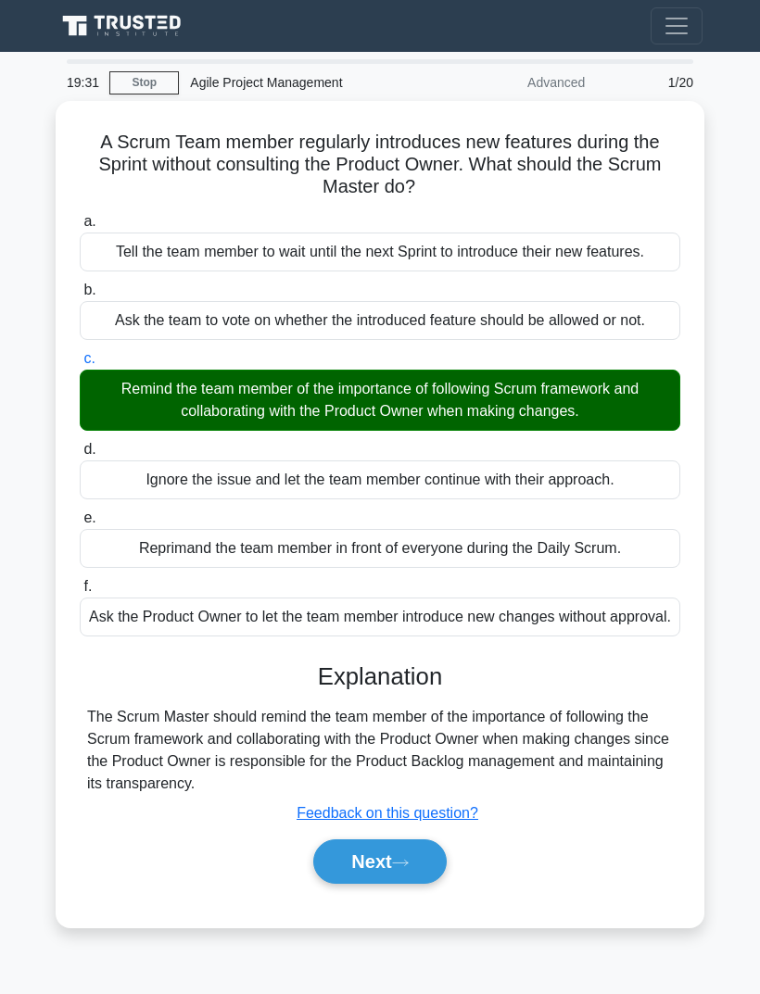
click at [409, 868] on icon at bounding box center [400, 863] width 17 height 10
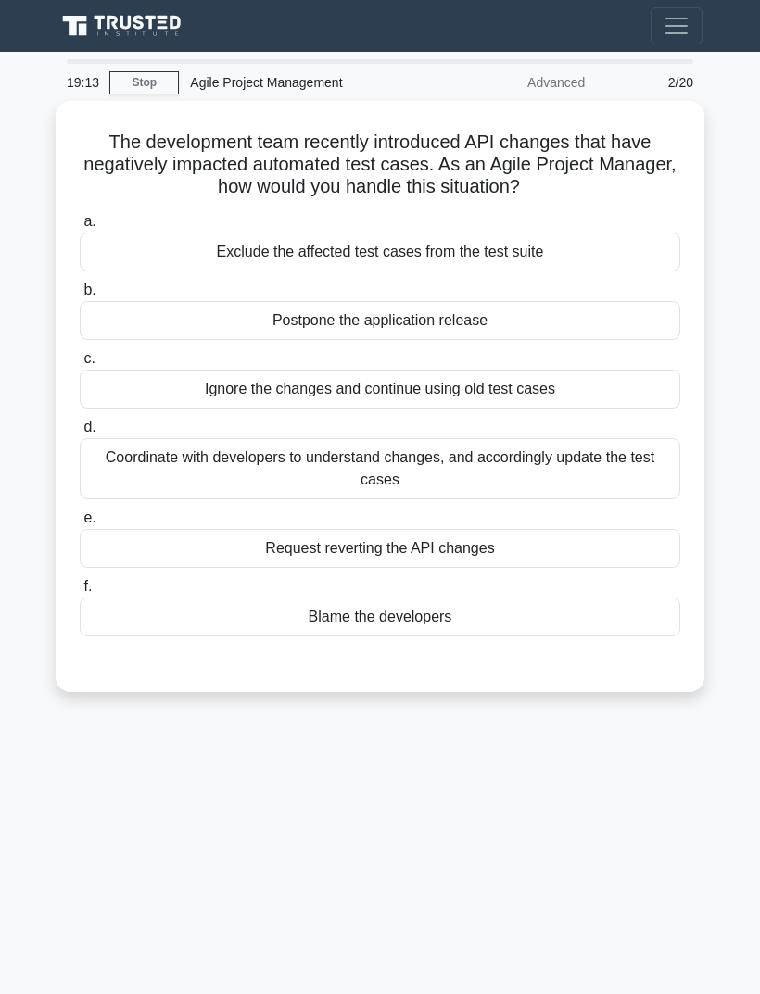
click at [622, 459] on div "Coordinate with developers to understand changes, and accordingly update the te…" at bounding box center [380, 468] width 600 height 61
click at [80, 434] on input "d. Coordinate with developers to understand changes, and accordingly update the…" at bounding box center [80, 427] width 0 height 12
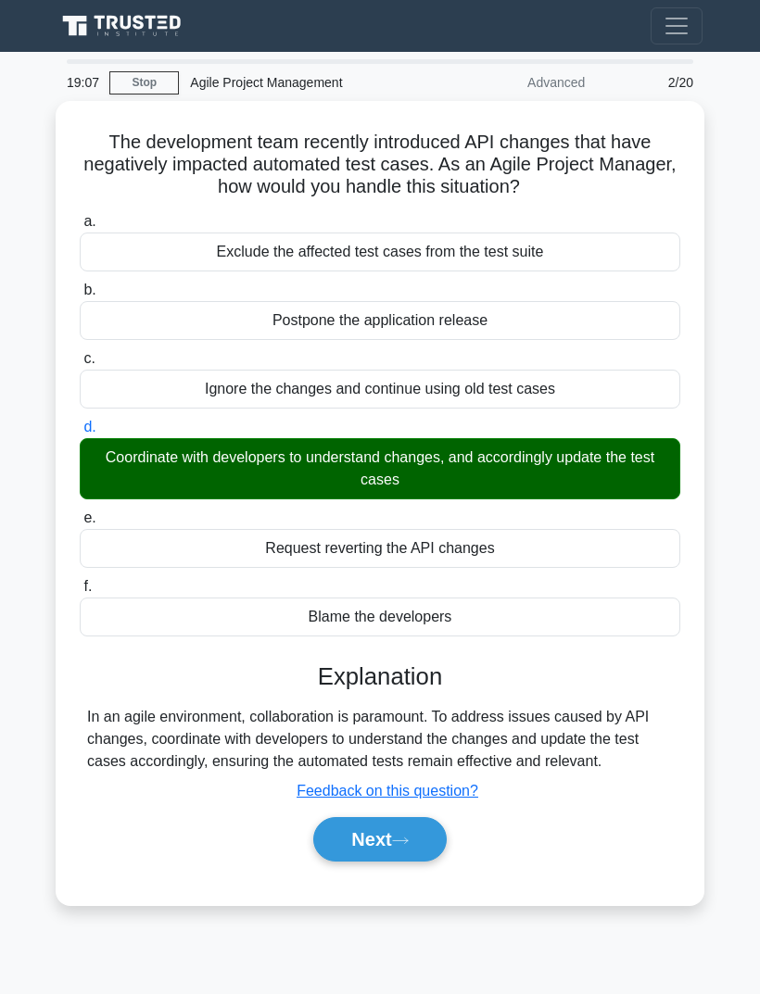
click at [409, 846] on icon at bounding box center [400, 841] width 17 height 10
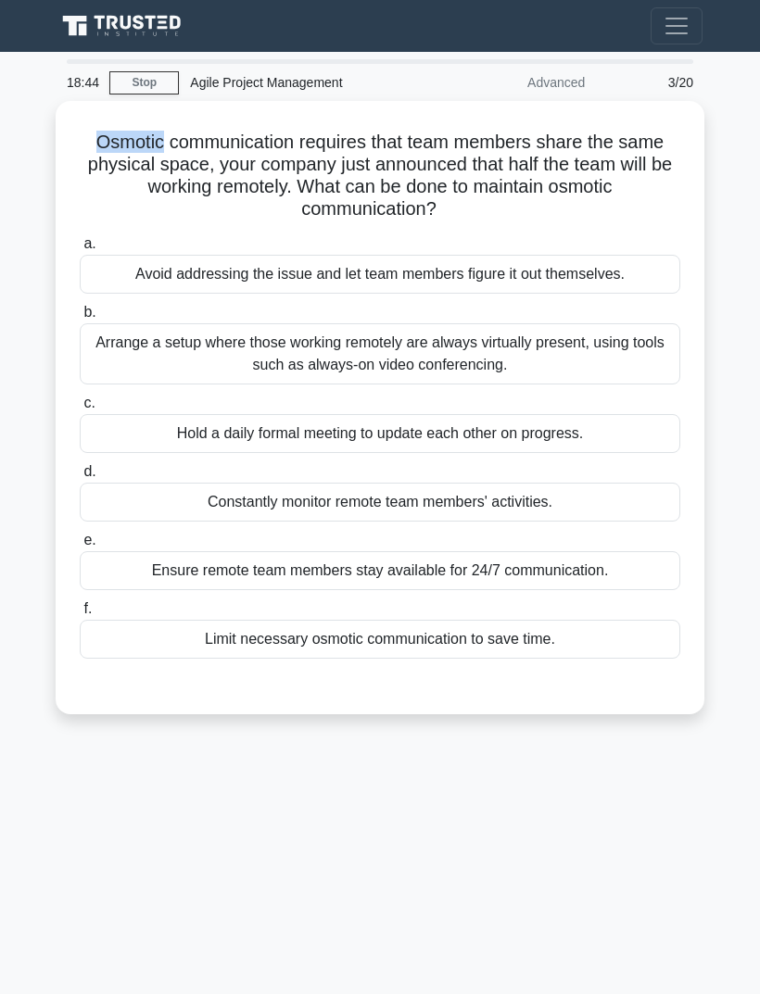
click at [468, 893] on div "18:44 Stop Agile Project Management Advanced 3/20 Osmotic communication require…" at bounding box center [379, 522] width 667 height 926
click at [623, 351] on div "Arrange a setup where those working remotely are always virtually present, usin…" at bounding box center [380, 353] width 600 height 61
click at [80, 319] on input "b. Arrange a setup where those working remotely are always virtually present, u…" at bounding box center [80, 313] width 0 height 12
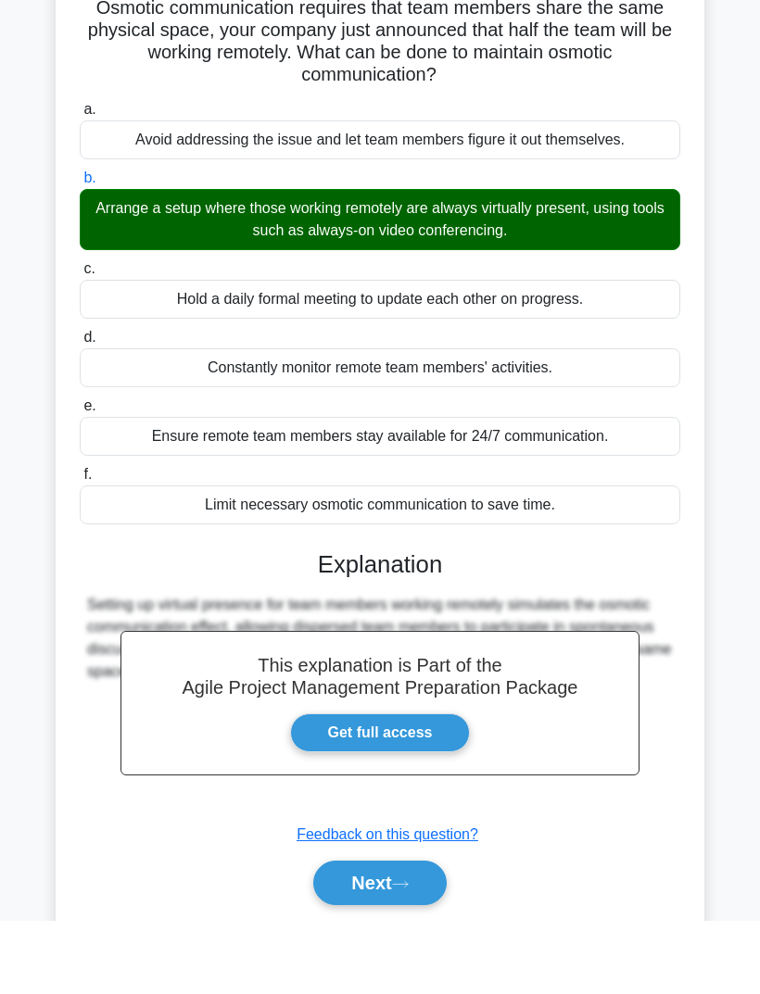
scroll to position [60, 0]
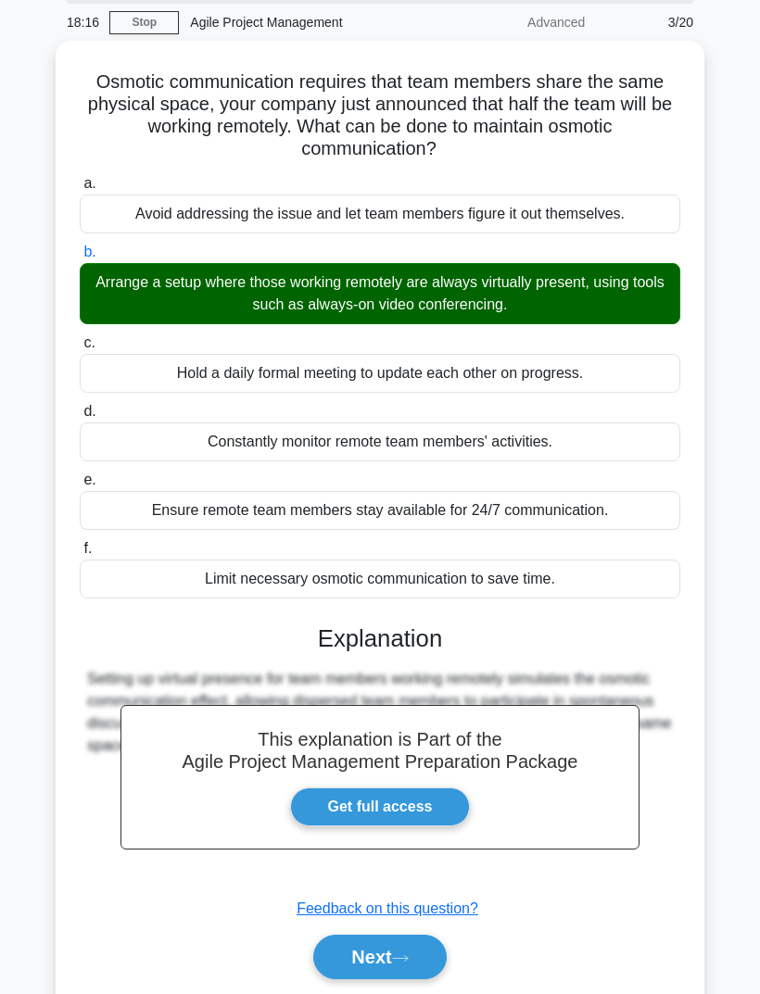
click at [404, 962] on button "Next" at bounding box center [379, 957] width 132 height 44
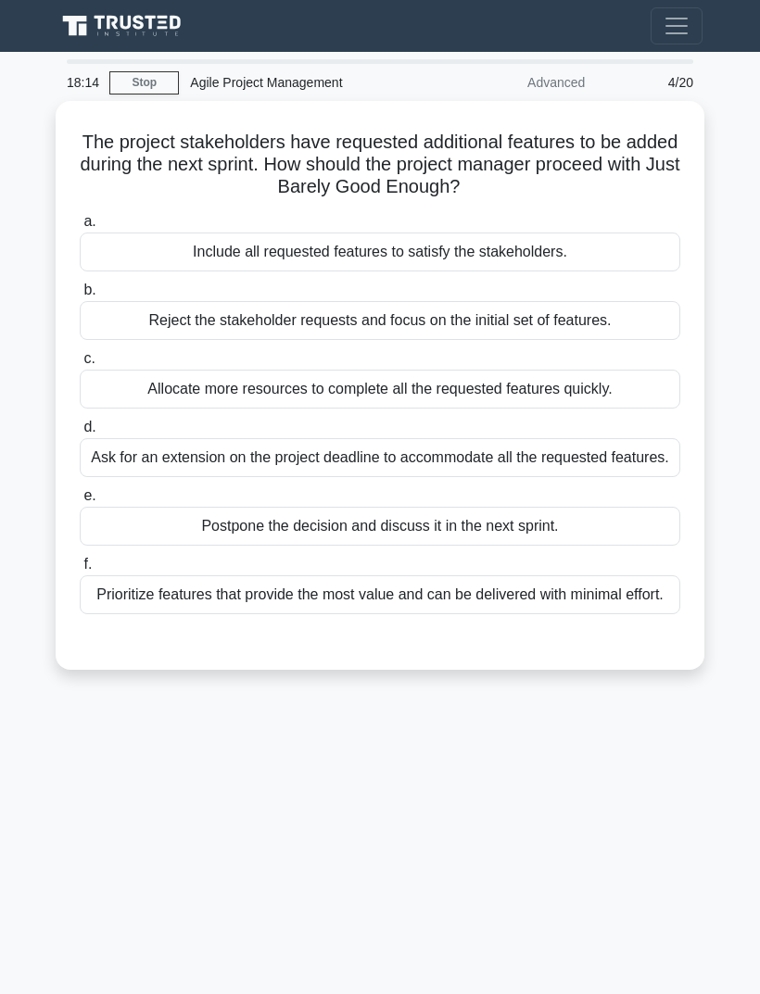
scroll to position [0, 0]
click at [612, 614] on div "Prioritize features that provide the most value and can be delivered with minim…" at bounding box center [380, 594] width 600 height 39
click at [80, 571] on input "f. Prioritize features that provide the most value and can be delivered with mi…" at bounding box center [80, 565] width 0 height 12
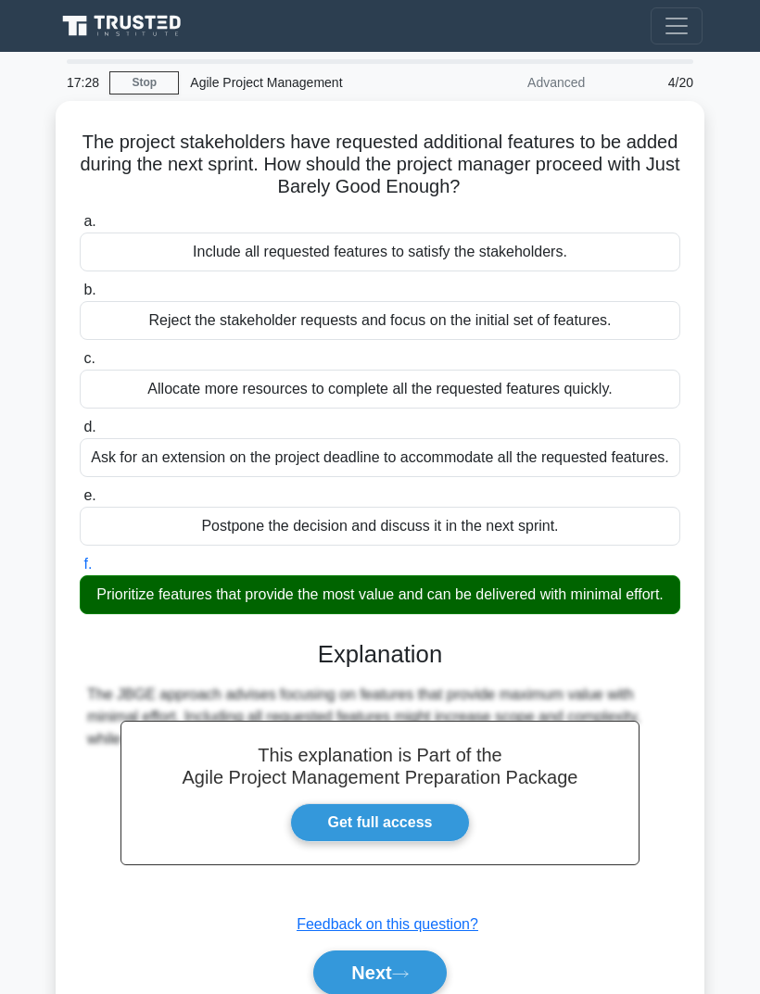
click at [401, 979] on icon at bounding box center [400, 974] width 17 height 10
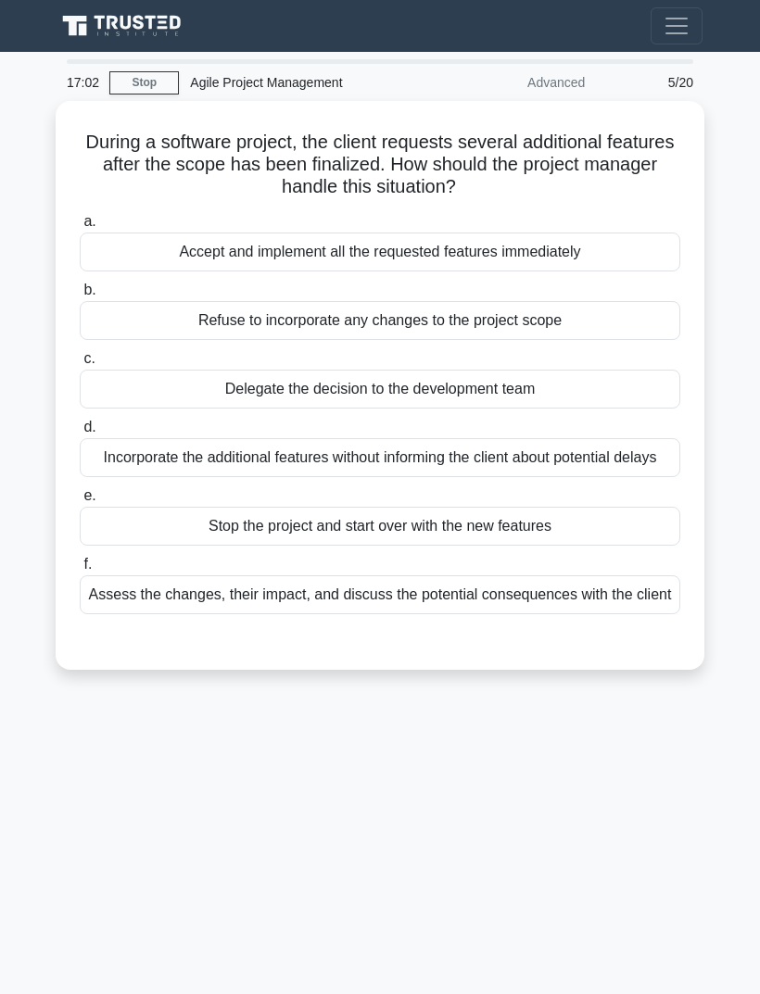
click at [636, 614] on div "Assess the changes, their impact, and discuss the potential consequences with t…" at bounding box center [380, 594] width 600 height 39
click at [80, 571] on input "f. Assess the changes, their impact, and discuss the potential consequences wit…" at bounding box center [80, 565] width 0 height 12
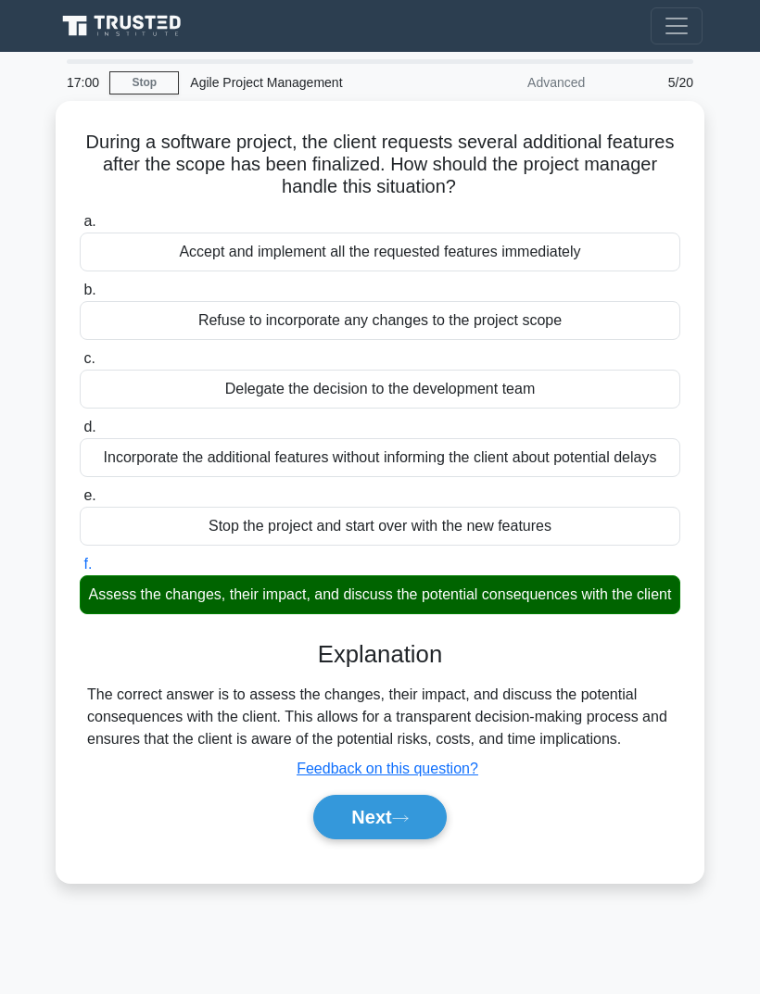
click at [416, 839] on button "Next" at bounding box center [379, 817] width 132 height 44
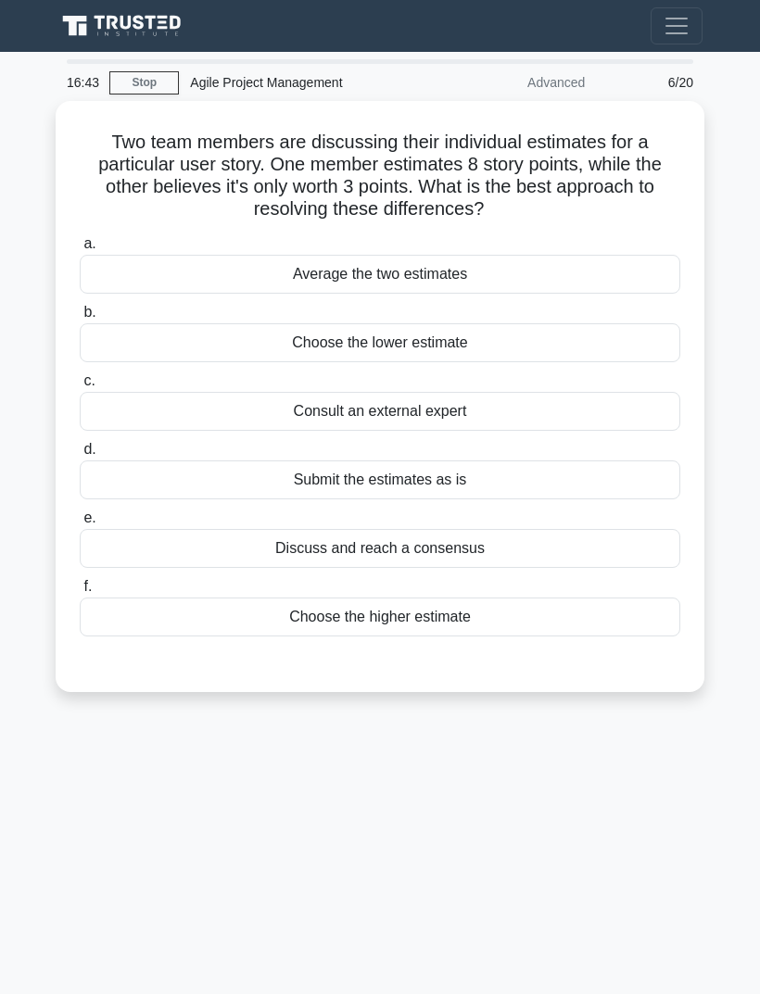
click at [537, 541] on div "Discuss and reach a consensus" at bounding box center [380, 548] width 600 height 39
click at [80, 524] on input "e. Discuss and reach a consensus" at bounding box center [80, 518] width 0 height 12
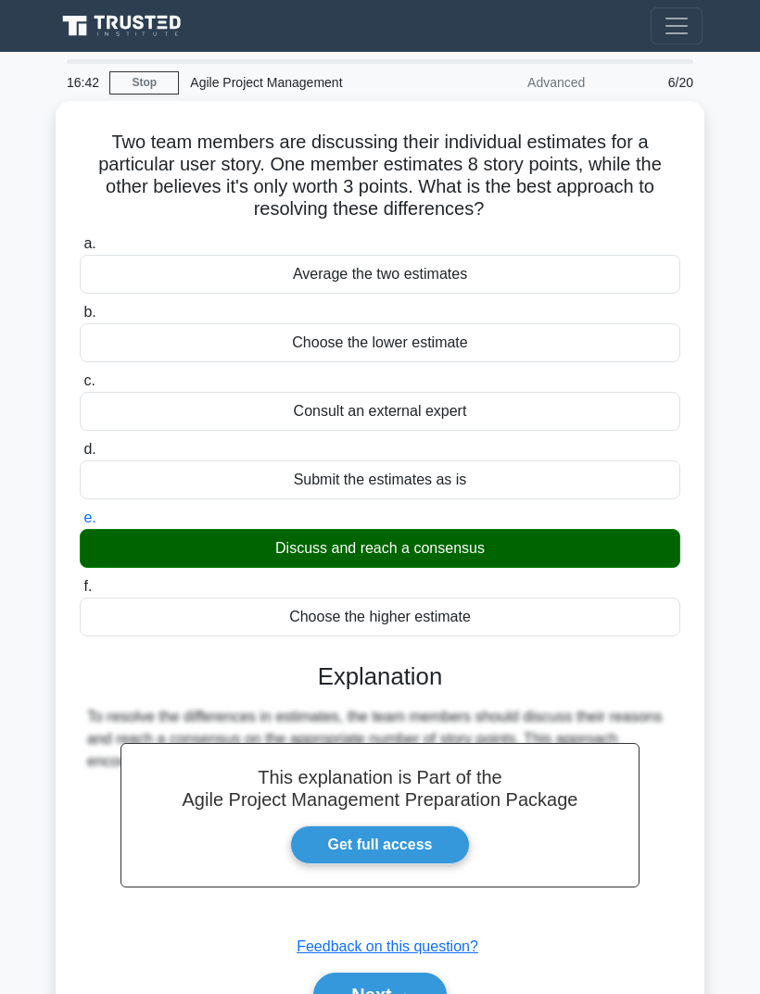
click at [425, 986] on button "Next" at bounding box center [379, 995] width 132 height 44
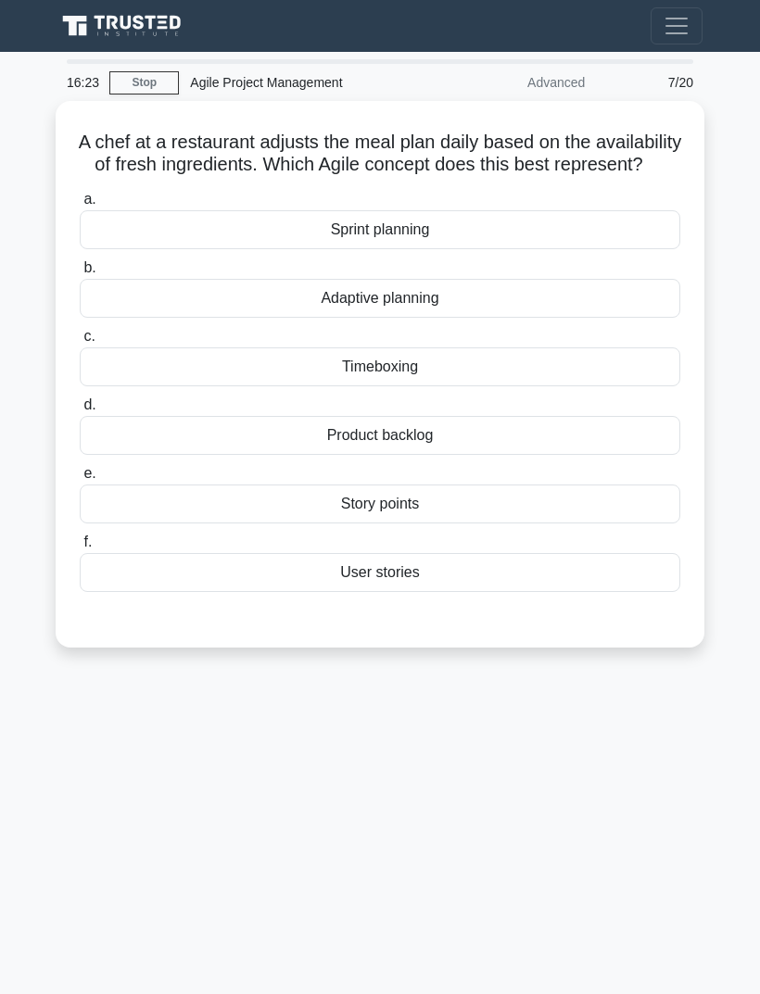
click at [501, 318] on div "Adaptive planning" at bounding box center [380, 298] width 600 height 39
click at [80, 274] on input "b. Adaptive planning" at bounding box center [80, 268] width 0 height 12
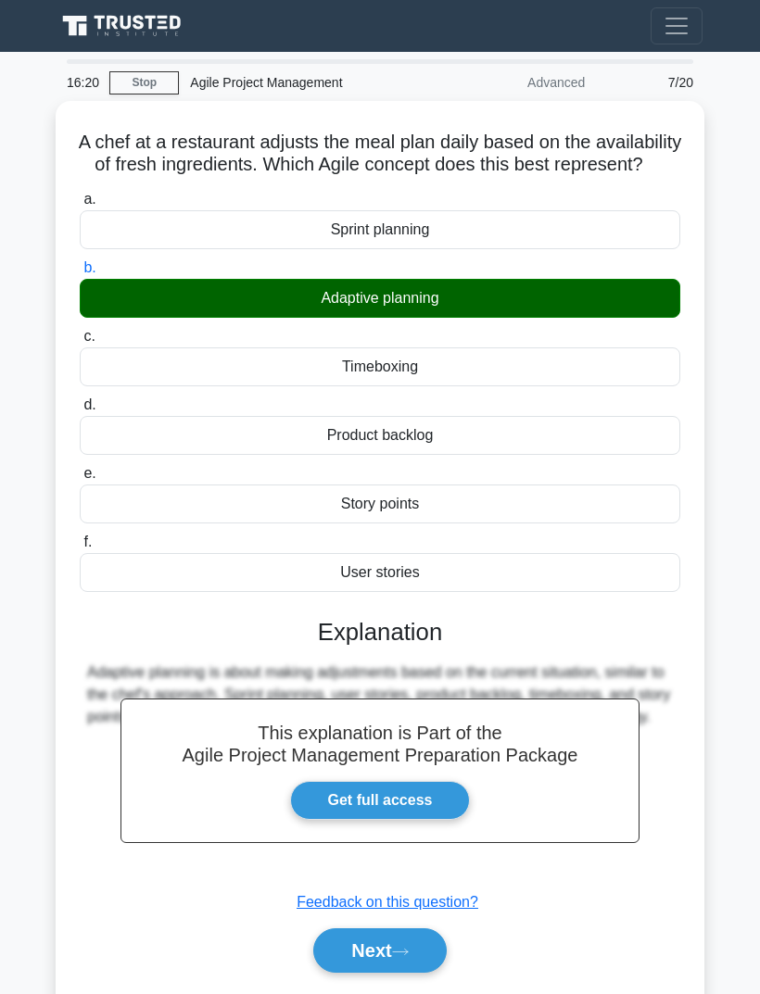
click at [407, 958] on button "Next" at bounding box center [379, 950] width 132 height 44
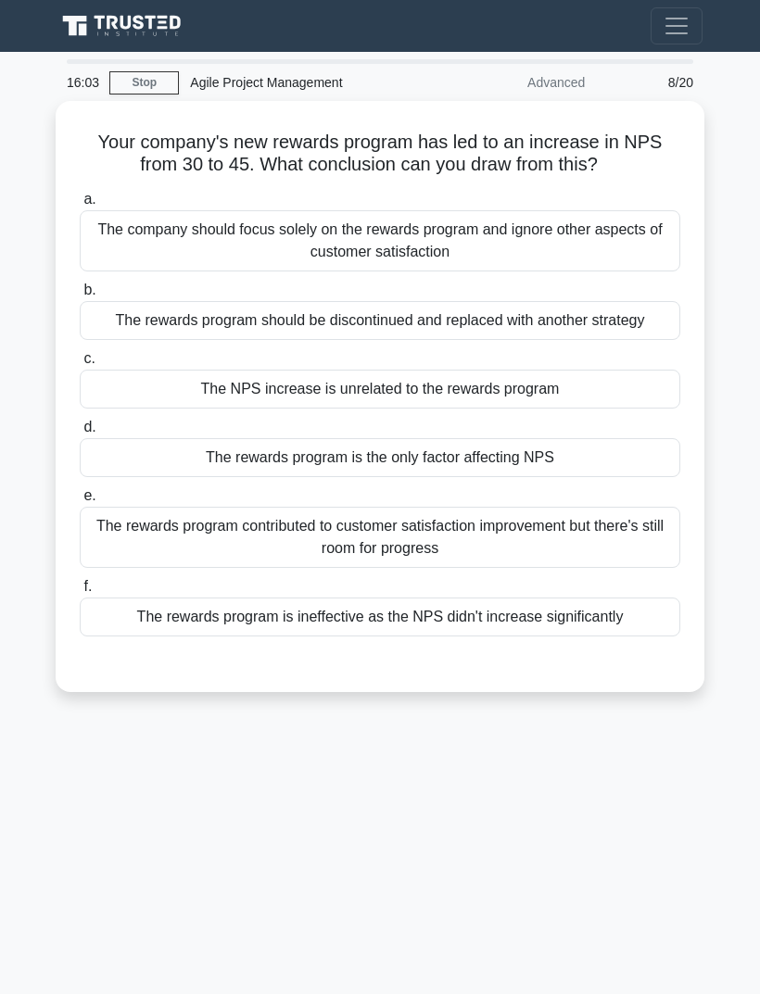
click at [580, 560] on div "The rewards program contributed to customer satisfaction improvement but there'…" at bounding box center [380, 537] width 600 height 61
click at [80, 502] on input "e. The rewards program contributed to customer satisfaction improvement but the…" at bounding box center [80, 496] width 0 height 12
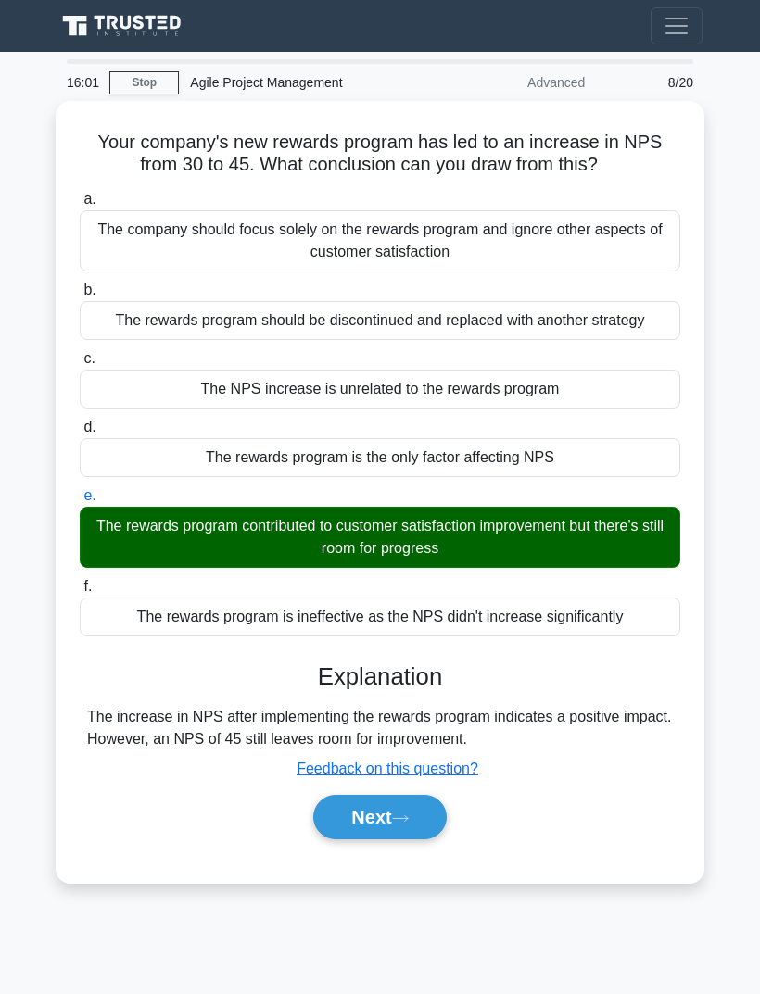
click at [396, 835] on button "Next" at bounding box center [379, 817] width 132 height 44
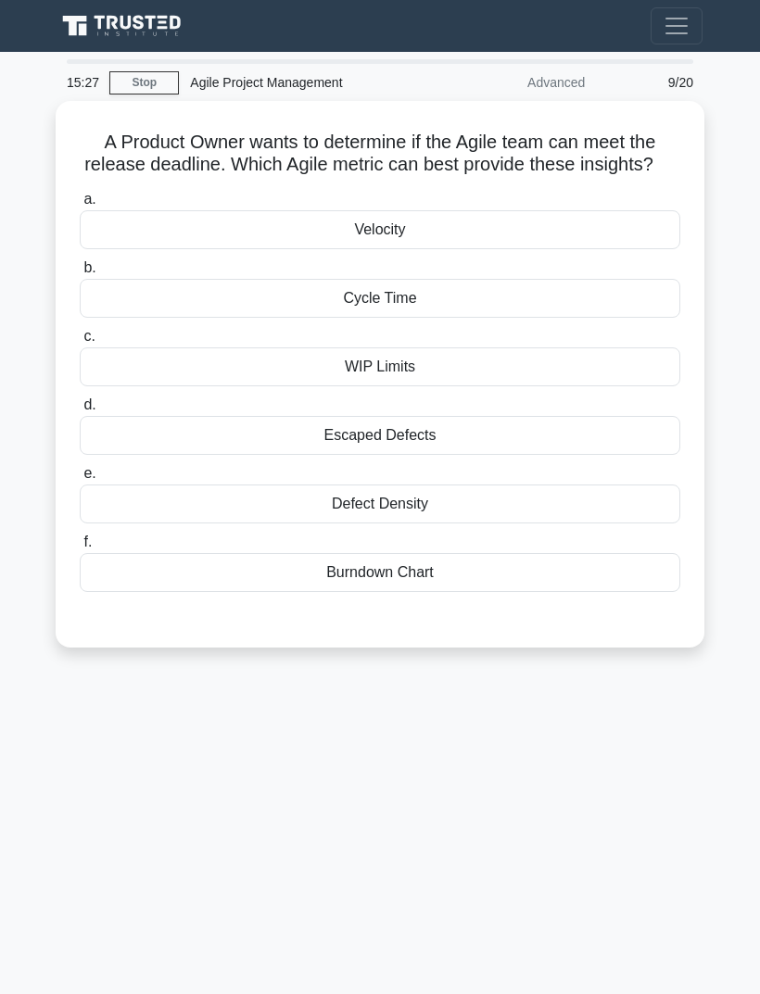
click at [560, 246] on div "Velocity" at bounding box center [380, 229] width 600 height 39
click at [80, 206] on input "a. Velocity" at bounding box center [80, 200] width 0 height 12
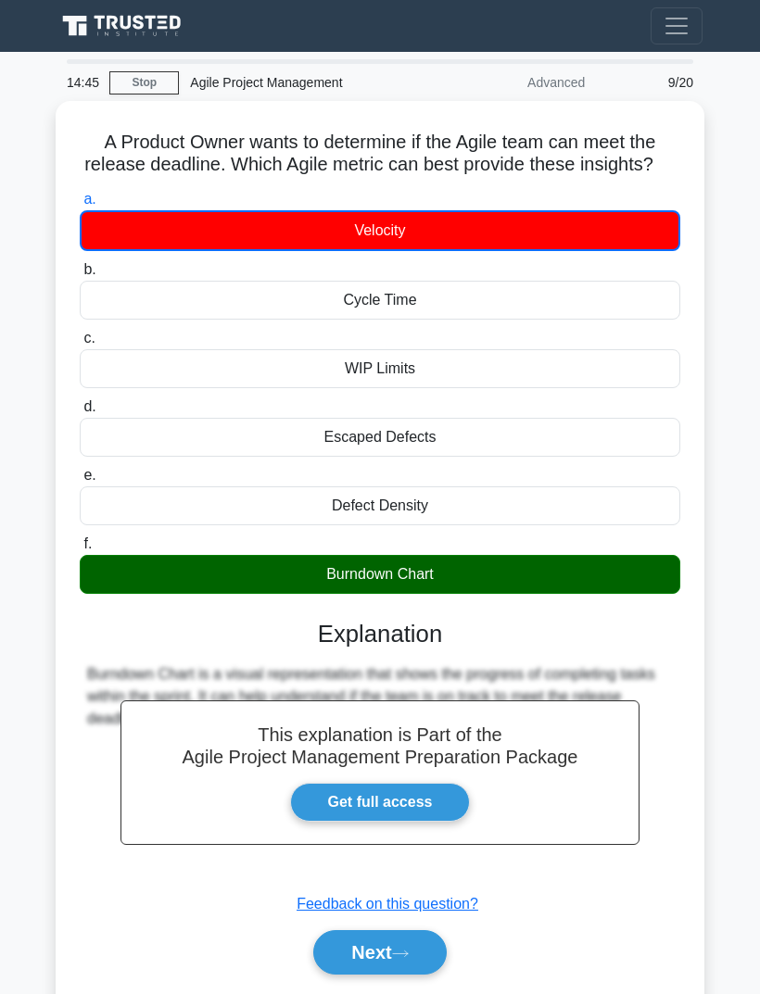
click at [403, 962] on button "Next" at bounding box center [379, 952] width 132 height 44
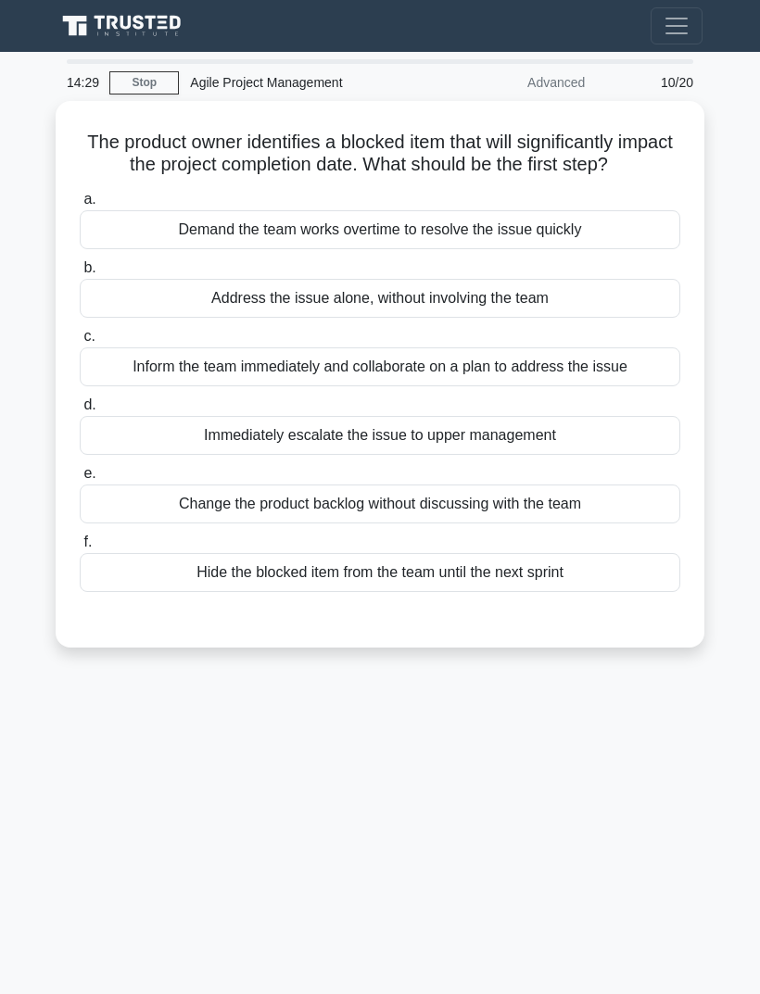
click at [647, 386] on div "Inform the team immediately and collaborate on a plan to address the issue" at bounding box center [380, 366] width 600 height 39
click at [80, 343] on input "c. Inform the team immediately and collaborate on a plan to address the issue" at bounding box center [80, 337] width 0 height 12
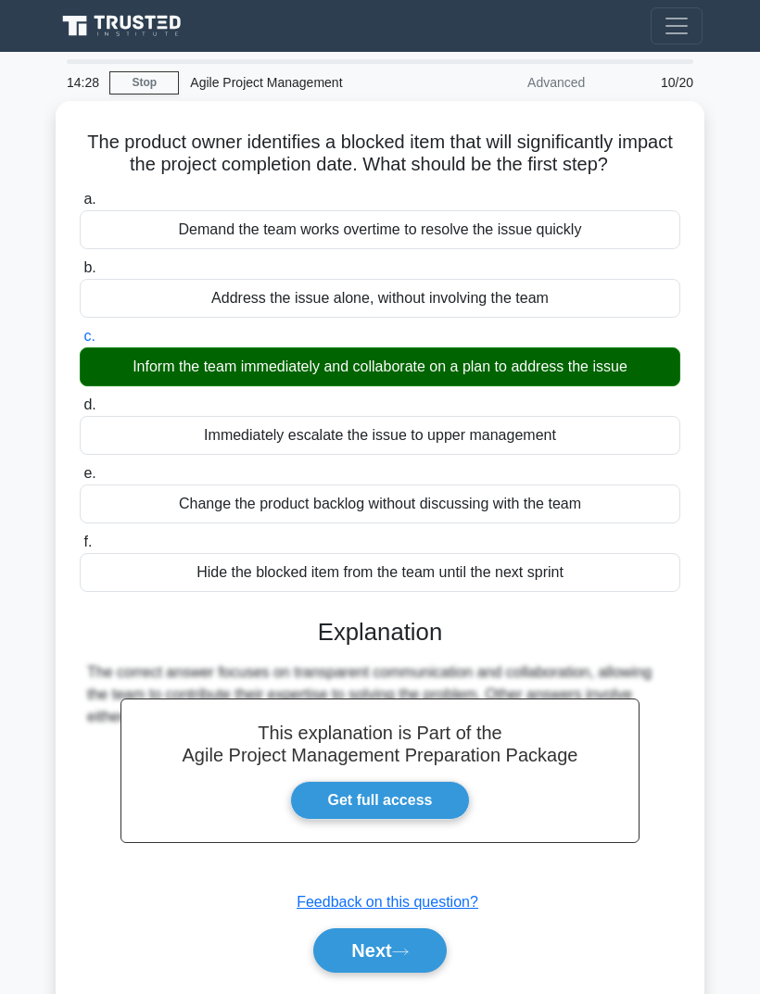
click at [407, 962] on button "Next" at bounding box center [379, 950] width 132 height 44
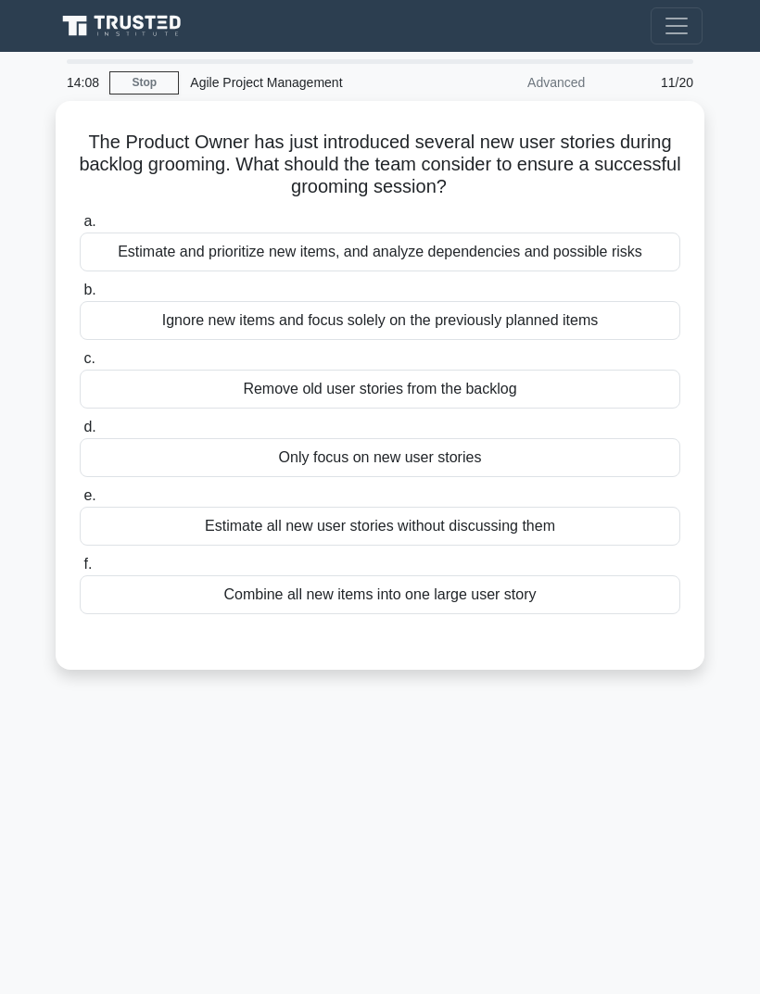
click at [635, 260] on div "Estimate and prioritize new items, and analyze dependencies and possible risks" at bounding box center [380, 252] width 600 height 39
click at [80, 228] on input "a. Estimate and prioritize new items, and analyze dependencies and possible ris…" at bounding box center [80, 222] width 0 height 12
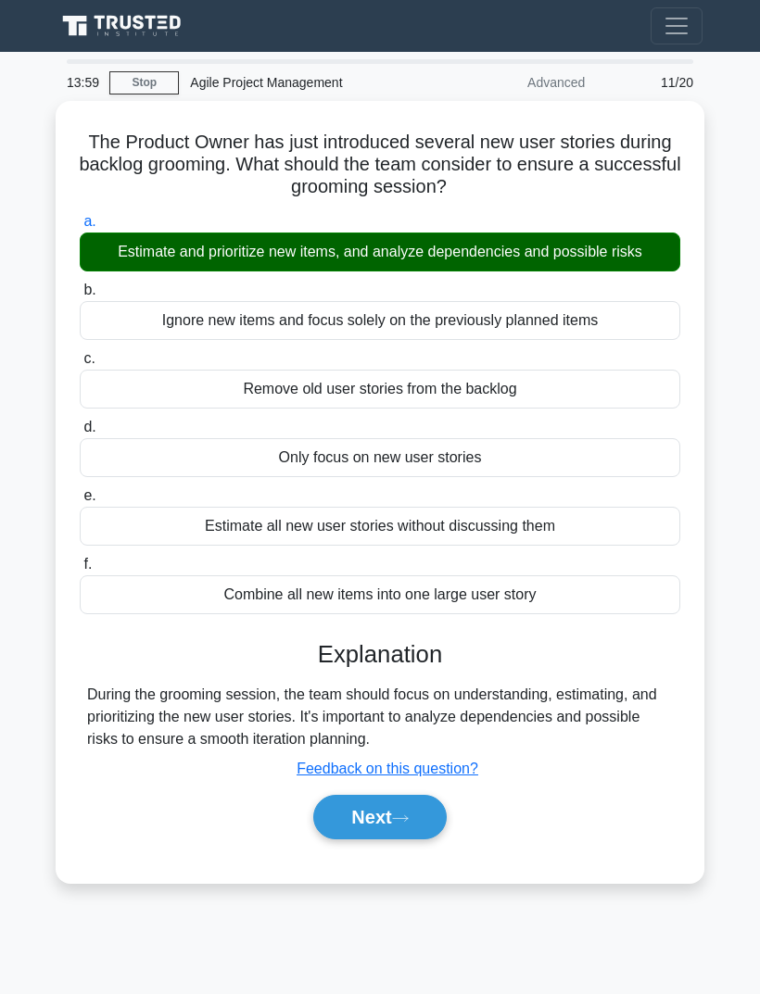
click at [419, 830] on button "Next" at bounding box center [379, 817] width 132 height 44
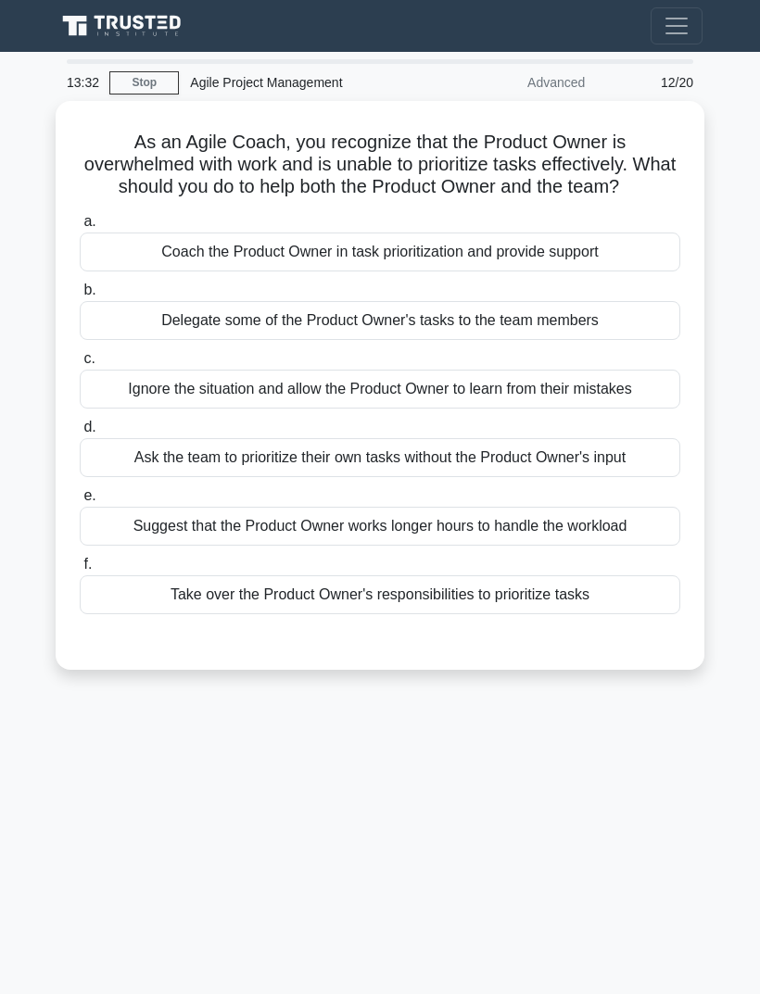
click at [646, 271] on div "Coach the Product Owner in task prioritization and provide support" at bounding box center [380, 252] width 600 height 39
click at [80, 228] on input "a. Coach the Product Owner in task prioritization and provide support" at bounding box center [80, 222] width 0 height 12
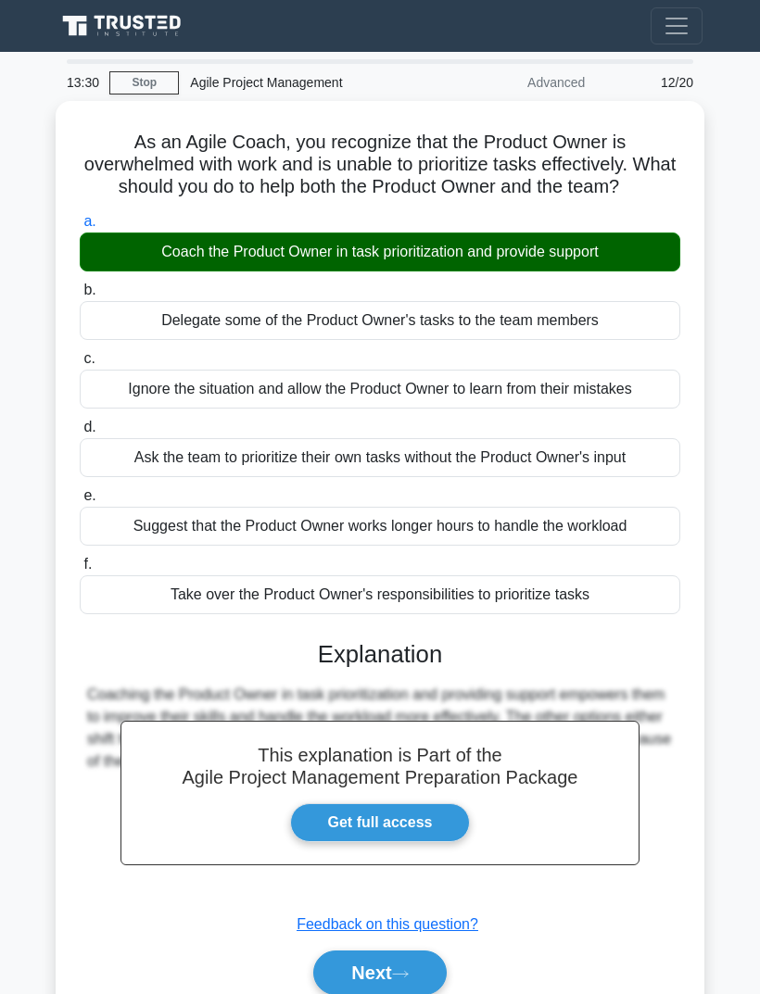
click at [397, 987] on button "Next" at bounding box center [379, 972] width 132 height 44
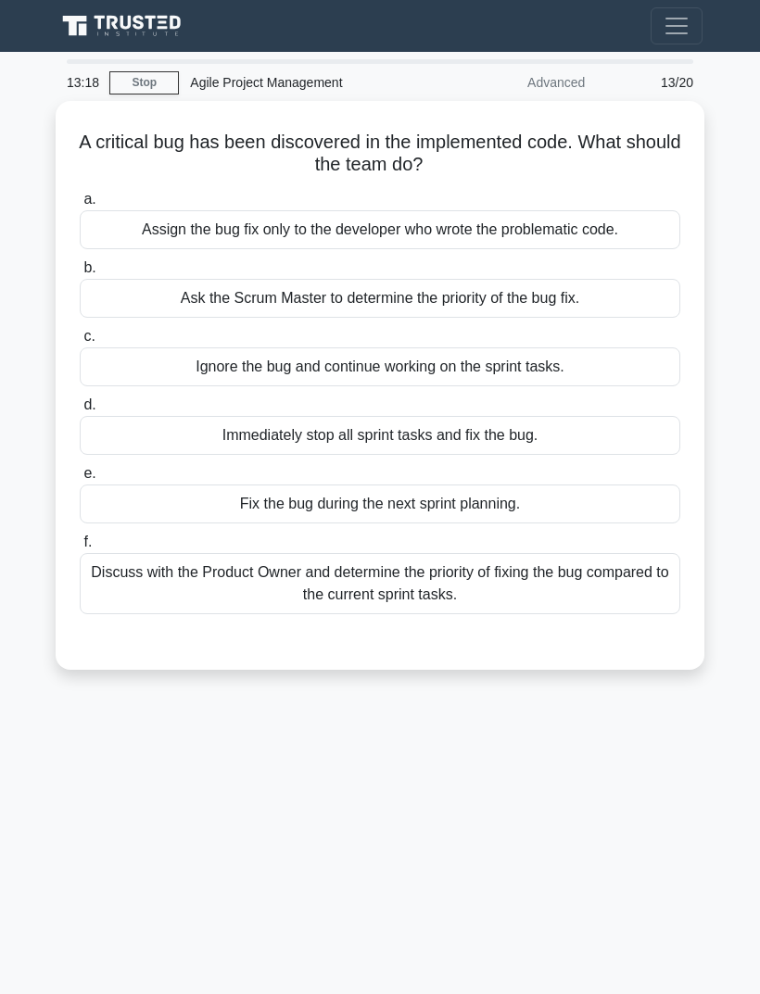
click at [647, 585] on div "Discuss with the Product Owner and determine the priority of fixing the bug com…" at bounding box center [380, 583] width 600 height 61
click at [80, 548] on input "f. Discuss with the Product Owner and determine the priority of fixing the bug …" at bounding box center [80, 542] width 0 height 12
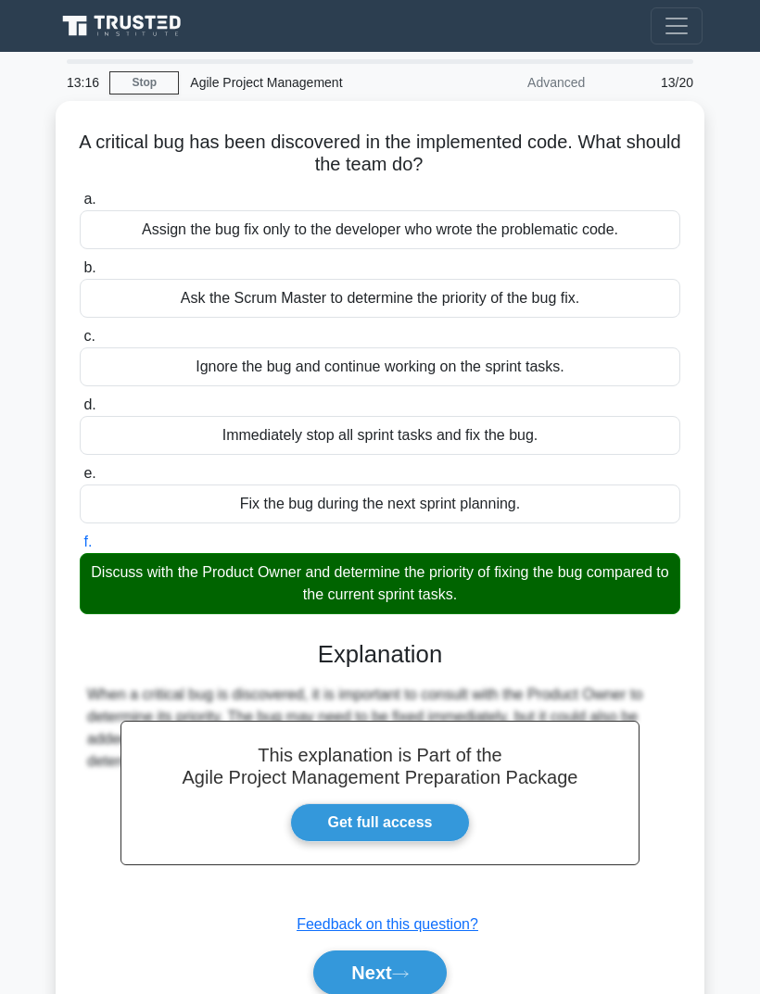
click at [413, 962] on button "Next" at bounding box center [379, 972] width 132 height 44
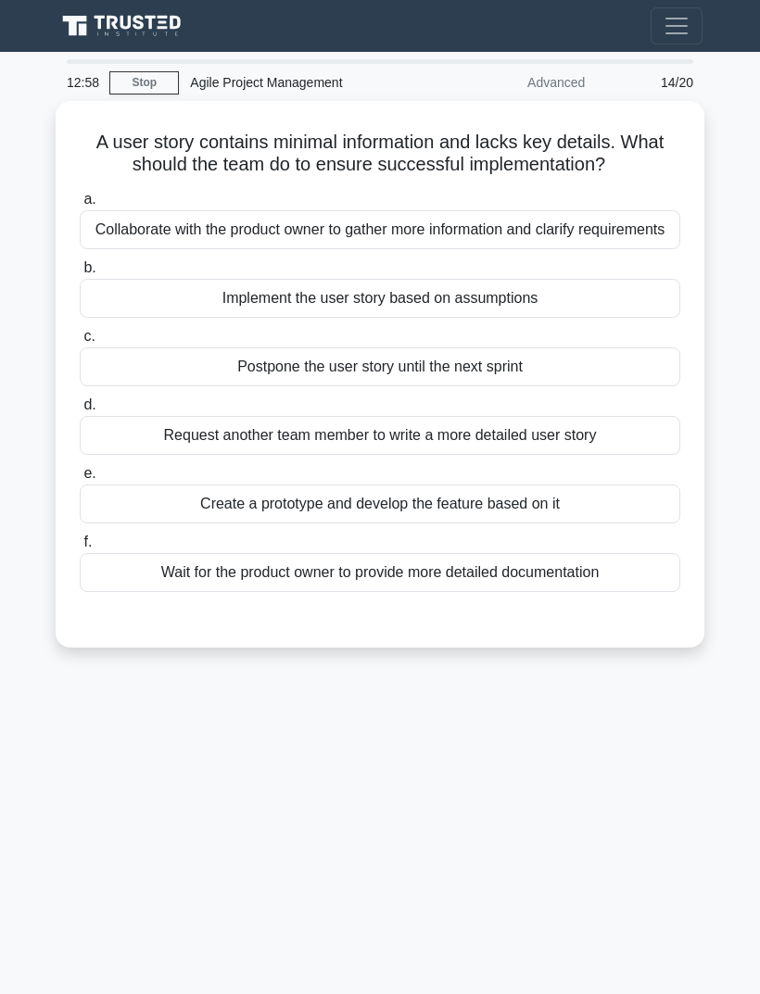
click at [633, 249] on div "Collaborate with the product owner to gather more information and clarify requi…" at bounding box center [380, 229] width 600 height 39
click at [80, 206] on input "a. Collaborate with the product owner to gather more information and clarify re…" at bounding box center [80, 200] width 0 height 12
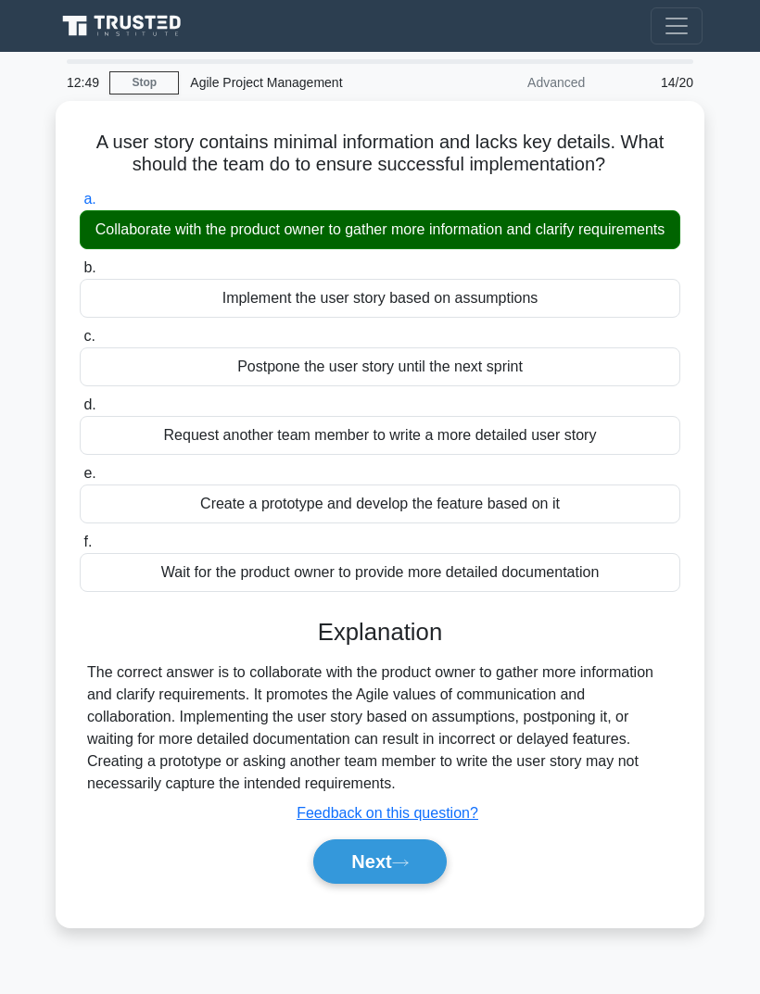
click at [420, 884] on button "Next" at bounding box center [379, 861] width 132 height 44
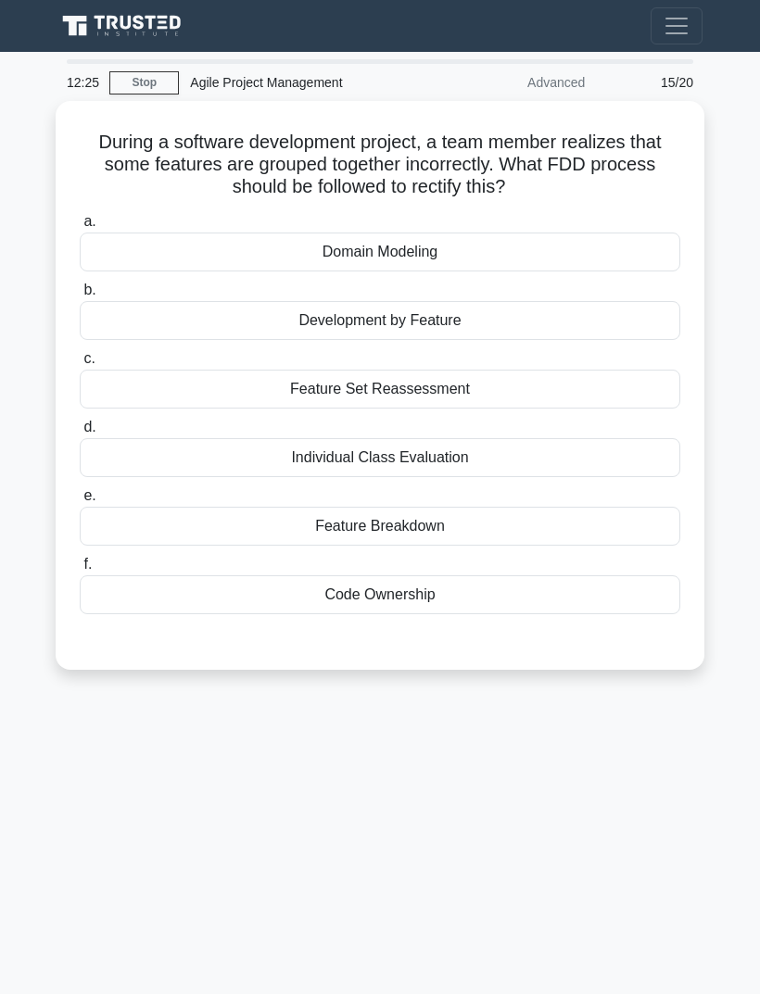
click at [519, 385] on div "Feature Set Reassessment" at bounding box center [380, 389] width 600 height 39
click at [80, 365] on input "c. Feature Set Reassessment" at bounding box center [80, 359] width 0 height 12
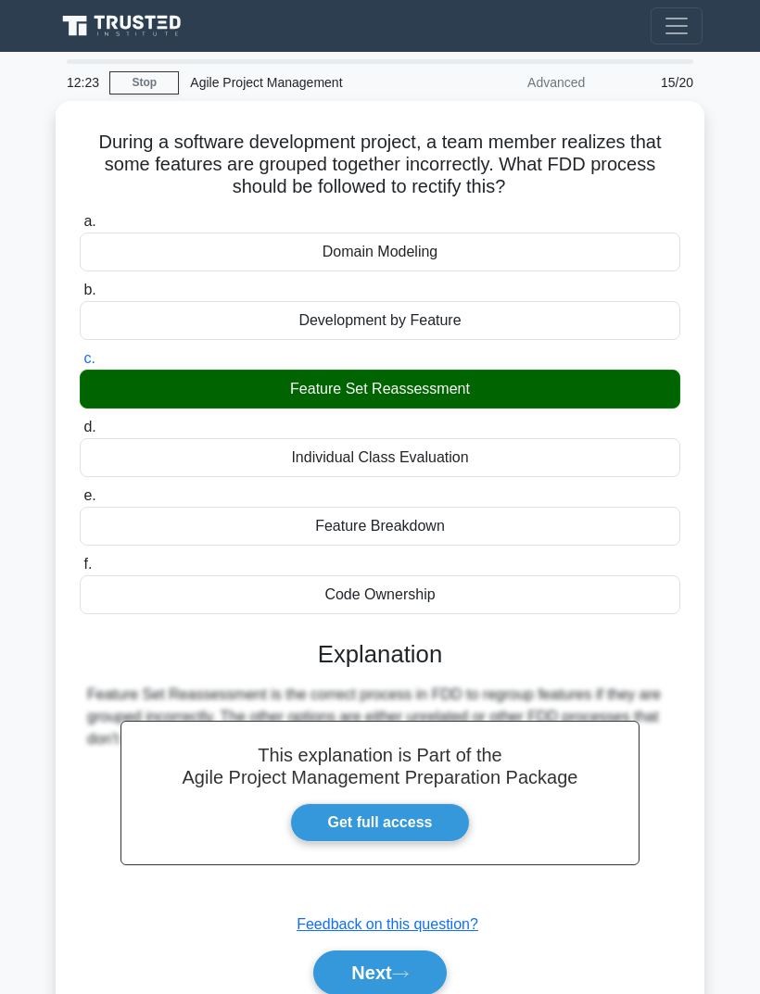
click at [405, 969] on icon at bounding box center [400, 974] width 17 height 10
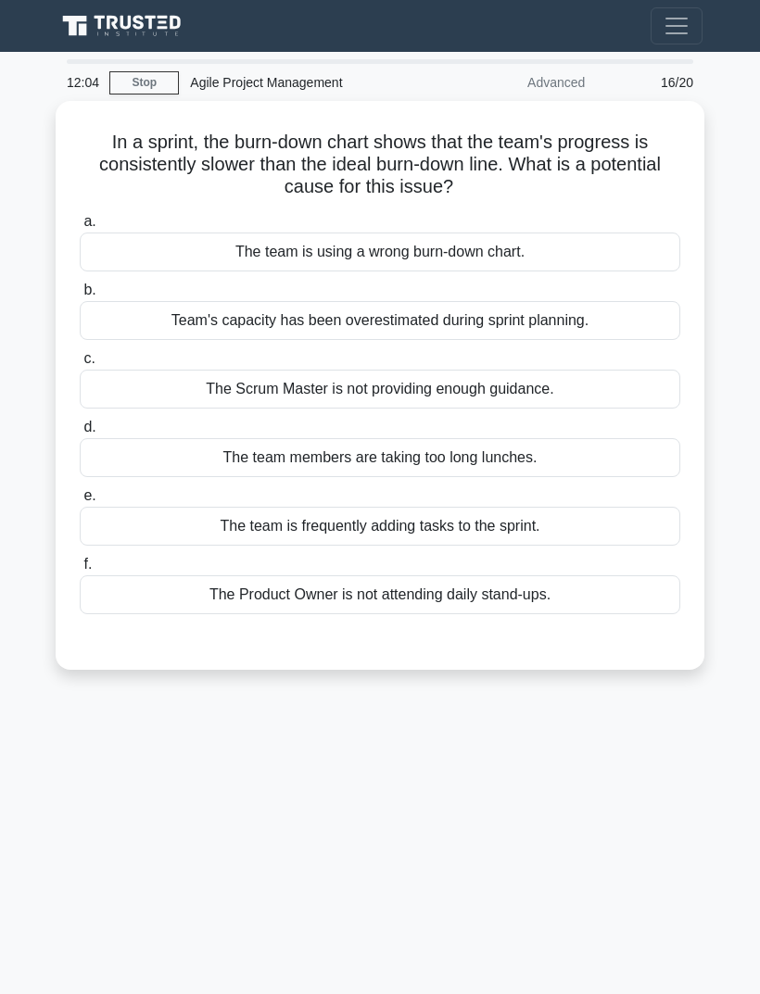
click at [647, 329] on div "Team's capacity has been overestimated during sprint planning." at bounding box center [380, 320] width 600 height 39
click at [80, 296] on input "b. Team's capacity has been overestimated during sprint planning." at bounding box center [80, 290] width 0 height 12
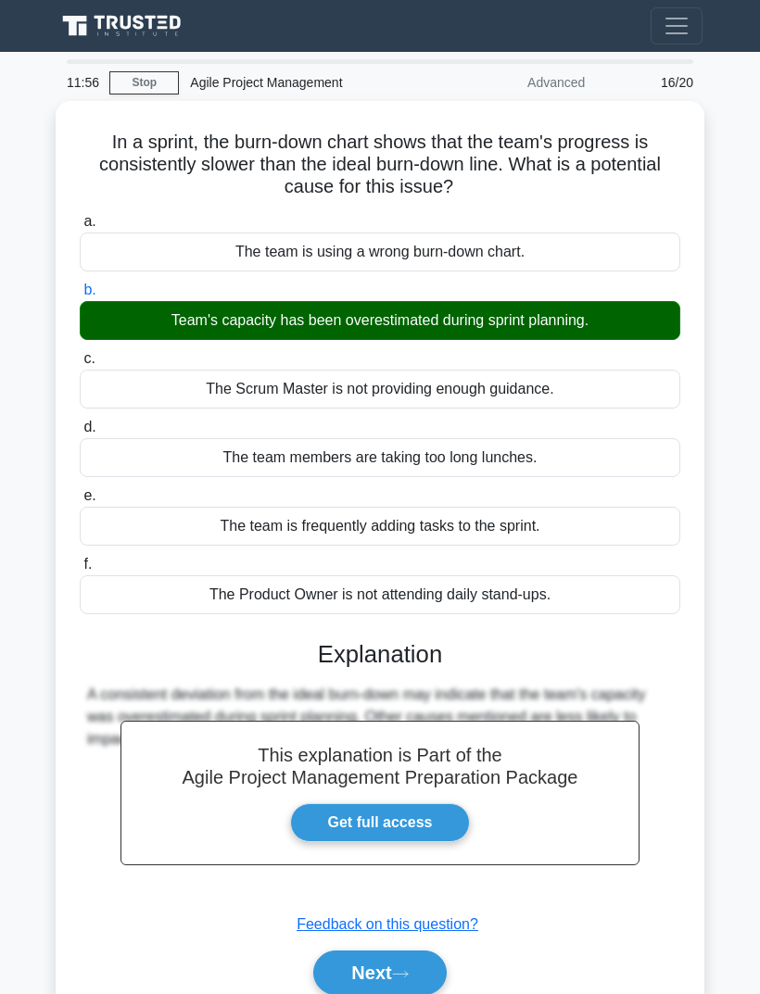
click at [418, 964] on button "Next" at bounding box center [379, 972] width 132 height 44
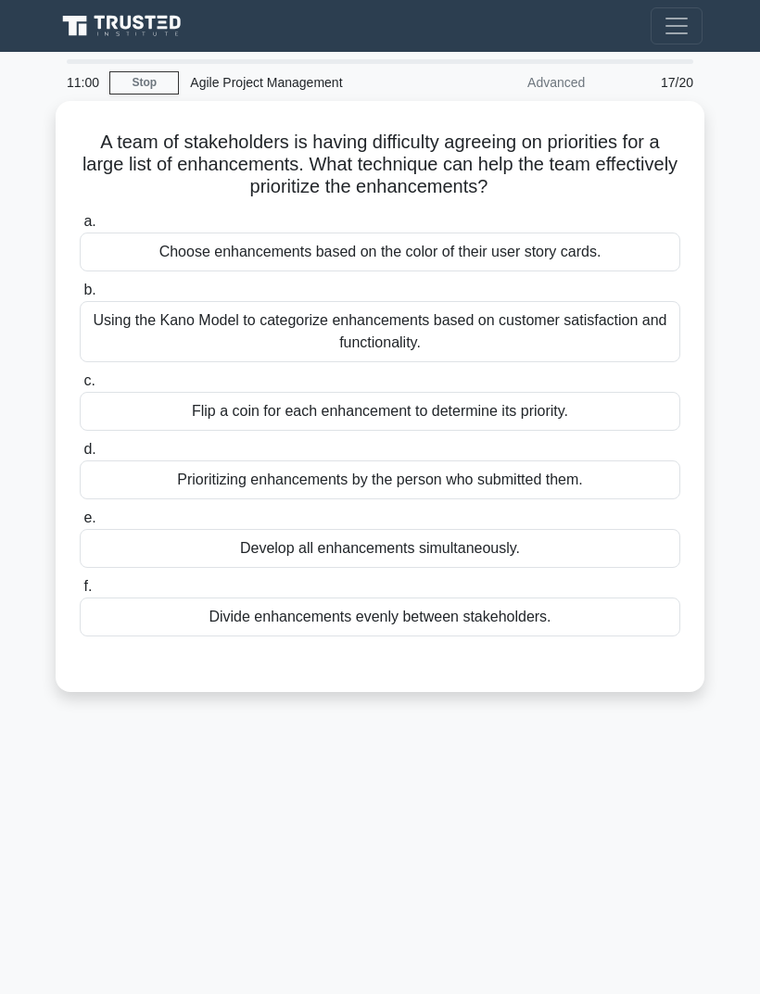
click at [610, 334] on div "Using the Kano Model to categorize enhancements based on customer satisfaction …" at bounding box center [380, 331] width 600 height 61
click at [80, 296] on input "b. Using the Kano Model to categorize enhancements based on customer satisfacti…" at bounding box center [80, 290] width 0 height 12
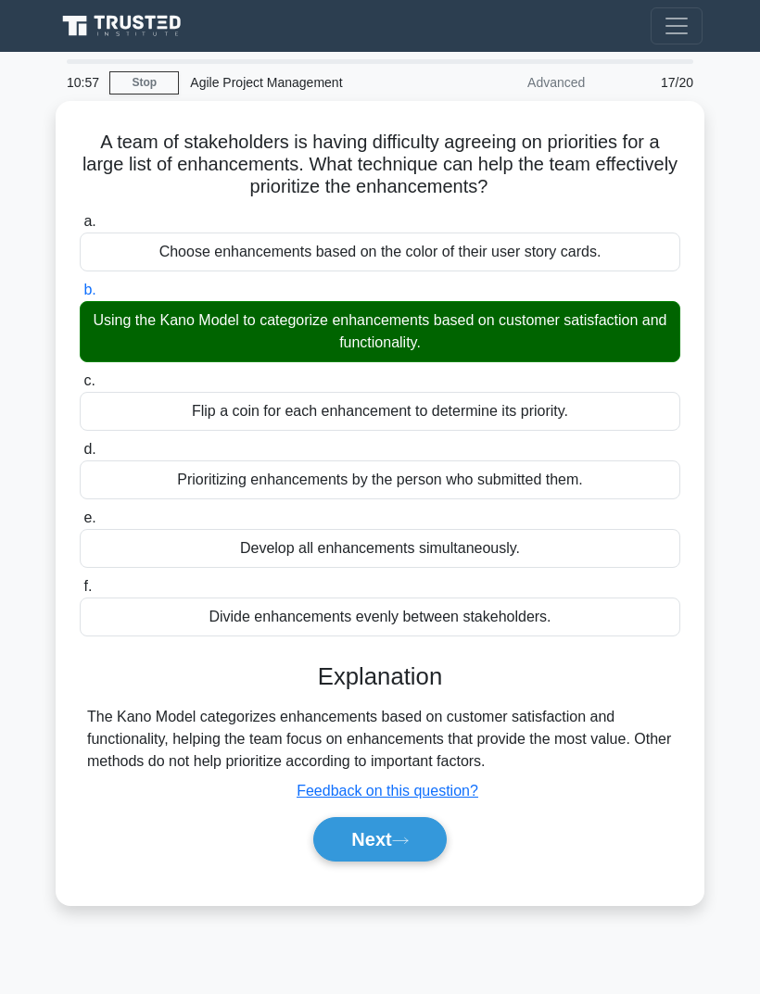
click at [409, 846] on icon at bounding box center [400, 841] width 17 height 10
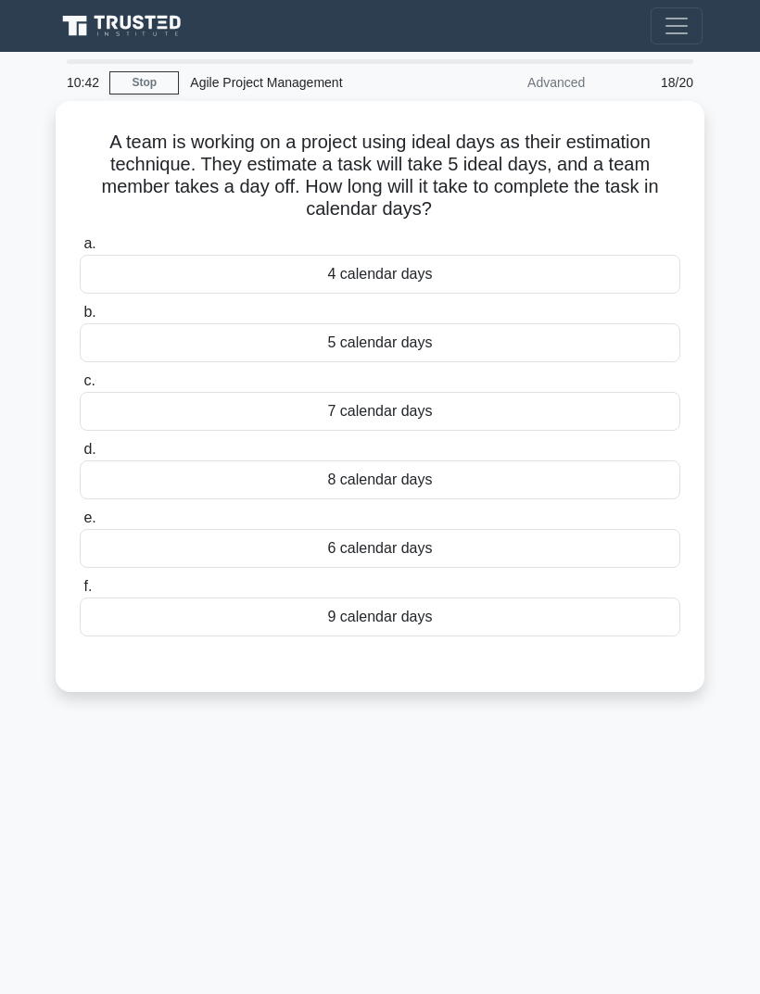
click at [488, 553] on div "6 calendar days" at bounding box center [380, 548] width 600 height 39
click at [80, 524] on input "e. 6 calendar days" at bounding box center [80, 518] width 0 height 12
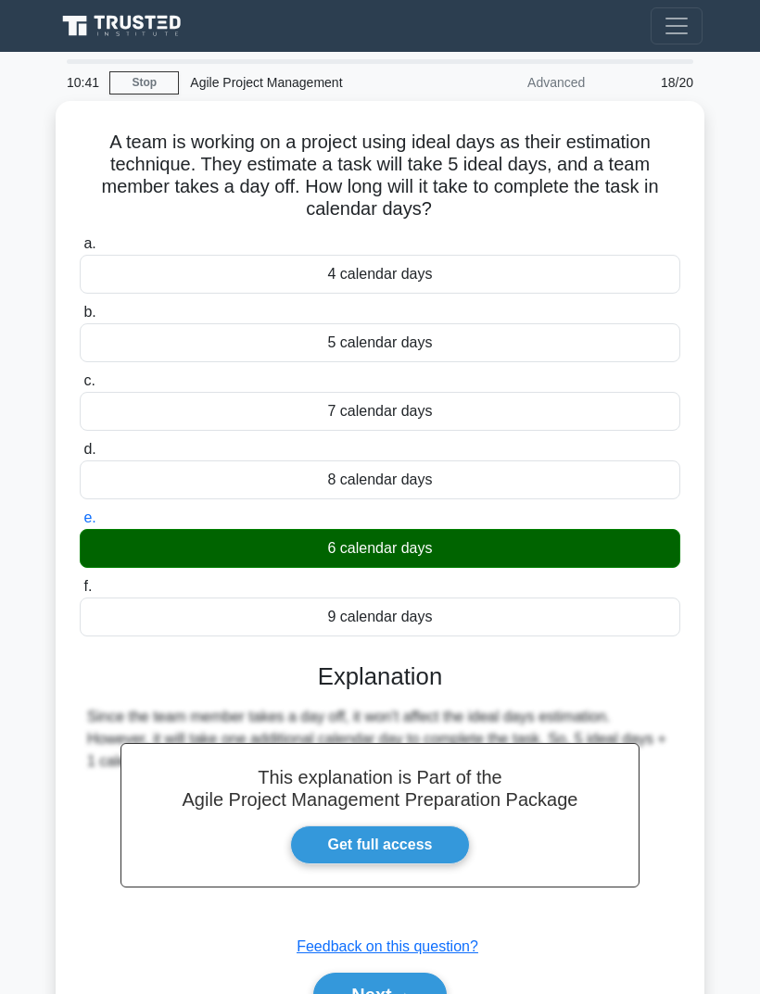
click at [401, 993] on icon at bounding box center [400, 996] width 17 height 10
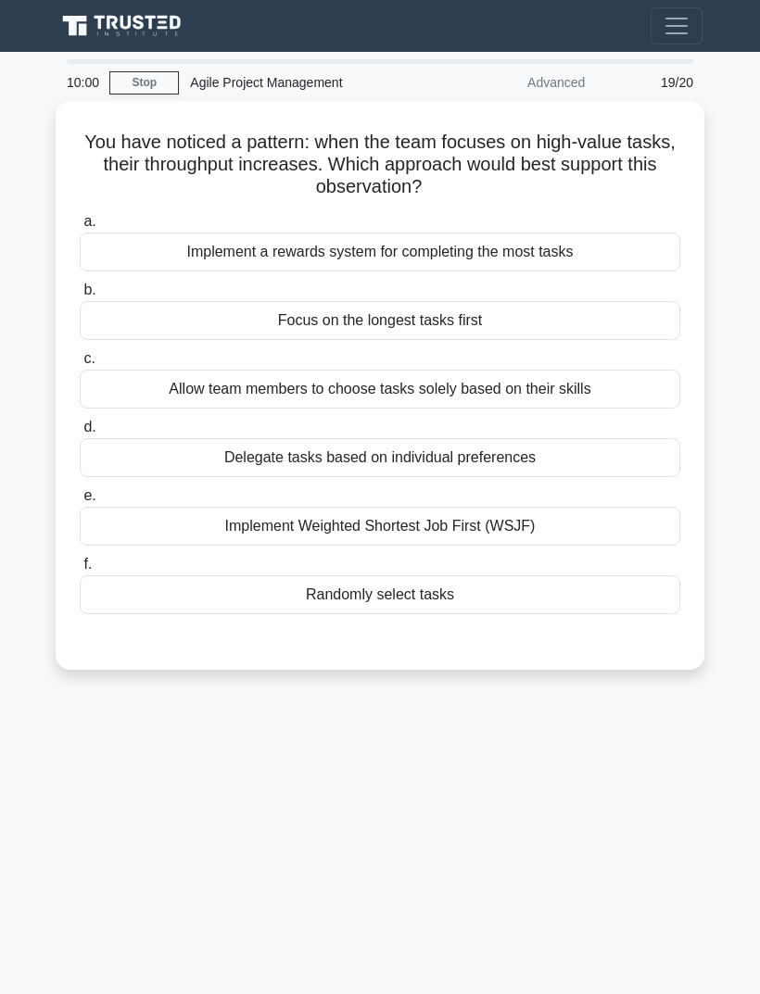
click at [623, 523] on div "Implement Weighted Shortest Job First (WSJF)" at bounding box center [380, 526] width 600 height 39
click at [80, 502] on input "e. Implement Weighted Shortest Job First (WSJF)" at bounding box center [80, 496] width 0 height 12
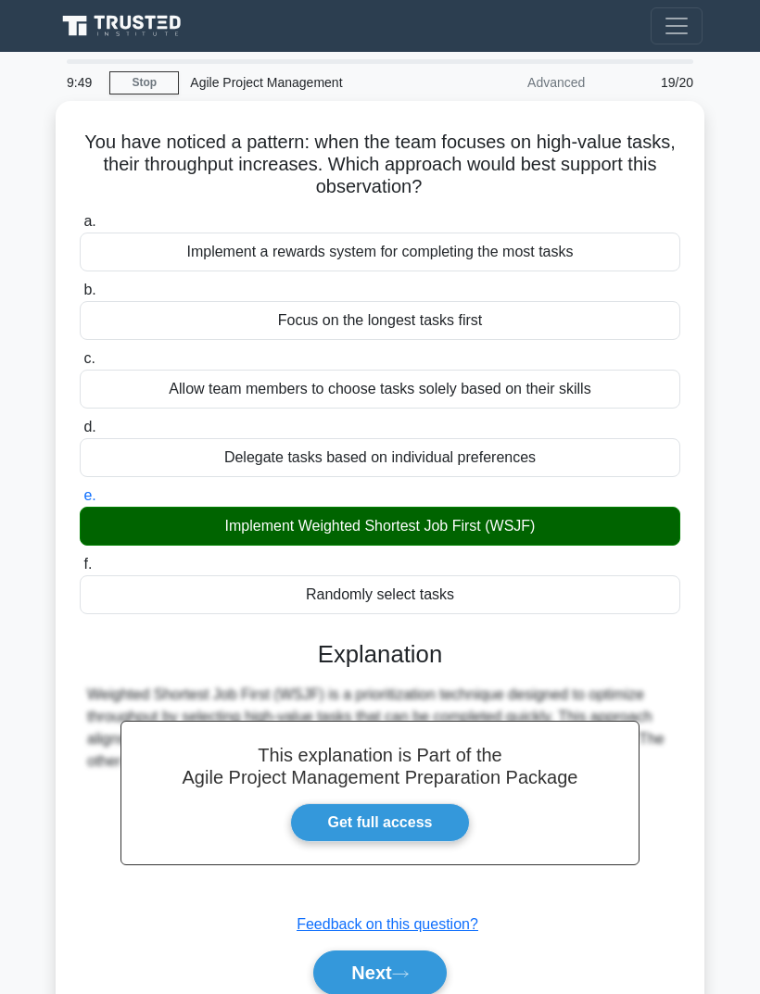
click at [408, 969] on icon at bounding box center [400, 974] width 17 height 10
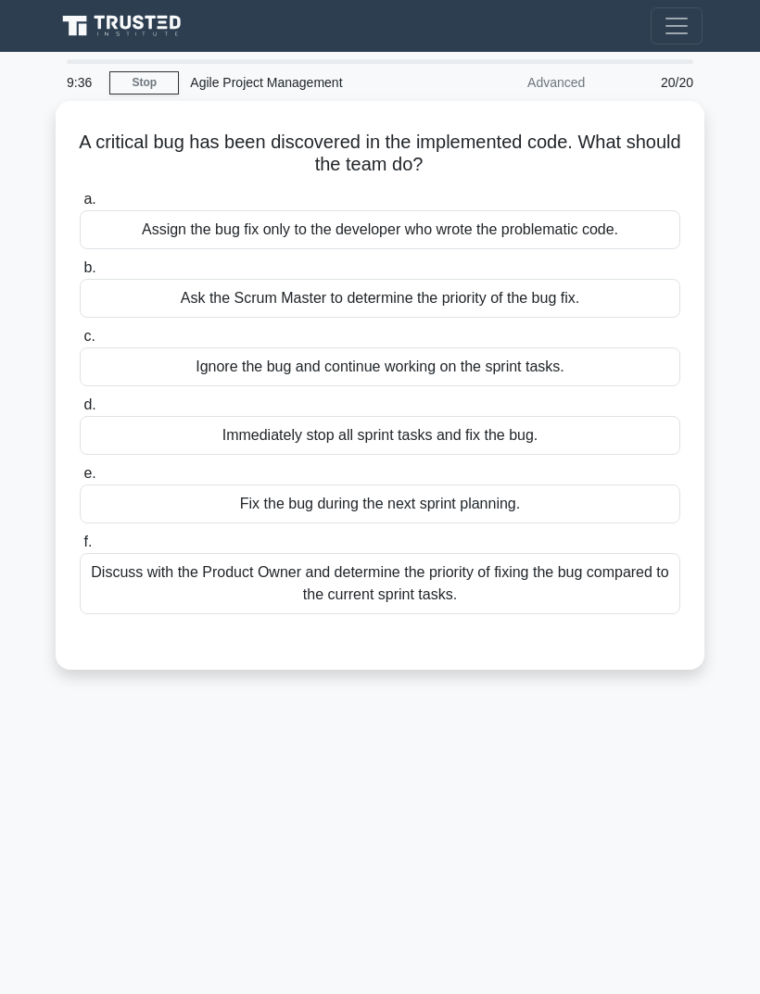
click at [605, 577] on div "Discuss with the Product Owner and determine the priority of fixing the bug com…" at bounding box center [380, 583] width 600 height 61
click at [80, 548] on input "f. Discuss with the Product Owner and determine the priority of fixing the bug …" at bounding box center [80, 542] width 0 height 12
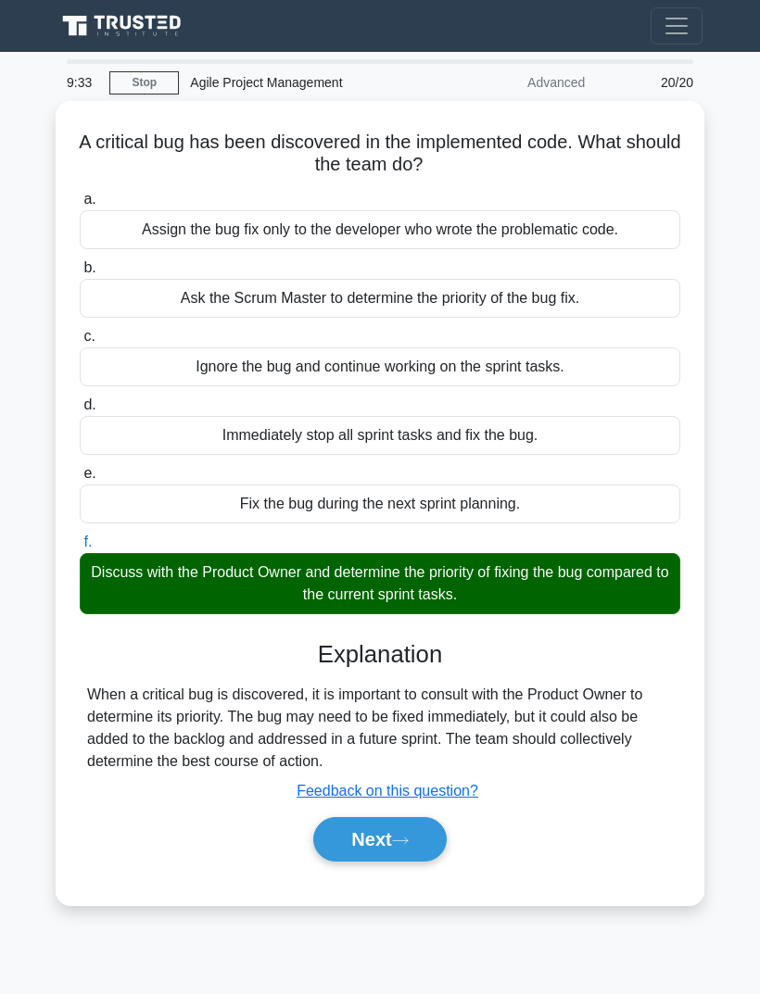
click at [406, 817] on button "Next" at bounding box center [379, 839] width 132 height 44
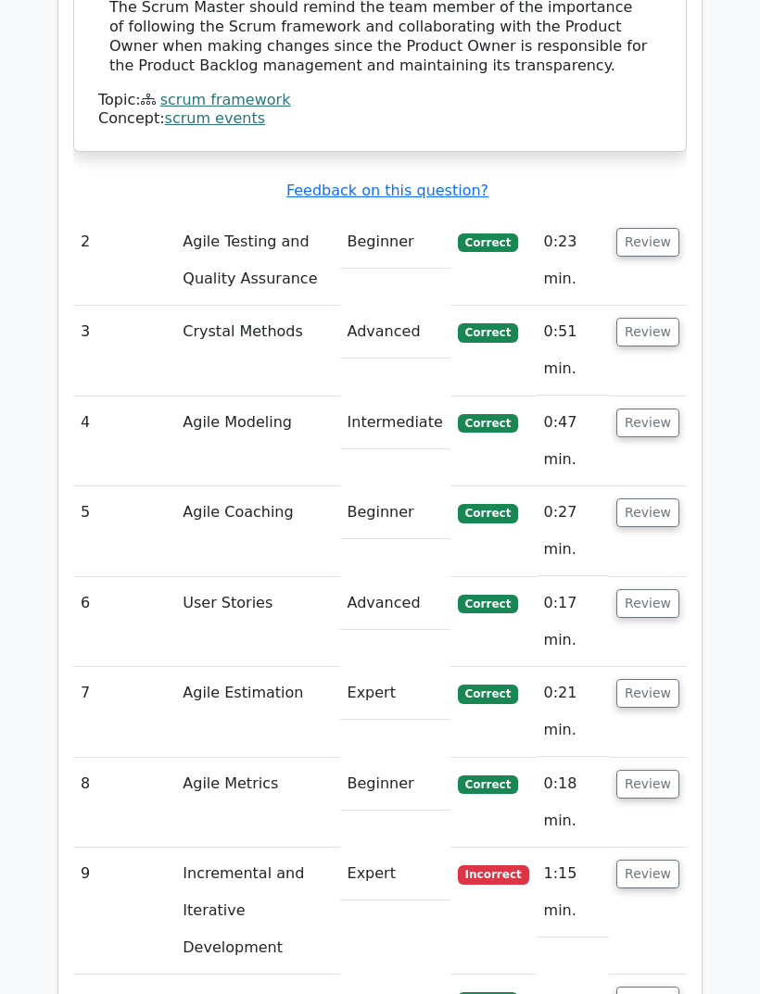
scroll to position [2583, 0]
click at [659, 860] on button "Review" at bounding box center [647, 874] width 63 height 29
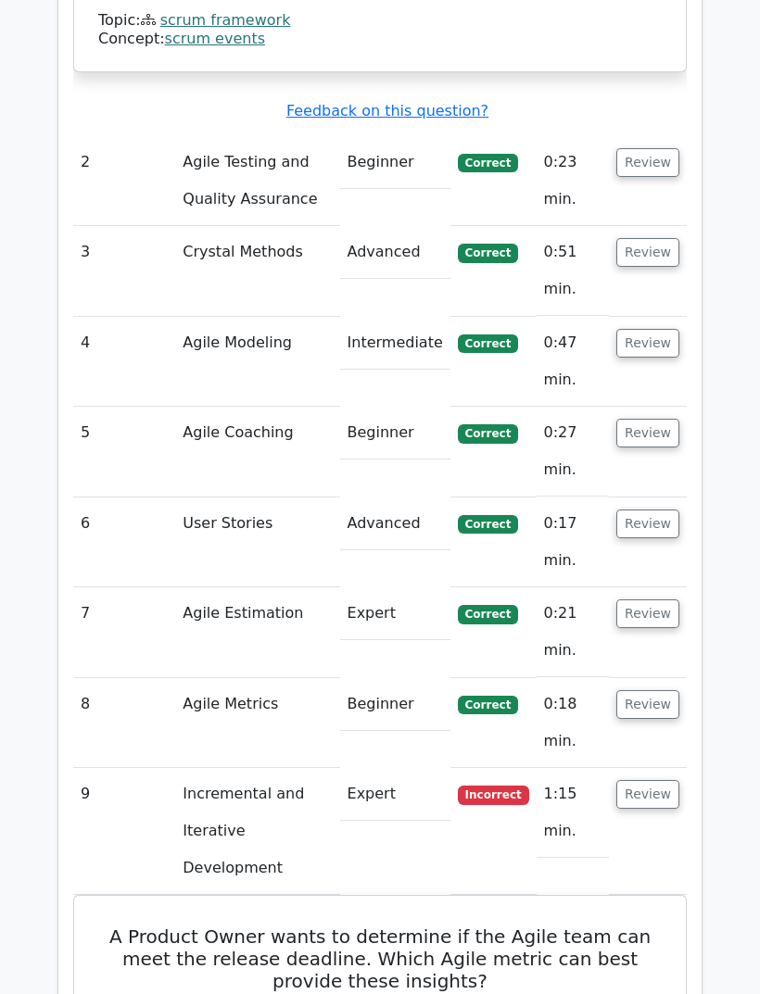
scroll to position [2774, 0]
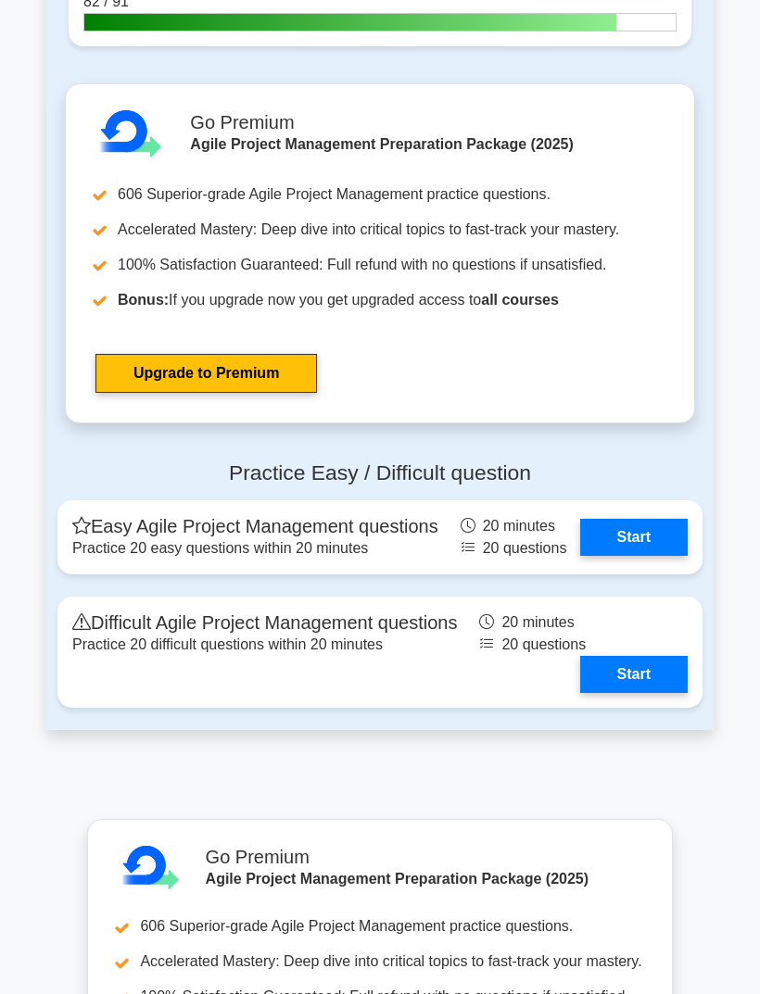
scroll to position [4481, 0]
click at [648, 693] on link "Start" at bounding box center [633, 674] width 107 height 37
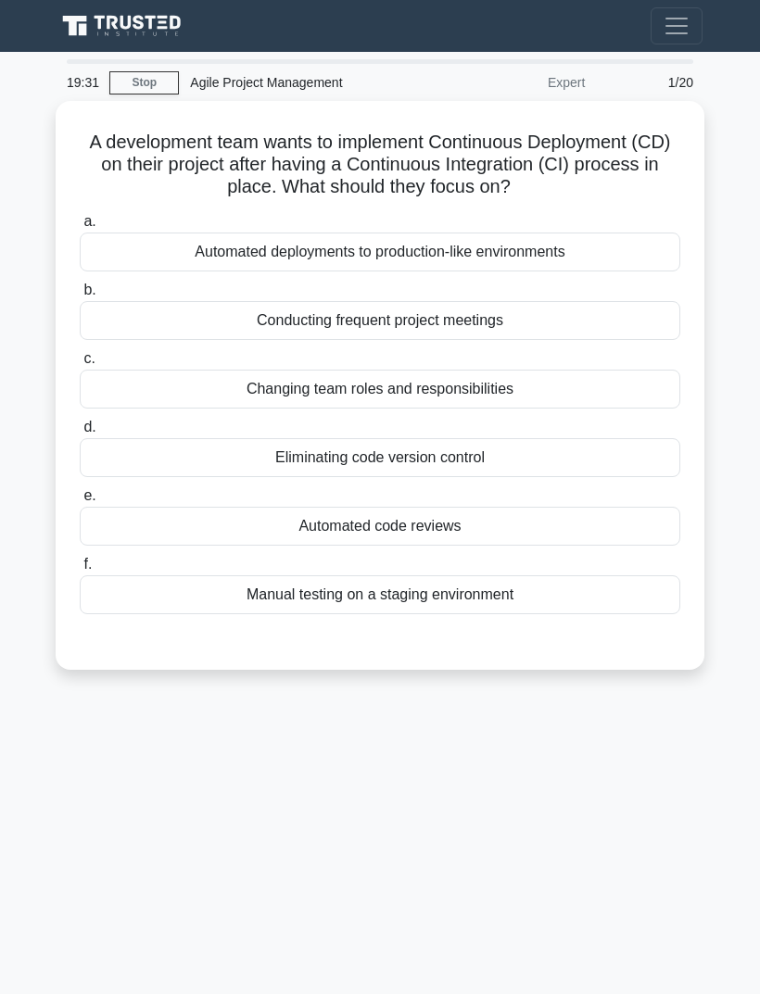
click at [643, 249] on div "Automated deployments to production-like environments" at bounding box center [380, 252] width 600 height 39
click at [80, 228] on input "a. Automated deployments to production-like environments" at bounding box center [80, 222] width 0 height 12
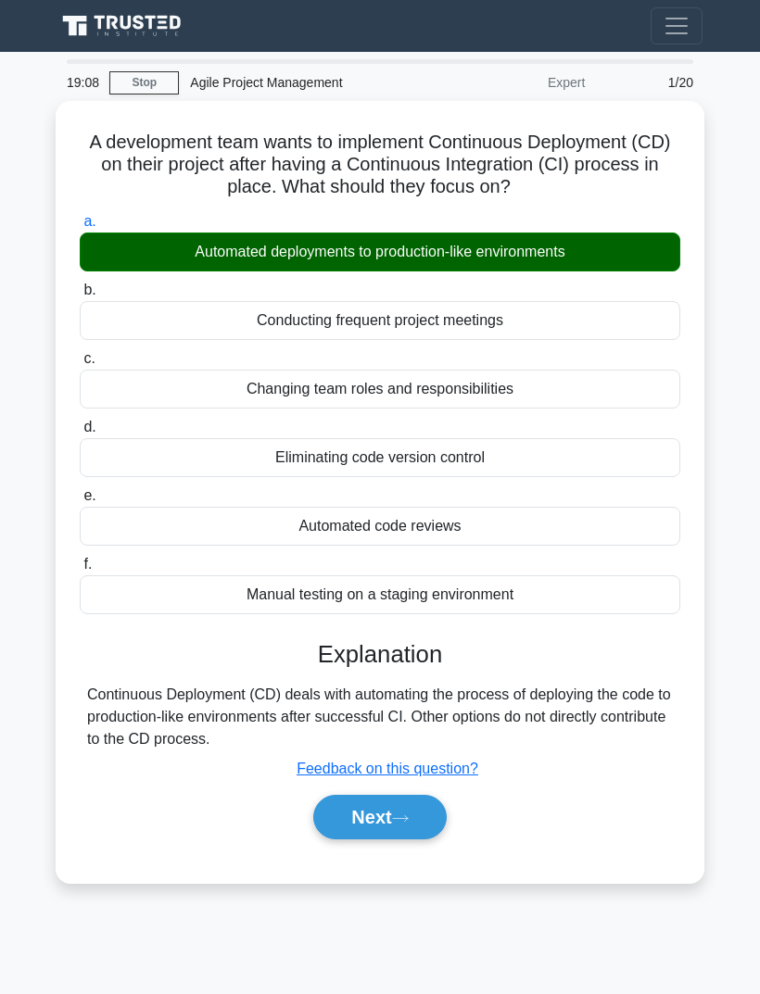
click at [418, 799] on button "Next" at bounding box center [379, 817] width 132 height 44
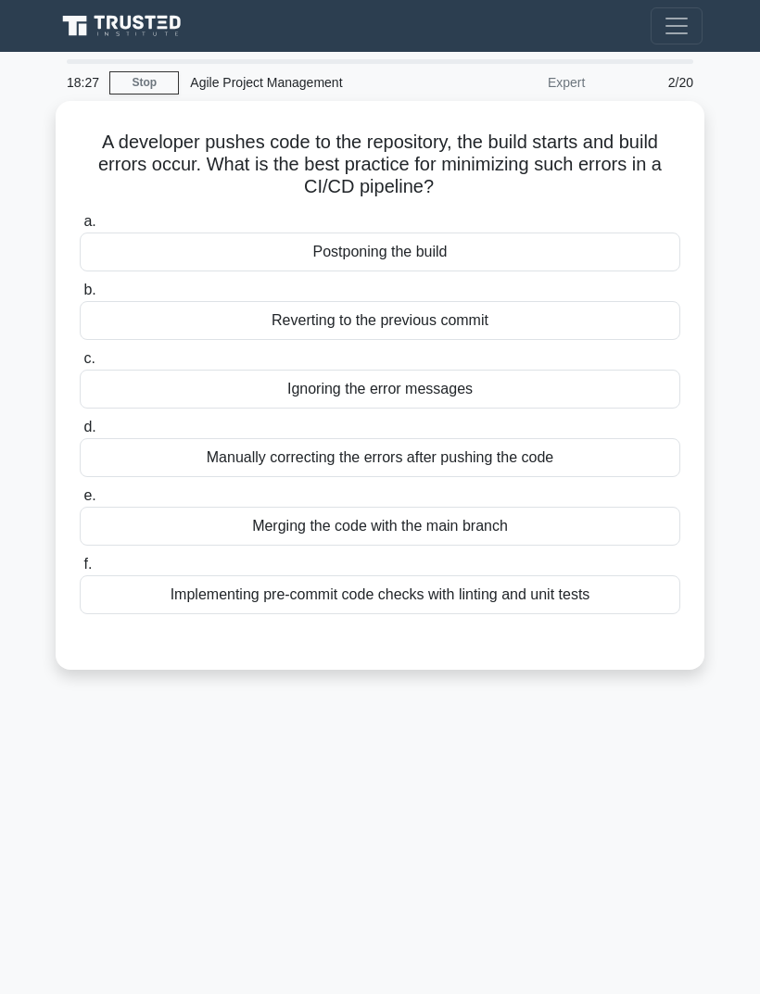
click at [644, 589] on div "Implementing pre-commit code checks with linting and unit tests" at bounding box center [380, 594] width 600 height 39
click at [80, 571] on input "f. Implementing pre-commit code checks with linting and unit tests" at bounding box center [80, 565] width 0 height 12
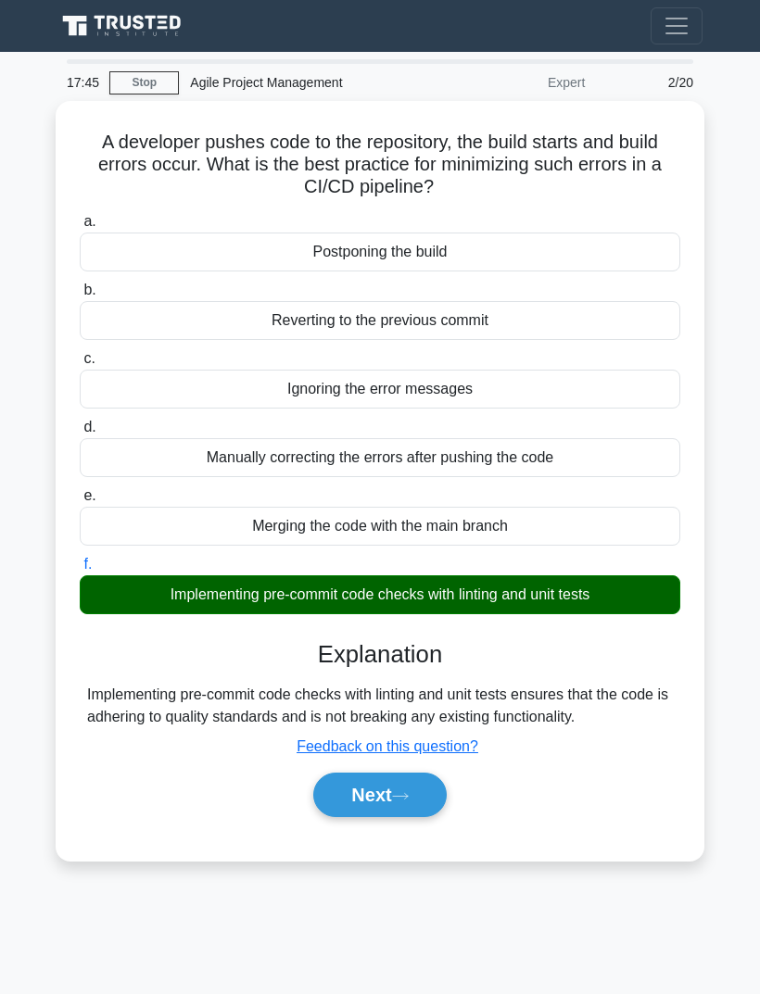
click at [411, 797] on button "Next" at bounding box center [379, 795] width 132 height 44
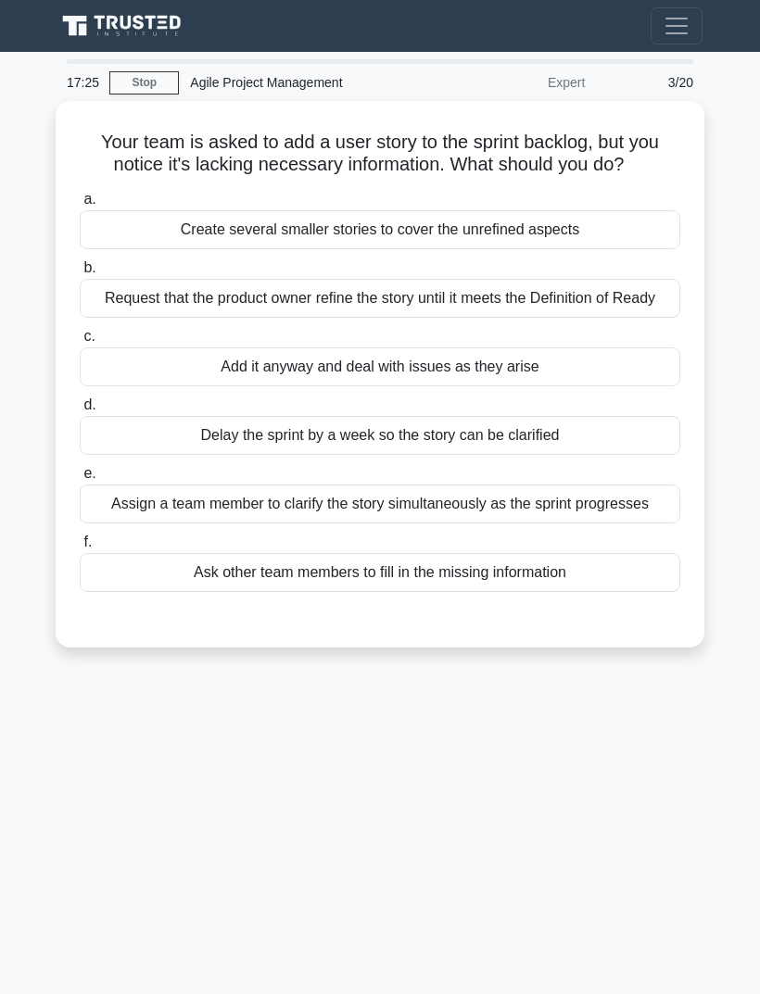
click at [634, 318] on div "Request that the product owner refine the story until it meets the Definition o…" at bounding box center [380, 298] width 600 height 39
click at [80, 274] on input "b. Request that the product owner refine the story until it meets the Definitio…" at bounding box center [80, 268] width 0 height 12
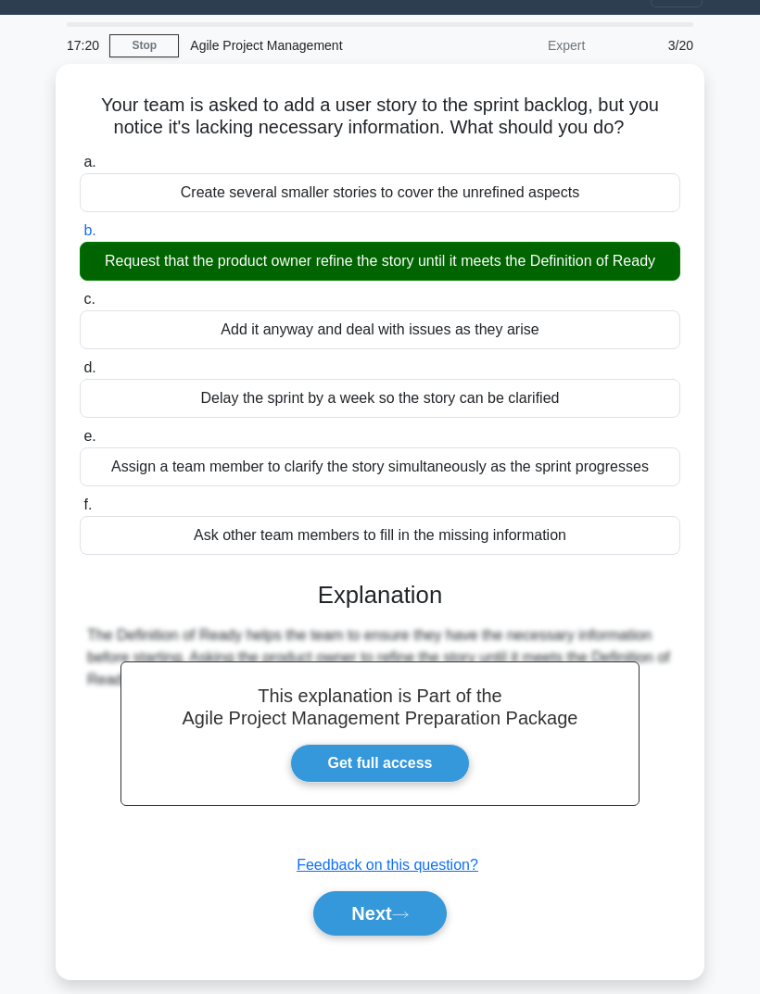
scroll to position [45, 0]
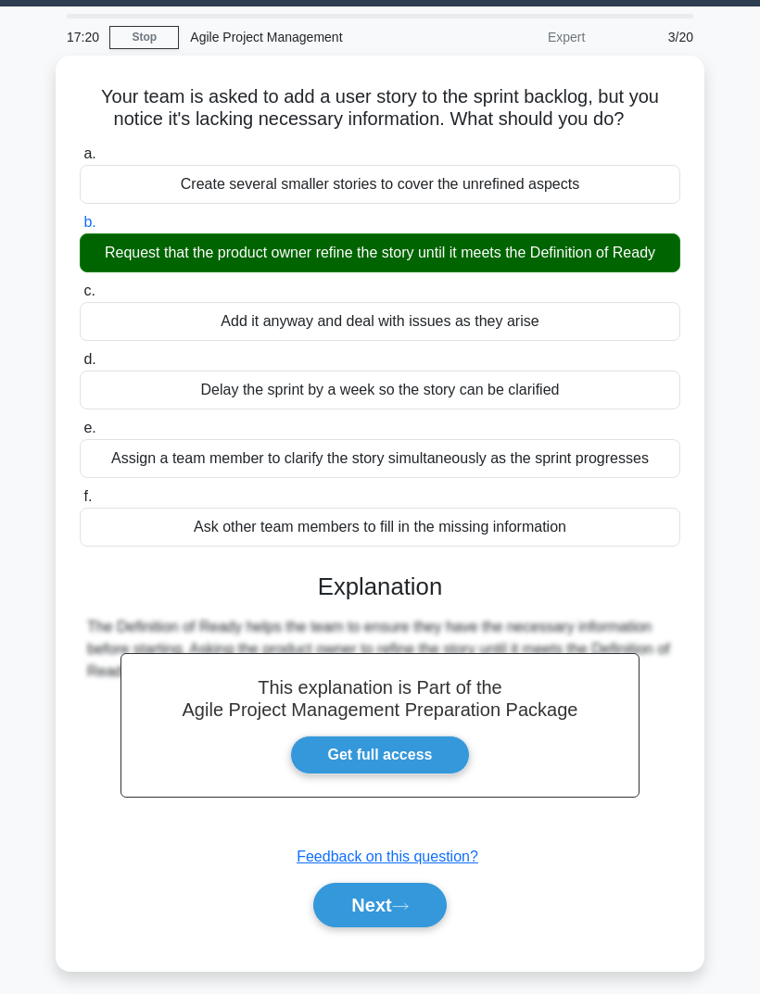
click at [402, 912] on icon at bounding box center [400, 906] width 17 height 10
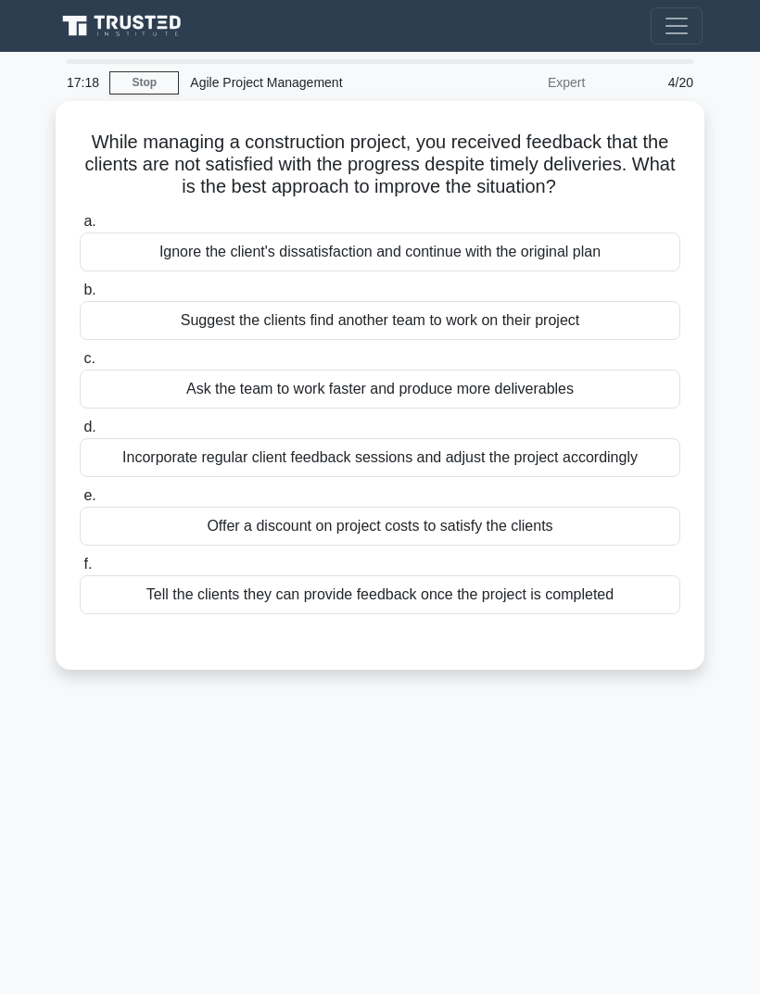
scroll to position [0, 0]
click at [627, 477] on div "Incorporate regular client feedback sessions and adjust the project accordingly" at bounding box center [380, 457] width 600 height 39
click at [80, 434] on input "d. Incorporate regular client feedback sessions and adjust the project accordin…" at bounding box center [80, 427] width 0 height 12
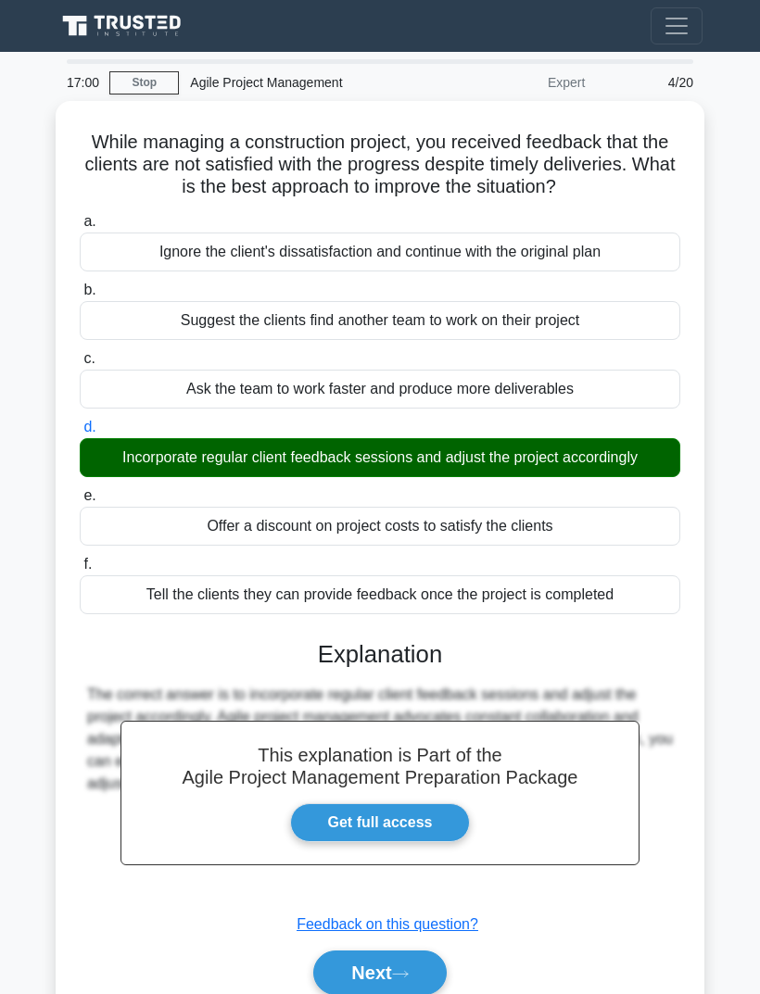
click at [385, 993] on button "Next" at bounding box center [379, 972] width 132 height 44
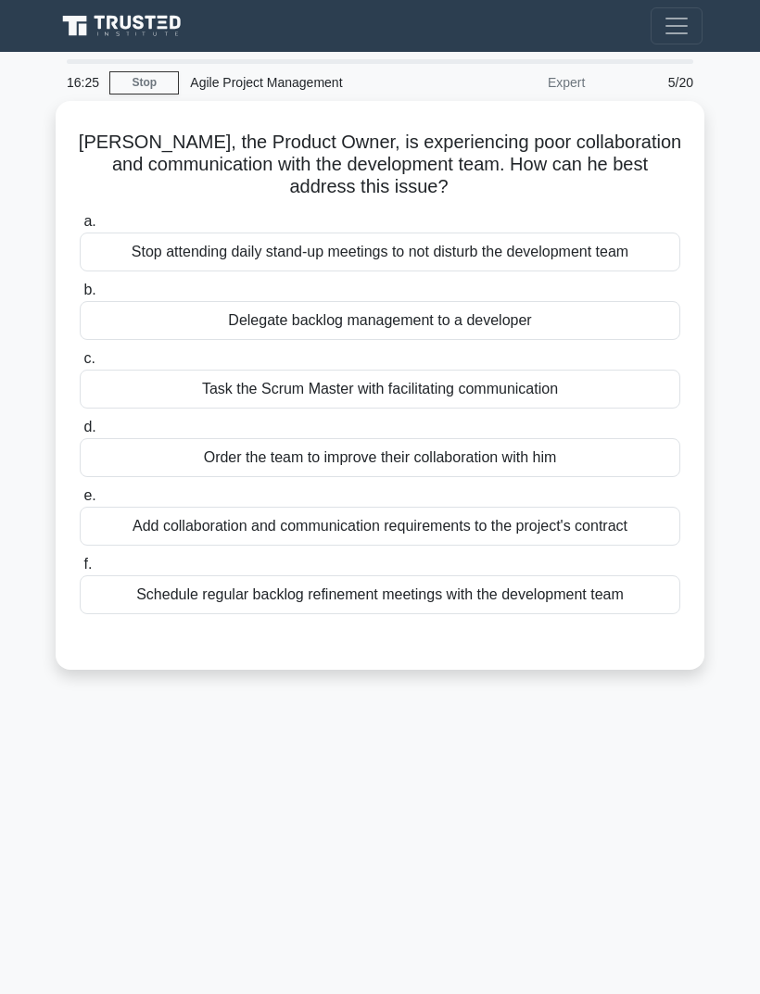
click at [592, 590] on div "Schedule regular backlog refinement meetings with the development team" at bounding box center [380, 594] width 600 height 39
click at [80, 571] on input "f. Schedule regular backlog refinement meetings with the development team" at bounding box center [80, 565] width 0 height 12
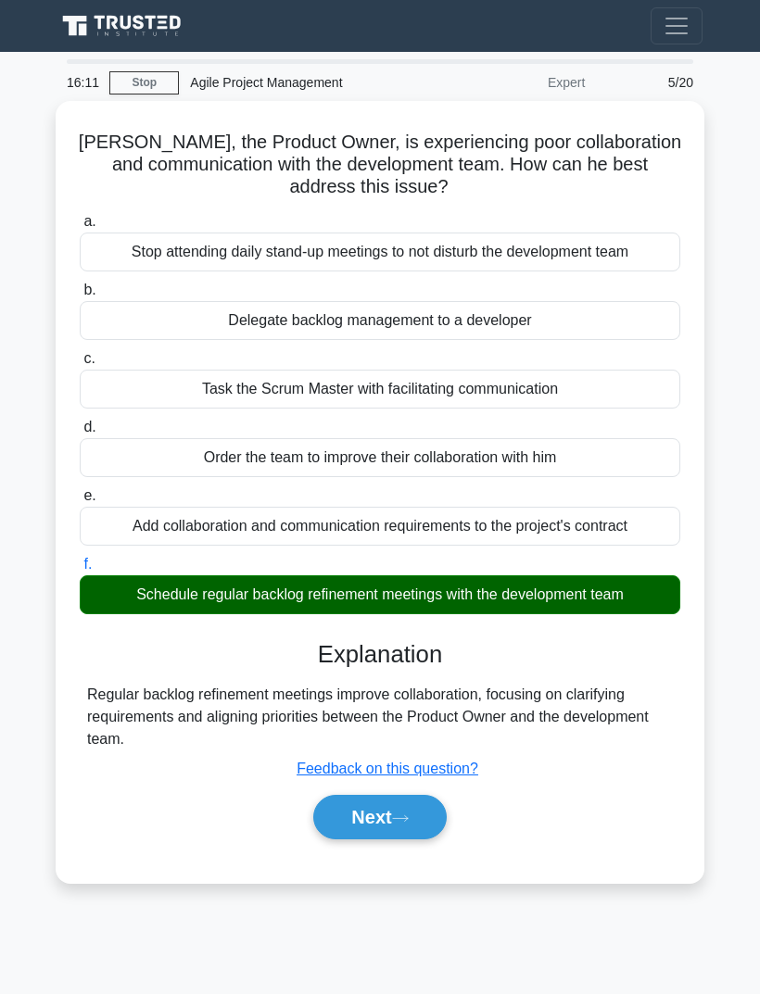
click at [409, 807] on button "Next" at bounding box center [379, 817] width 132 height 44
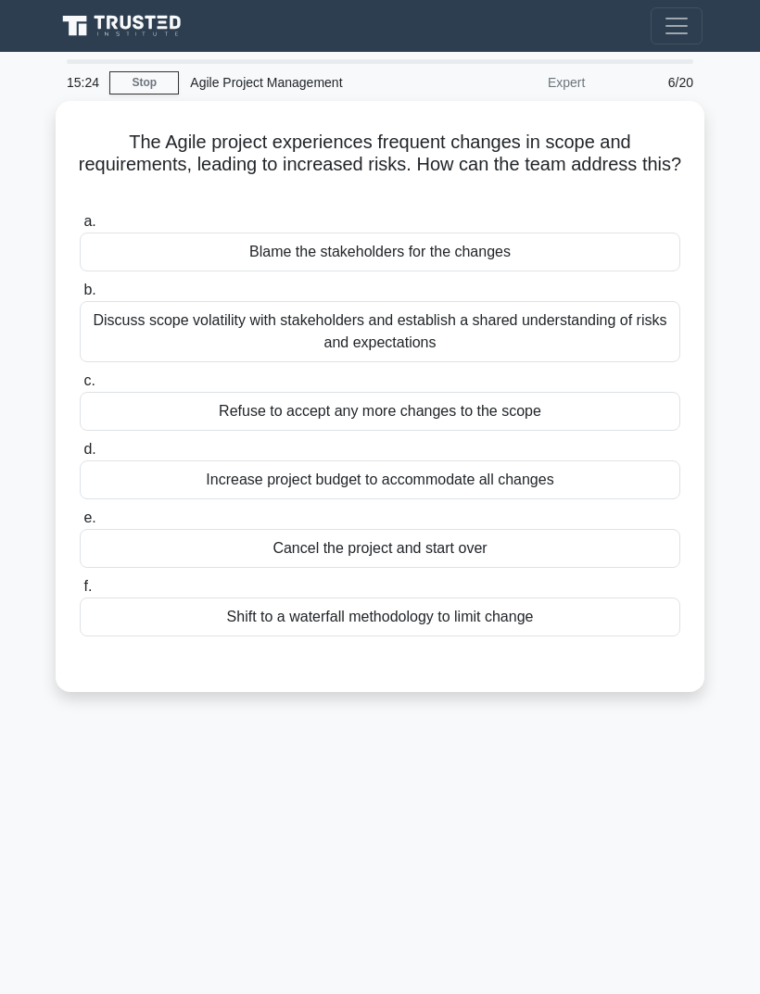
click at [624, 341] on div "Discuss scope volatility with stakeholders and establish a shared understanding…" at bounding box center [380, 331] width 600 height 61
click at [80, 296] on input "b. Discuss scope volatility with stakeholders and establish a shared understand…" at bounding box center [80, 290] width 0 height 12
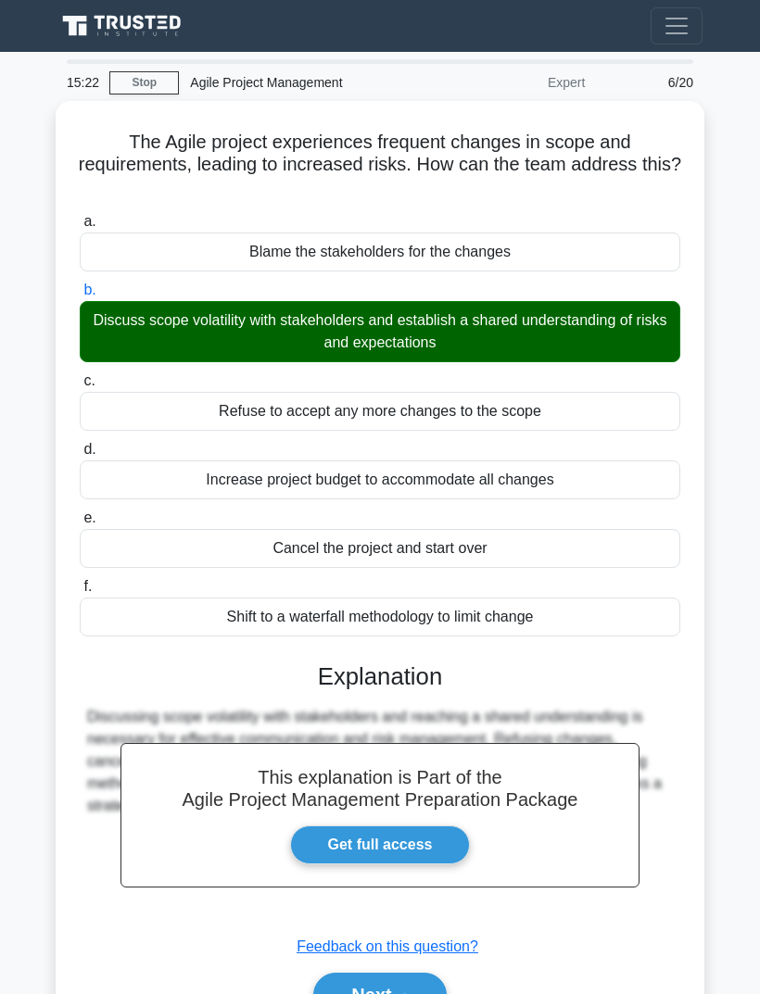
click at [423, 986] on button "Next" at bounding box center [379, 995] width 132 height 44
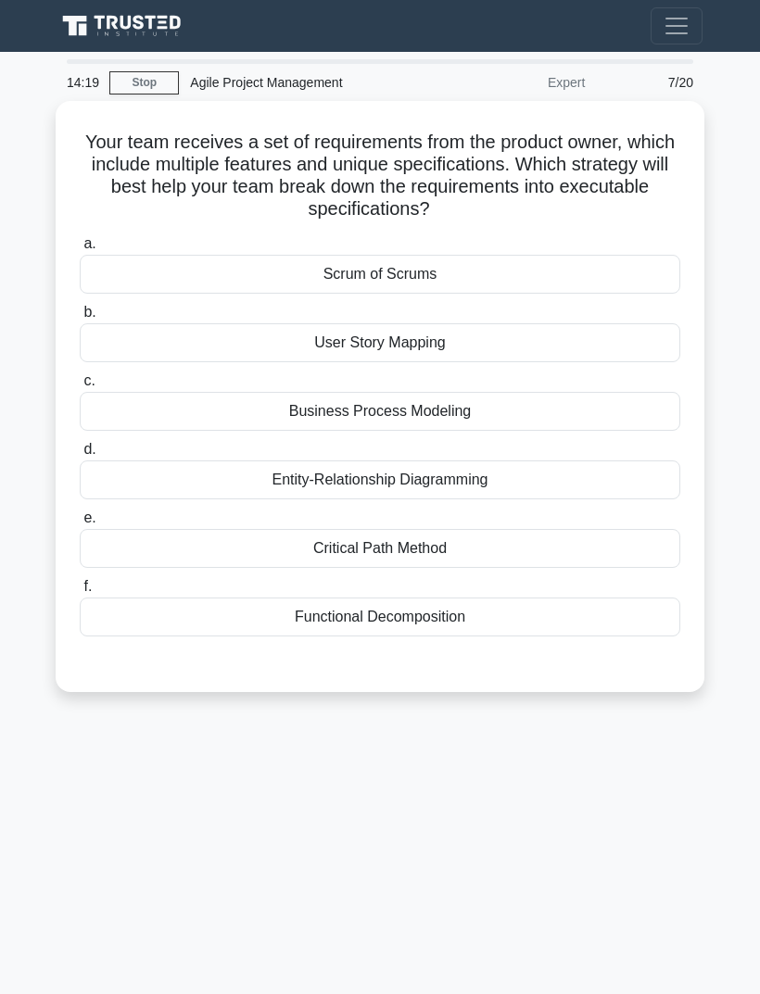
click at [541, 482] on div "Entity-Relationship Diagramming" at bounding box center [380, 479] width 600 height 39
click at [80, 456] on input "d. Entity-Relationship Diagramming" at bounding box center [80, 450] width 0 height 12
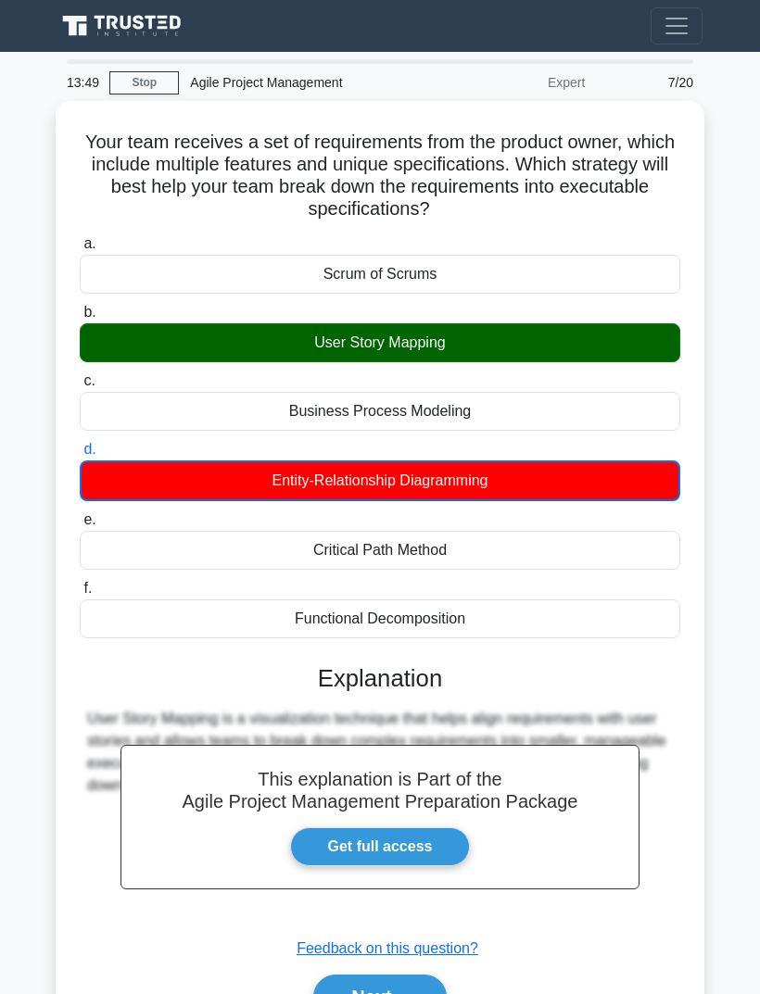
click at [399, 993] on icon at bounding box center [400, 998] width 17 height 10
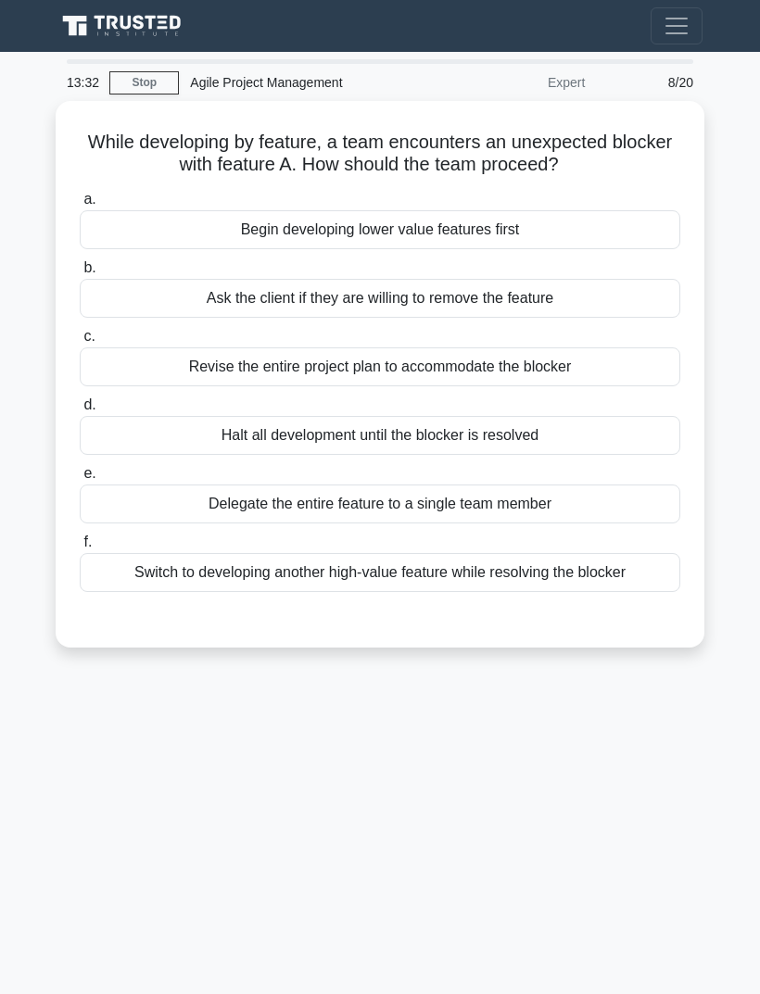
click at [645, 567] on div "Switch to developing another high-value feature while resolving the blocker" at bounding box center [380, 572] width 600 height 39
click at [80, 548] on input "f. Switch to developing another high-value feature while resolving the blocker" at bounding box center [80, 542] width 0 height 12
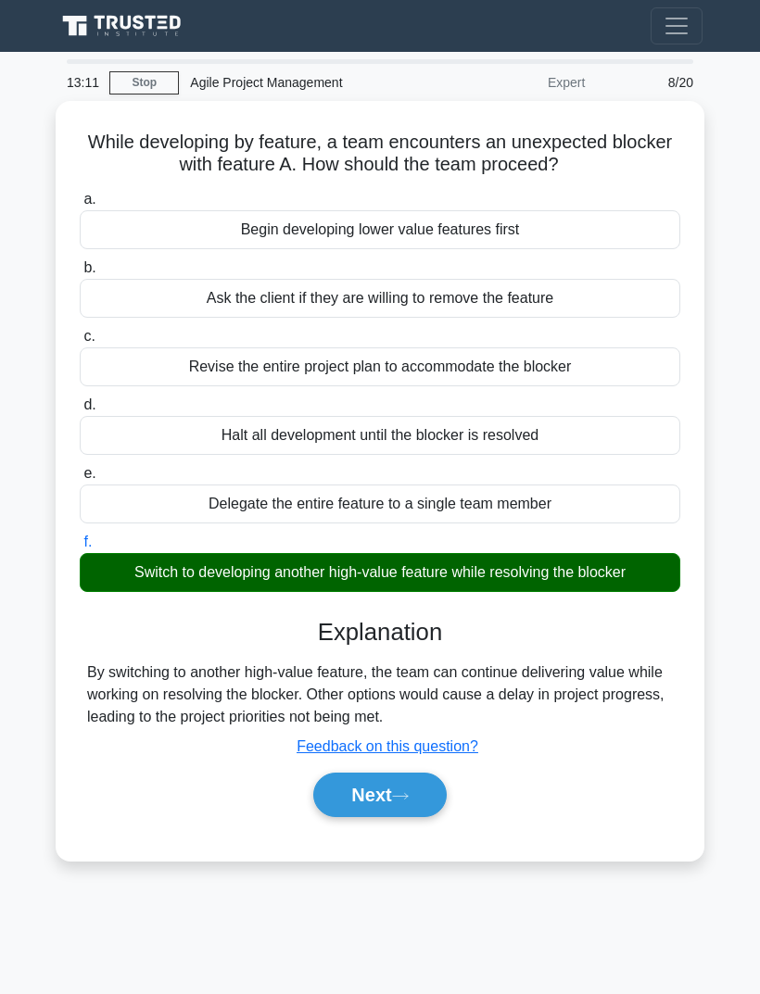
click at [408, 791] on icon at bounding box center [400, 796] width 17 height 10
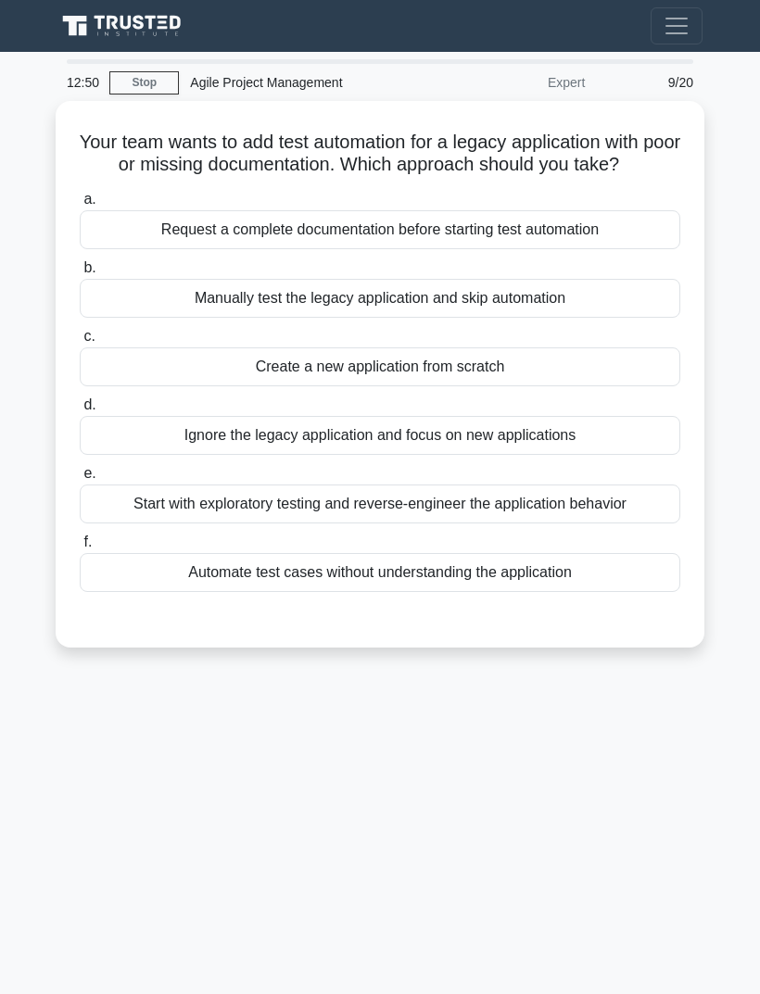
click at [641, 523] on div "Start with exploratory testing and reverse-engineer the application behavior" at bounding box center [380, 503] width 600 height 39
click at [80, 480] on input "e. Start with exploratory testing and reverse-engineer the application behavior" at bounding box center [80, 474] width 0 height 12
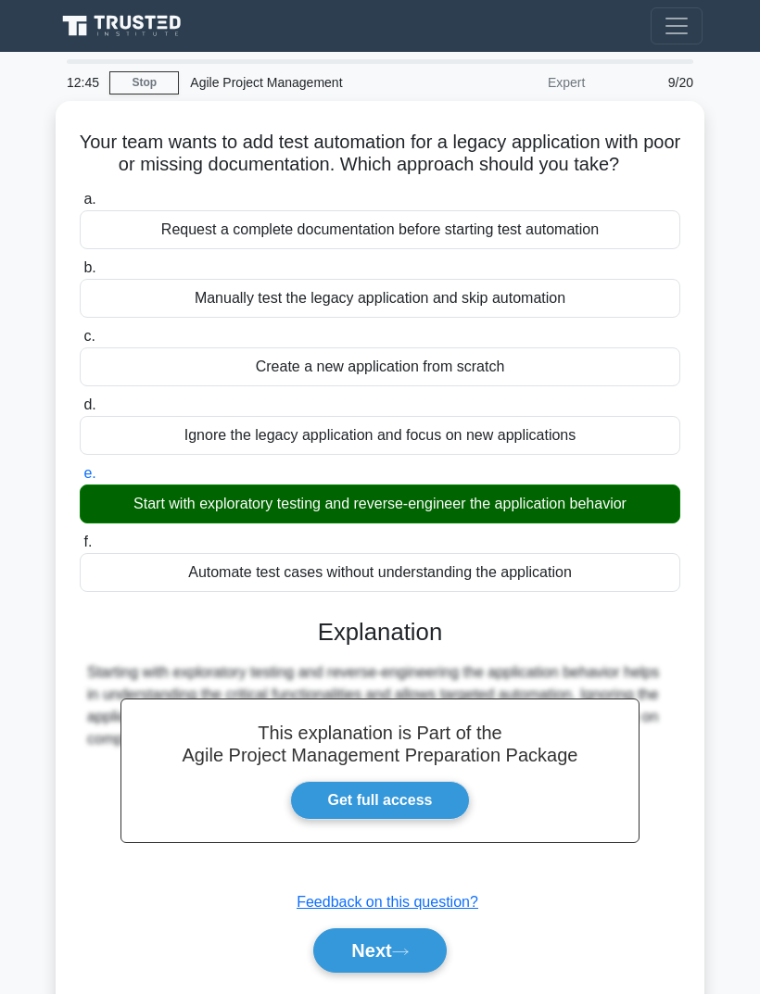
click at [409, 957] on button "Next" at bounding box center [379, 950] width 132 height 44
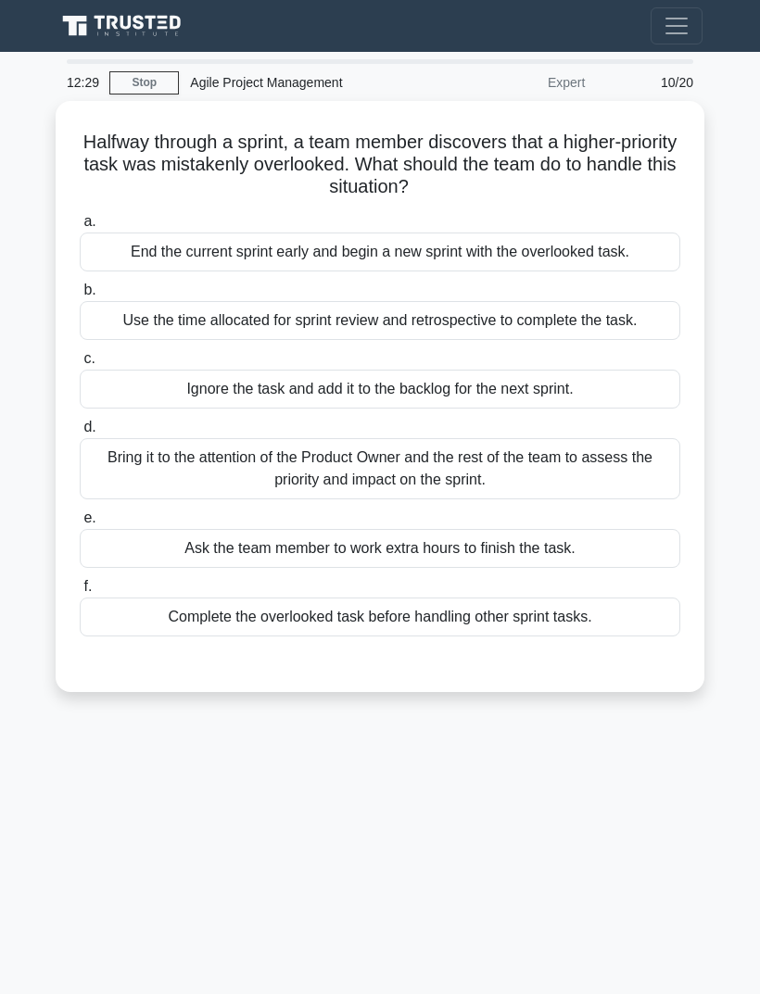
click at [623, 494] on div "Bring it to the attention of the Product Owner and the rest of the team to asse…" at bounding box center [380, 468] width 600 height 61
click at [80, 434] on input "d. Bring it to the attention of the Product Owner and the rest of the team to a…" at bounding box center [80, 427] width 0 height 12
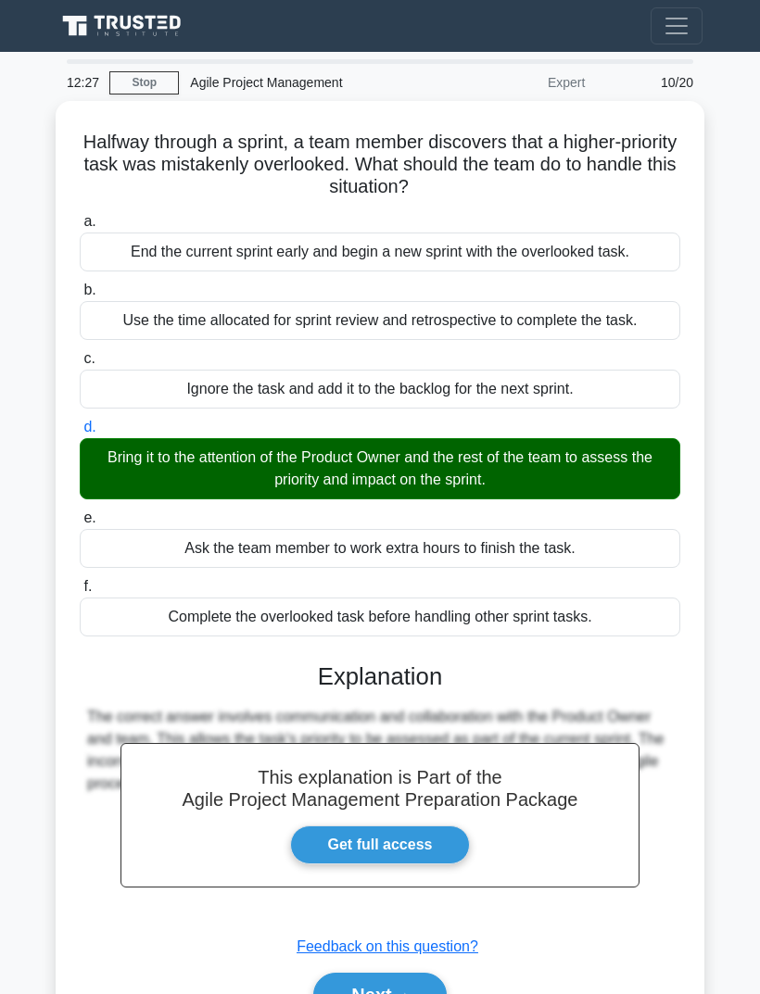
click at [403, 993] on button "Next" at bounding box center [379, 995] width 132 height 44
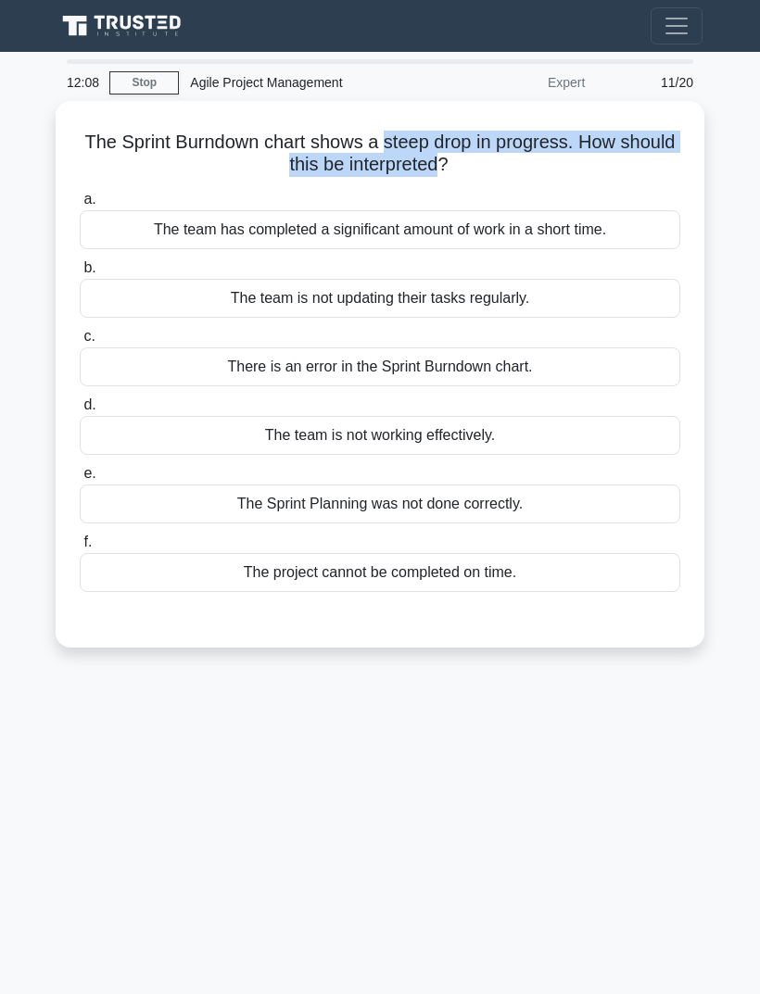
click at [560, 179] on div "The Sprint Burndown chart shows a steep drop in progress. How should this be in…" at bounding box center [380, 374] width 634 height 532
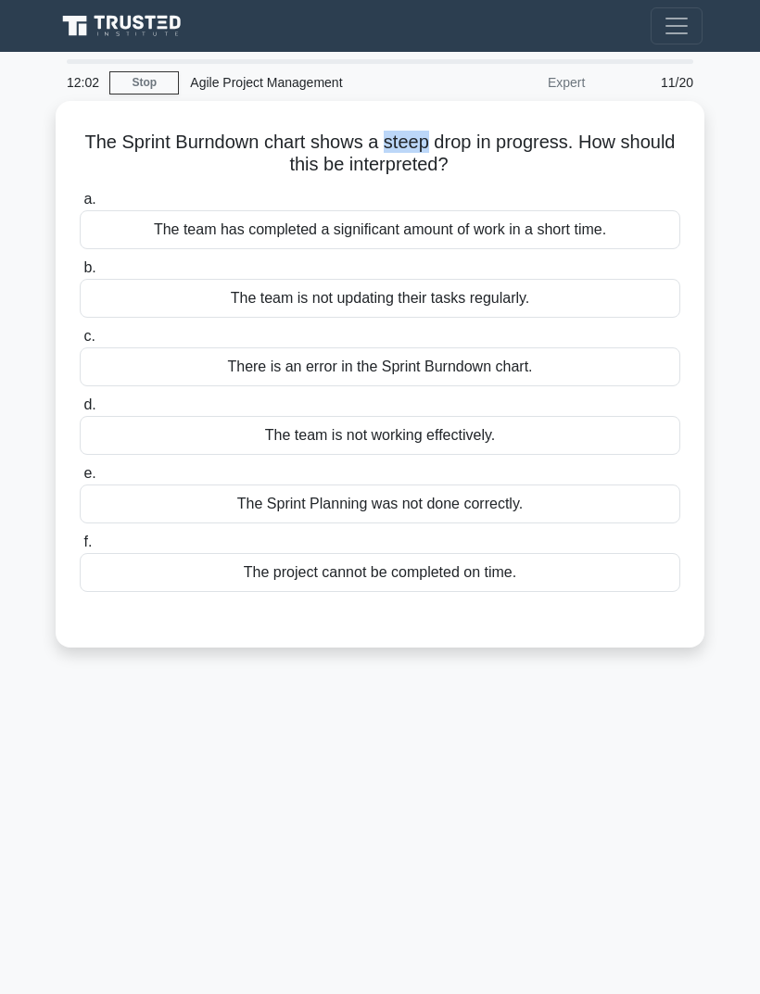
click at [472, 897] on div "12:02 Stop Agile Project Management Expert 11/20 The Sprint Burndown chart show…" at bounding box center [379, 522] width 667 height 926
click at [572, 434] on div "The team is not working effectively." at bounding box center [380, 435] width 600 height 39
click at [80, 411] on input "d. The team is not working effectively." at bounding box center [80, 405] width 0 height 12
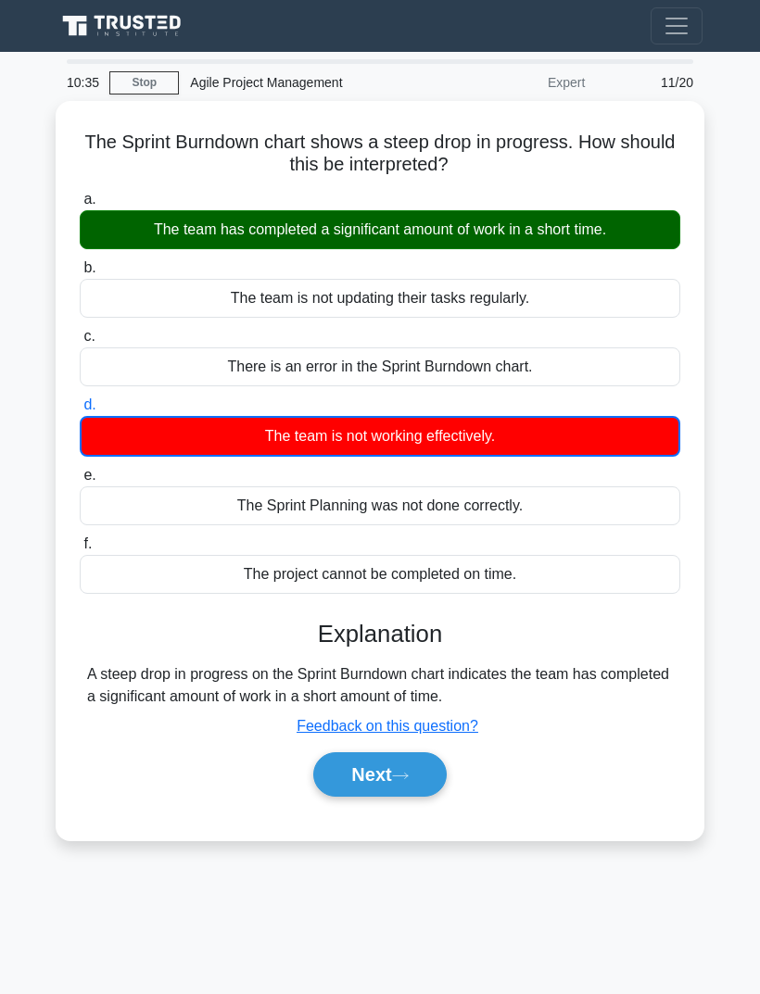
click at [394, 767] on button "Next" at bounding box center [379, 774] width 132 height 44
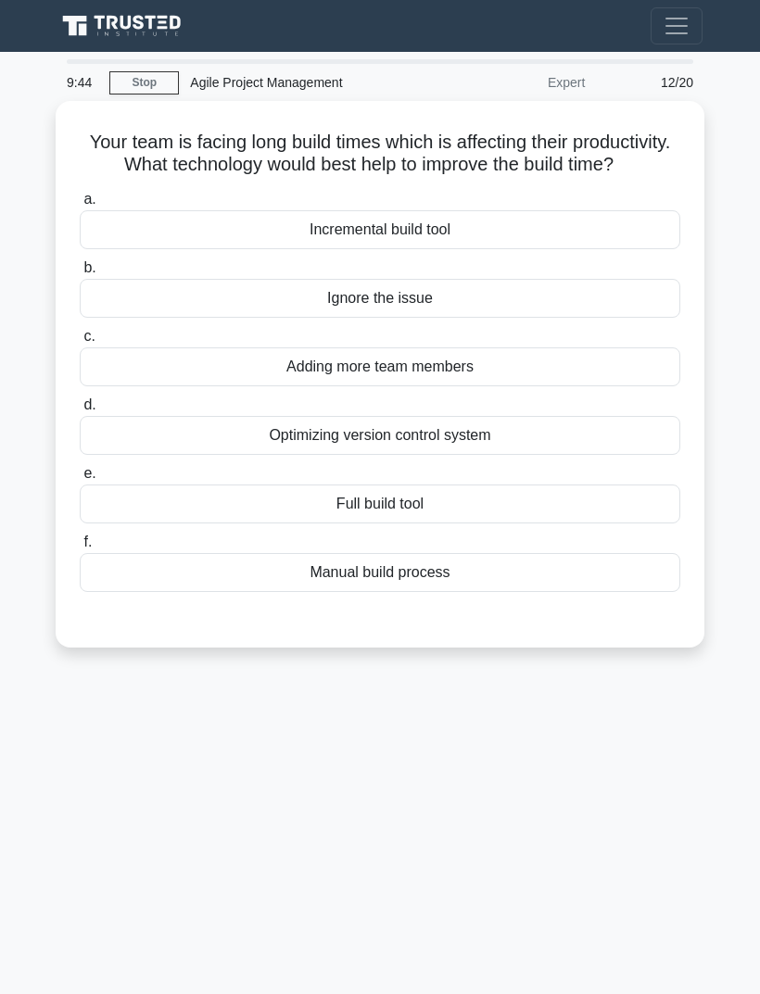
click at [527, 249] on div "Incremental build tool" at bounding box center [380, 229] width 600 height 39
click at [80, 206] on input "a. Incremental build tool" at bounding box center [80, 200] width 0 height 12
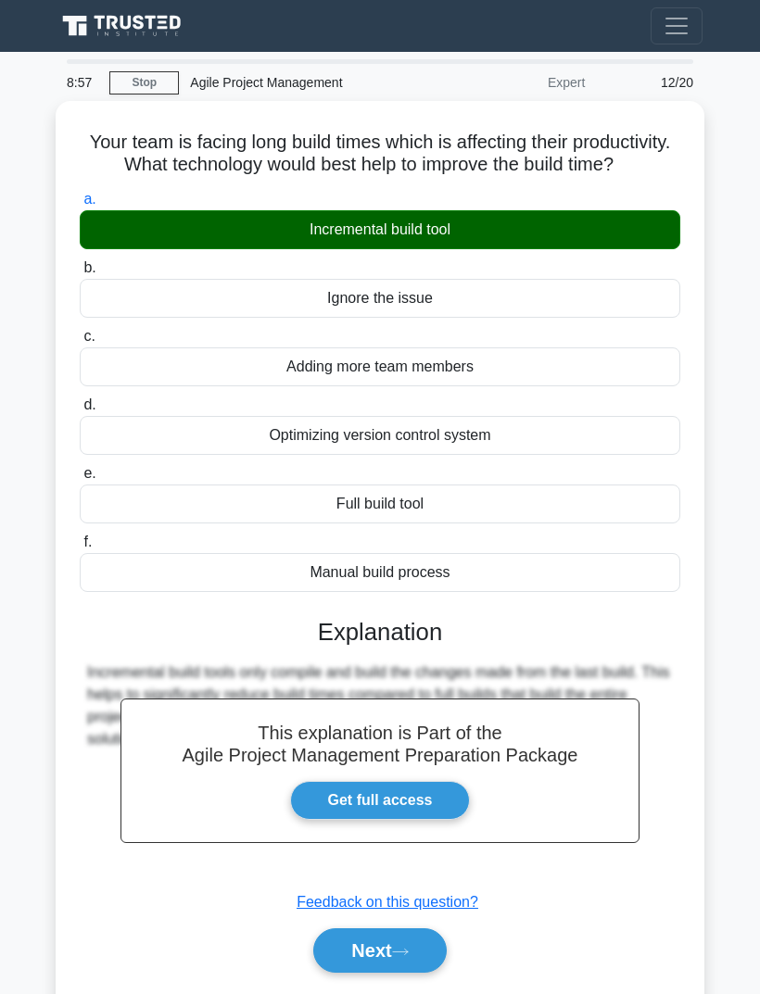
click at [420, 958] on button "Next" at bounding box center [379, 950] width 132 height 44
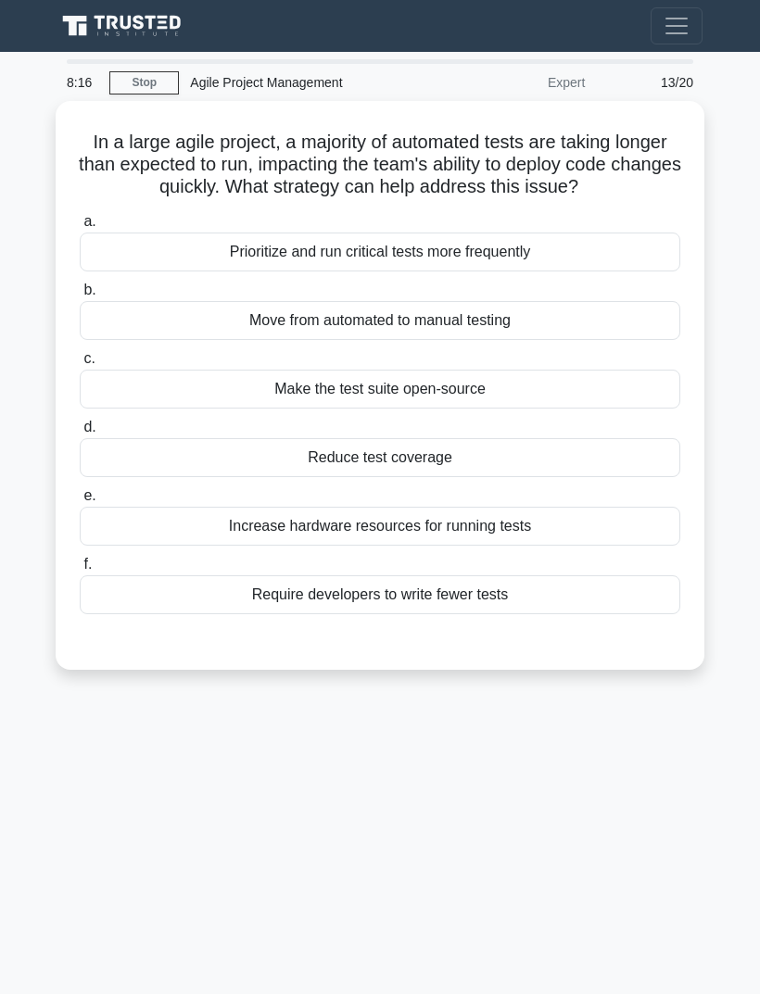
click at [631, 271] on div "Prioritize and run critical tests more frequently" at bounding box center [380, 252] width 600 height 39
click at [80, 228] on input "a. Prioritize and run critical tests more frequently" at bounding box center [80, 222] width 0 height 12
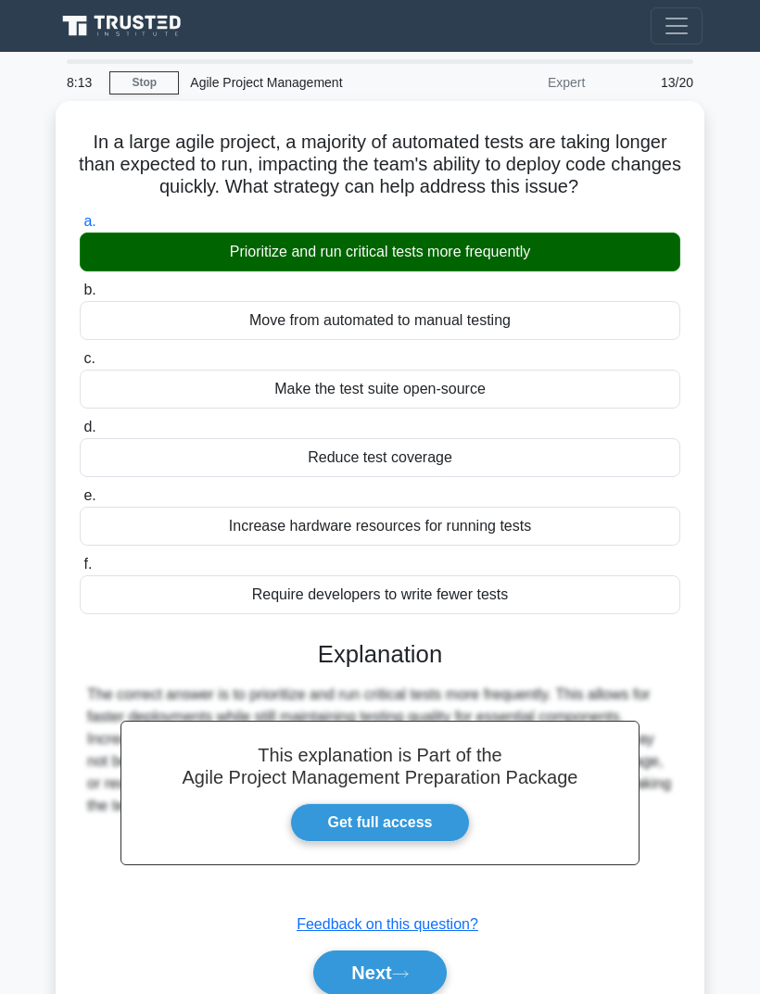
click at [407, 976] on button "Next" at bounding box center [379, 972] width 132 height 44
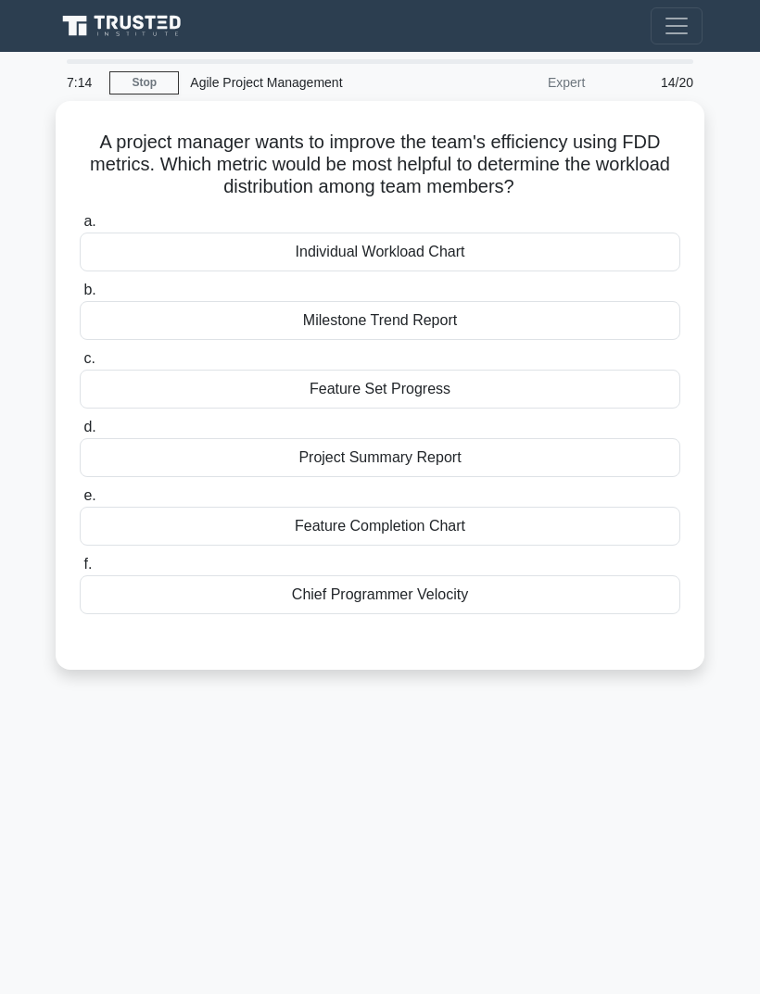
click at [531, 385] on div "Feature Set Progress" at bounding box center [380, 389] width 600 height 39
click at [80, 365] on input "c. Feature Set Progress" at bounding box center [80, 359] width 0 height 12
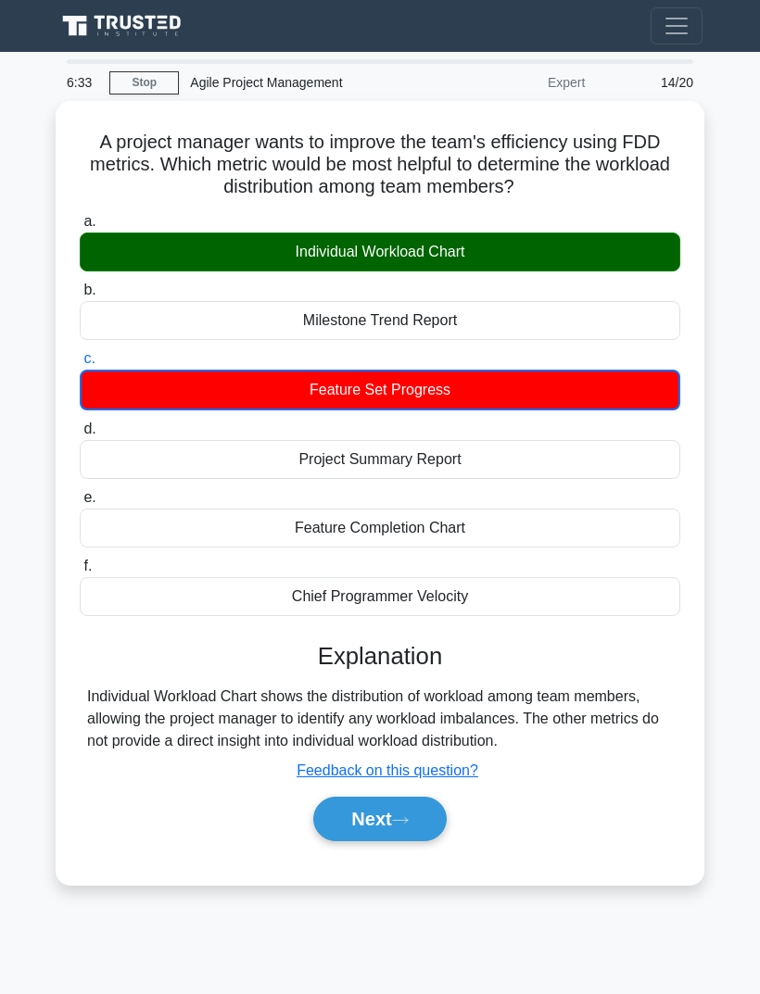
click at [387, 829] on button "Next" at bounding box center [379, 819] width 132 height 44
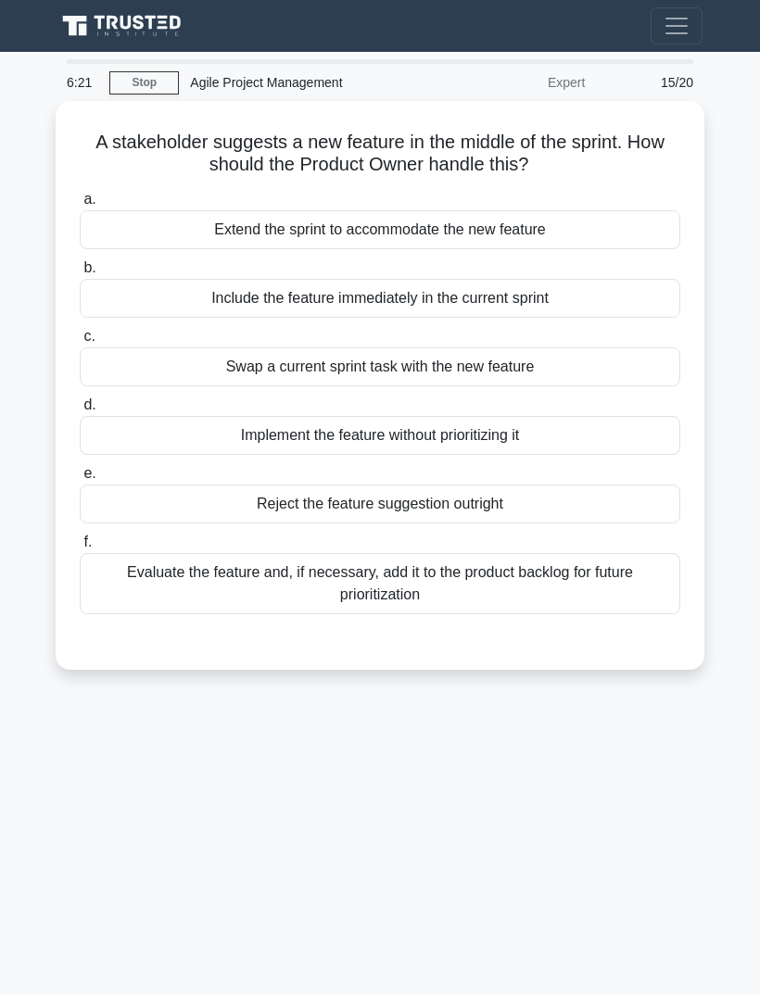
click at [603, 581] on div "Evaluate the feature and, if necessary, add it to the product backlog for futur…" at bounding box center [380, 583] width 600 height 61
click at [80, 548] on input "f. Evaluate the feature and, if necessary, add it to the product backlog for fu…" at bounding box center [80, 542] width 0 height 12
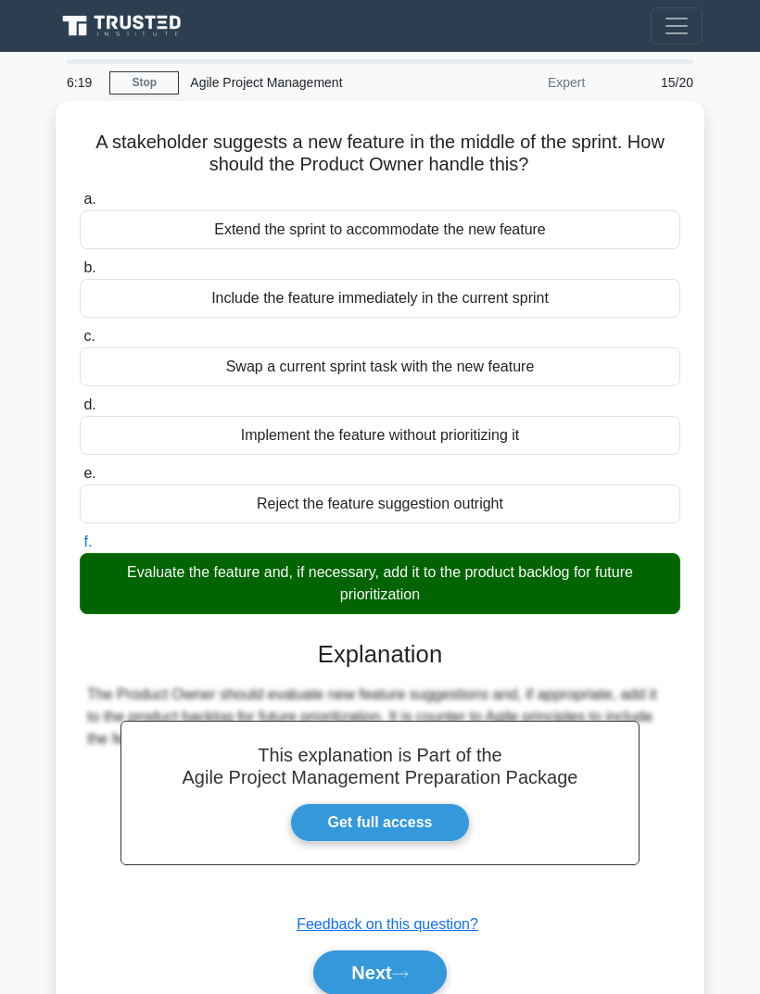
click at [409, 962] on button "Next" at bounding box center [379, 972] width 132 height 44
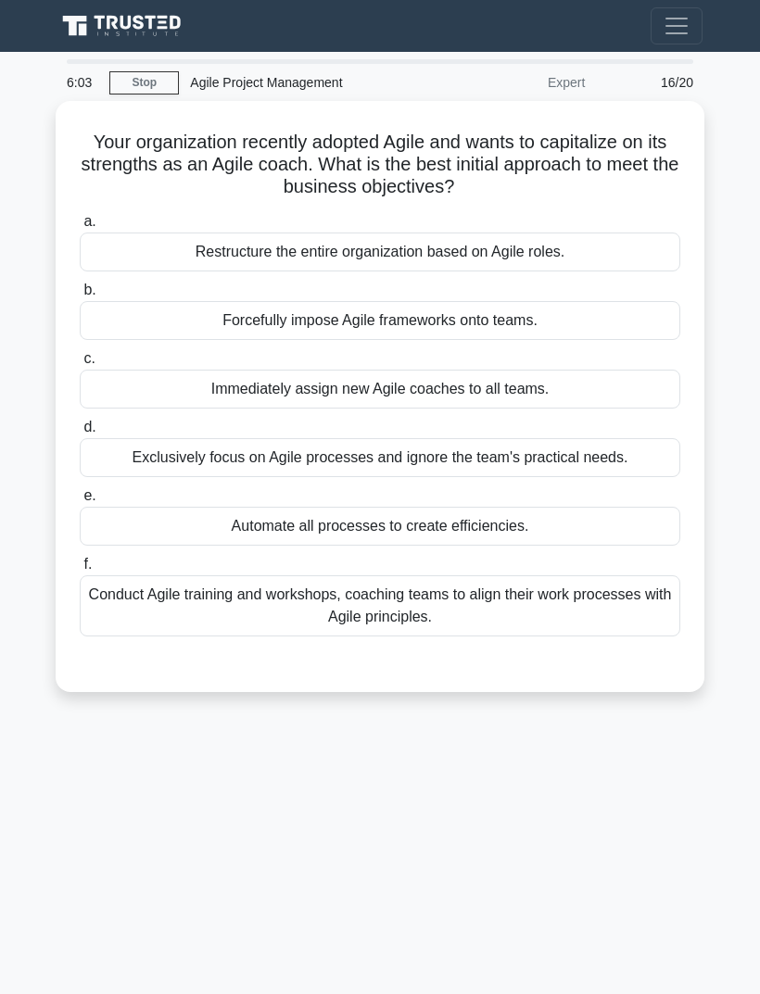
click at [637, 601] on div "Conduct Agile training and workshops, coaching teams to align their work proces…" at bounding box center [380, 605] width 600 height 61
click at [80, 571] on input "f. Conduct Agile training and workshops, coaching teams to align their work pro…" at bounding box center [80, 565] width 0 height 12
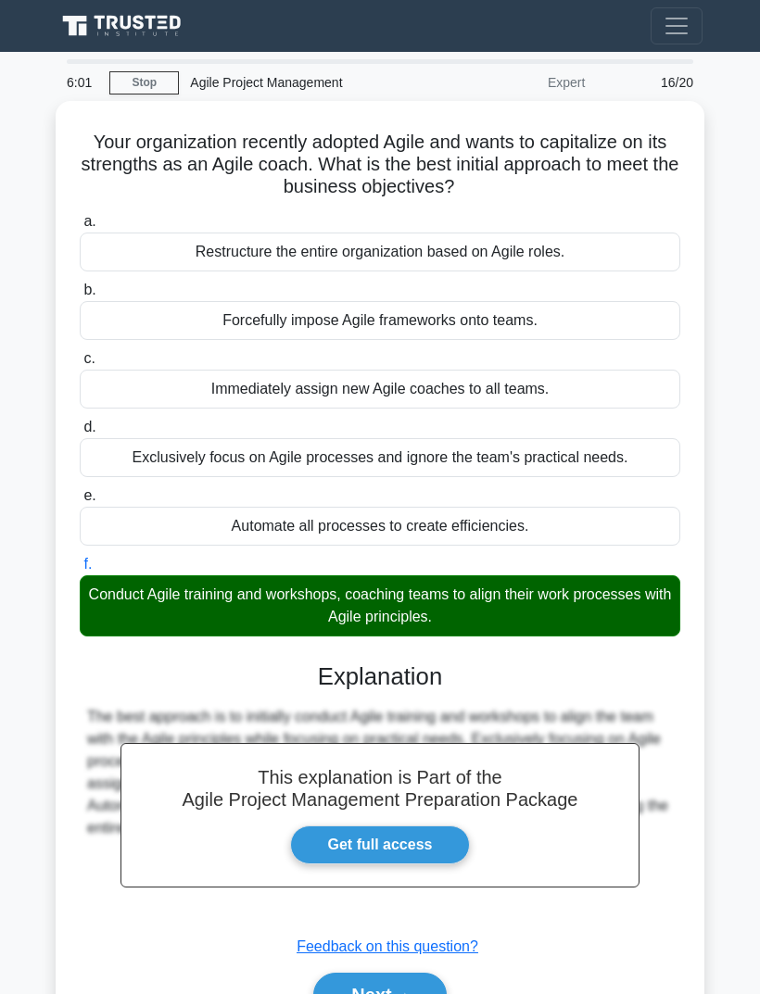
click at [393, 988] on button "Next" at bounding box center [379, 995] width 132 height 44
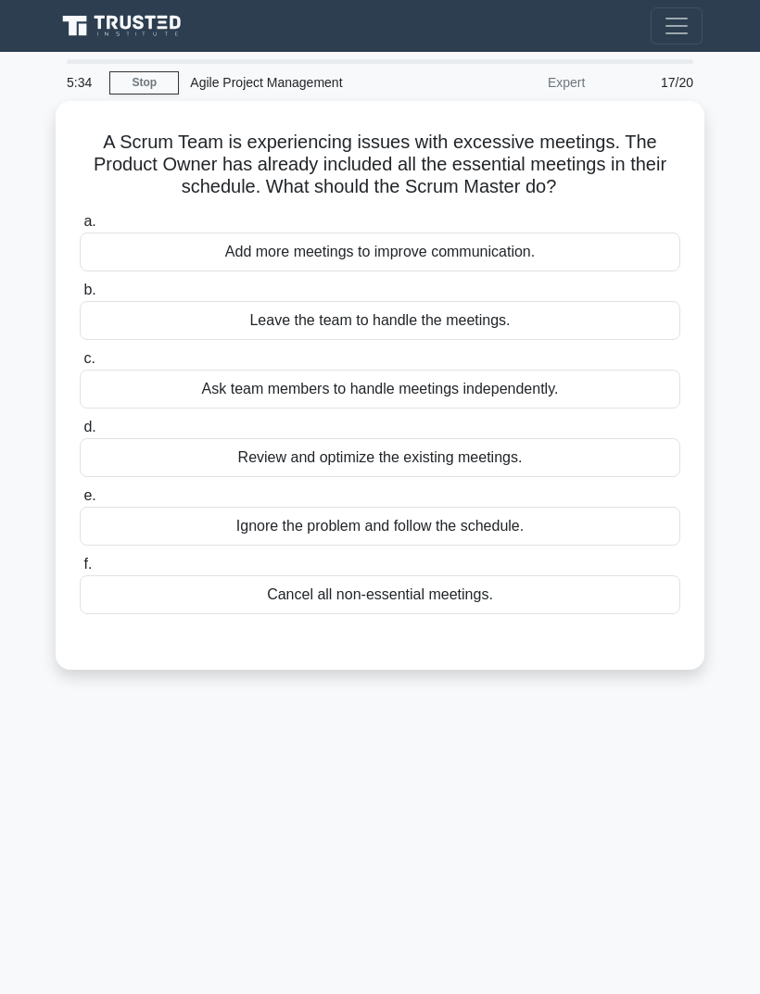
click at [596, 464] on div "Review and optimize the existing meetings." at bounding box center [380, 457] width 600 height 39
click at [80, 434] on input "d. Review and optimize the existing meetings." at bounding box center [80, 427] width 0 height 12
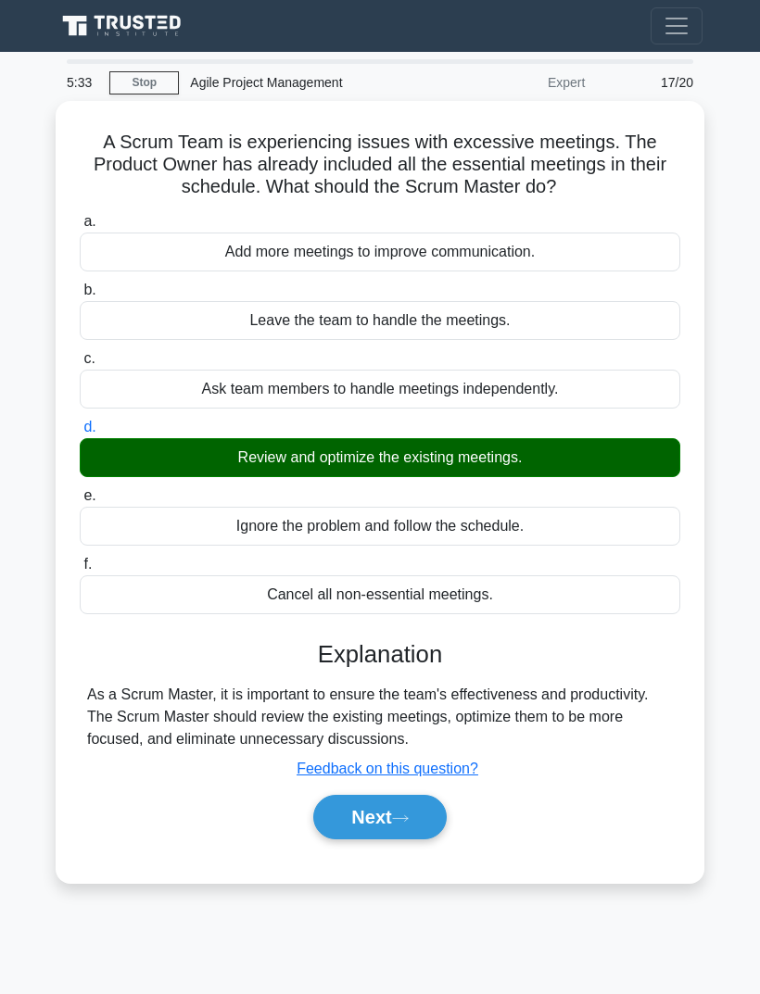
click at [409, 825] on button "Next" at bounding box center [379, 817] width 132 height 44
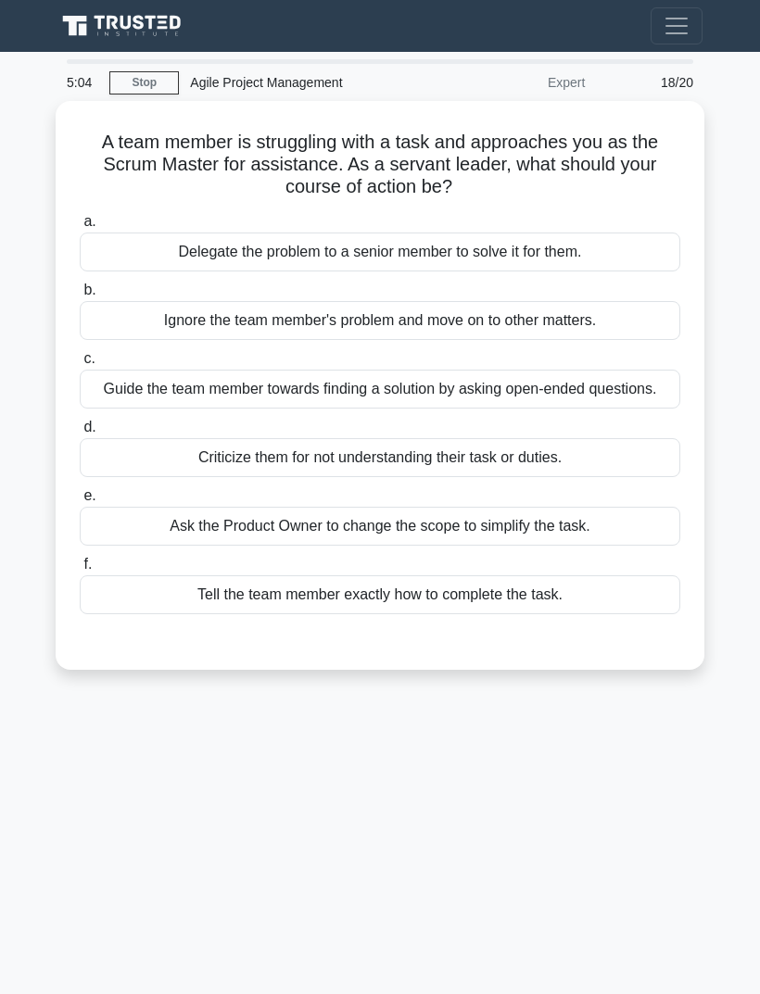
click at [640, 401] on div "Guide the team member towards finding a solution by asking open-ended questions." at bounding box center [380, 389] width 600 height 39
click at [80, 365] on input "c. Guide the team member towards finding a solution by asking open-ended questi…" at bounding box center [80, 359] width 0 height 12
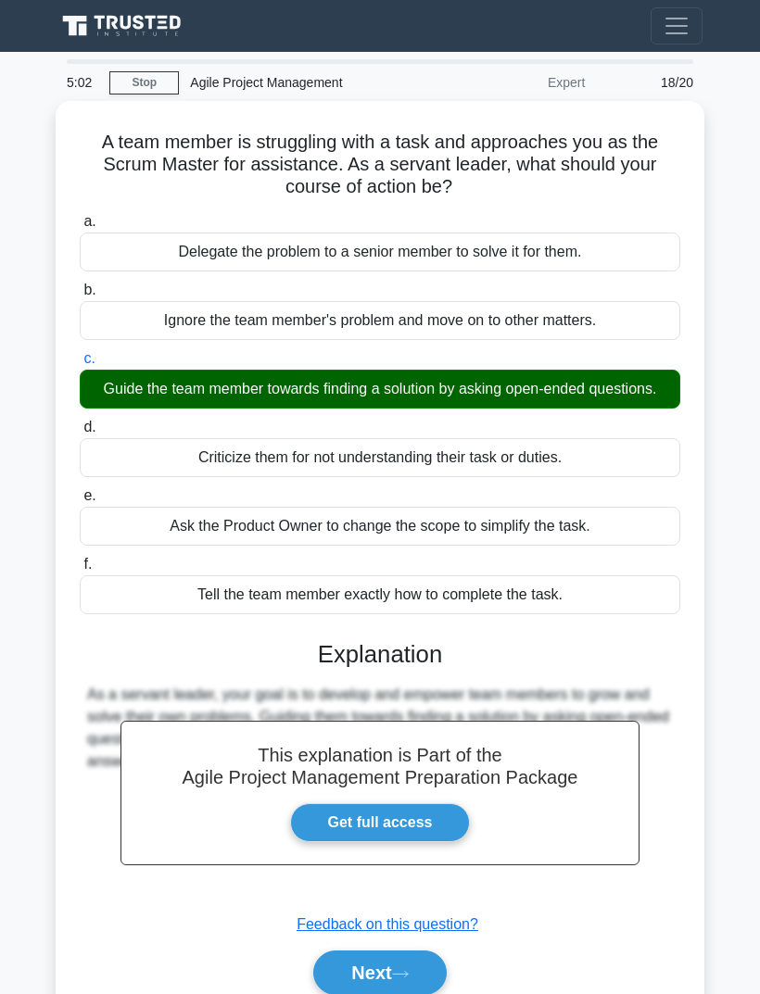
click at [407, 979] on icon at bounding box center [400, 974] width 17 height 10
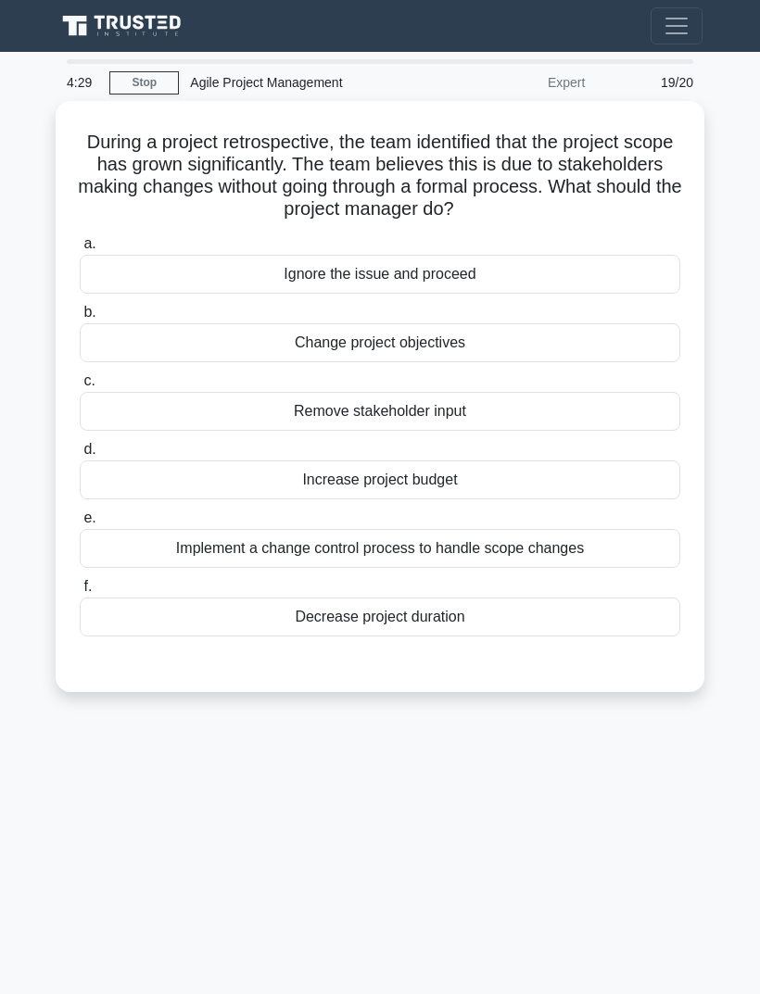
click at [644, 546] on div "Implement a change control process to handle scope changes" at bounding box center [380, 548] width 600 height 39
click at [80, 524] on input "e. Implement a change control process to handle scope changes" at bounding box center [80, 518] width 0 height 12
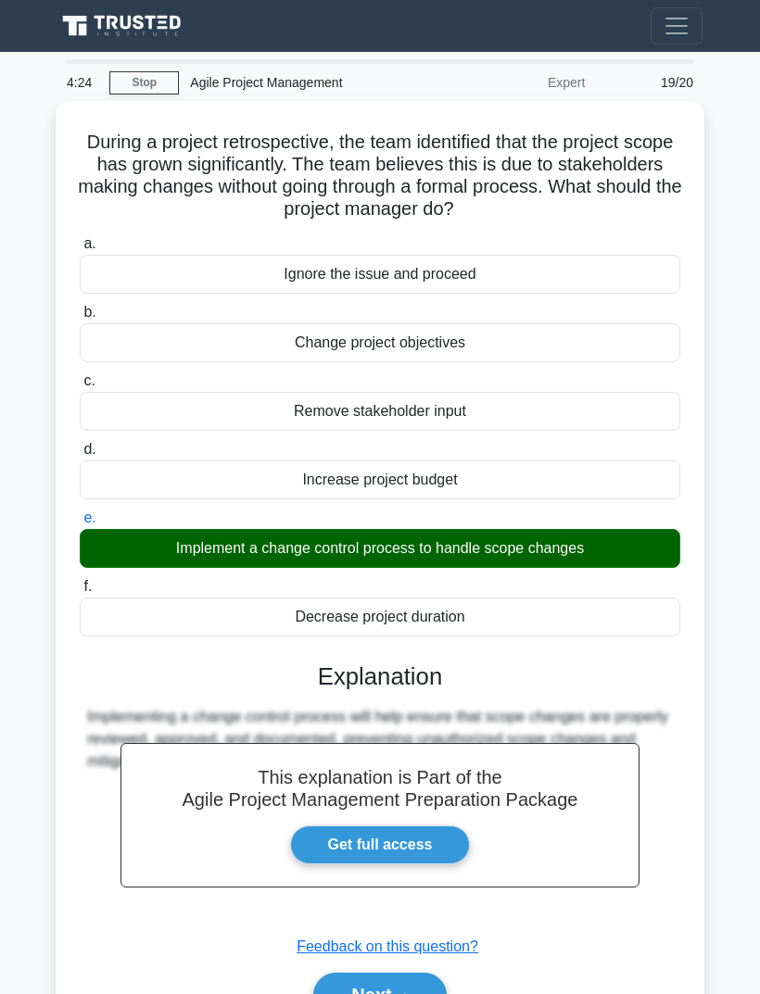
click at [413, 983] on button "Next" at bounding box center [379, 995] width 132 height 44
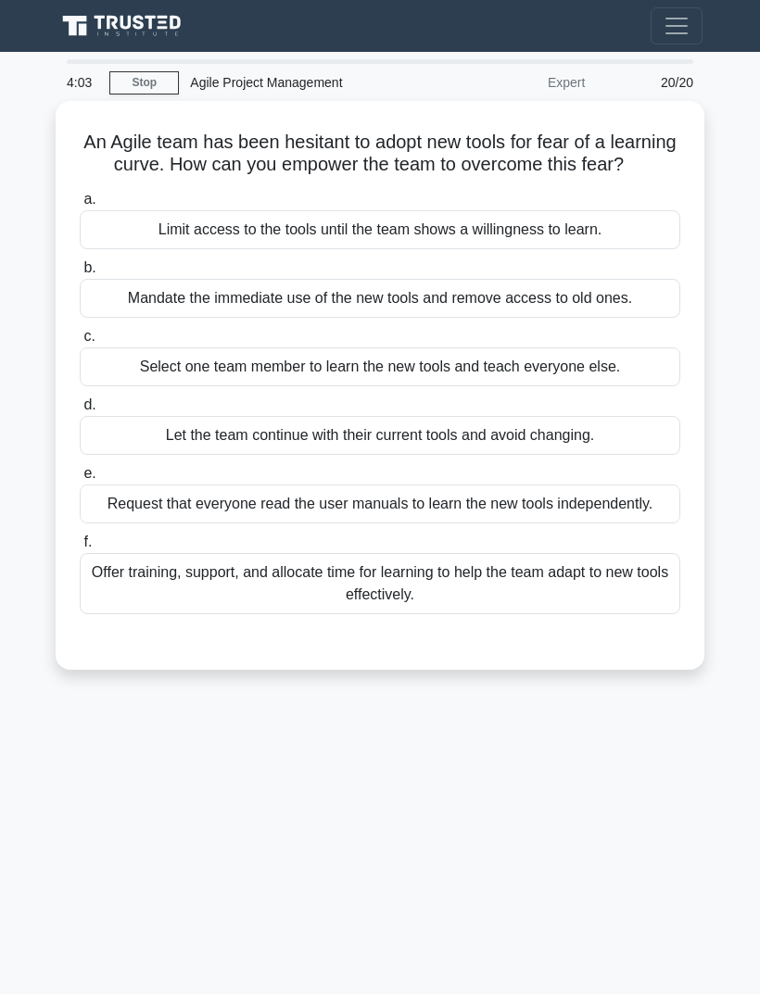
click at [634, 614] on div "Offer training, support, and allocate time for learning to help the team adapt …" at bounding box center [380, 583] width 600 height 61
click at [80, 548] on input "f. Offer training, support, and allocate time for learning to help the team ada…" at bounding box center [80, 542] width 0 height 12
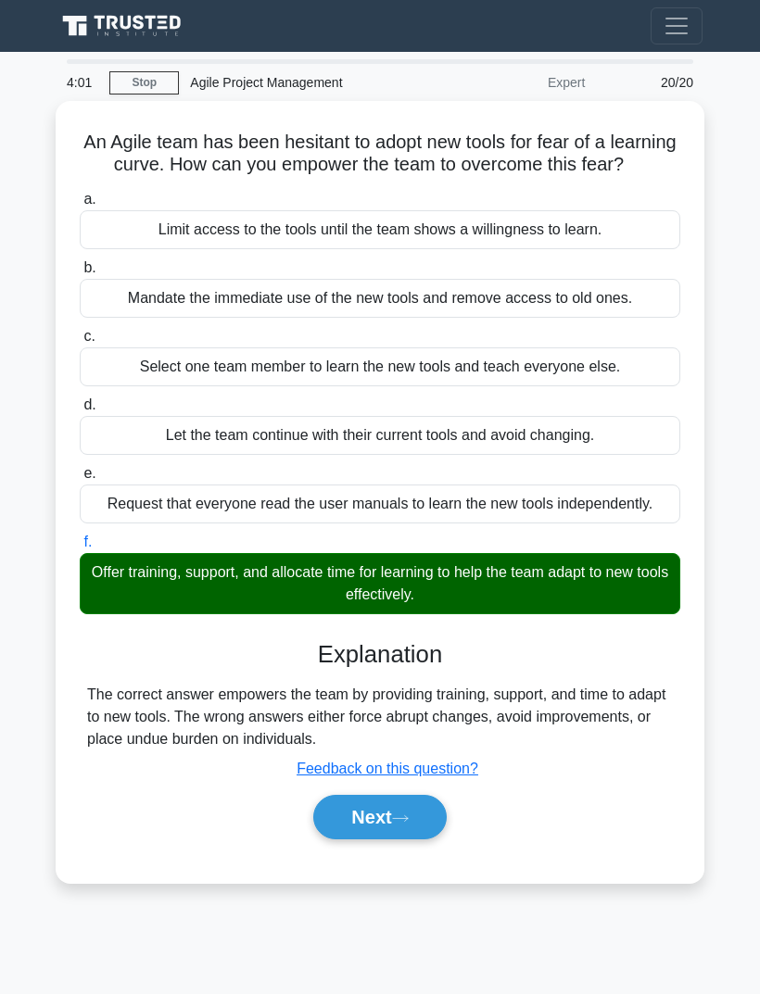
click at [411, 839] on button "Next" at bounding box center [379, 817] width 132 height 44
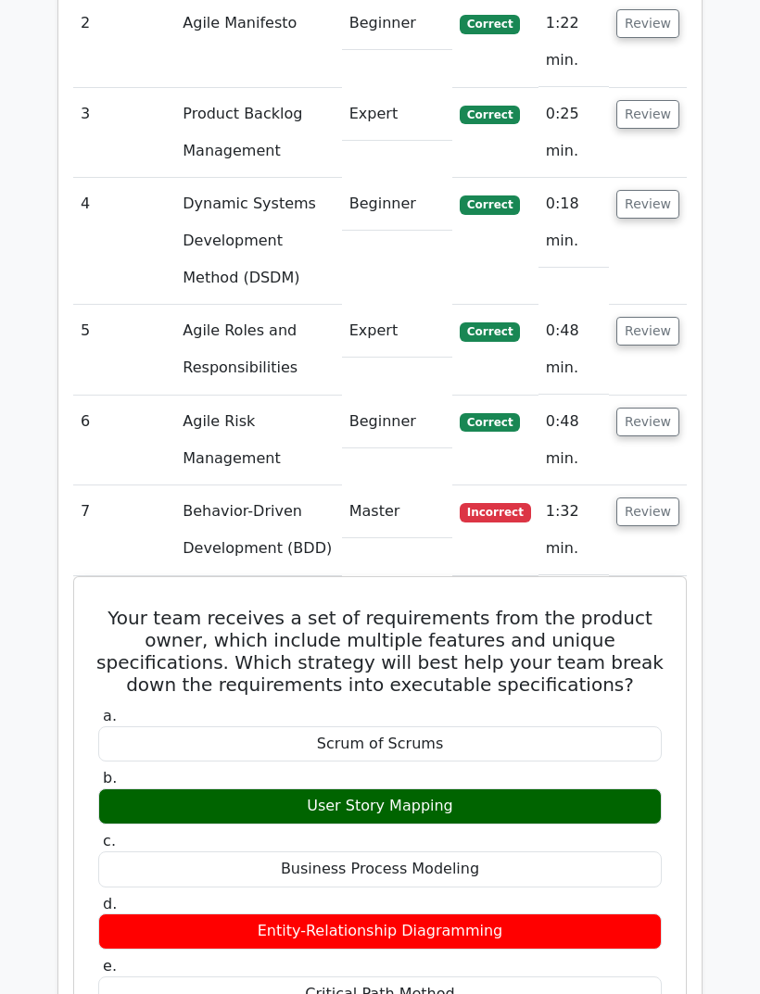
scroll to position [2739, 0]
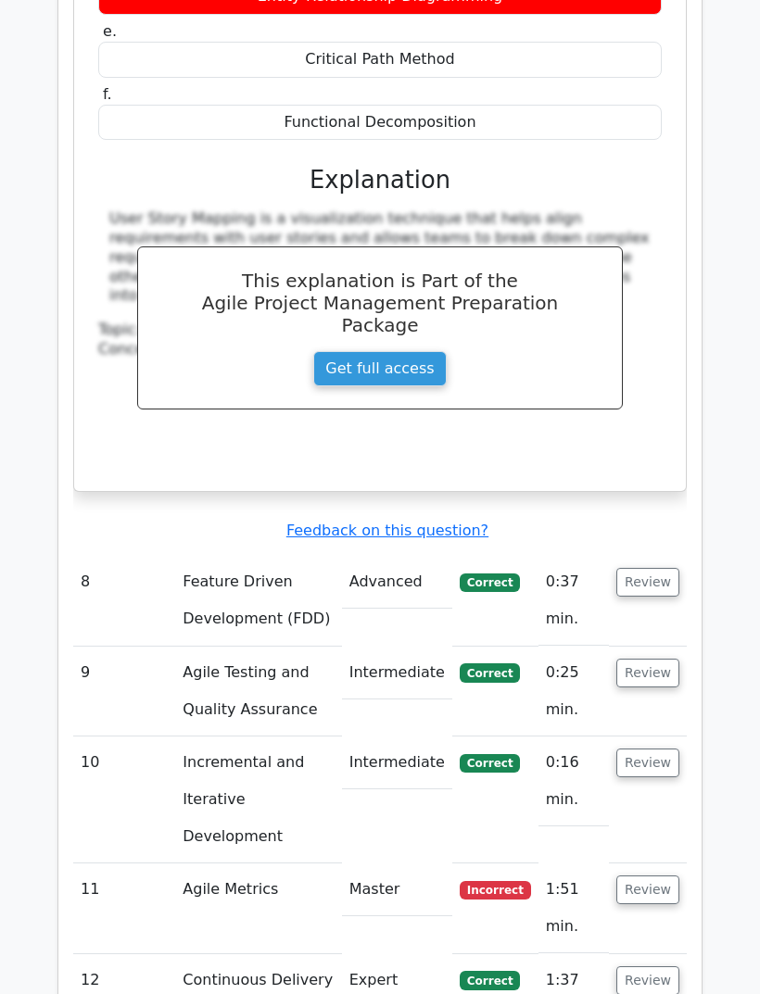
click at [660, 876] on button "Review" at bounding box center [647, 890] width 63 height 29
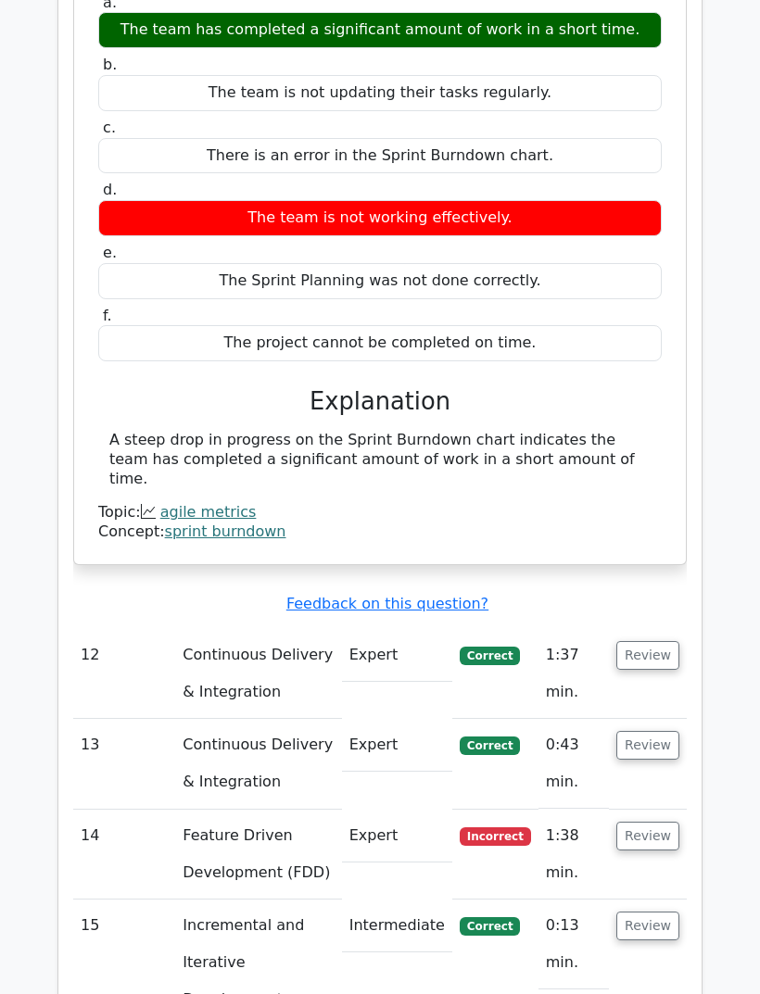
scroll to position [4736, 0]
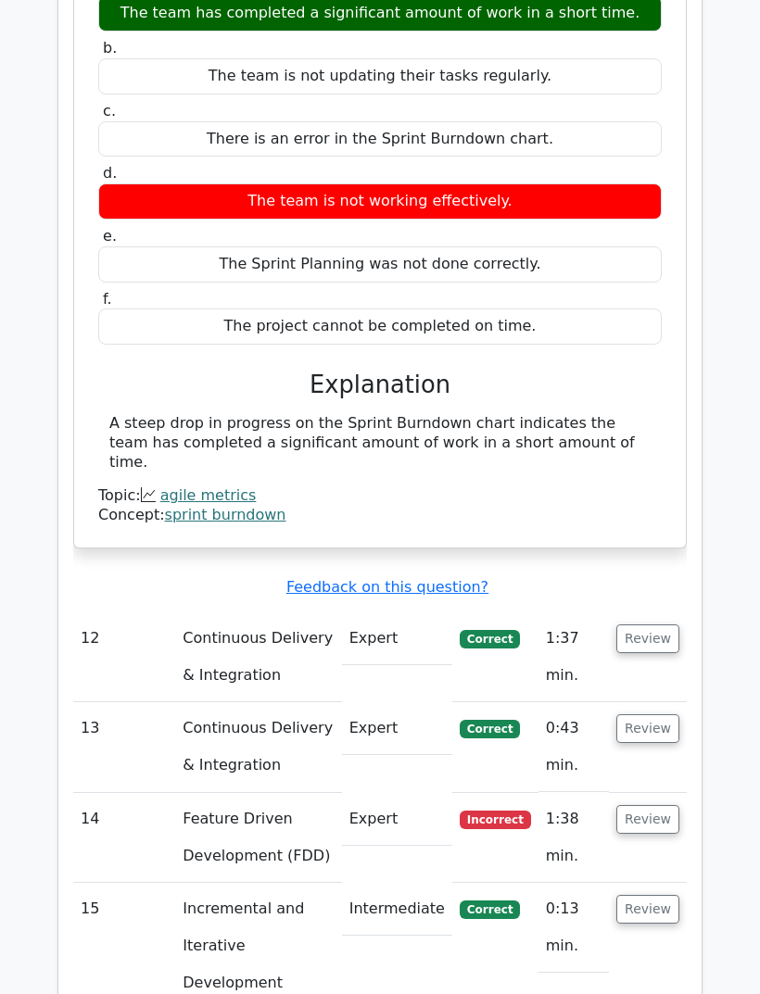
click at [663, 805] on button "Review" at bounding box center [647, 819] width 63 height 29
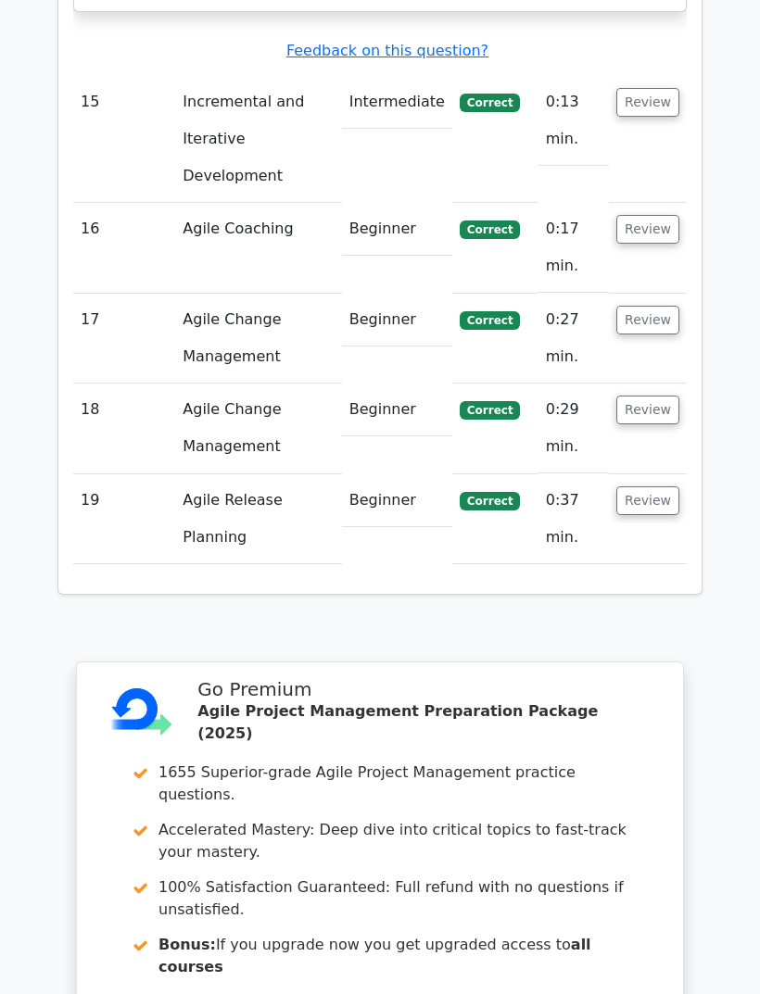
scroll to position [6408, 0]
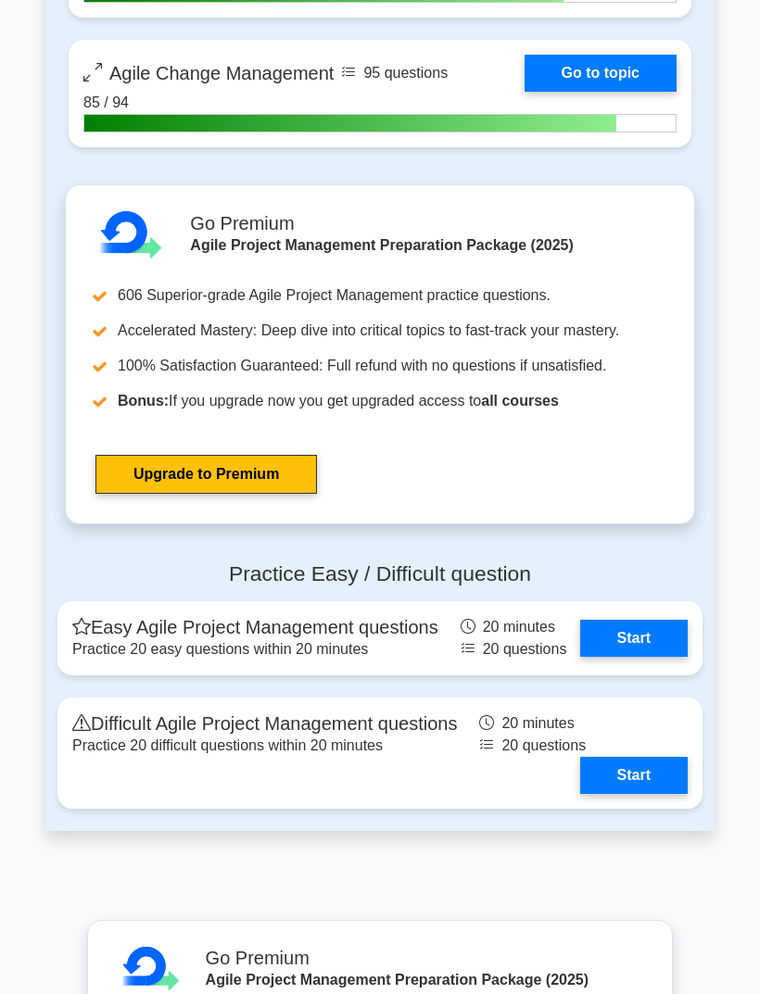
scroll to position [4409, 0]
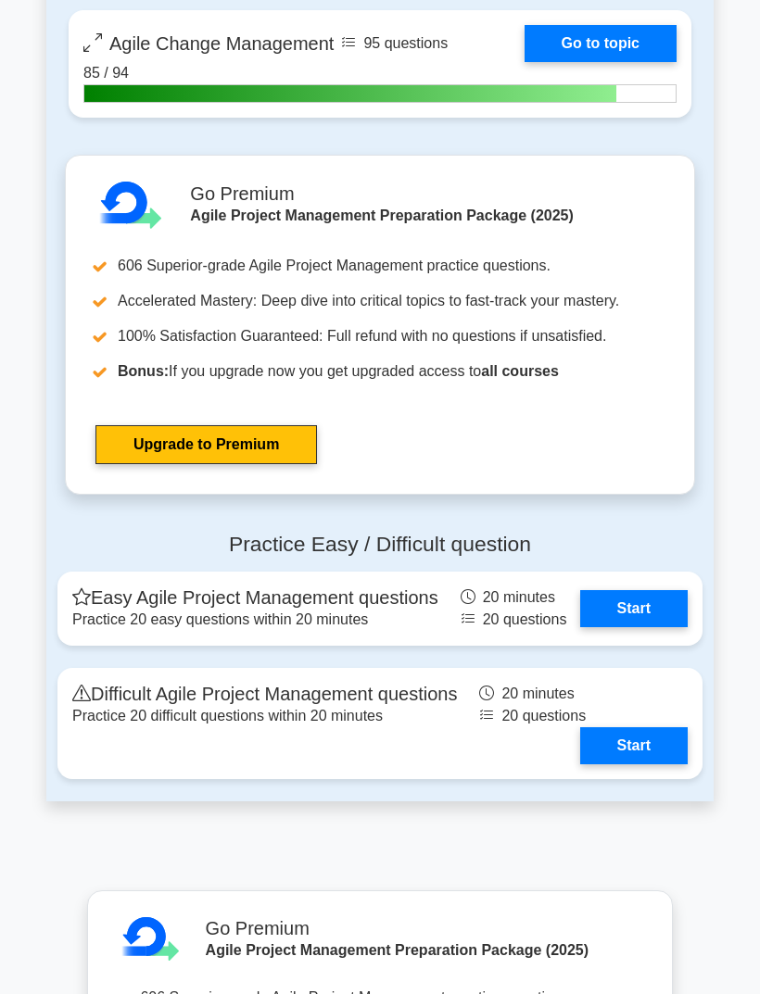
click at [641, 764] on link "Start" at bounding box center [633, 745] width 107 height 37
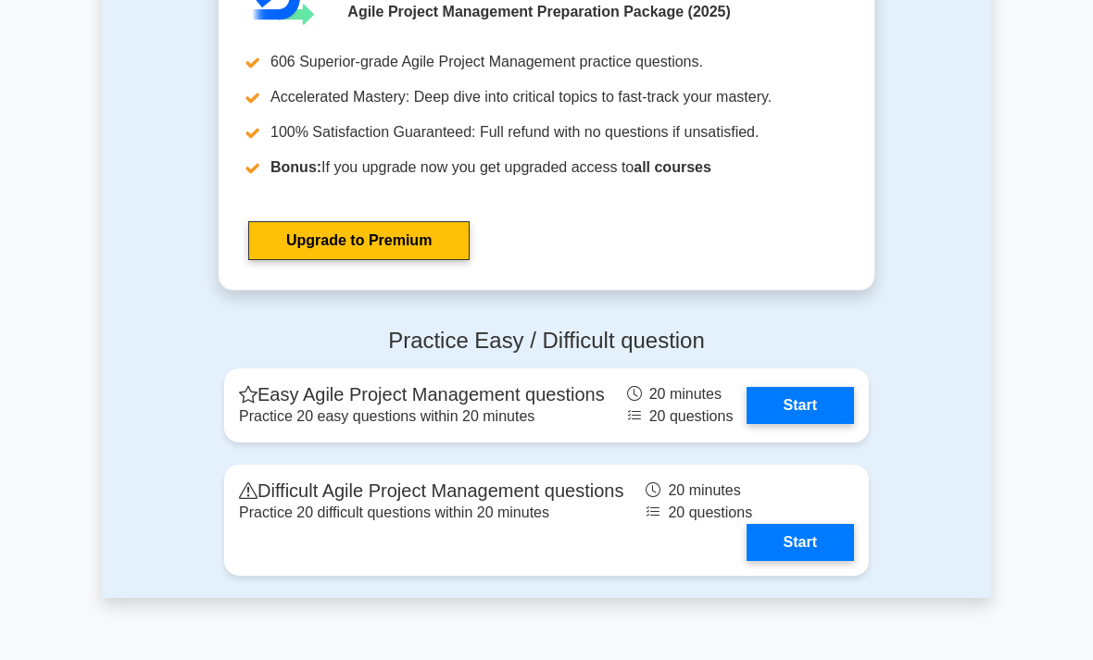
scroll to position [4638, 0]
